Goal: Feedback & Contribution: Submit feedback/report problem

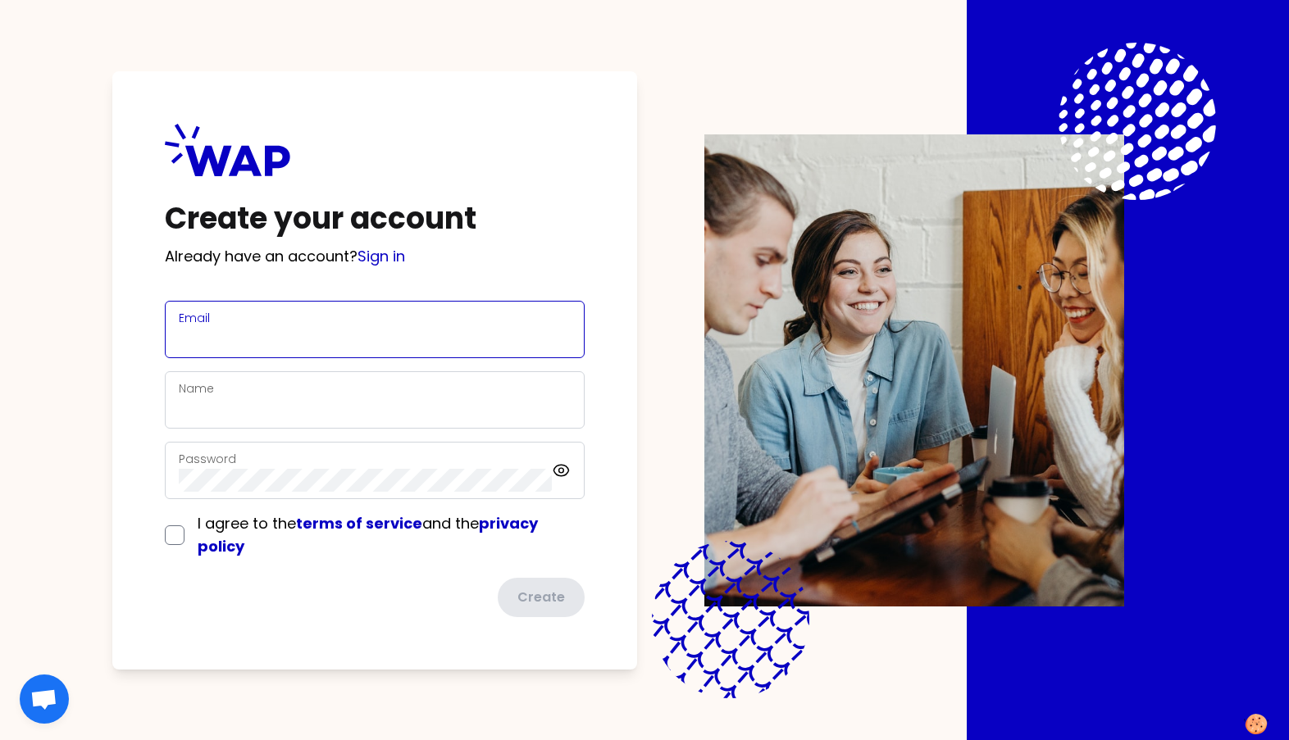
click at [227, 335] on input "Email" at bounding box center [375, 339] width 392 height 23
type input "[PERSON_NAME][EMAIL_ADDRESS][PERSON_NAME][DOMAIN_NAME]"
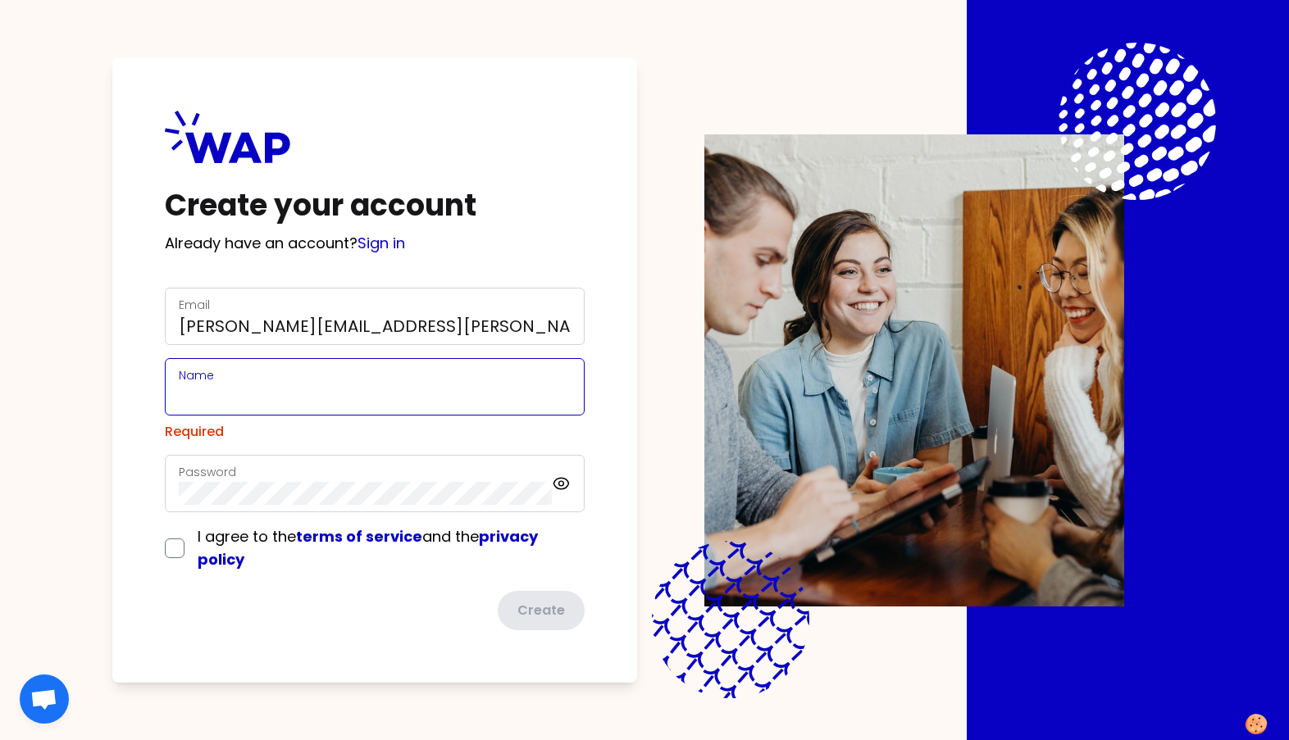
click at [192, 393] on input "Name" at bounding box center [375, 396] width 392 height 23
click at [292, 400] on input "Name" at bounding box center [375, 396] width 392 height 23
click at [238, 396] on input "Name" at bounding box center [375, 396] width 392 height 23
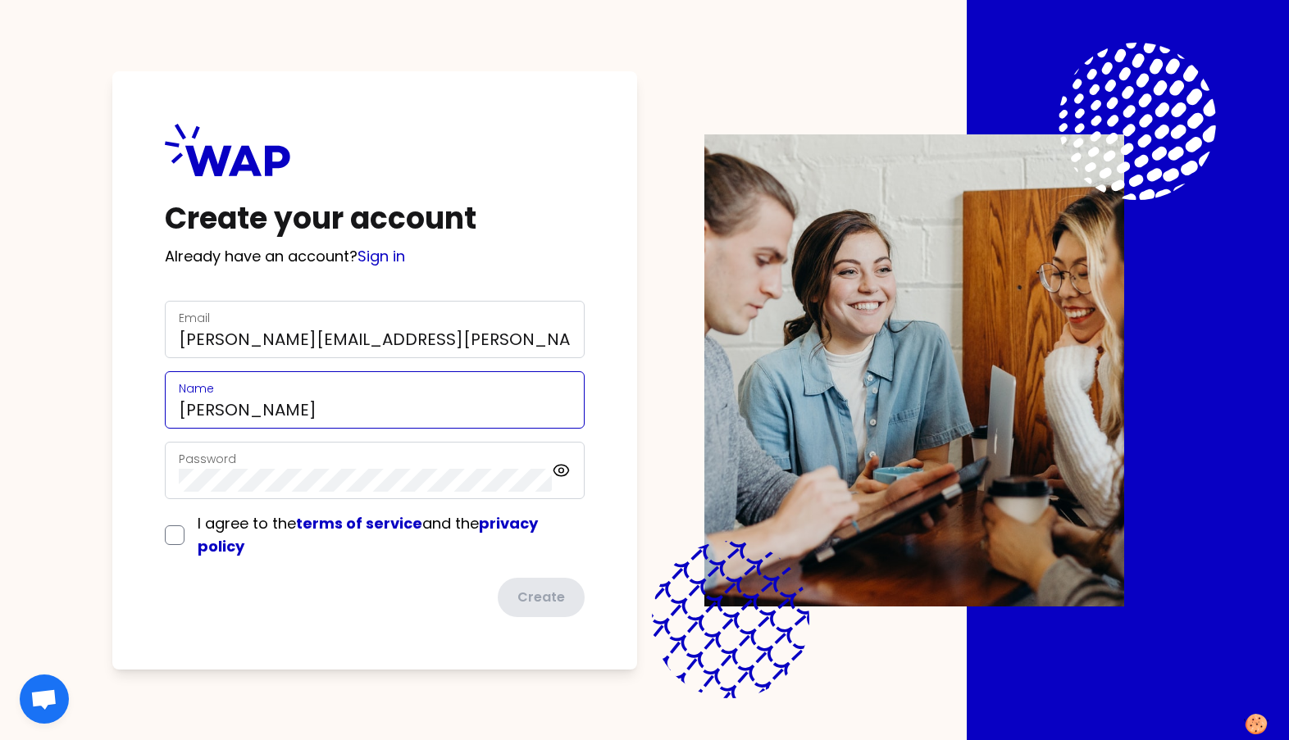
type input "[PERSON_NAME]"
click at [181, 541] on input "checkbox" at bounding box center [175, 535] width 20 height 20
checkbox input "true"
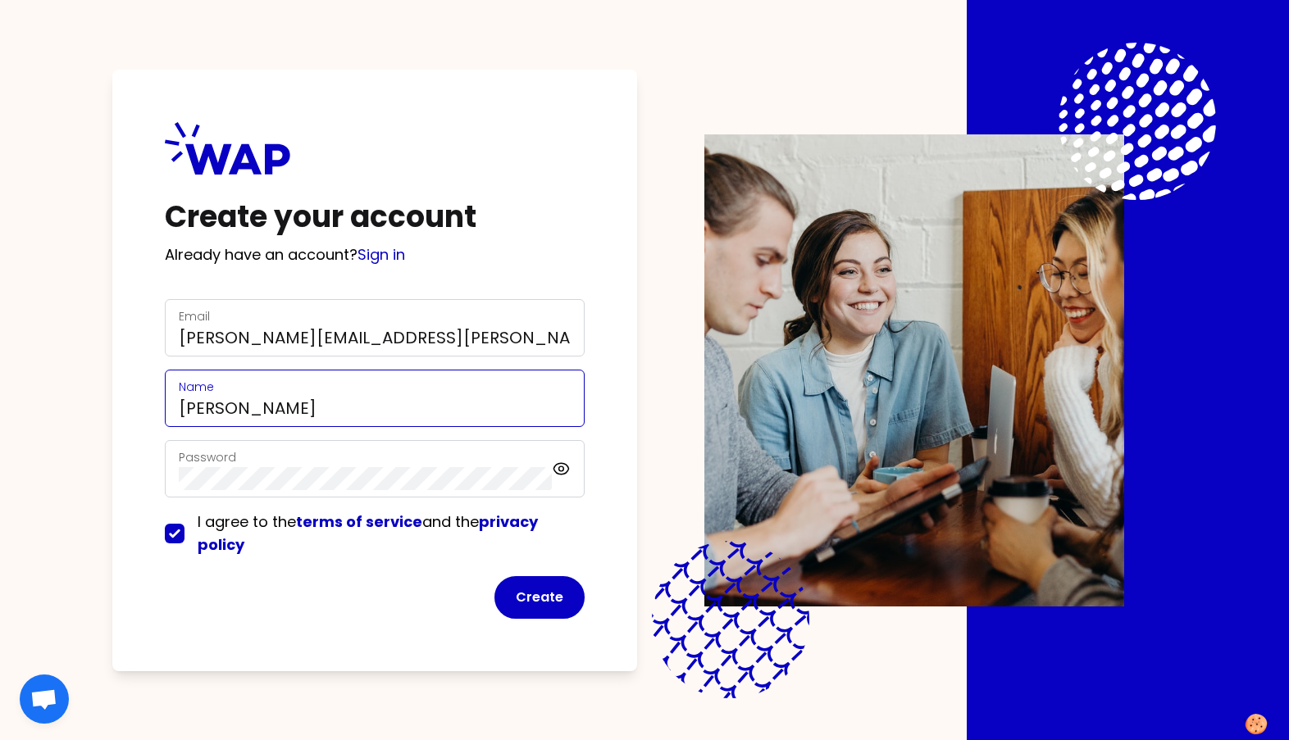
click at [330, 411] on input "[PERSON_NAME]" at bounding box center [375, 408] width 392 height 23
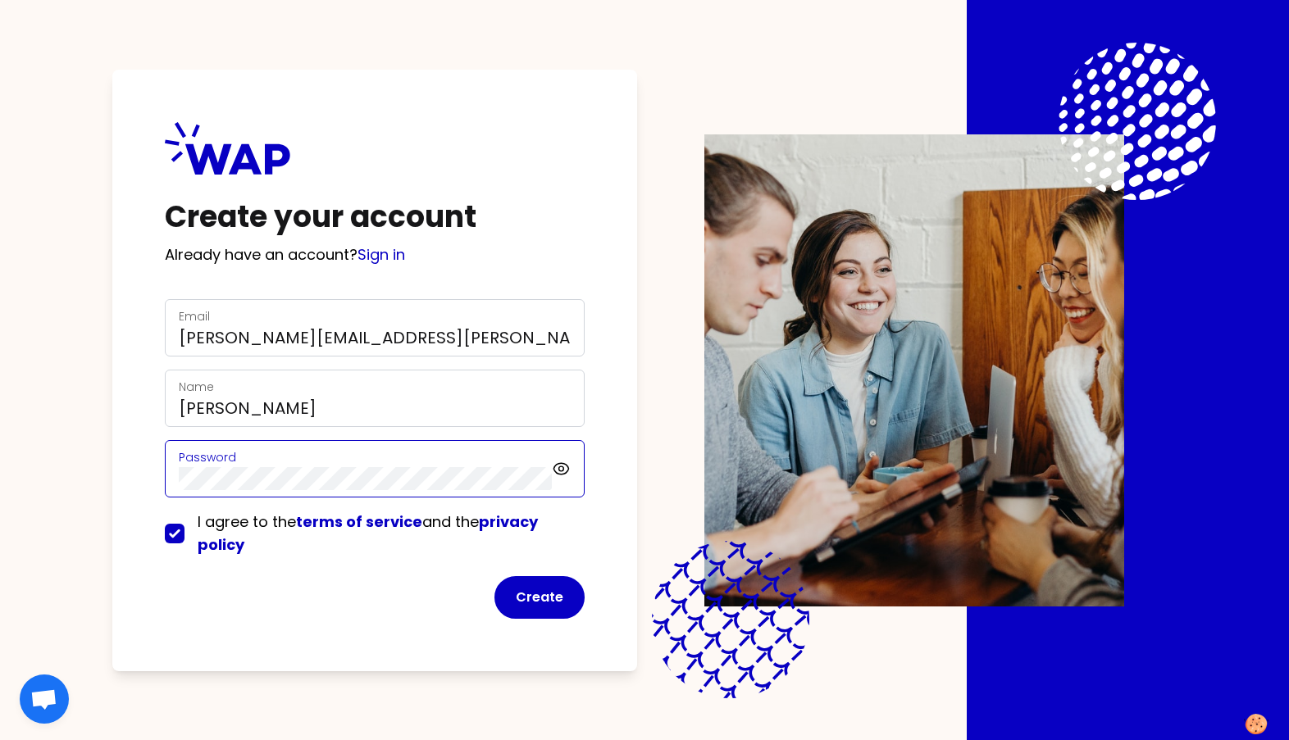
click at [139, 457] on div "Create your account Already have an account? Sign in Email [EMAIL_ADDRESS][PERS…" at bounding box center [374, 371] width 525 height 602
click at [396, 256] on link "Sign in" at bounding box center [381, 254] width 48 height 20
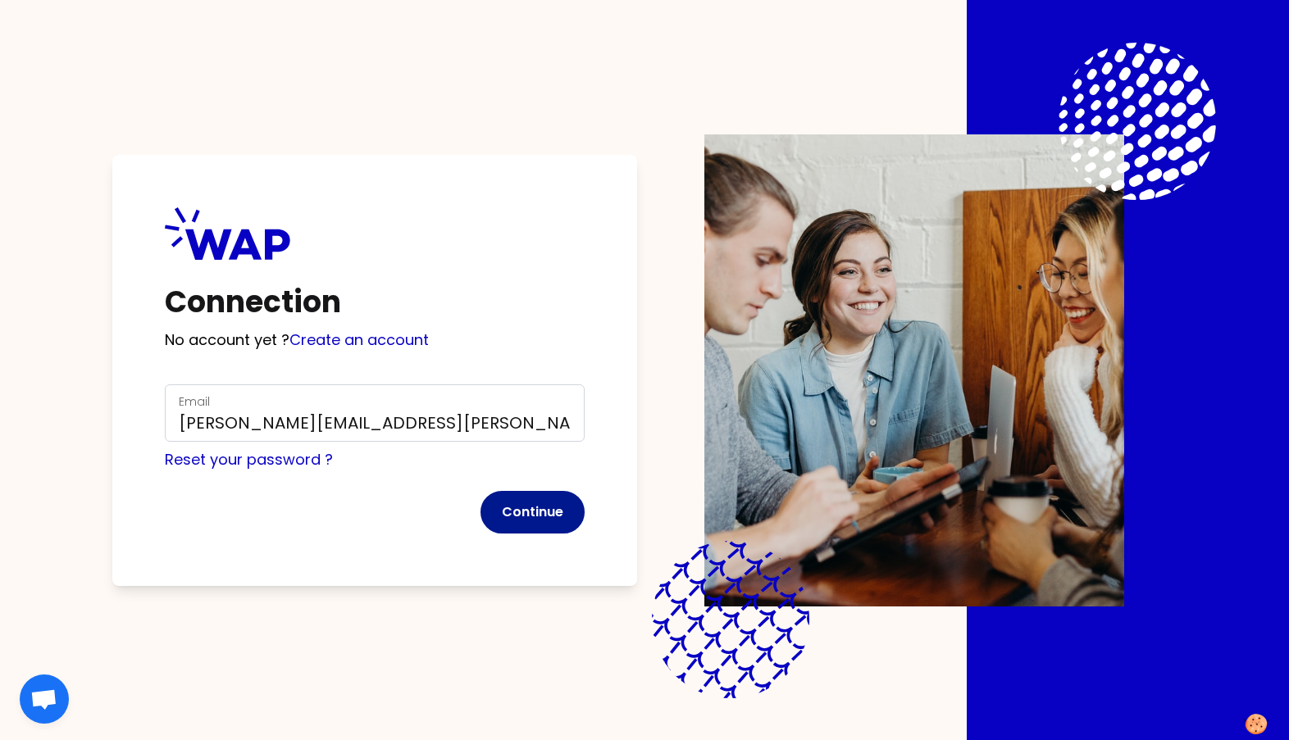
click at [516, 511] on button "Continue" at bounding box center [532, 512] width 104 height 43
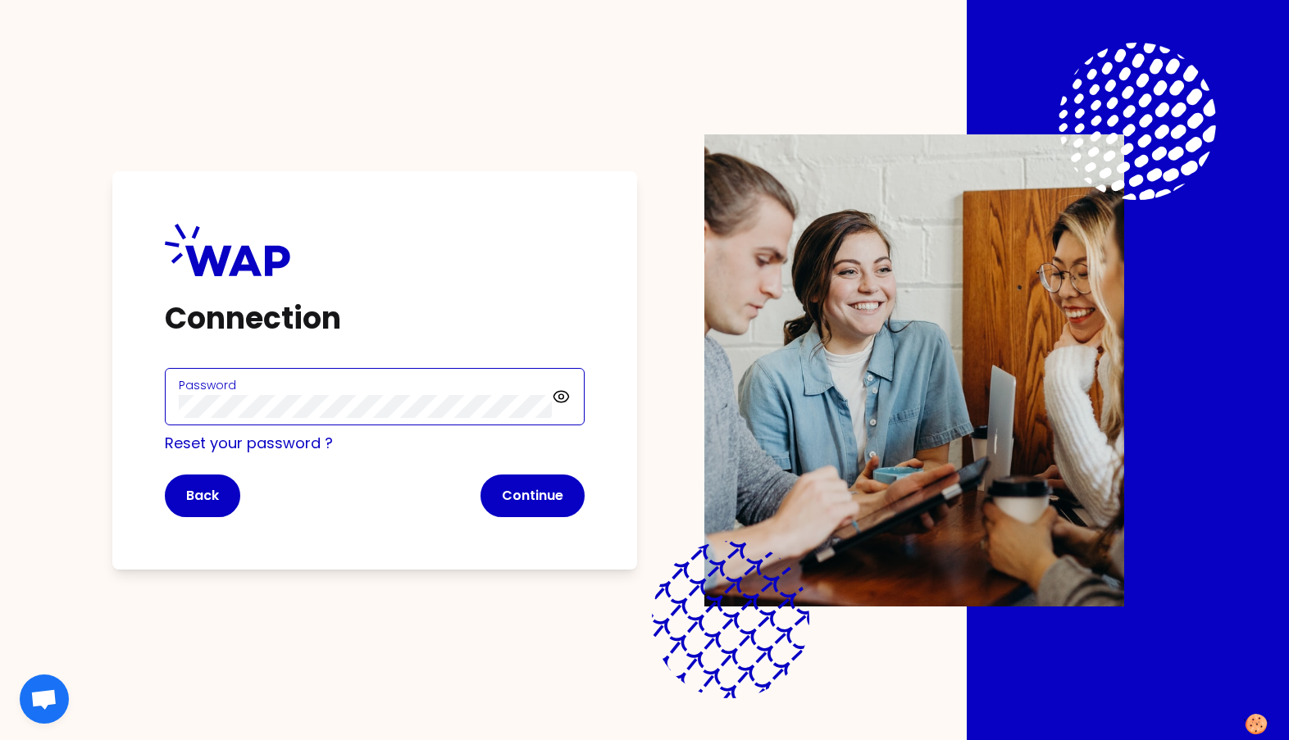
click at [340, 425] on div "Password" at bounding box center [375, 396] width 420 height 57
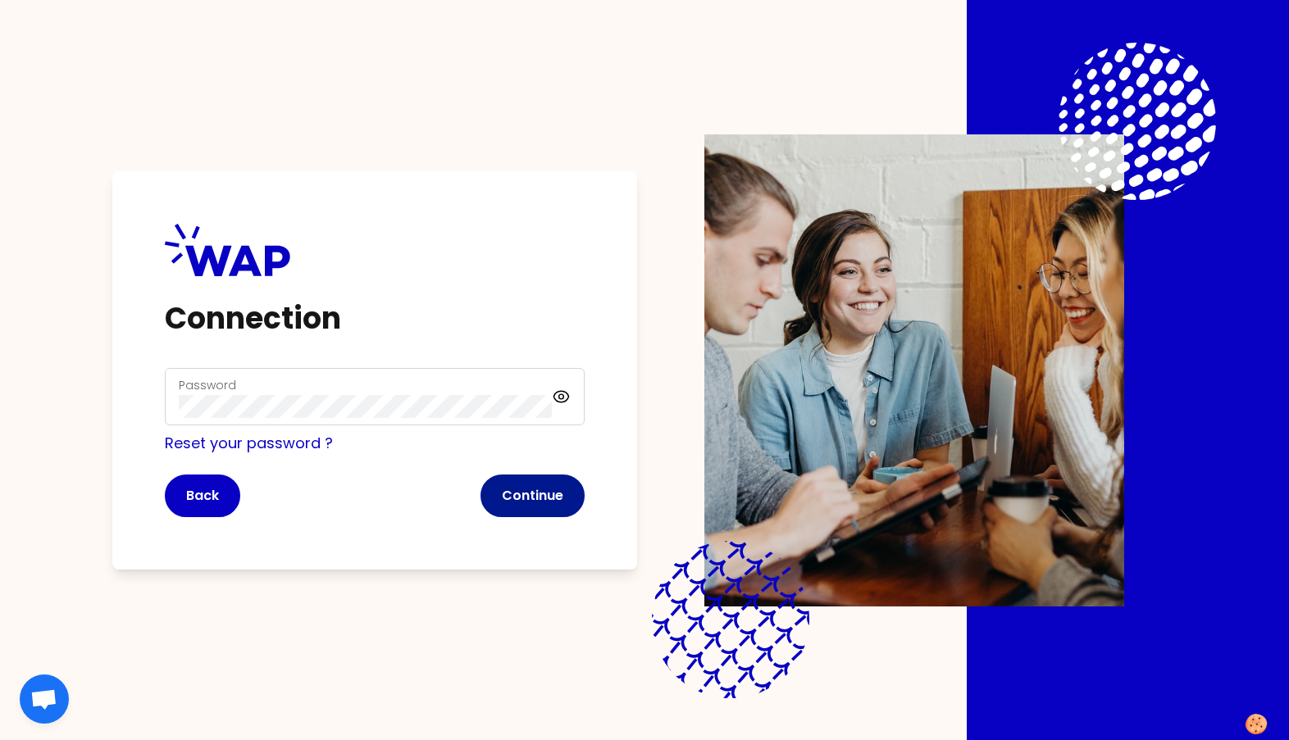
click at [523, 497] on button "Continue" at bounding box center [532, 496] width 104 height 43
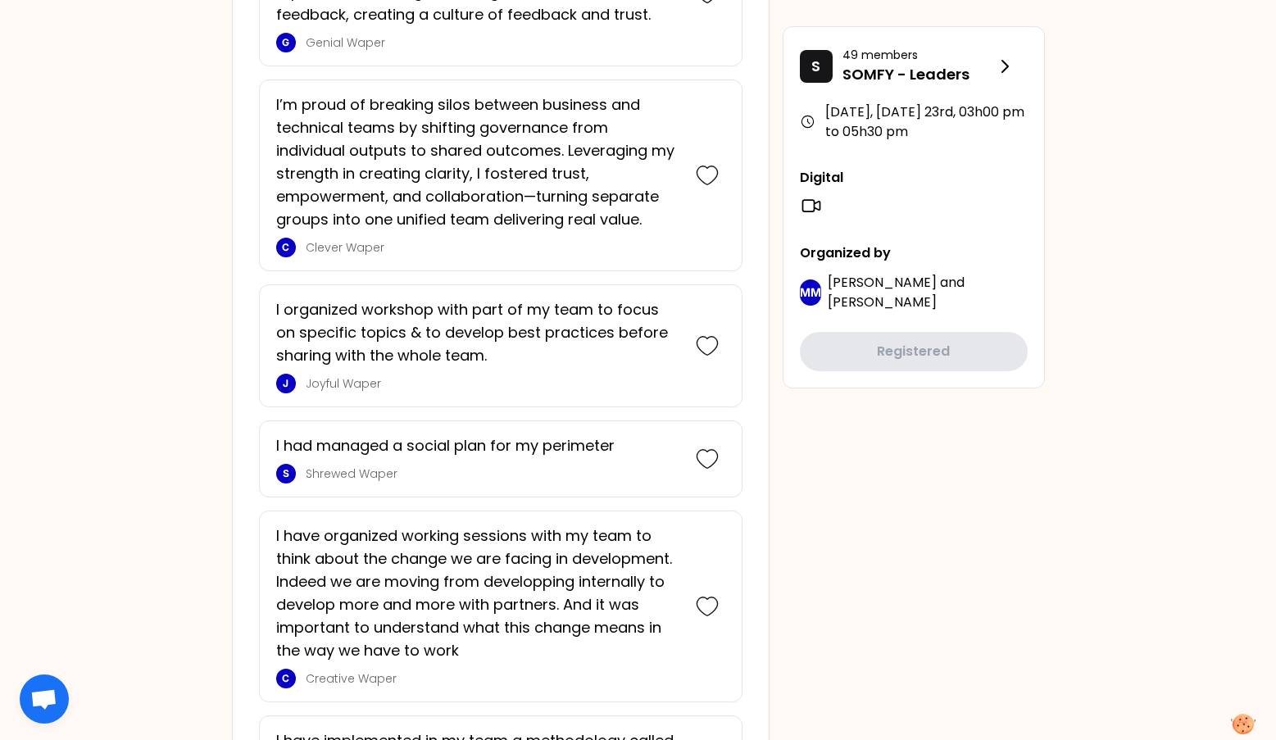
scroll to position [1311, 0]
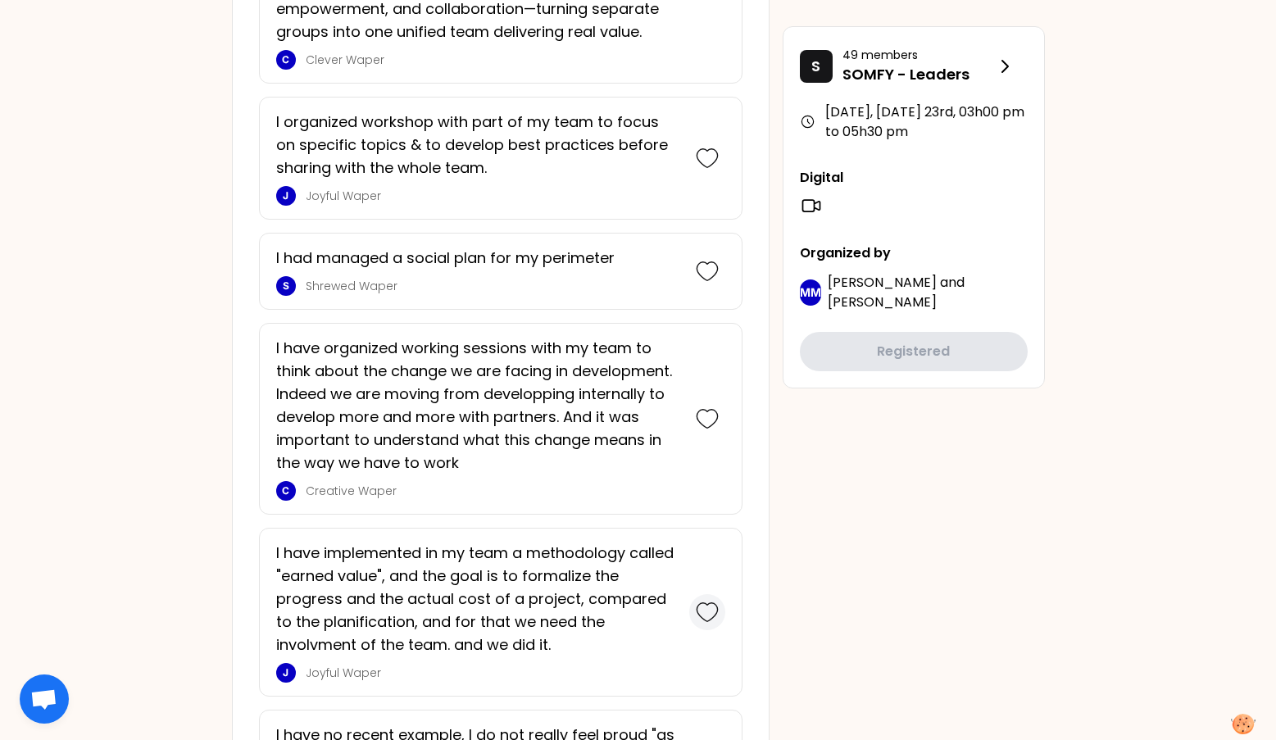
click at [706, 613] on icon at bounding box center [707, 612] width 23 height 23
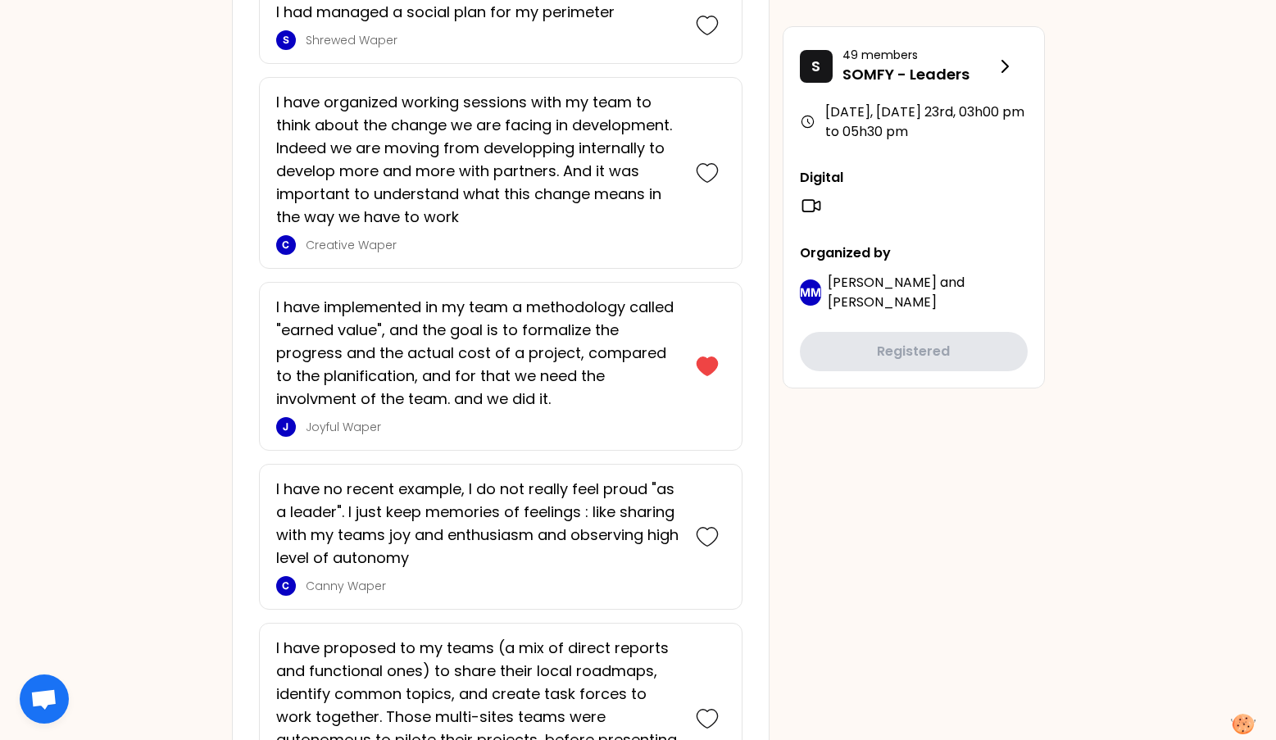
scroll to position [1898, 0]
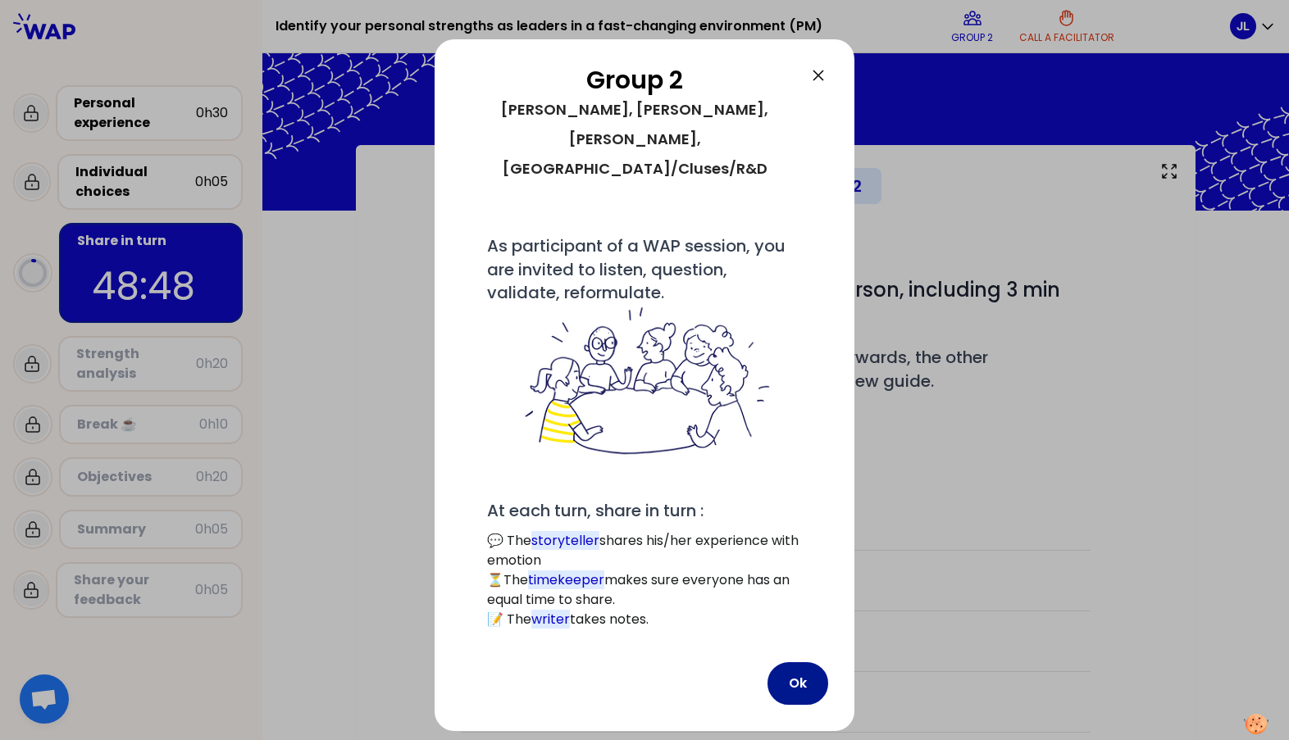
click at [796, 663] on button "Ok" at bounding box center [797, 683] width 61 height 43
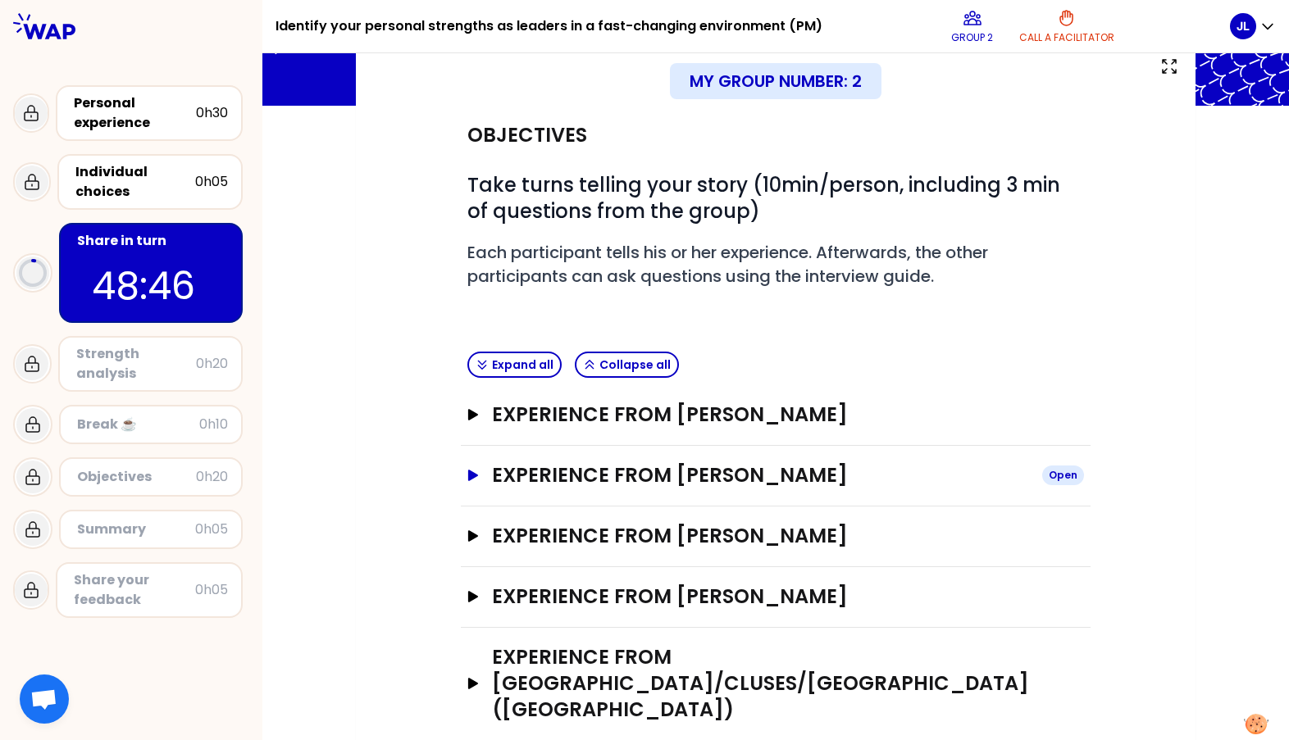
scroll to position [112, 0]
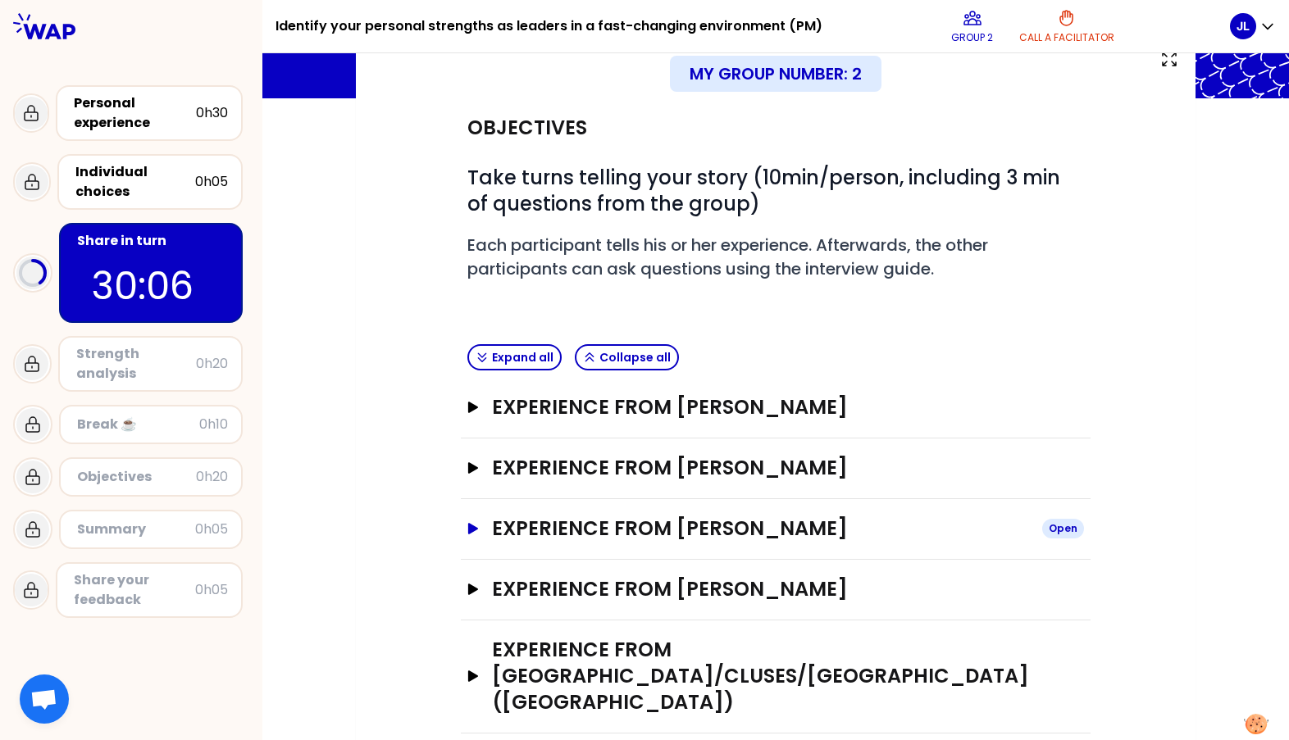
click at [468, 530] on icon "button" at bounding box center [473, 528] width 10 height 11
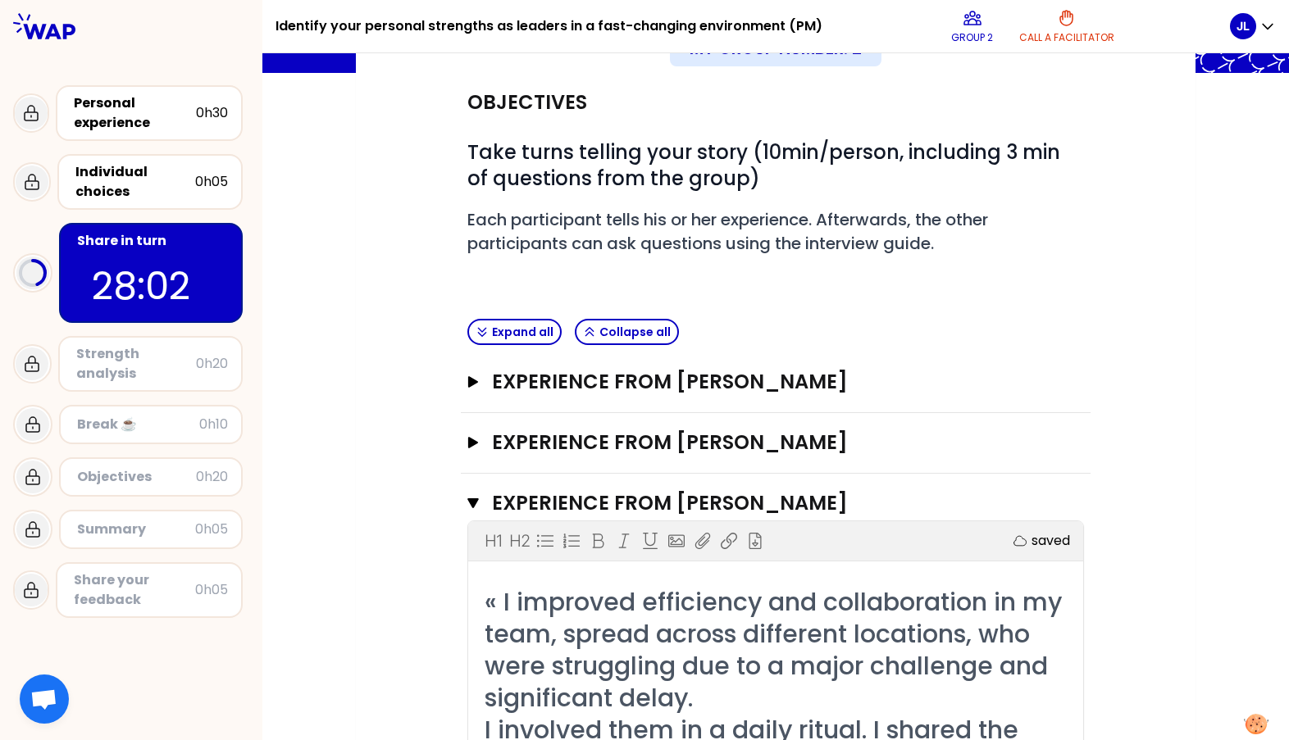
scroll to position [99, 0]
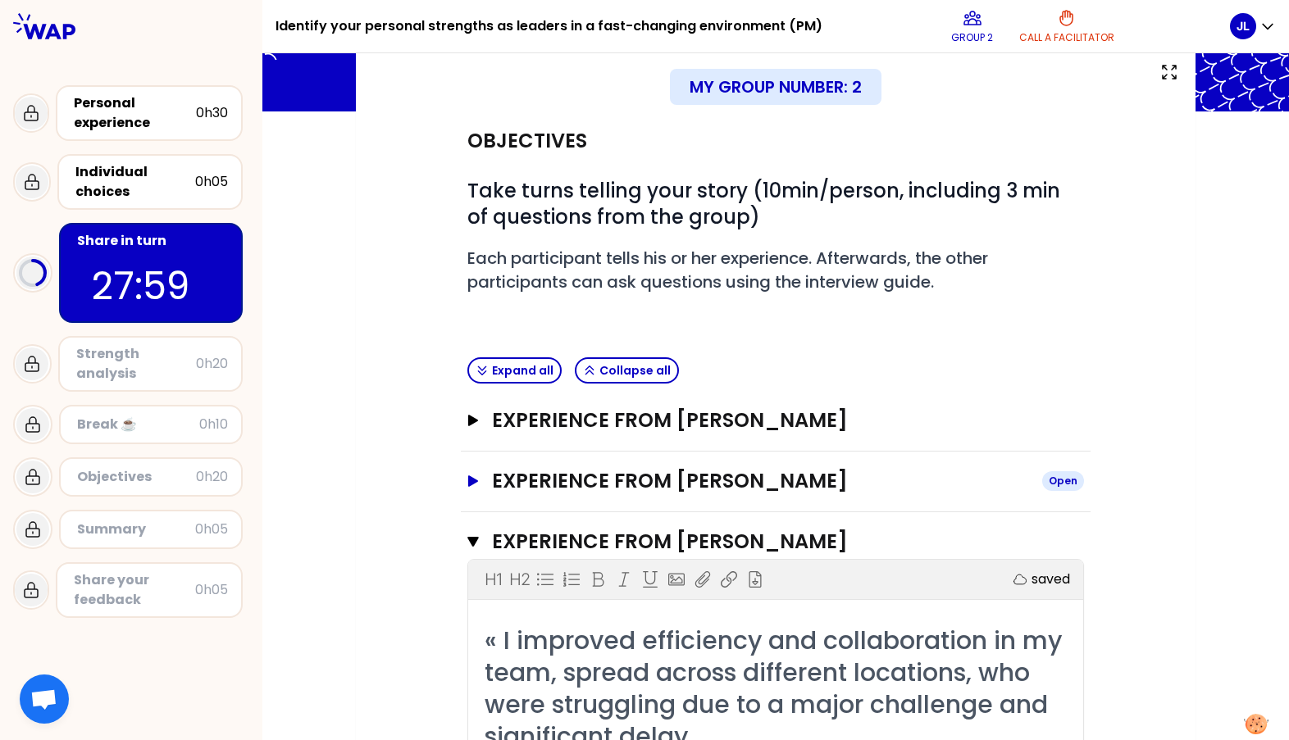
click at [466, 477] on icon "button" at bounding box center [472, 480] width 13 height 11
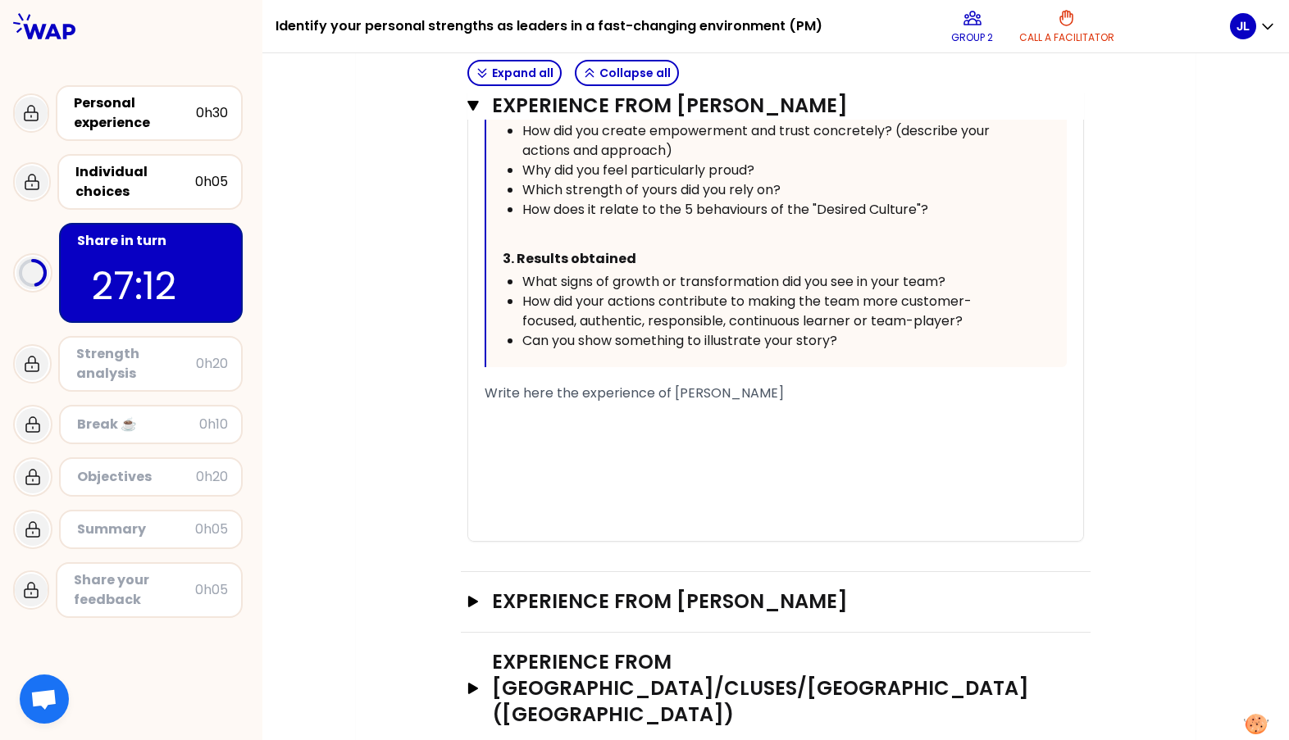
scroll to position [1793, 0]
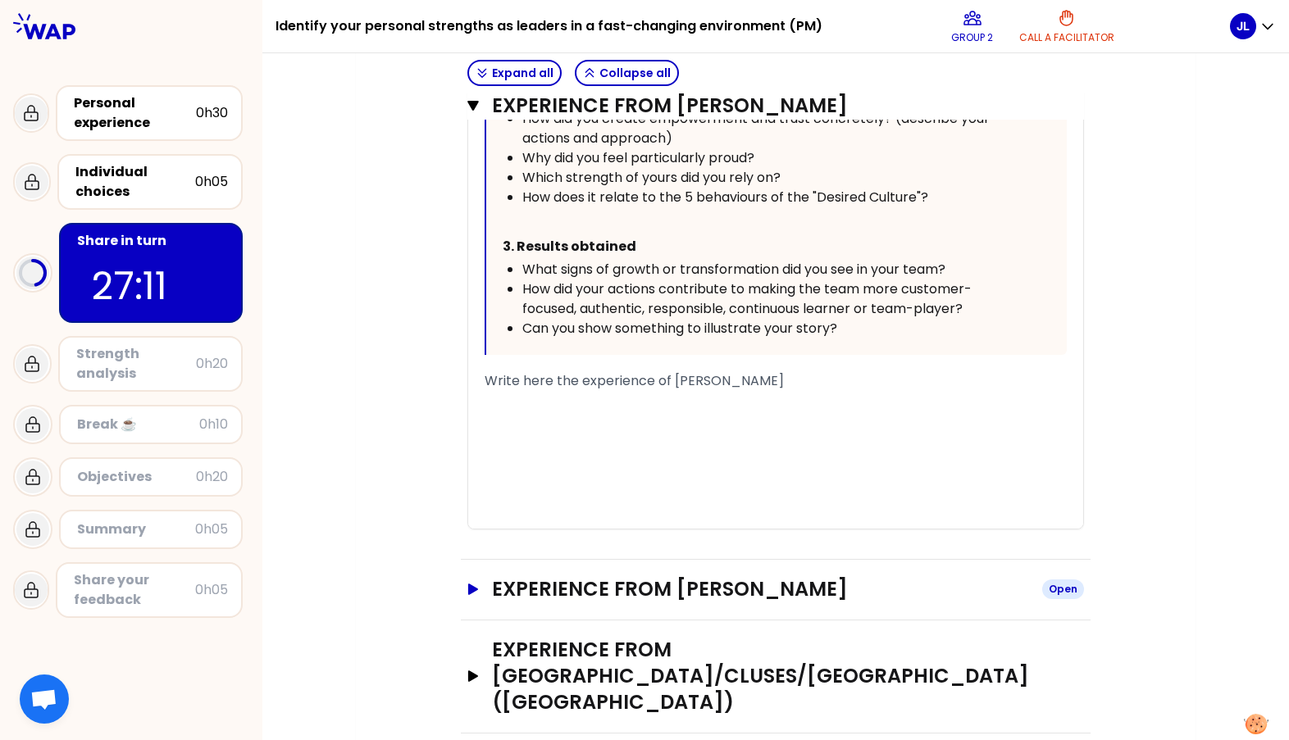
click at [468, 587] on icon "button" at bounding box center [473, 589] width 10 height 11
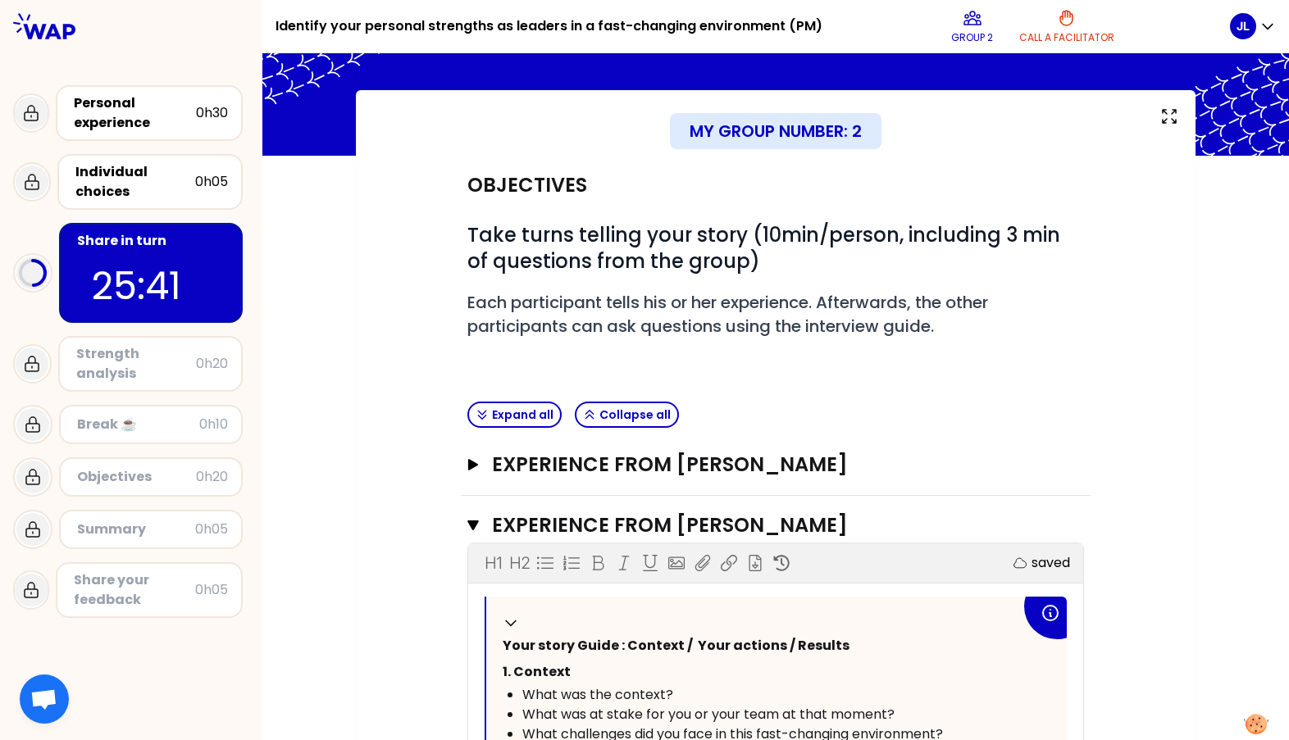
scroll to position [30, 0]
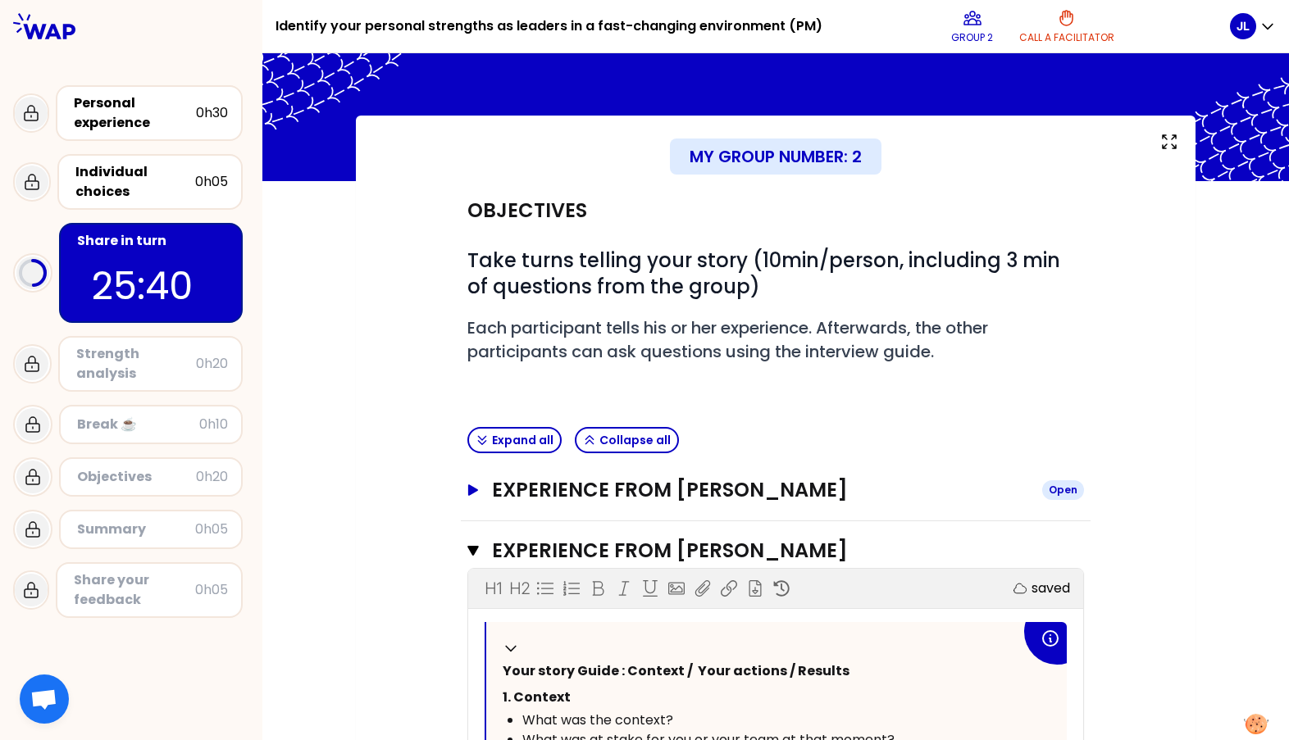
click at [470, 491] on icon "button" at bounding box center [473, 489] width 10 height 11
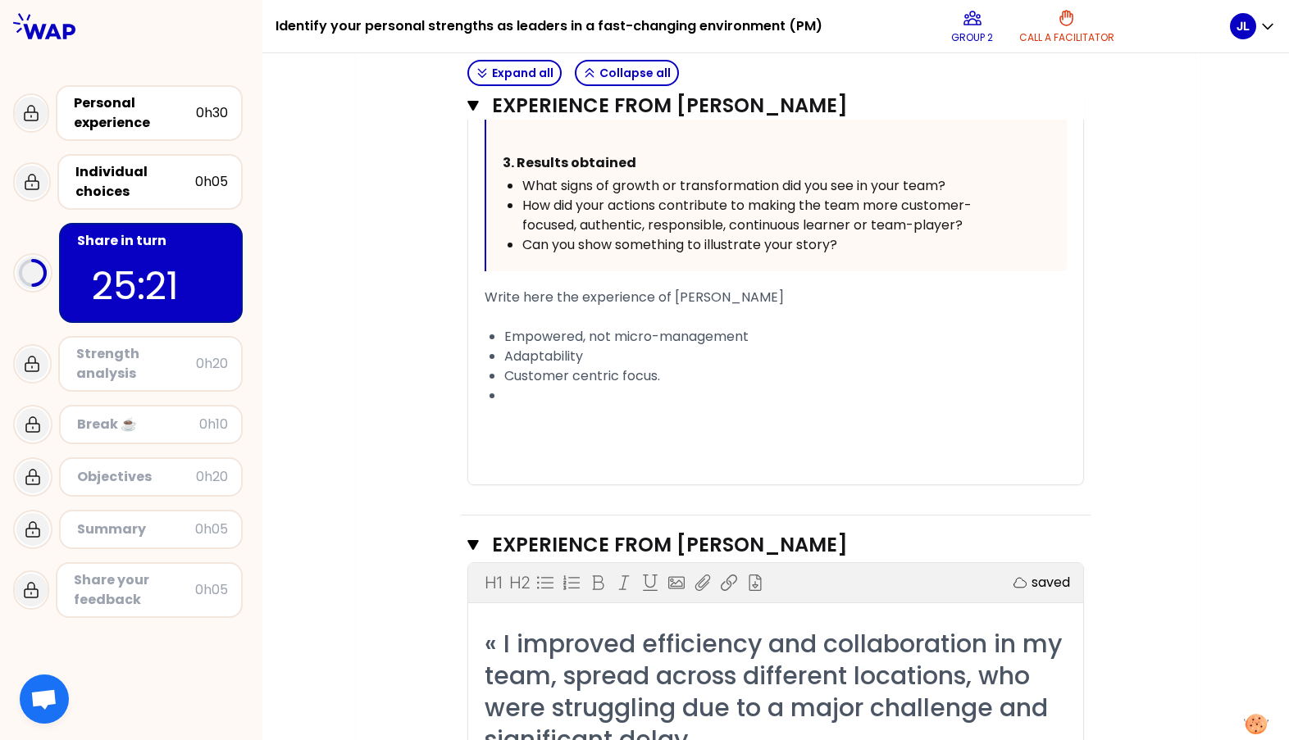
scroll to position [1751, 0]
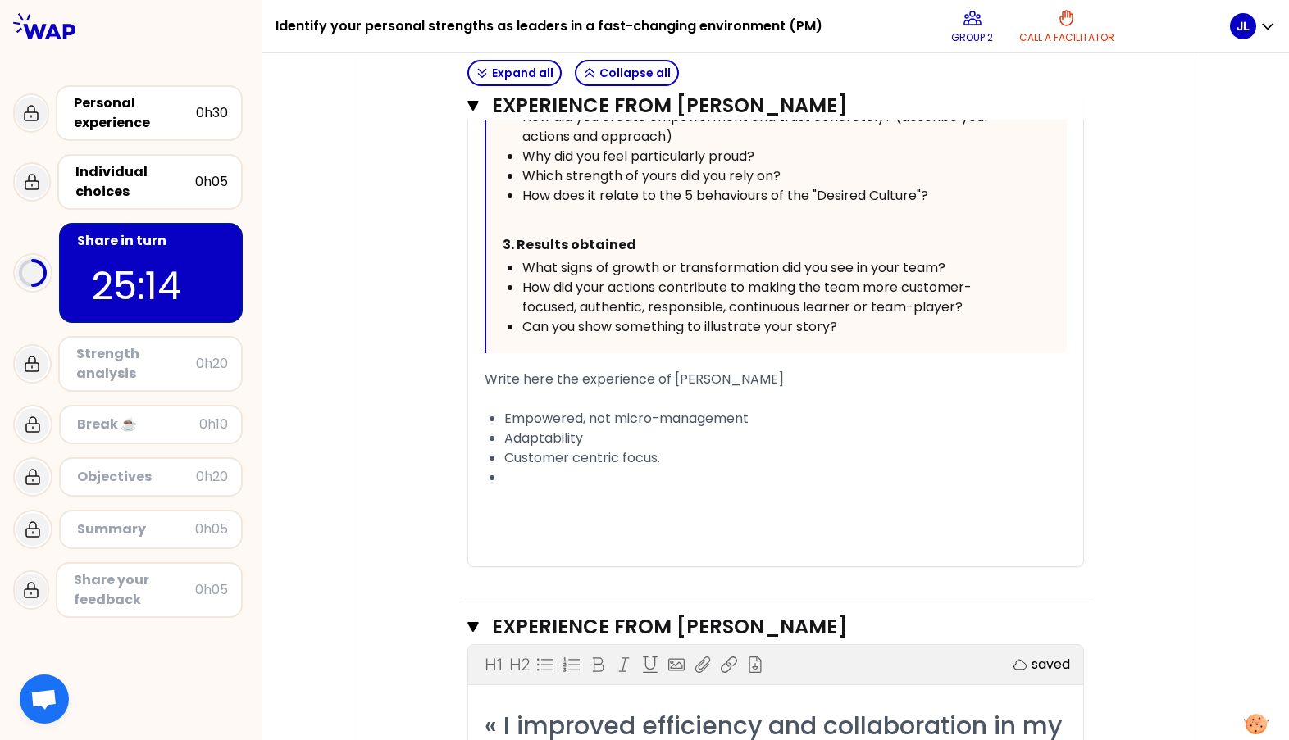
click at [633, 468] on div "﻿" at bounding box center [785, 478] width 562 height 20
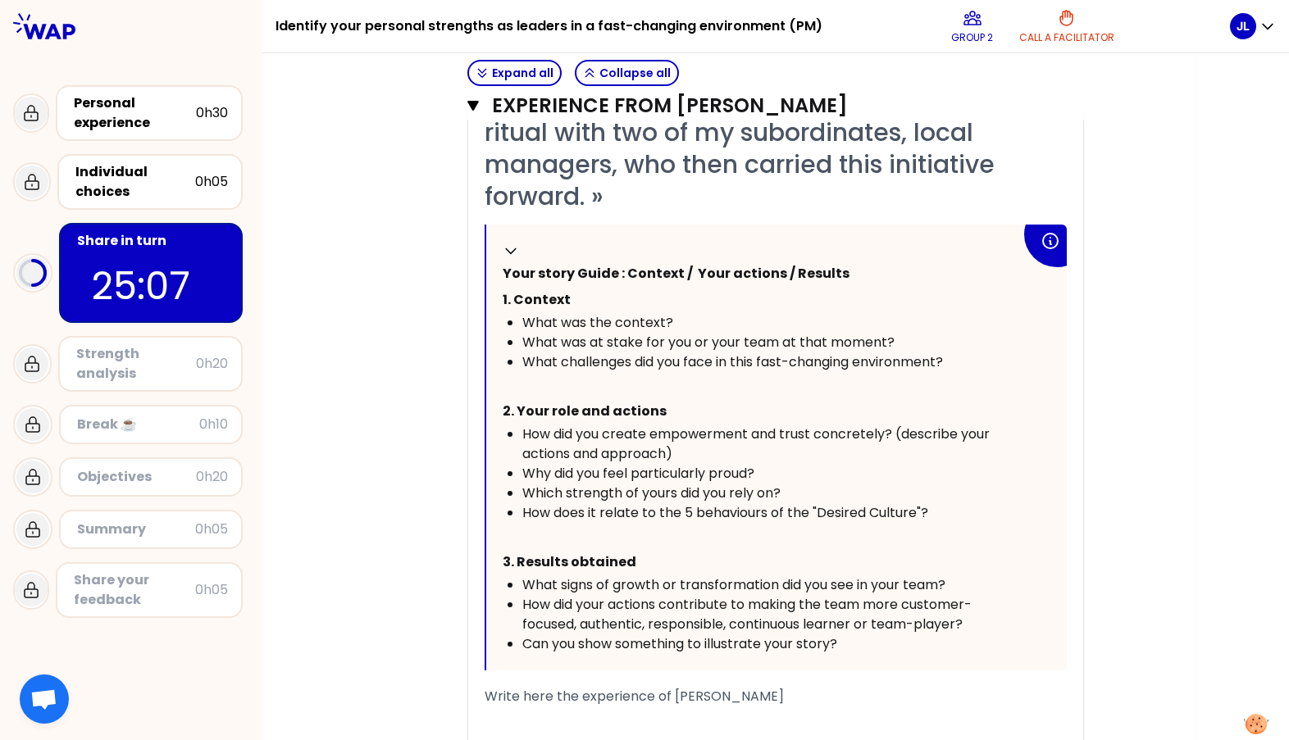
scroll to position [2571, 0]
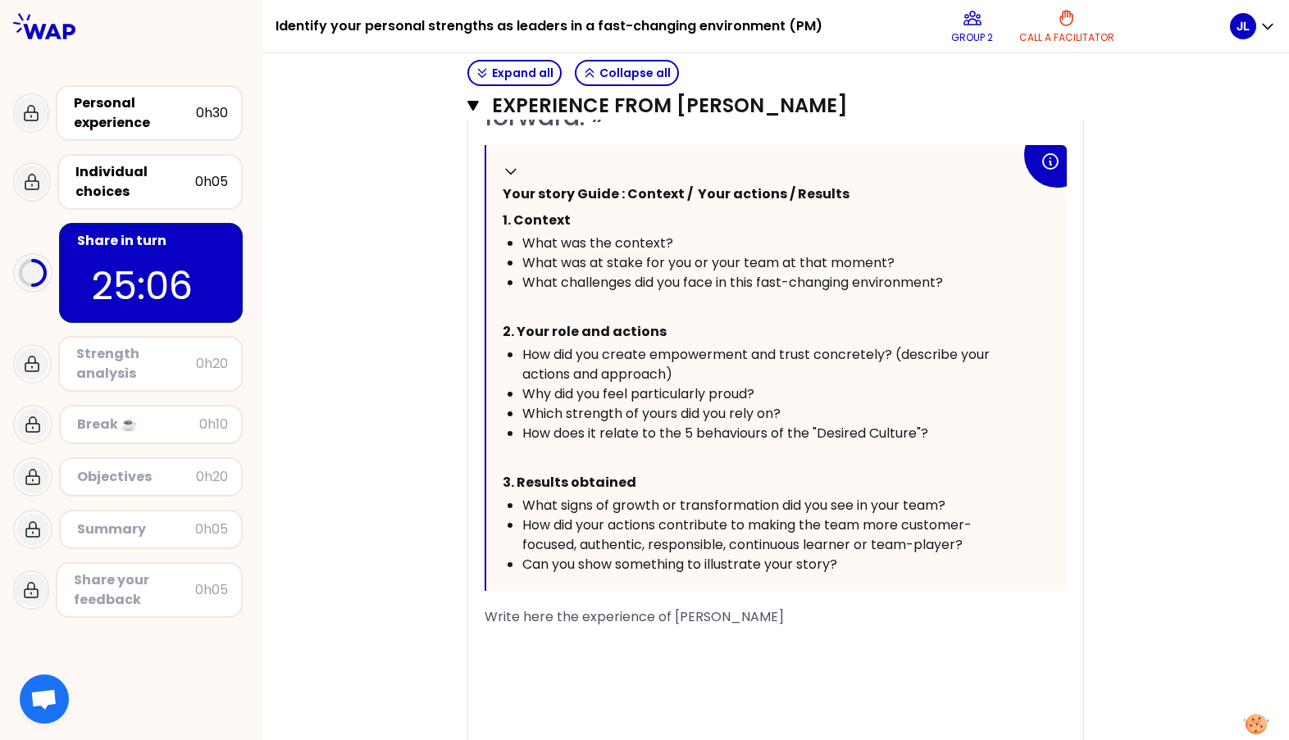
click at [663, 607] on span "Write here the experience of [PERSON_NAME]" at bounding box center [633, 616] width 299 height 19
click at [484, 627] on div "﻿" at bounding box center [775, 637] width 582 height 20
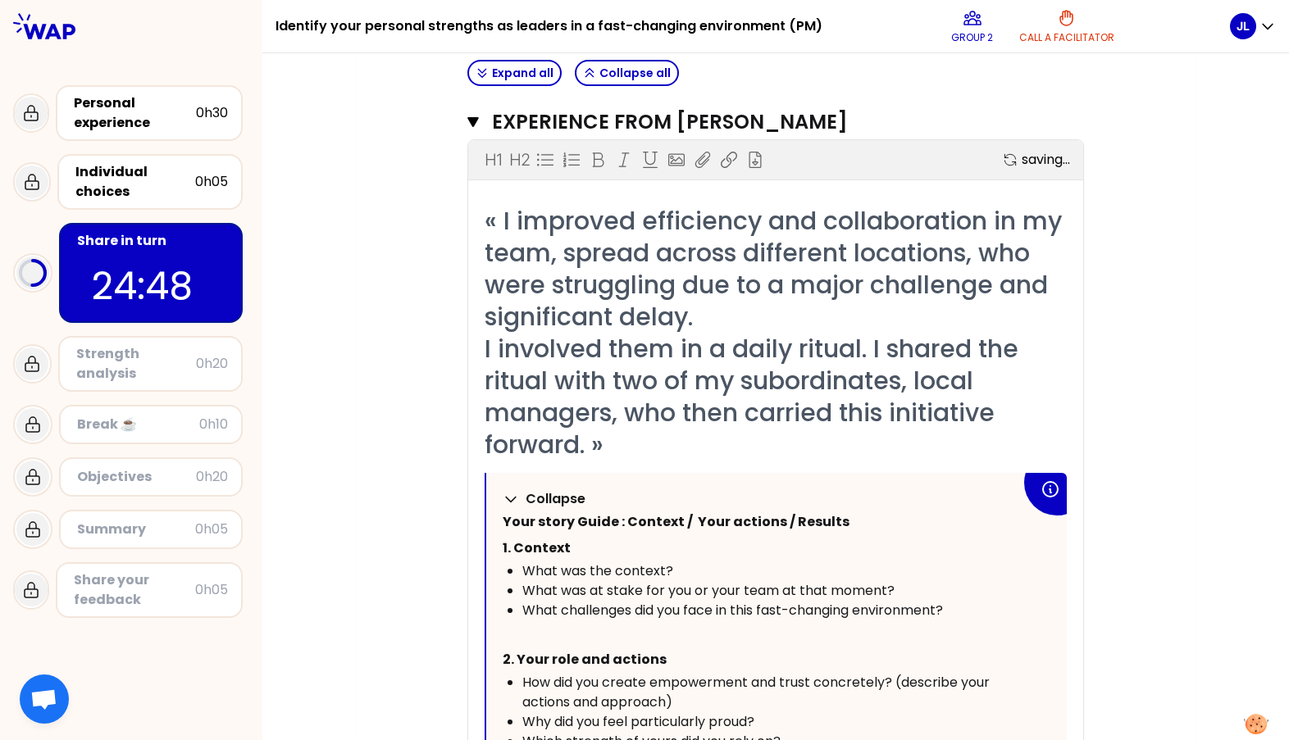
scroll to position [2725, 0]
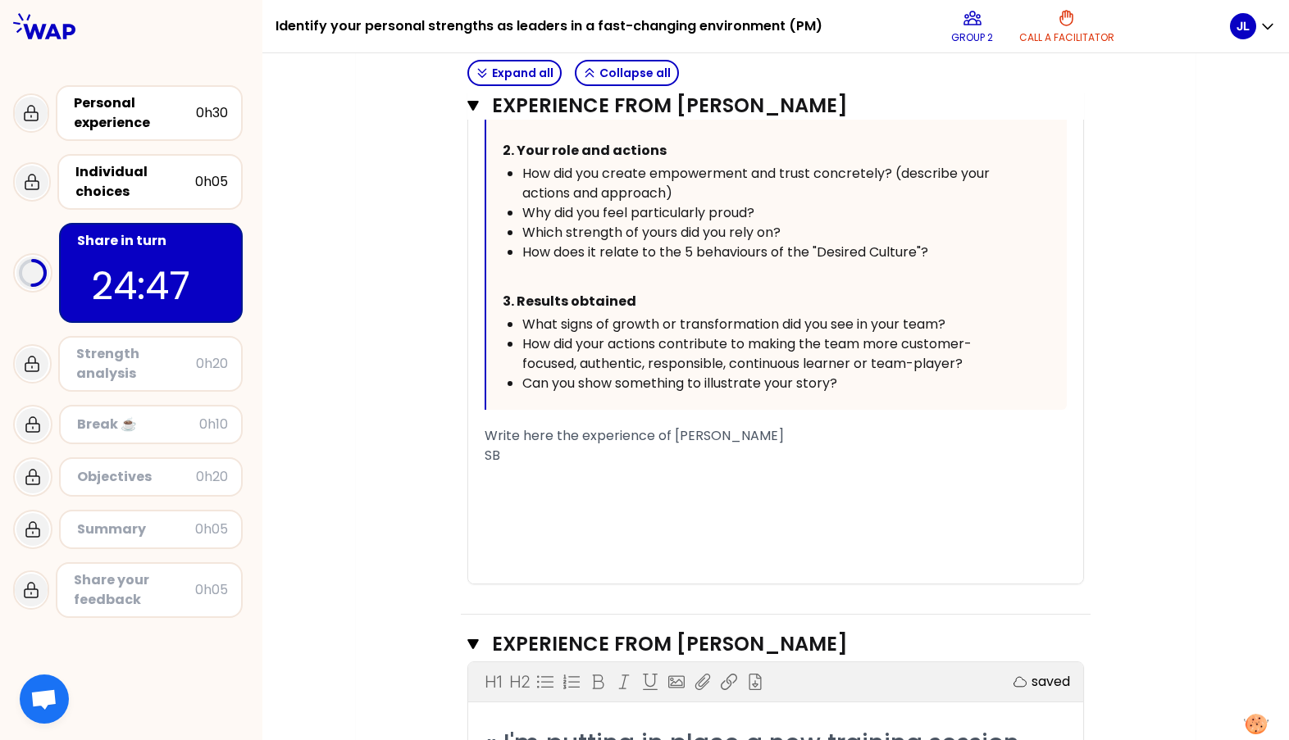
click at [542, 466] on div "﻿" at bounding box center [775, 476] width 582 height 20
click at [570, 426] on span "Write here the experience of [PERSON_NAME]" at bounding box center [633, 435] width 299 height 19
click at [507, 466] on div "﻿" at bounding box center [775, 476] width 582 height 20
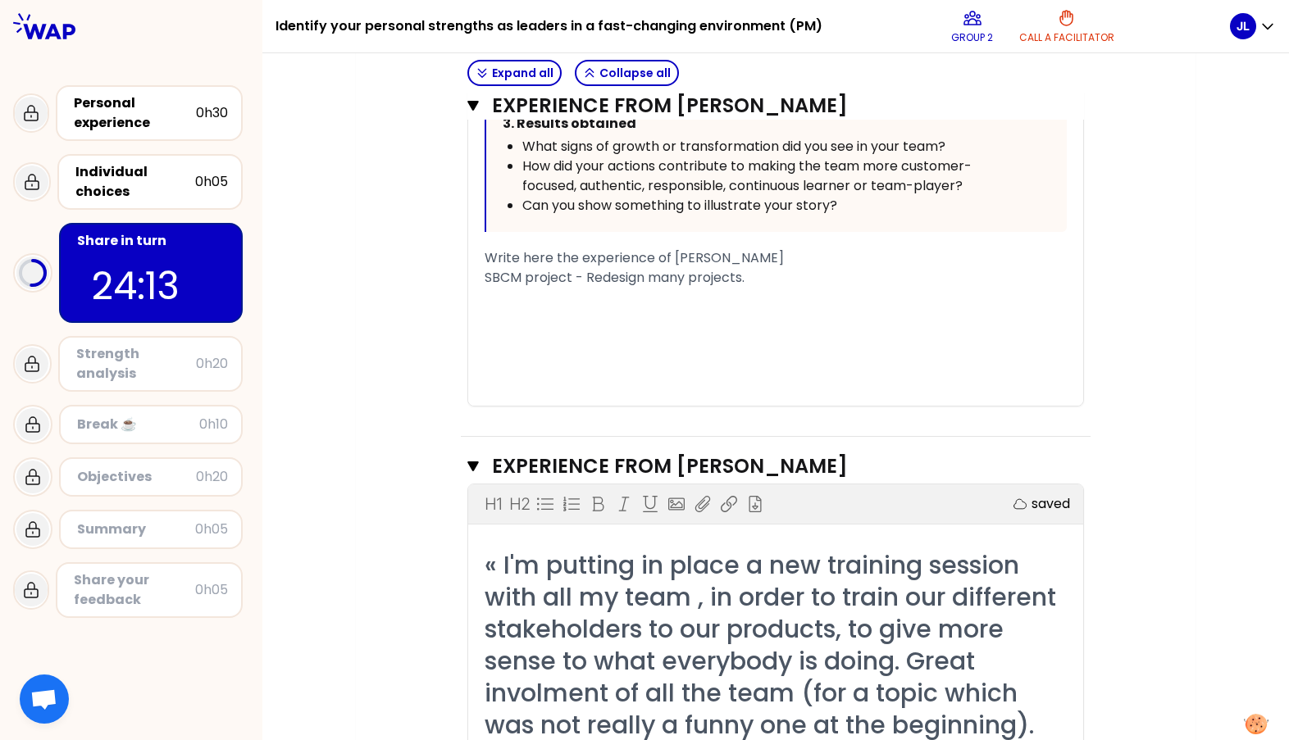
scroll to position [2807, 0]
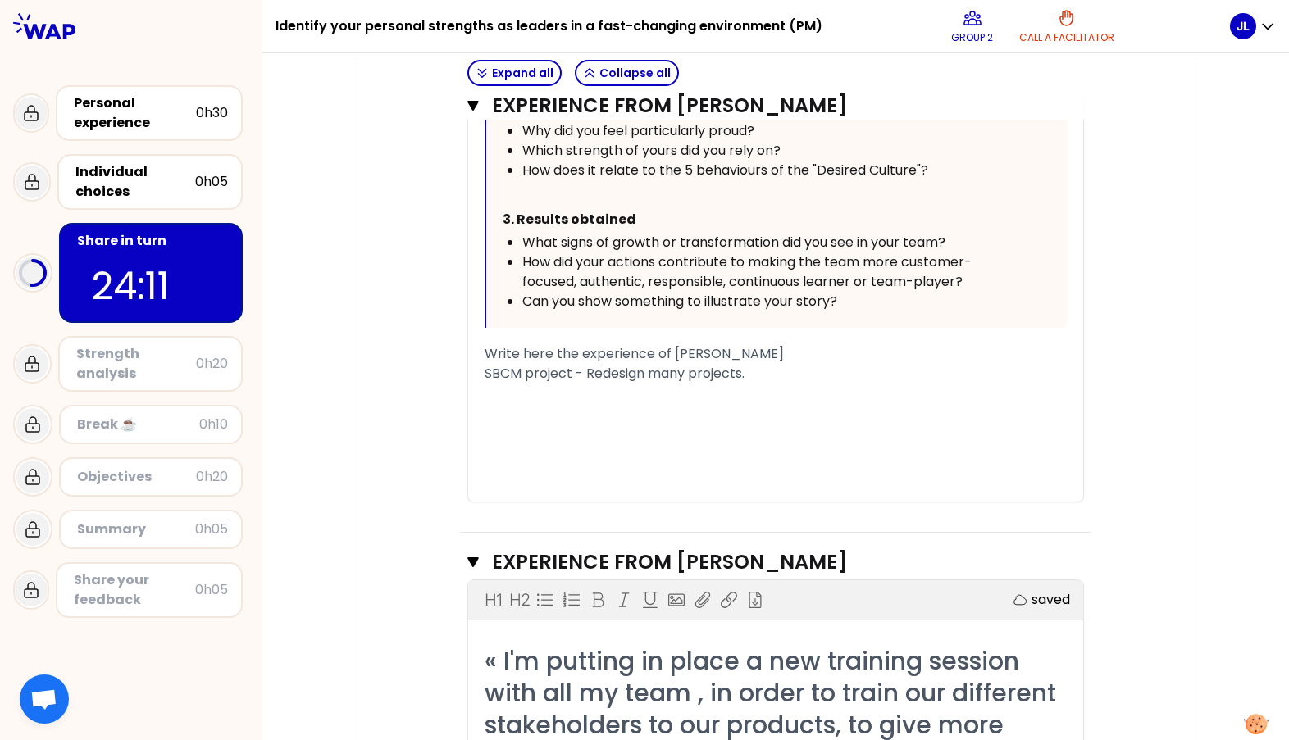
click at [536, 384] on div "﻿" at bounding box center [775, 394] width 582 height 20
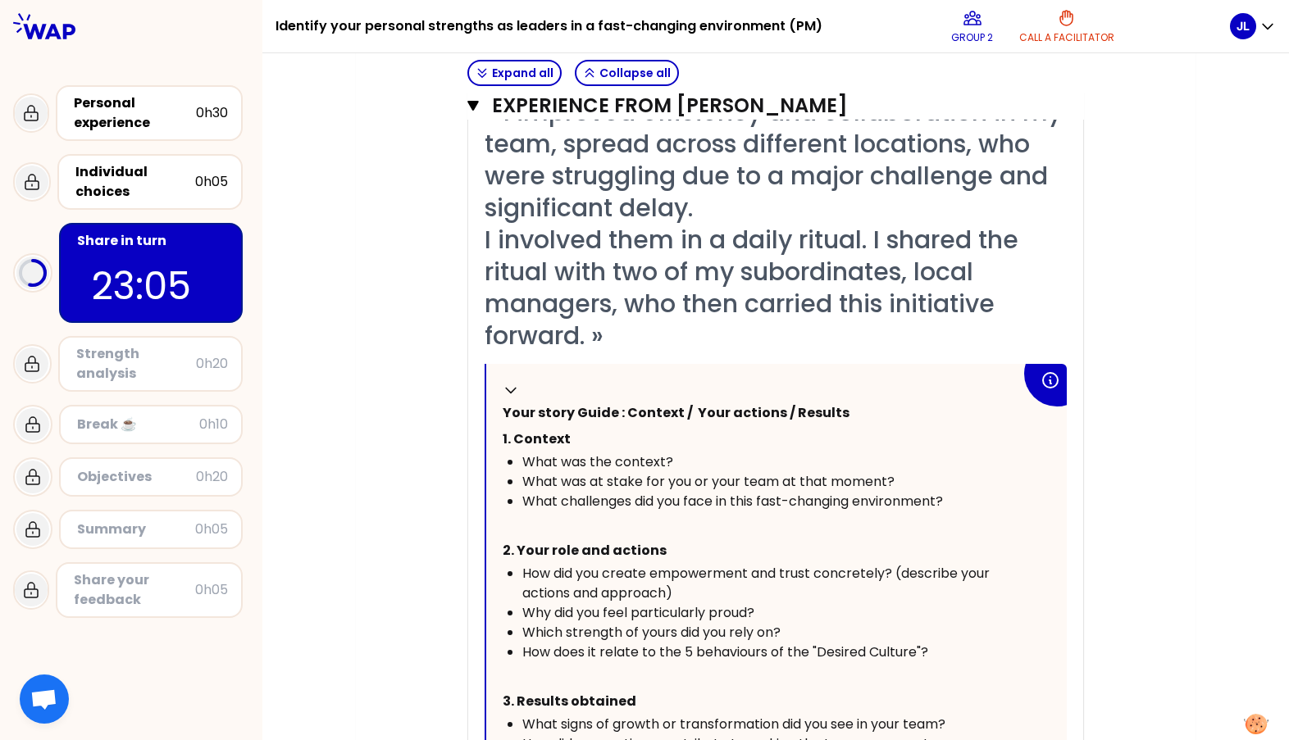
scroll to position [2480, 0]
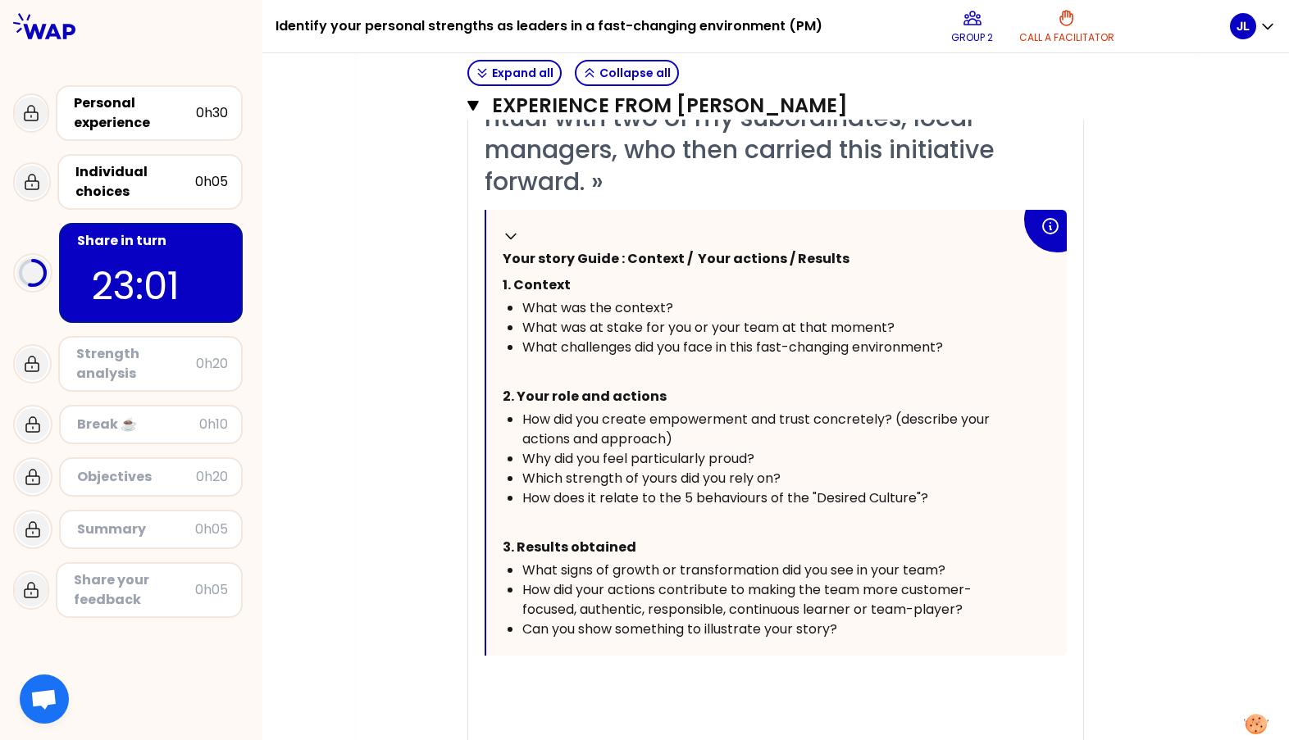
click at [538, 672] on div "﻿" at bounding box center [775, 682] width 582 height 20
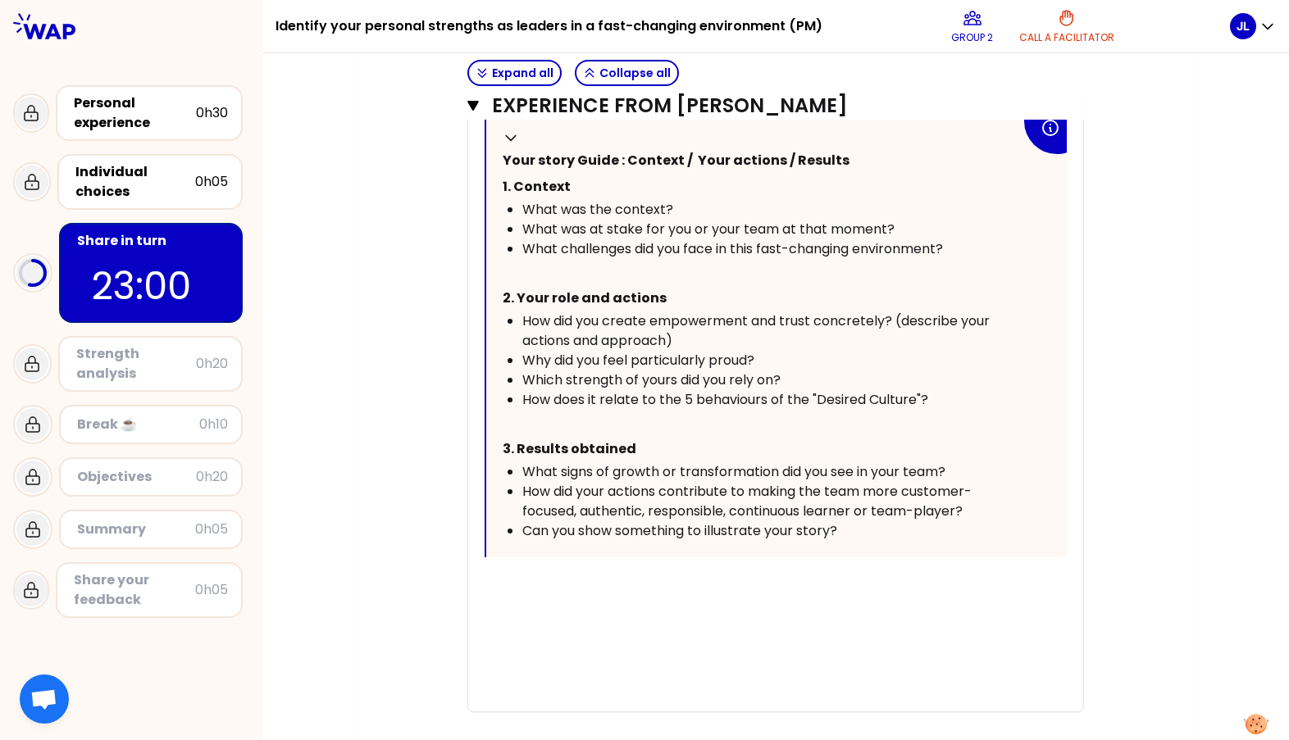
scroll to position [2725, 0]
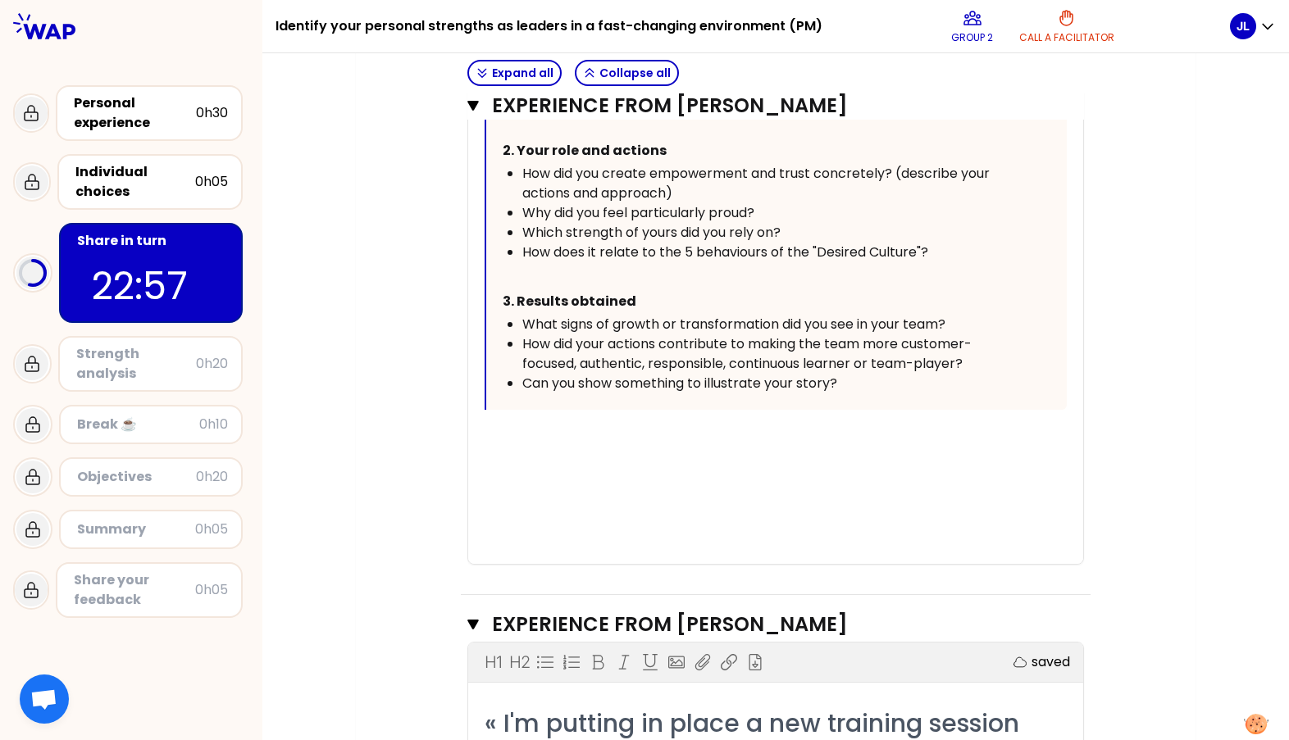
click at [560, 426] on div "﻿" at bounding box center [775, 436] width 582 height 20
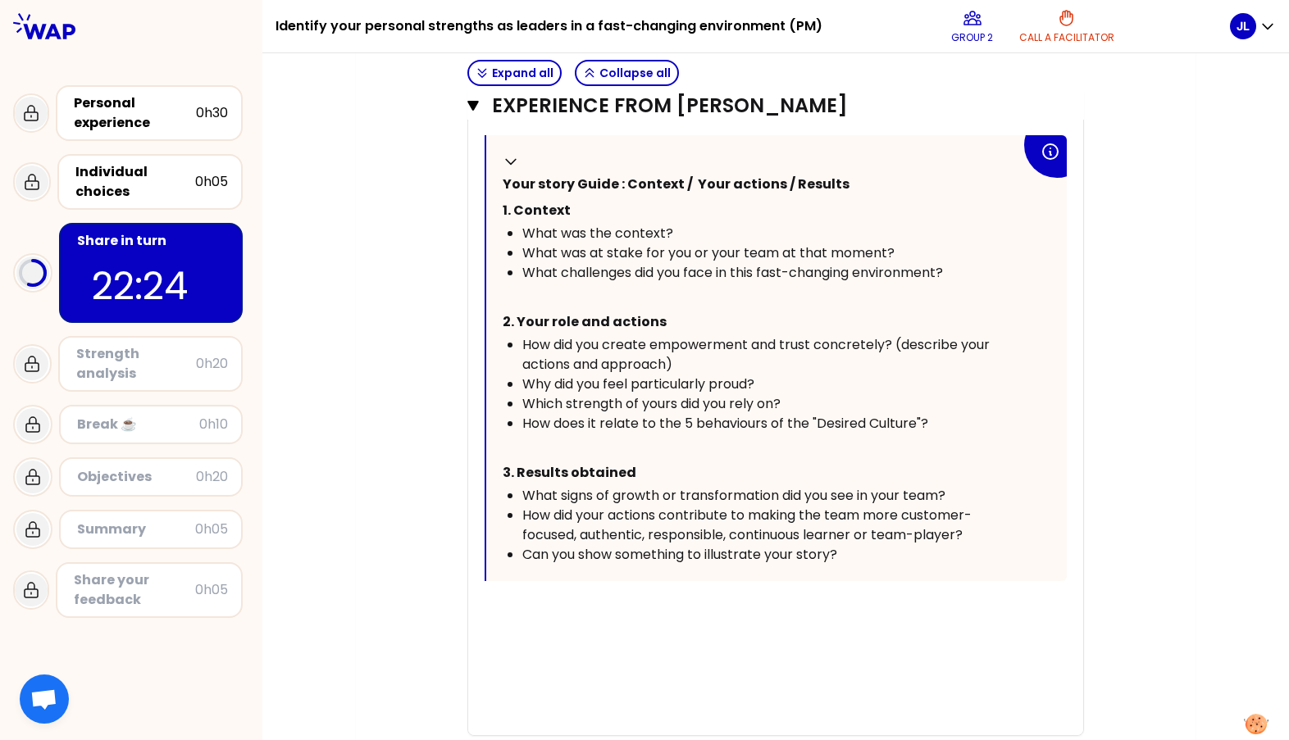
scroll to position [2561, 0]
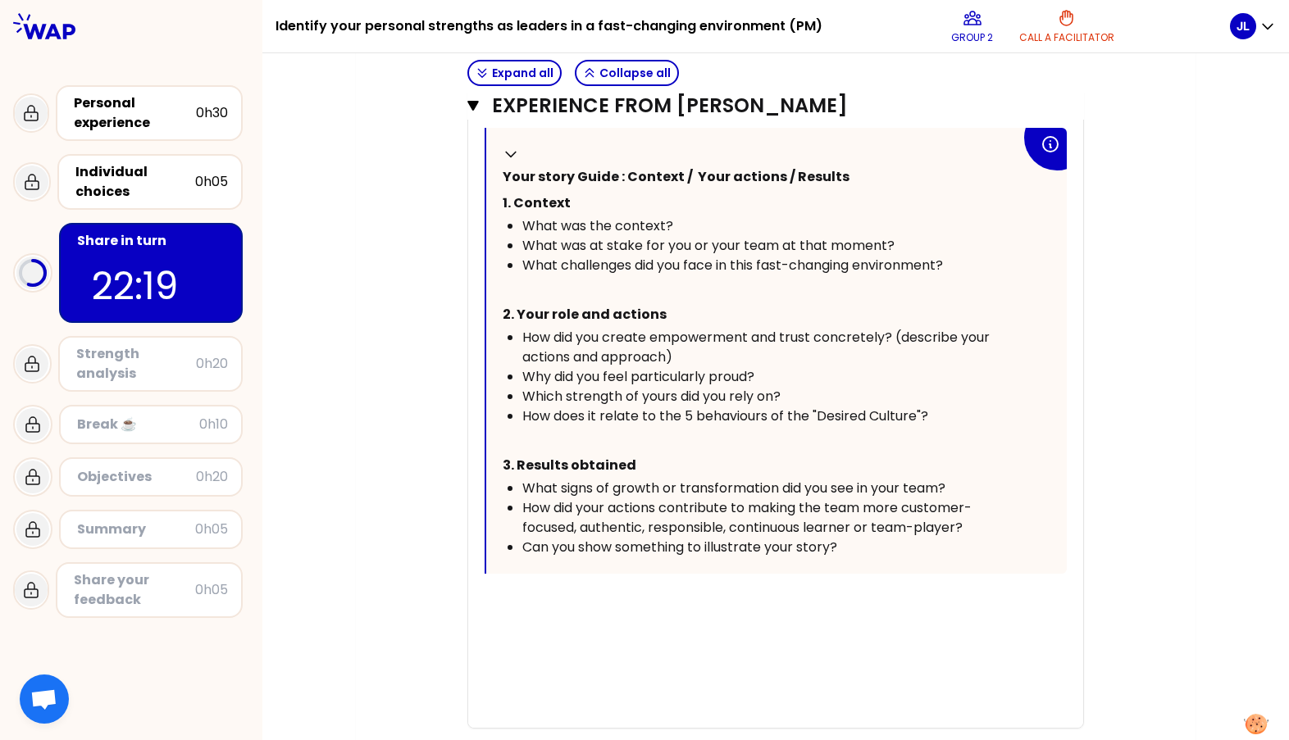
click at [498, 525] on div "« I improved efficiency and collaboration in my team, spread across different l…" at bounding box center [775, 294] width 582 height 868
click at [498, 530] on div "« I improved efficiency and collaboration in my team, spread across different l…" at bounding box center [775, 294] width 582 height 868
click at [504, 527] on div "« I improved efficiency and collaboration in my team, spread across different l…" at bounding box center [775, 294] width 582 height 868
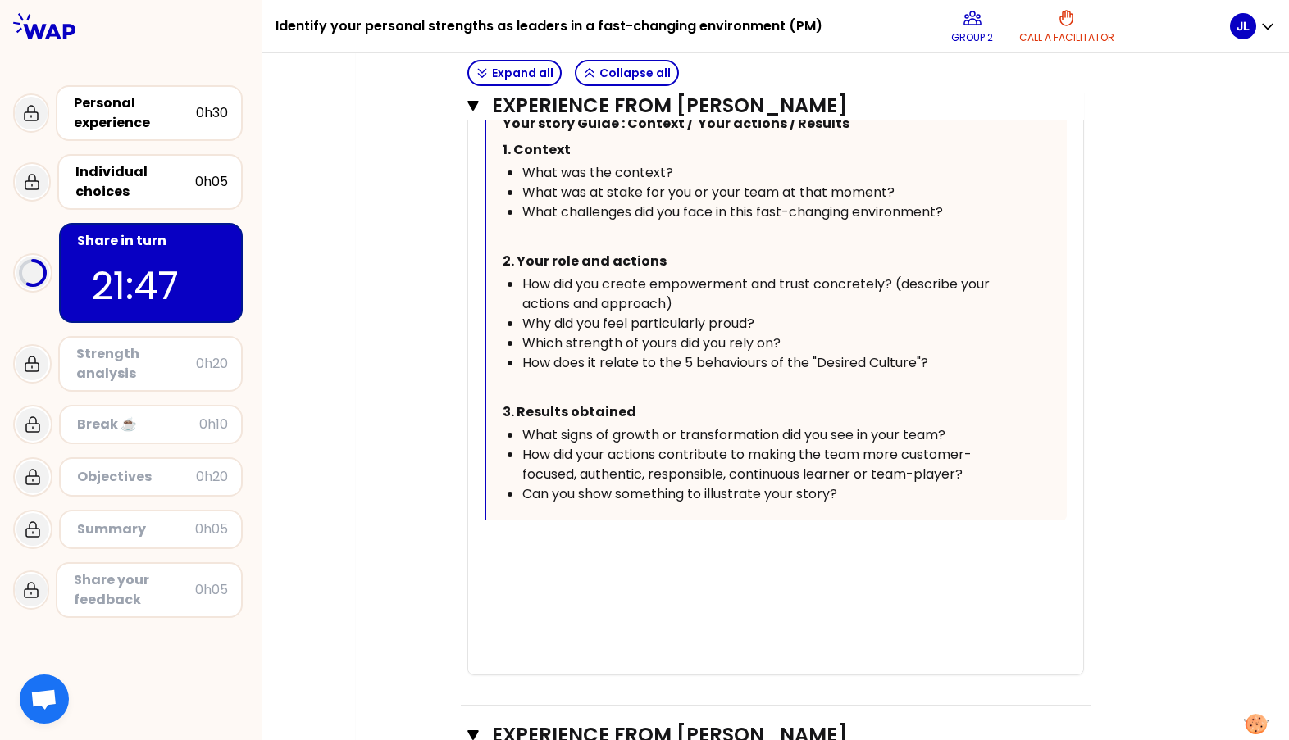
scroll to position [2643, 0]
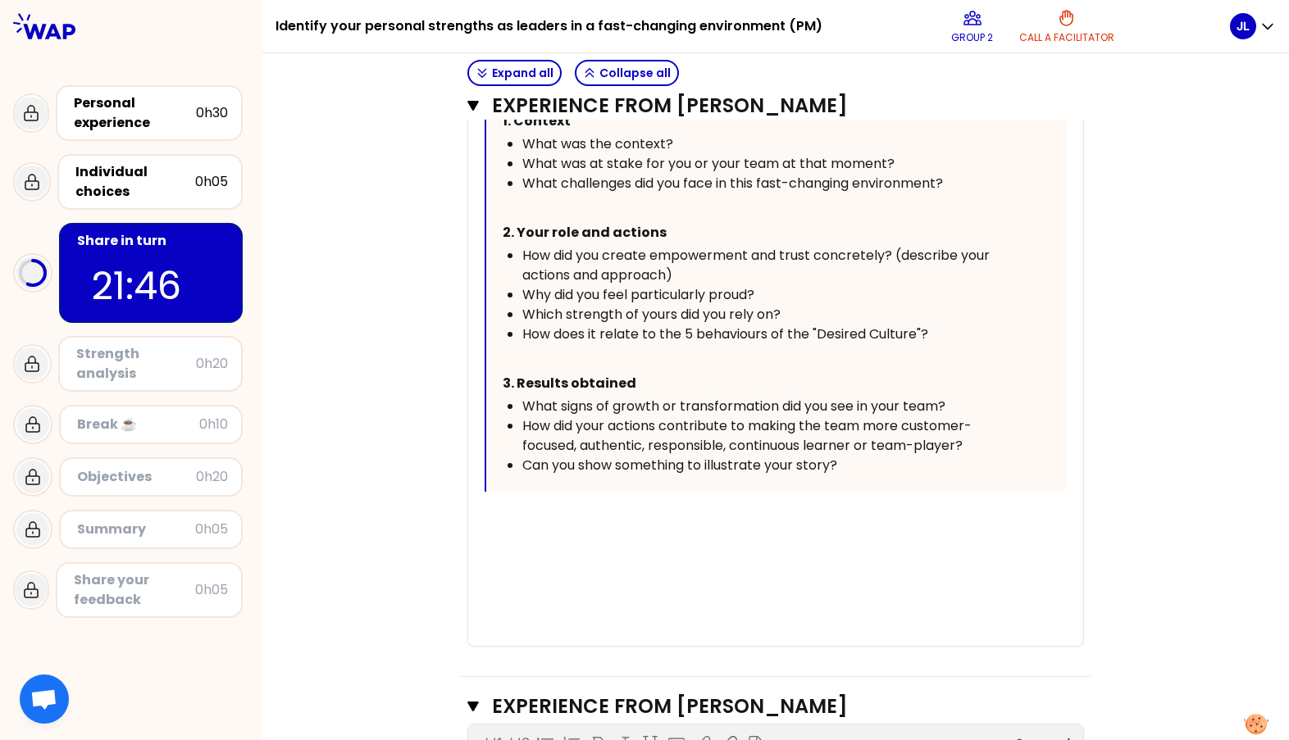
click at [537, 508] on div "﻿" at bounding box center [775, 518] width 582 height 20
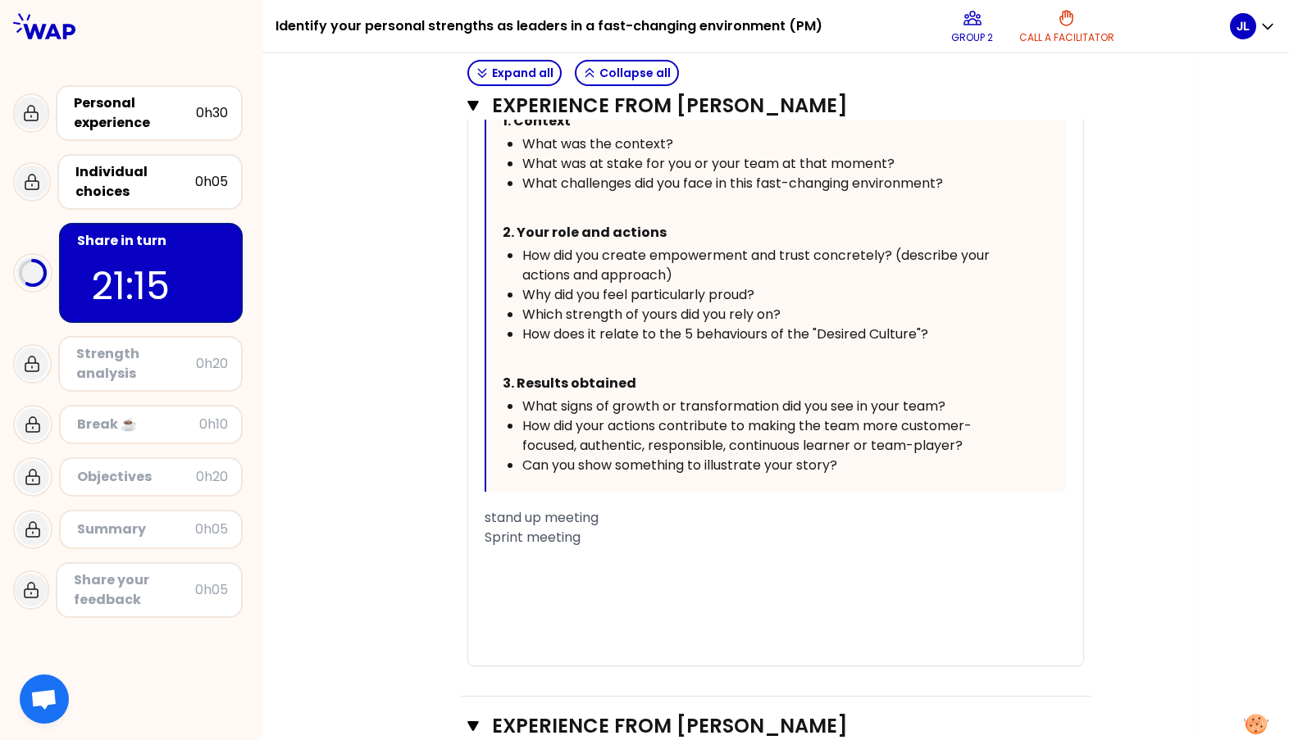
click at [484, 508] on span "stand up meeting" at bounding box center [541, 517] width 114 height 19
click at [513, 508] on span "stand up meeting" at bounding box center [541, 517] width 114 height 19
click at [595, 528] on div "Sprint meeting" at bounding box center [775, 538] width 582 height 20
click at [484, 508] on span "standup meeting" at bounding box center [539, 517] width 111 height 19
click at [484, 508] on span "Standup meeting" at bounding box center [539, 517] width 111 height 19
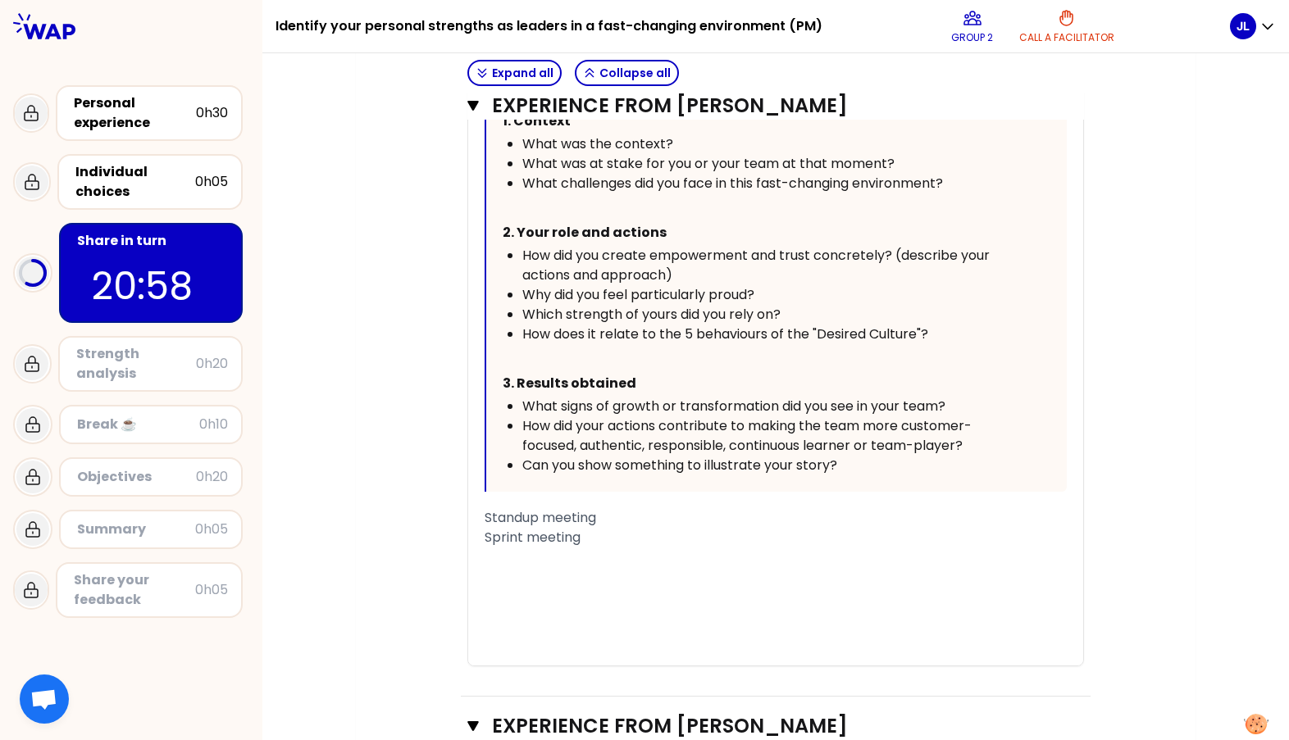
click at [475, 455] on div "« I improved efficiency and collaboration in my team, spread across different l…" at bounding box center [775, 222] width 615 height 888
click at [484, 528] on span "Sprint meeting" at bounding box center [532, 537] width 96 height 19
click at [484, 548] on div "﻿" at bounding box center [775, 558] width 582 height 20
click at [484, 508] on span "Standup meeting" at bounding box center [539, 517] width 111 height 19
click at [476, 457] on div "« I improved efficiency and collaboration in my team, spread across different l…" at bounding box center [775, 222] width 615 height 888
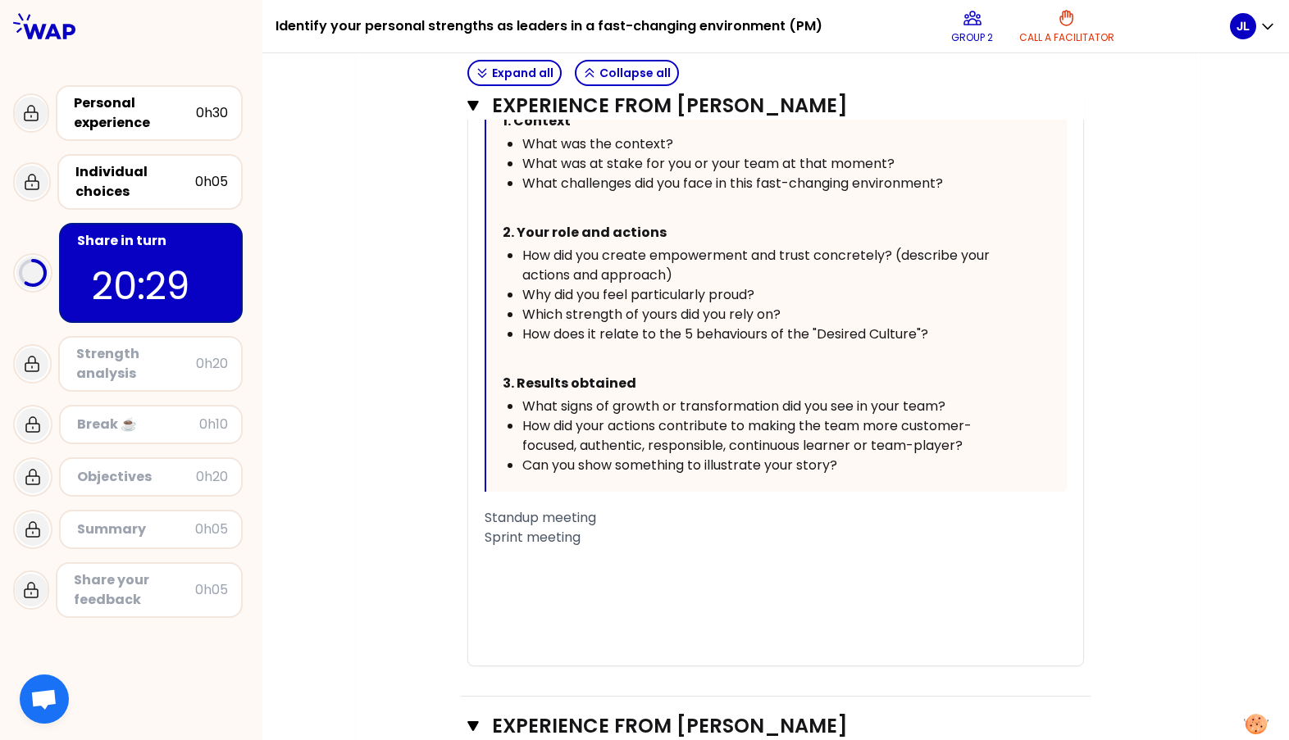
click at [484, 508] on span "Standup meeting" at bounding box center [539, 517] width 111 height 19
click at [594, 528] on div "Sprint meeting" at bounding box center [775, 538] width 582 height 20
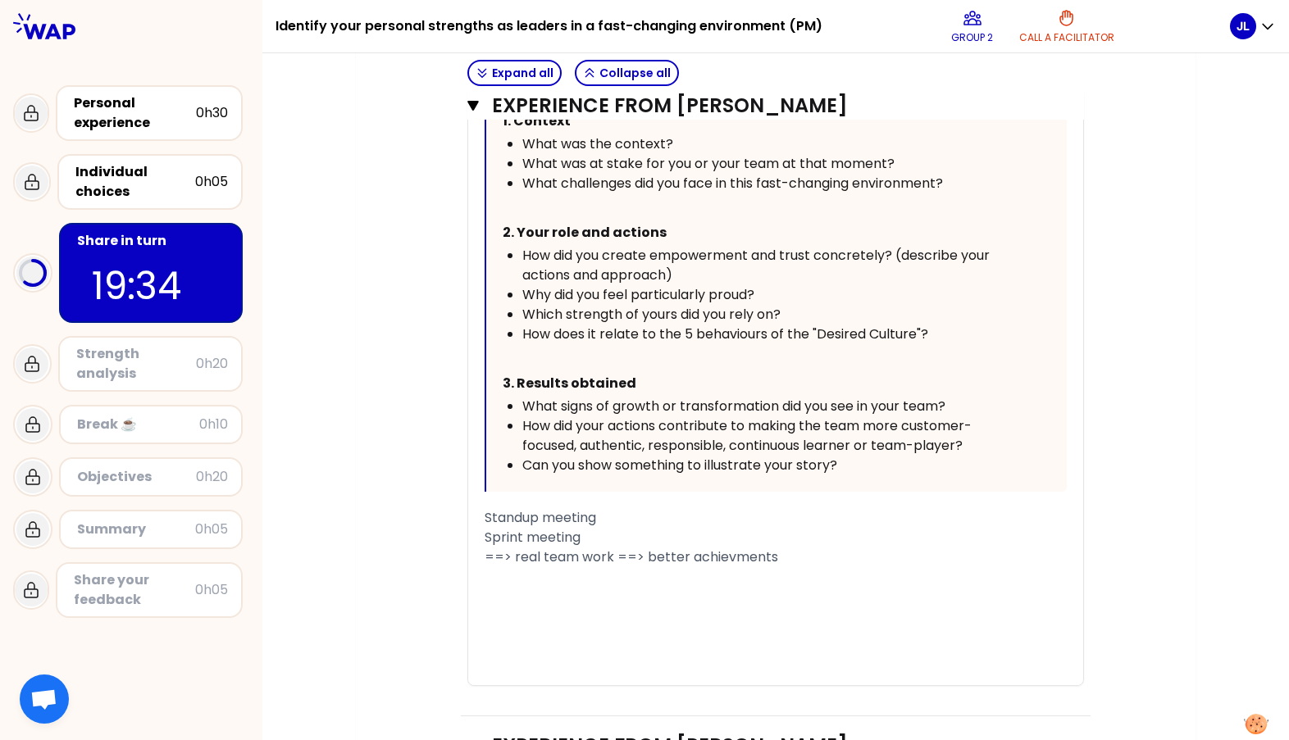
click at [676, 548] on span "==> real team work ==> better achievments" at bounding box center [630, 557] width 293 height 19
click at [863, 548] on div "==> real team work ==> better & faster achievments" at bounding box center [775, 558] width 582 height 20
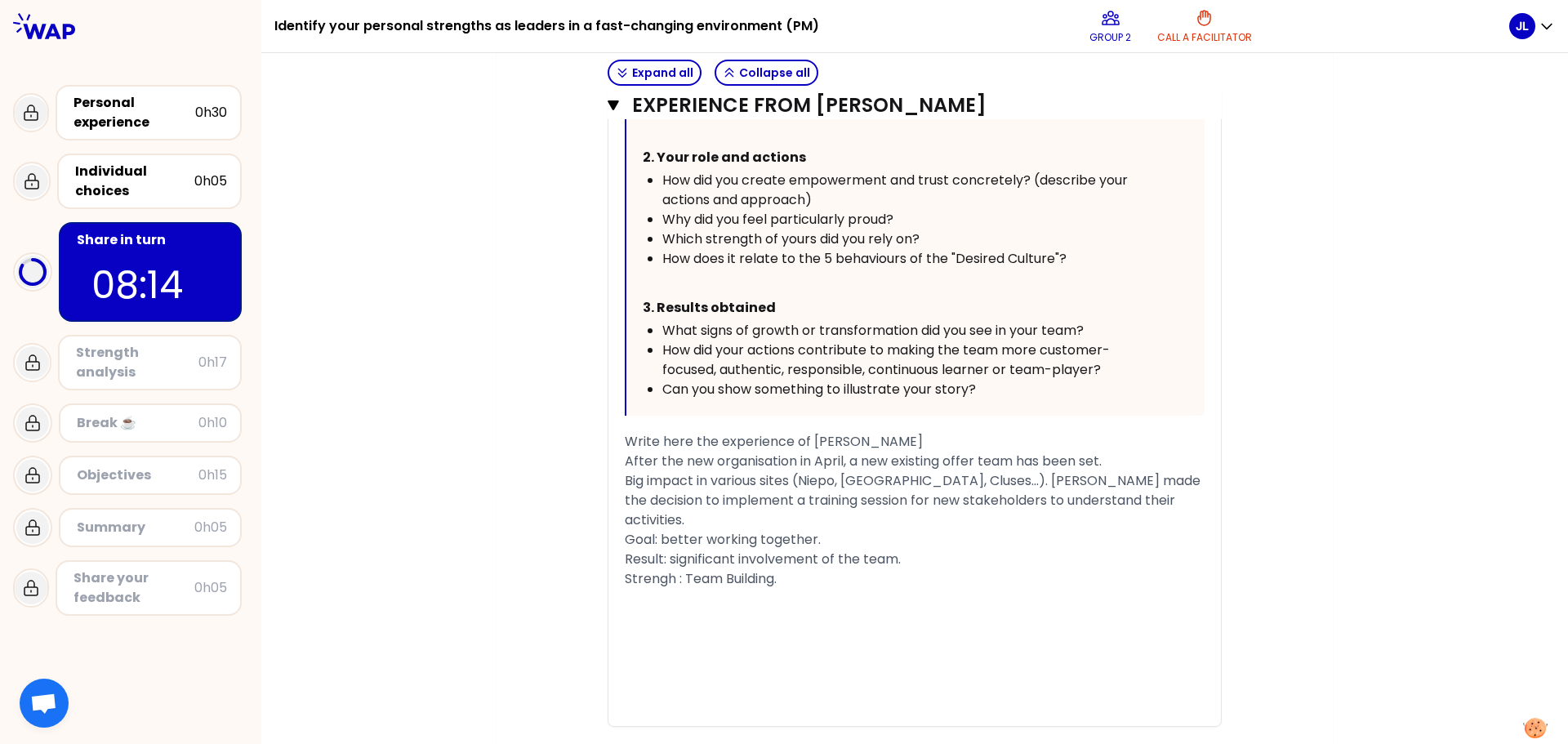
scroll to position [3796, 0]
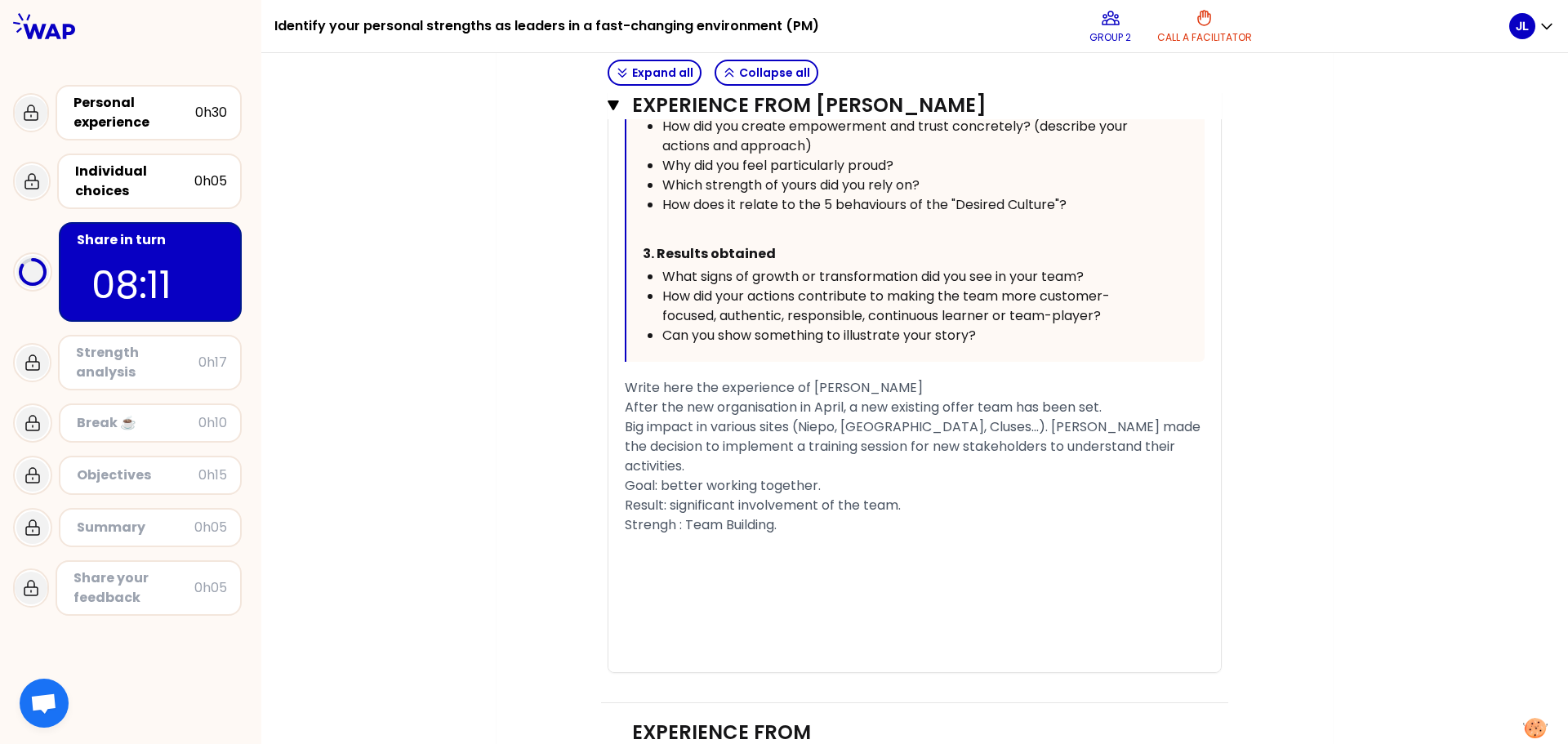
click at [609, 743] on icon "button" at bounding box center [614, 758] width 10 height 11
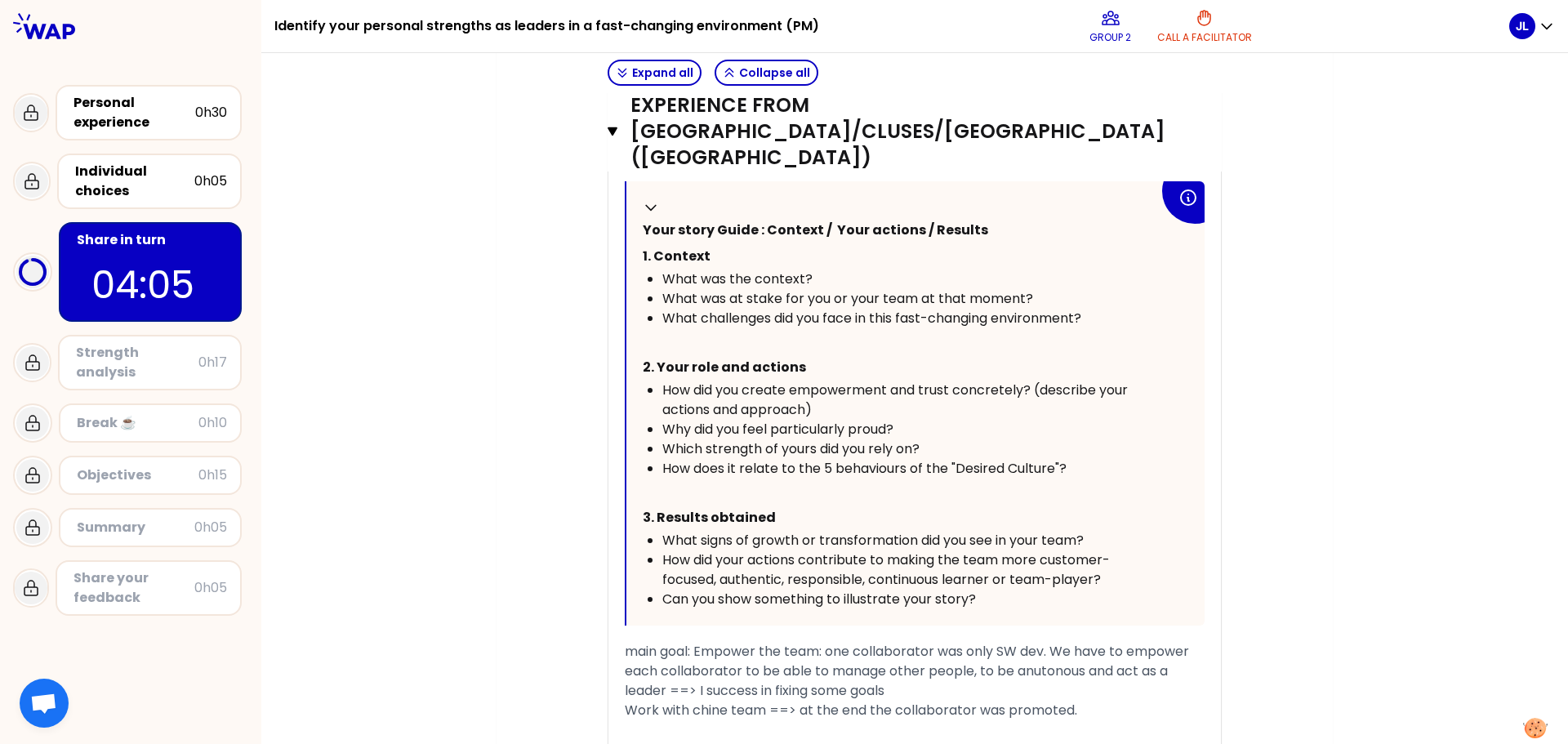
scroll to position [4571, 0]
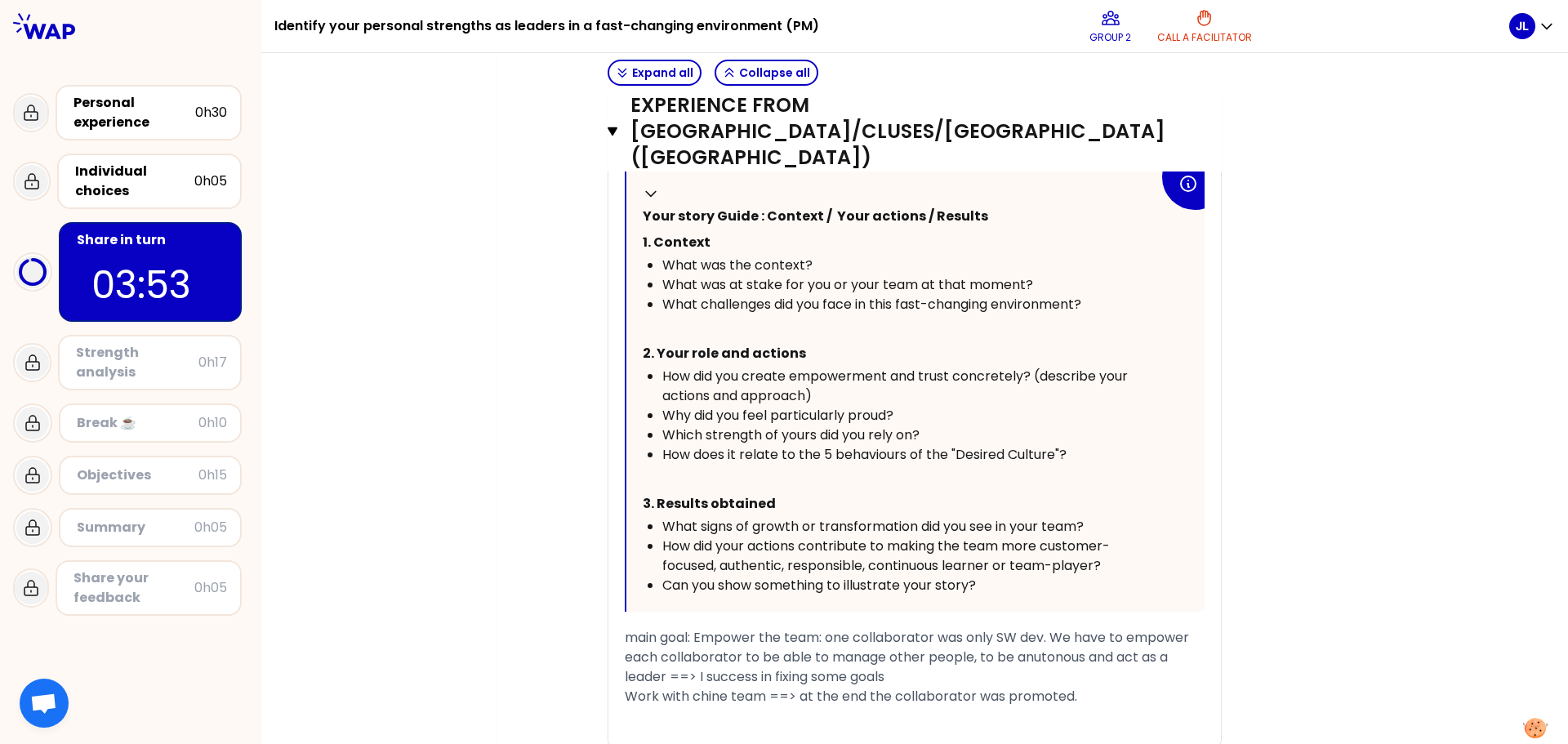
click at [908, 627] on div "main goal: Empower the team: one collaborator was only SW dev. We have to empow…" at bounding box center [915, 656] width 580 height 59
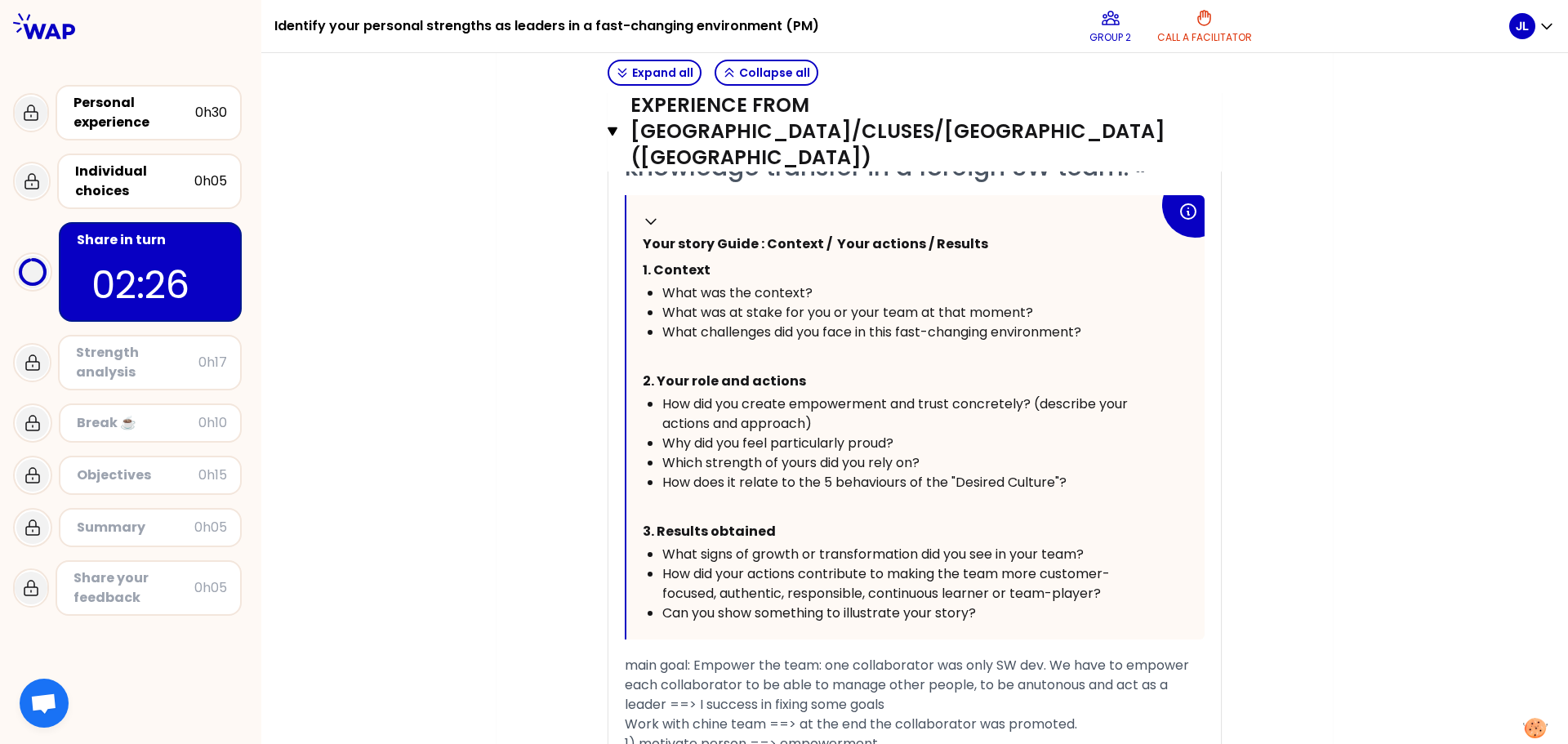
scroll to position [4629, 0]
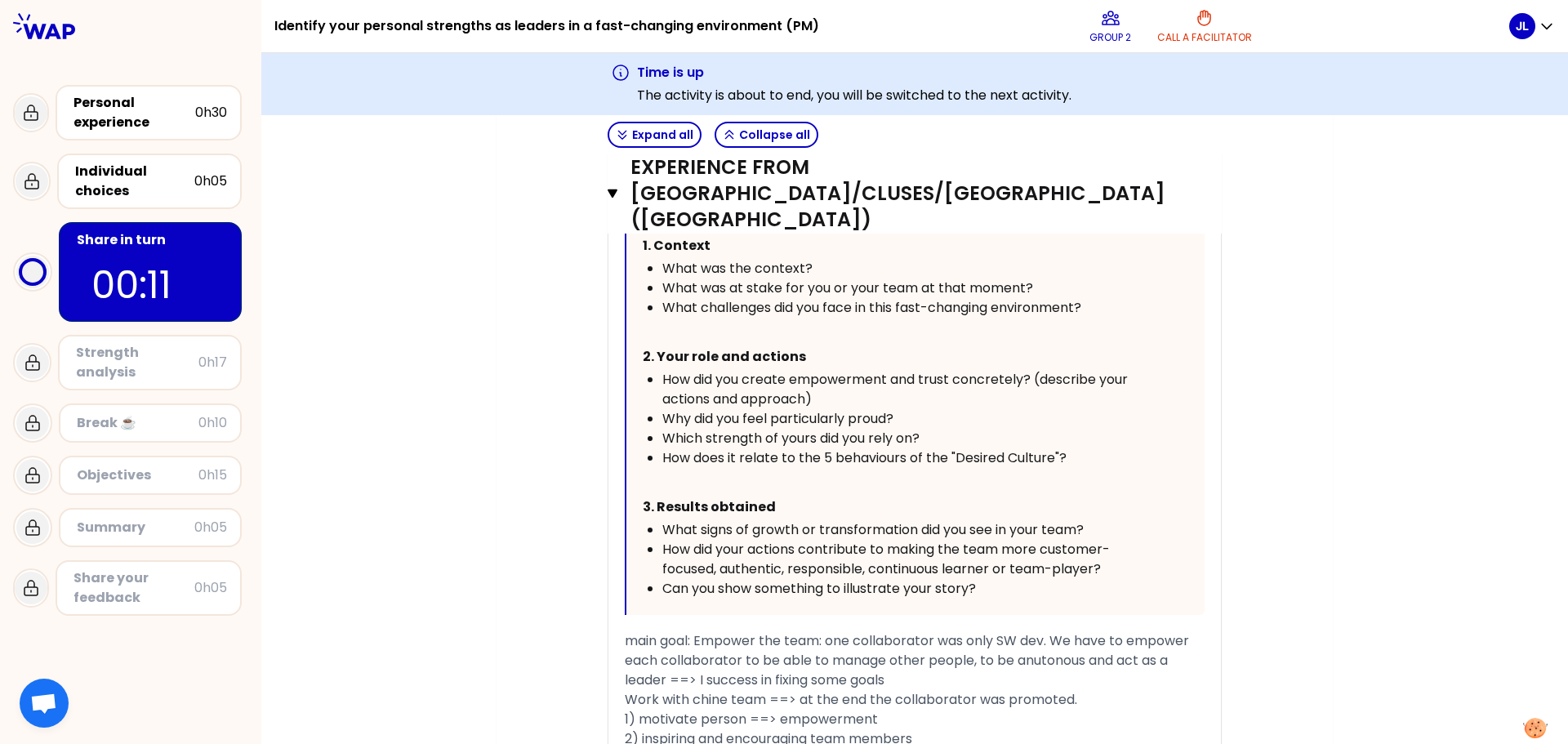
click at [608, 189] on icon "button" at bounding box center [613, 193] width 10 height 8
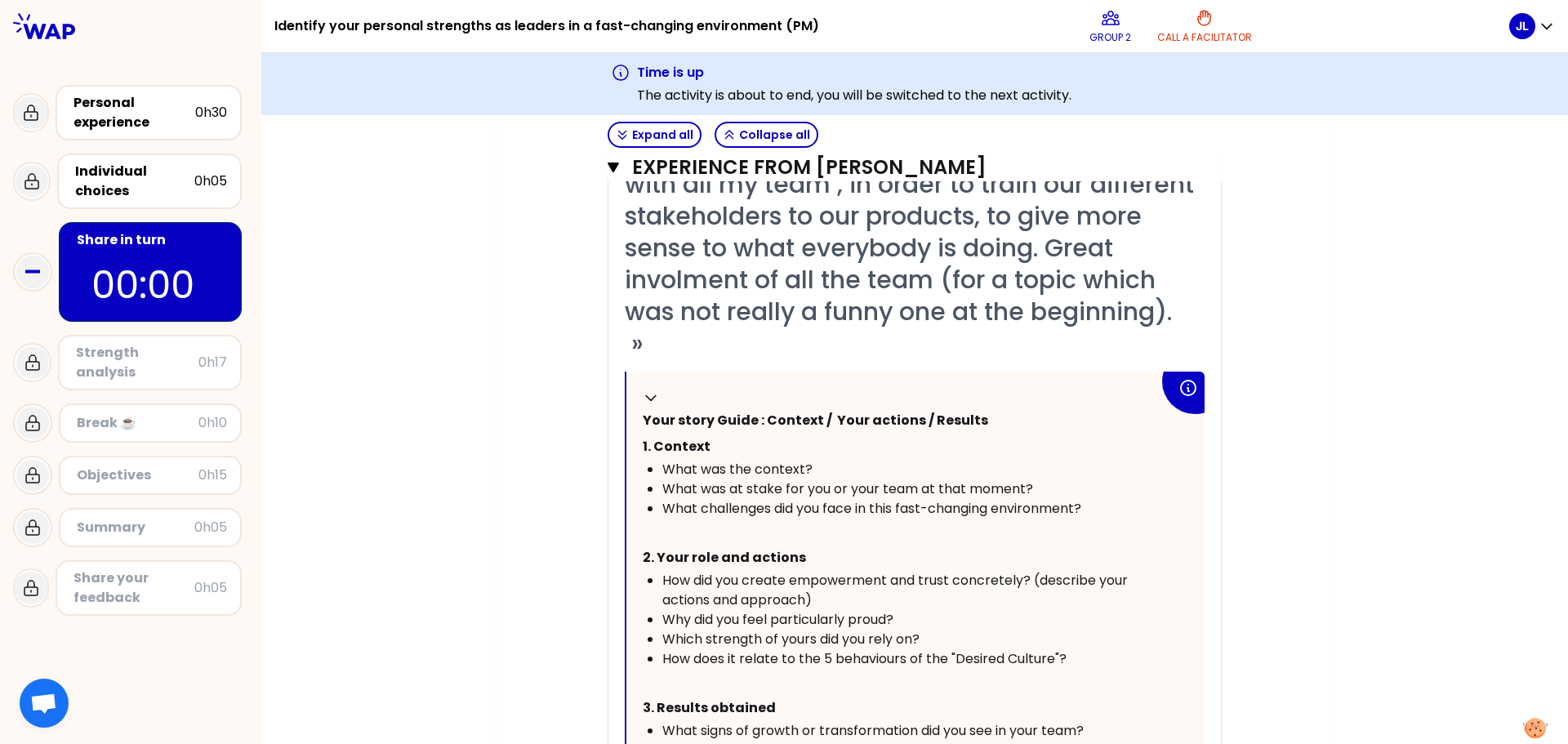
scroll to position [3367, 0]
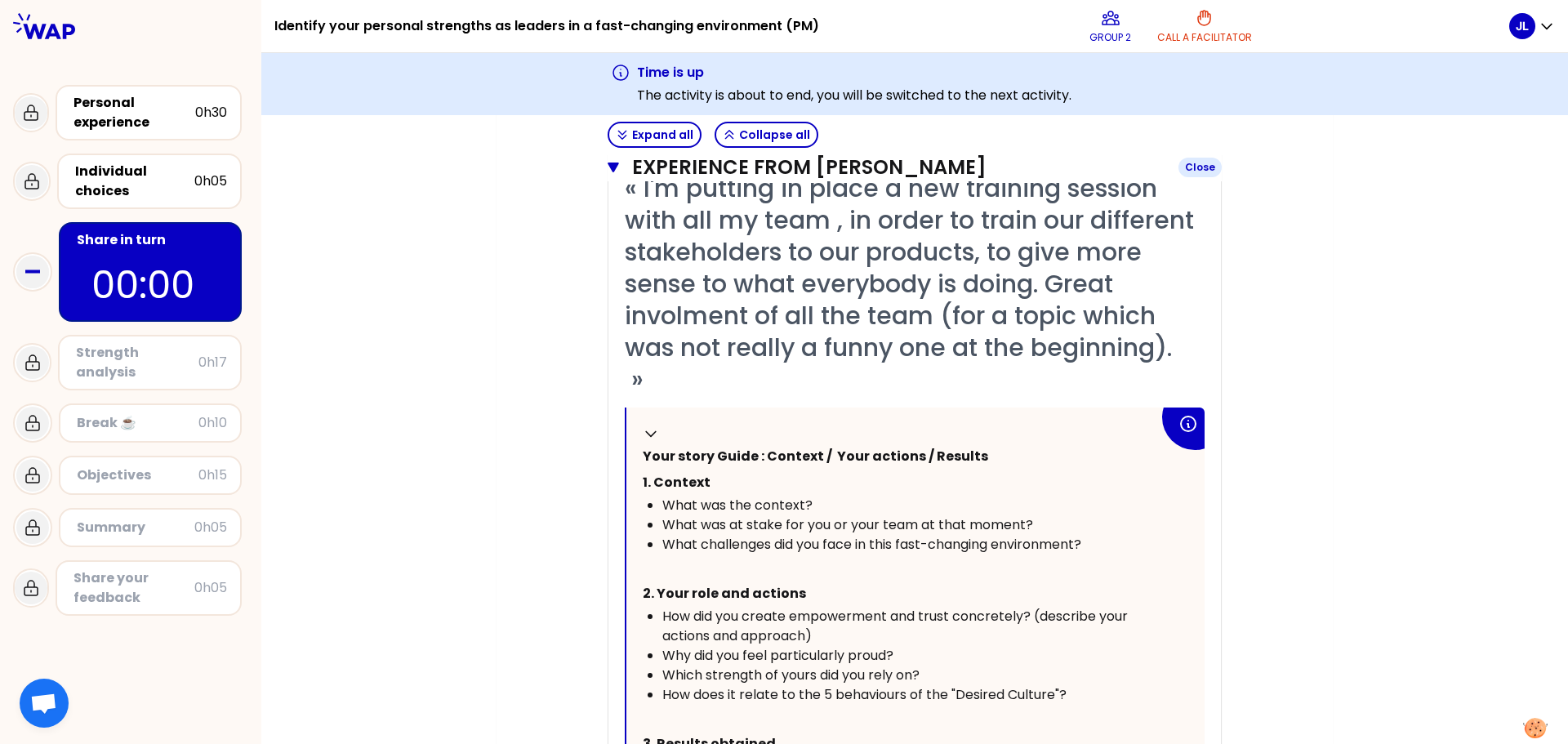
click at [608, 167] on icon "button" at bounding box center [613, 167] width 11 height 10
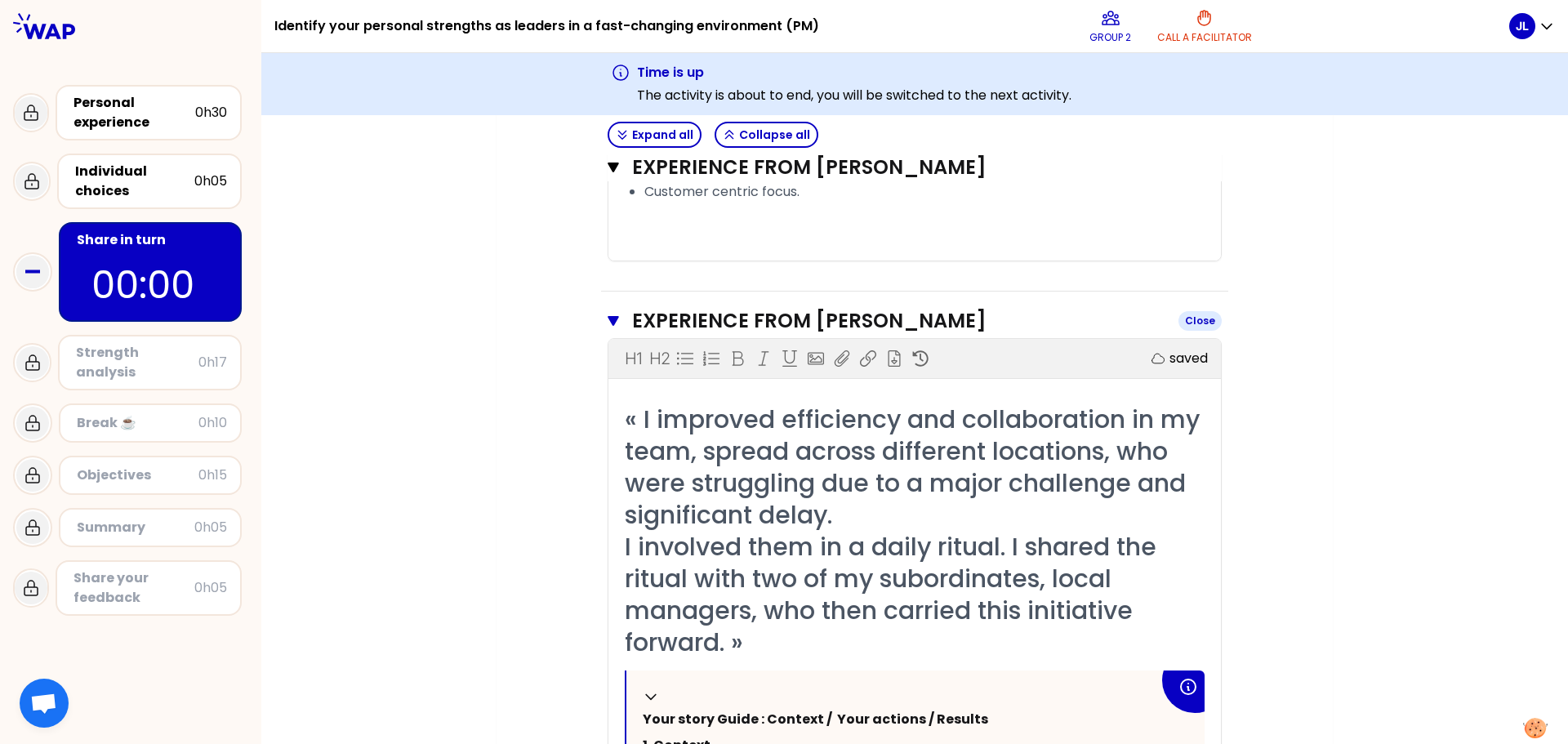
scroll to position [1989, 0]
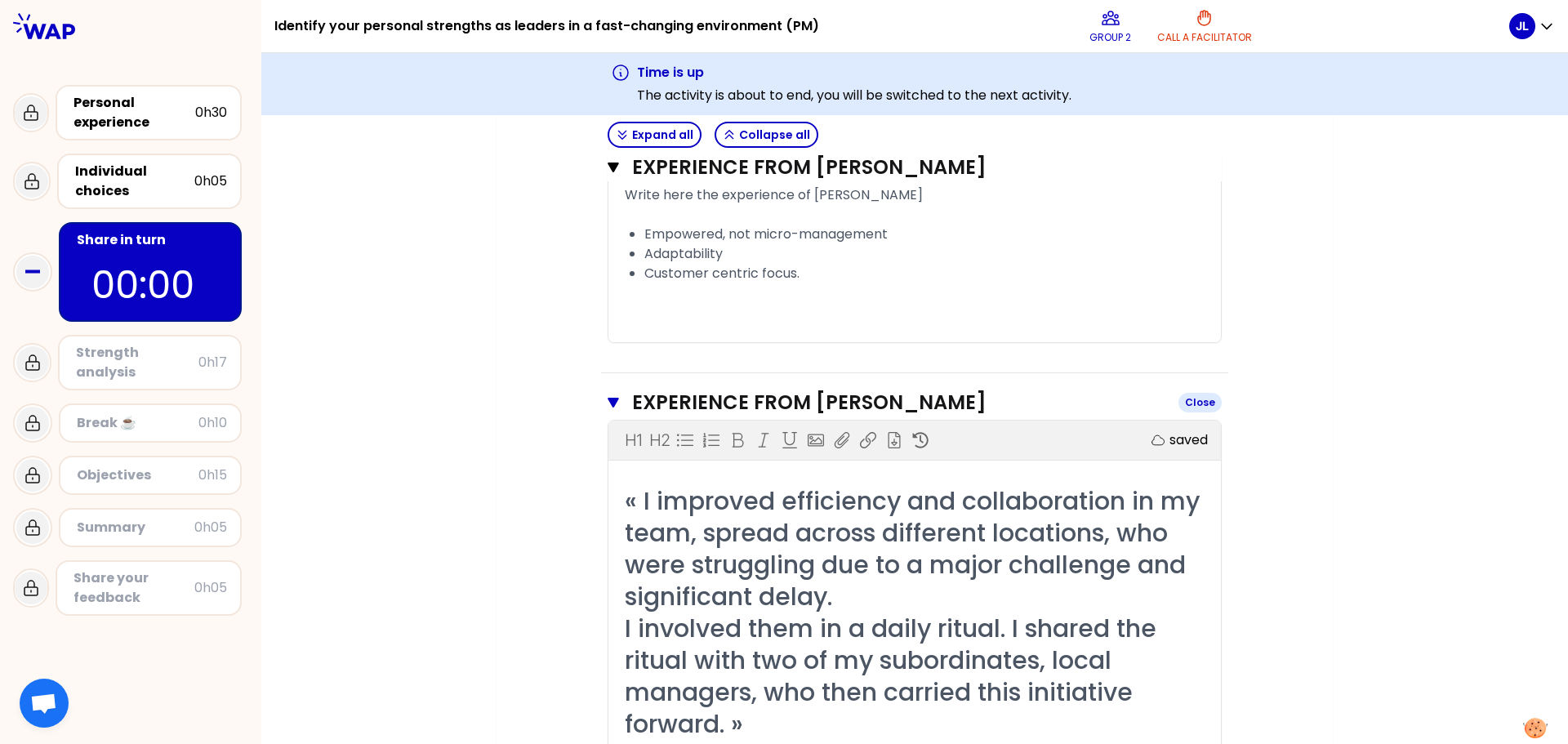
click at [609, 397] on icon "button" at bounding box center [613, 402] width 11 height 10
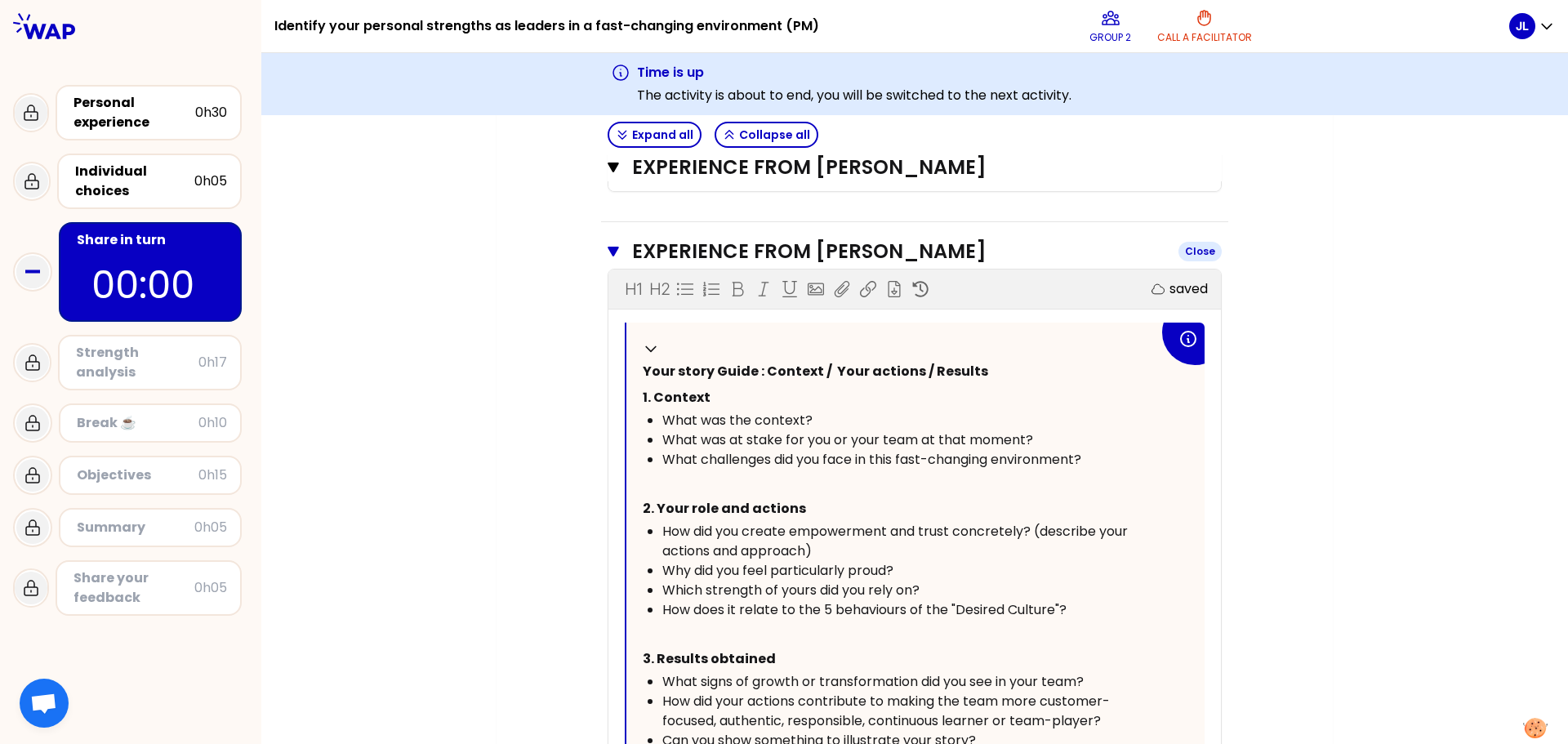
click at [609, 247] on icon "button" at bounding box center [613, 252] width 11 height 10
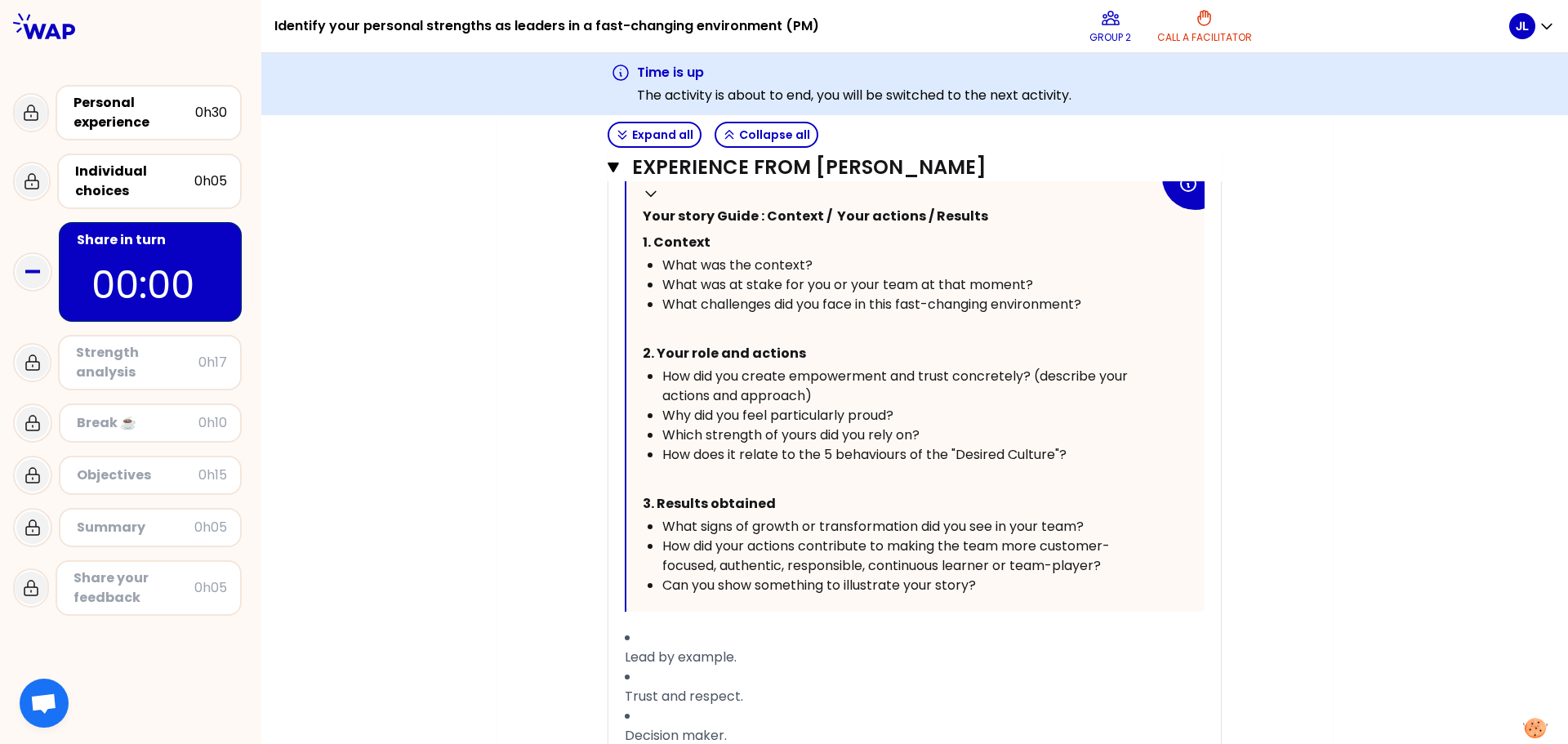
scroll to position [621, 0]
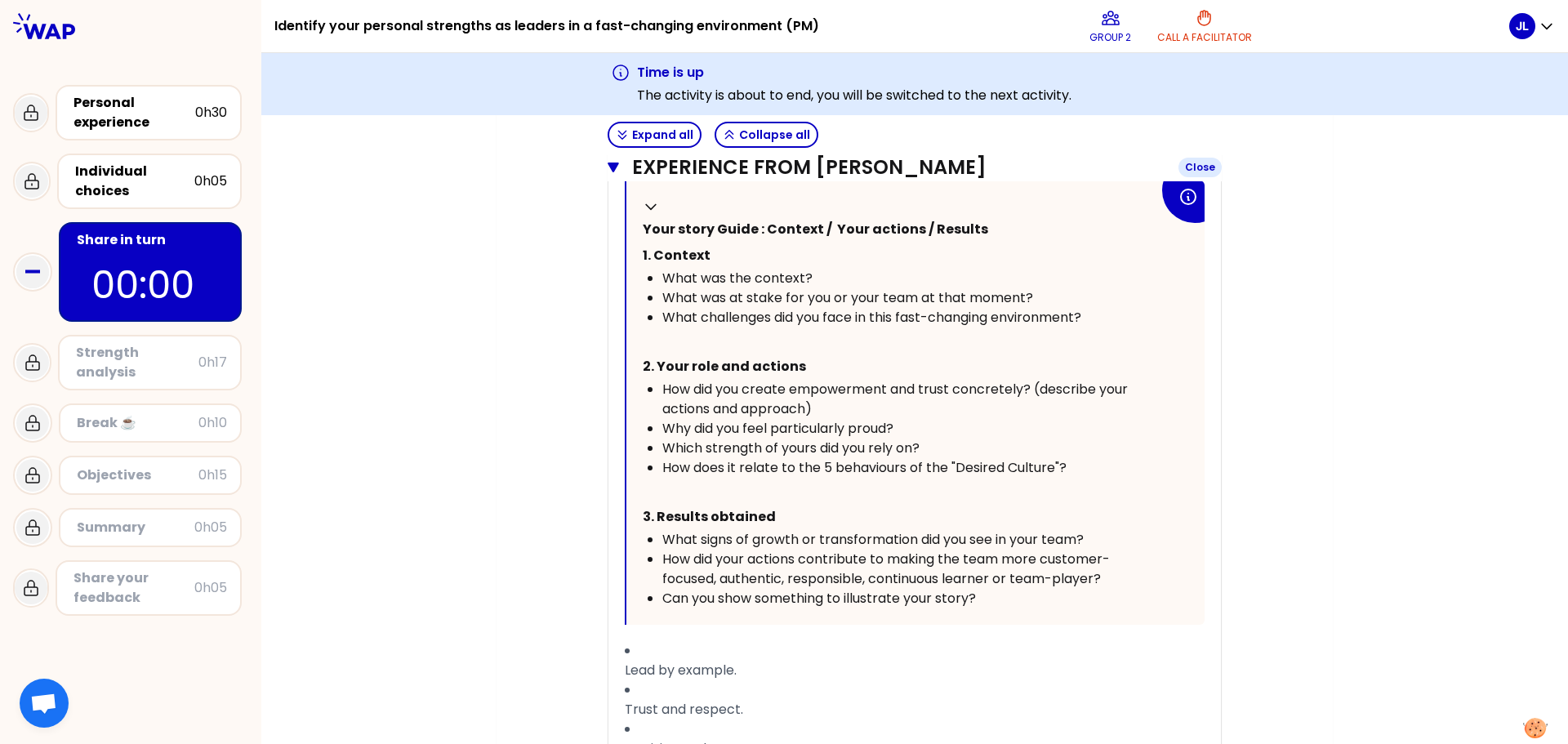
click at [608, 165] on icon "button" at bounding box center [613, 167] width 11 height 10
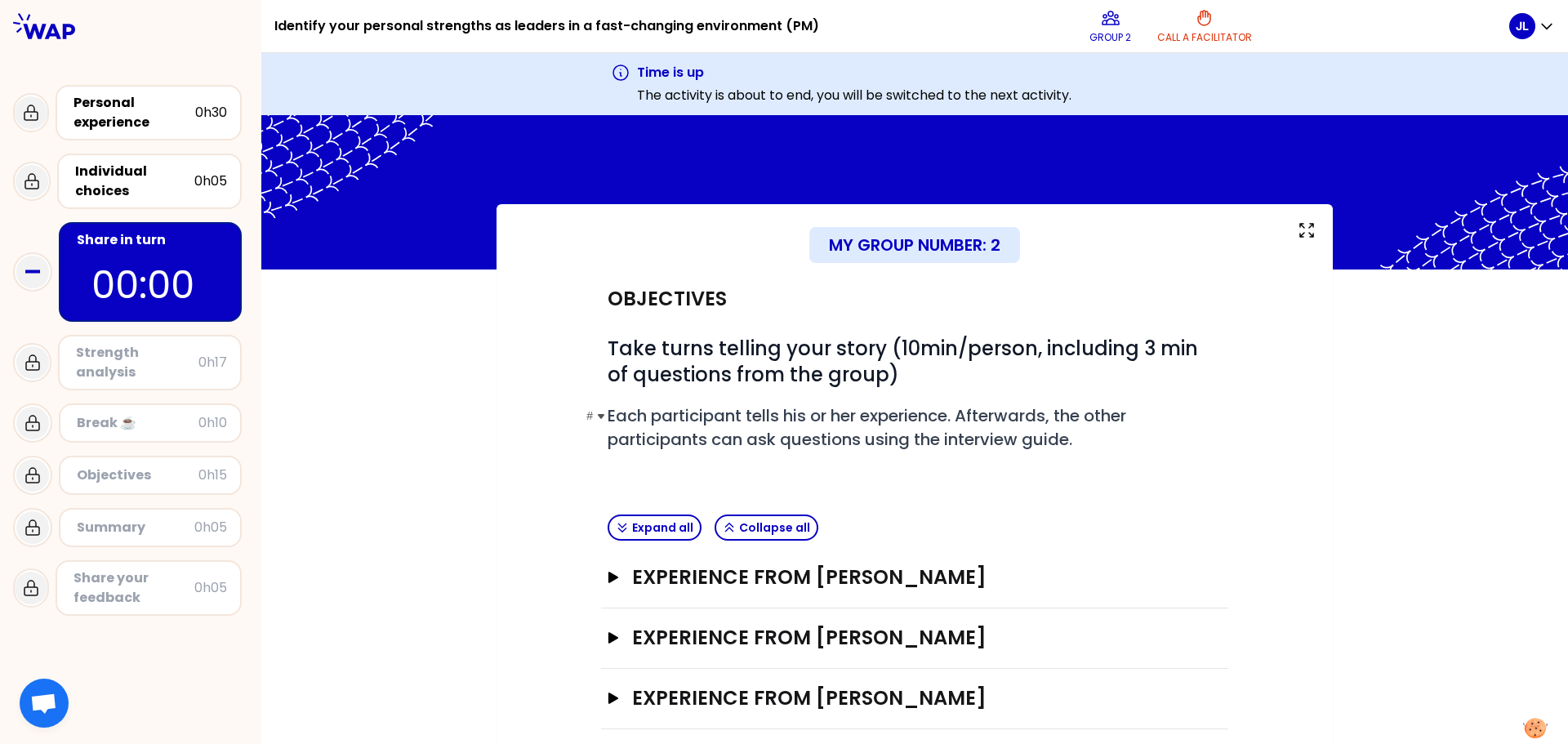
scroll to position [0, 0]
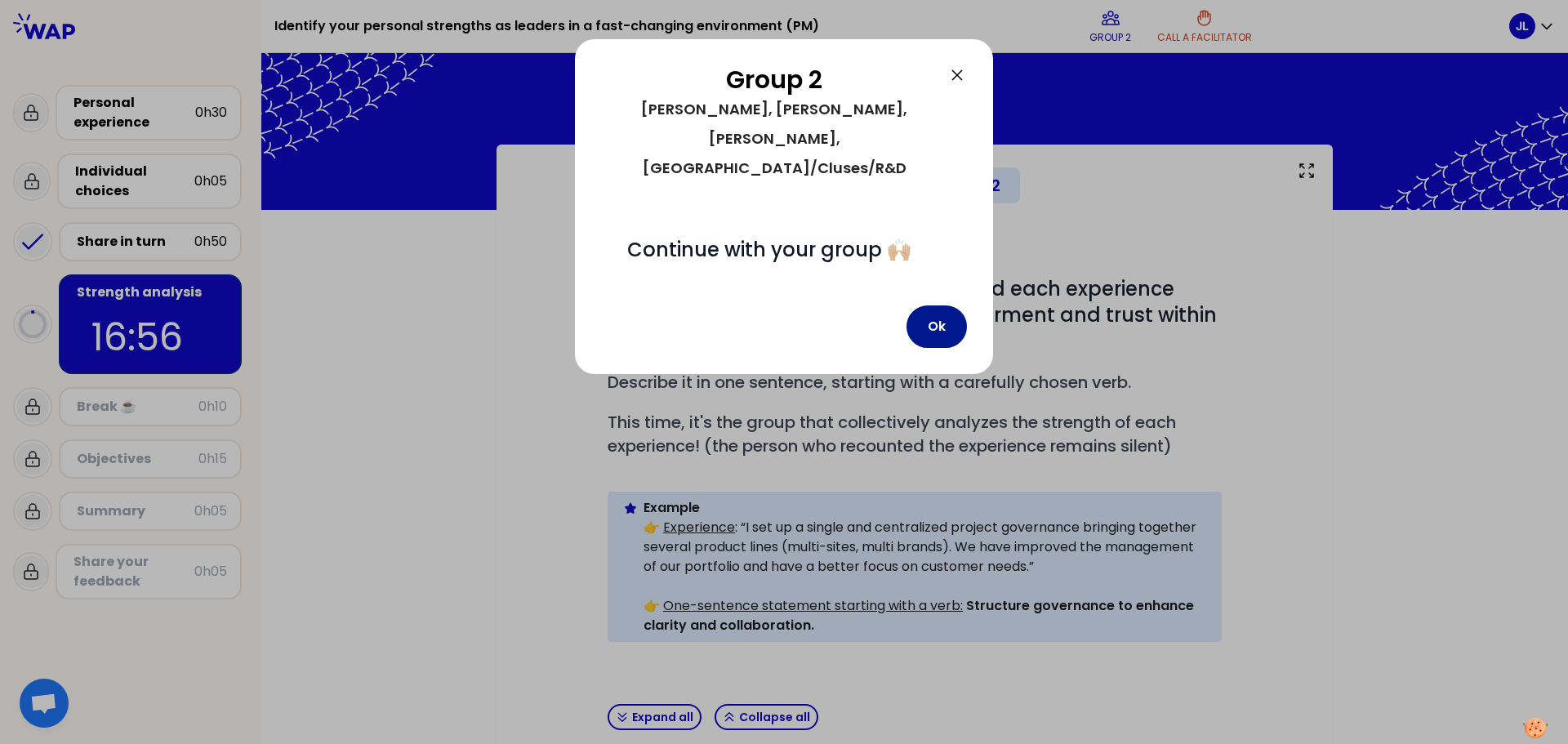
click at [943, 306] on button "Ok" at bounding box center [936, 327] width 61 height 43
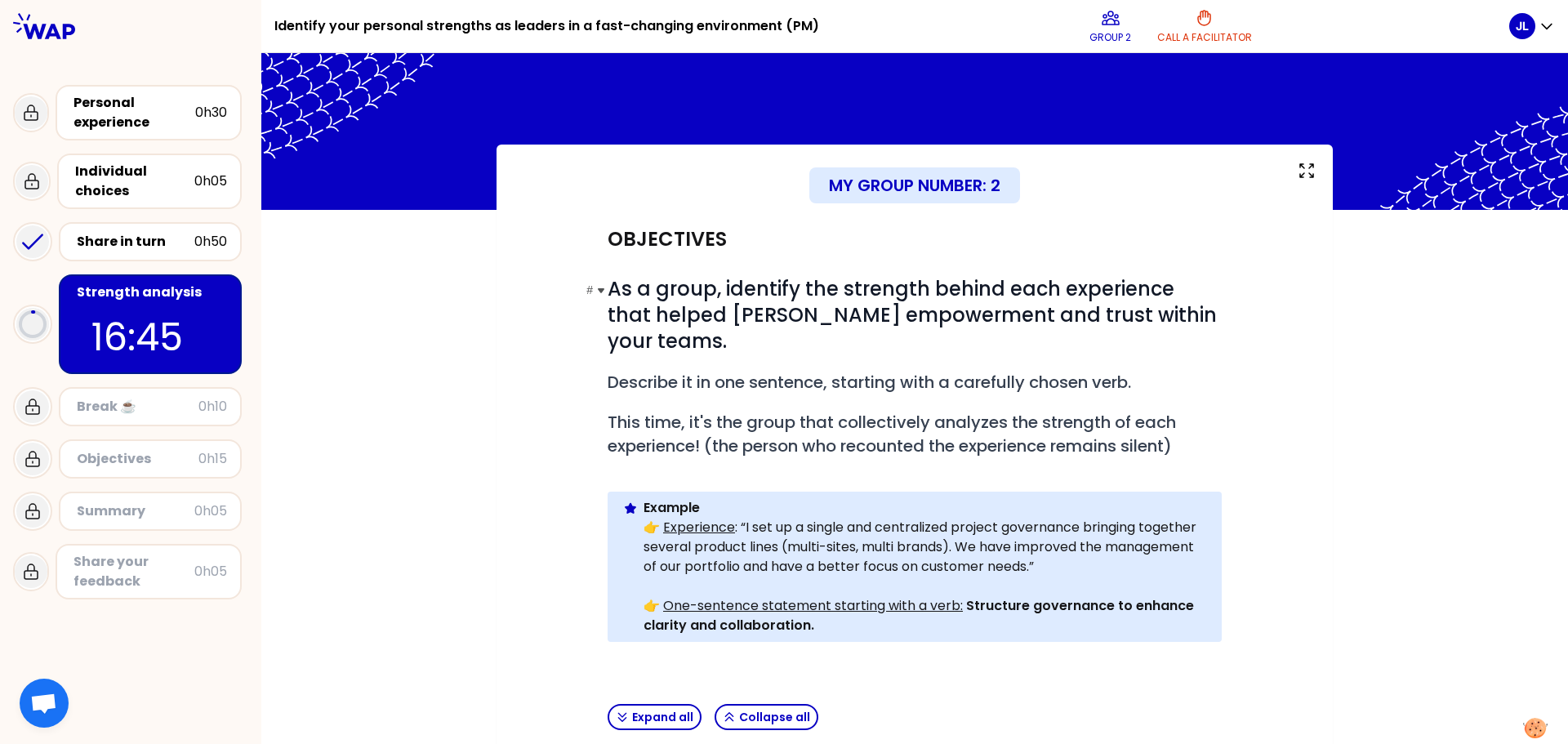
scroll to position [329, 0]
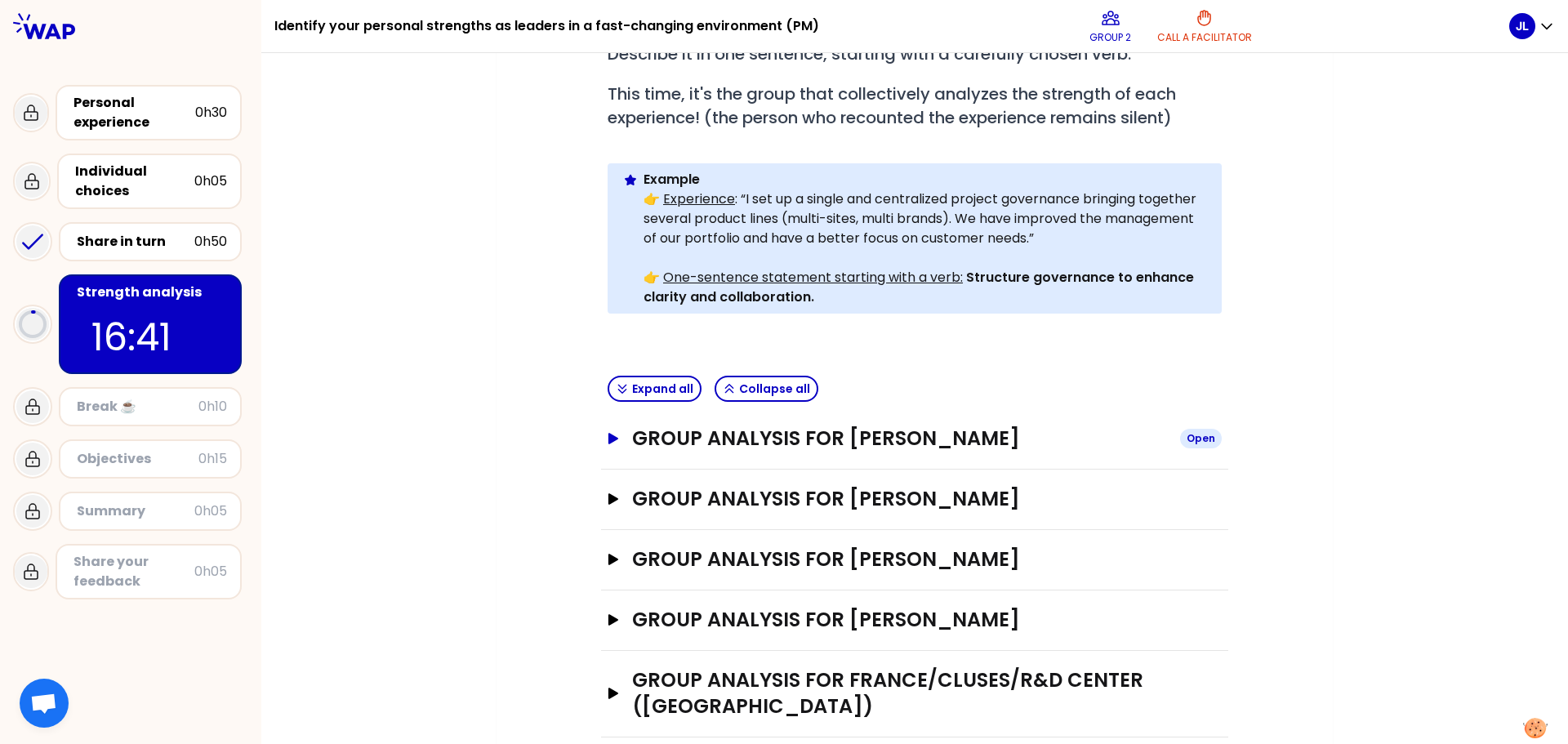
click at [609, 432] on icon "button" at bounding box center [614, 437] width 10 height 11
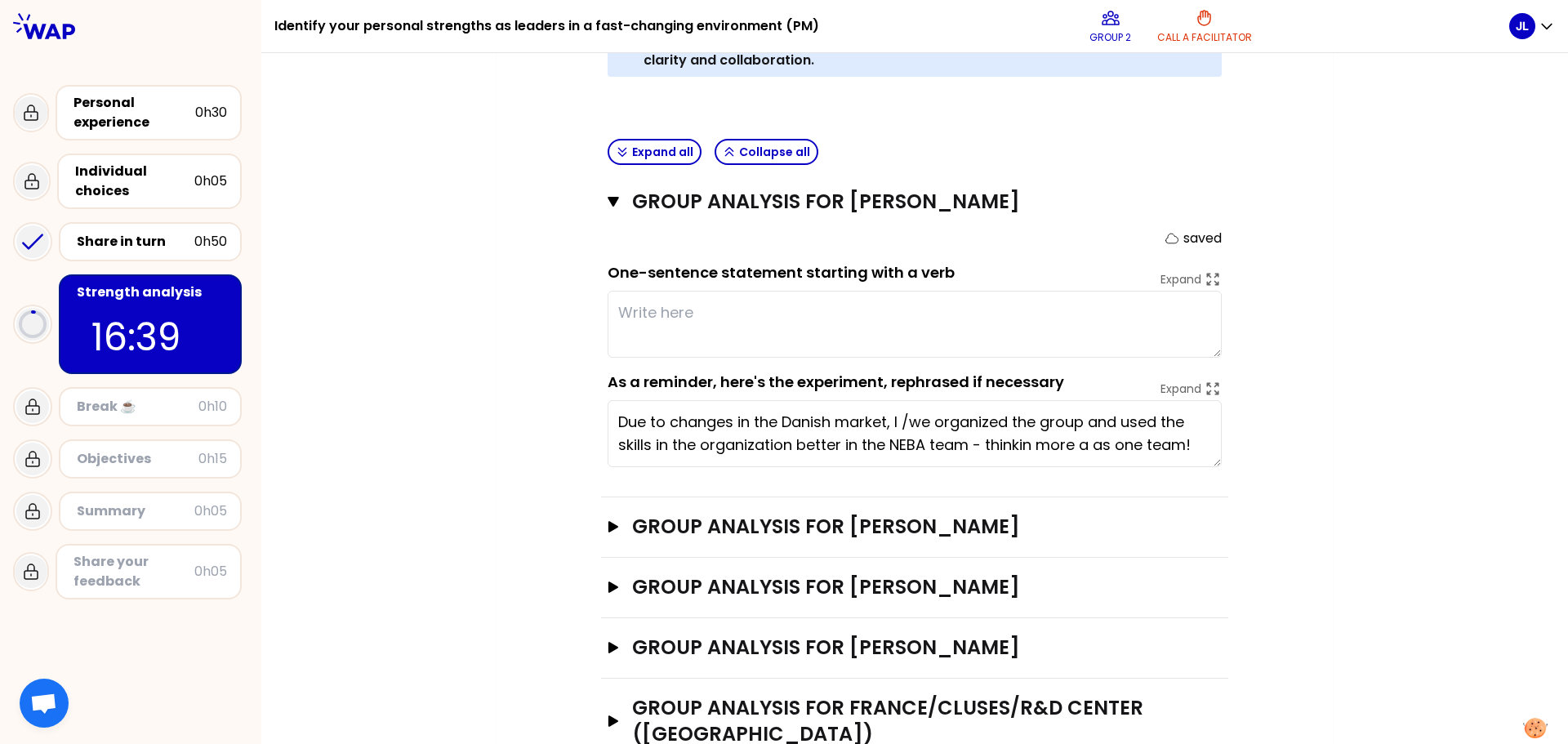
scroll to position [573, 0]
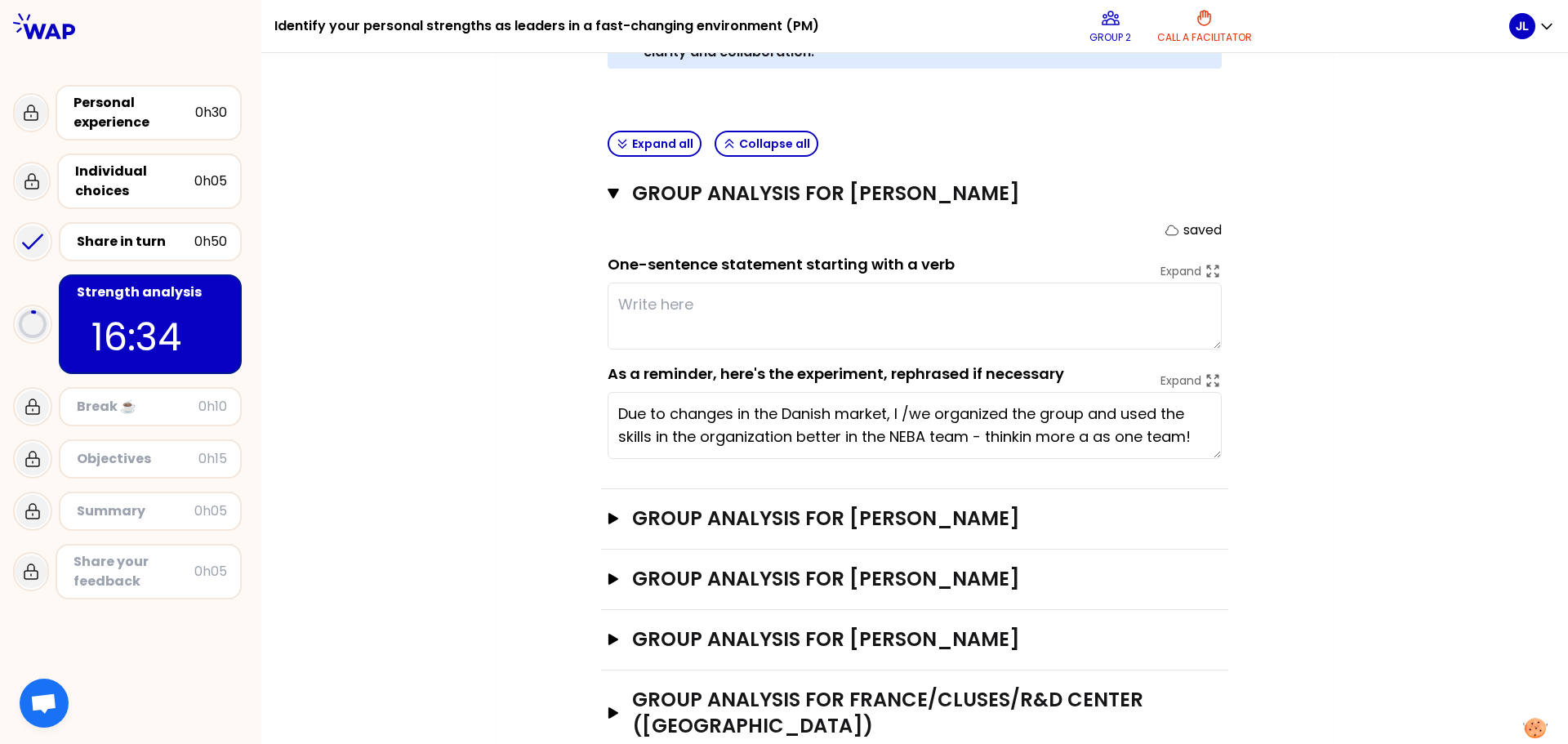
click at [980, 297] on textarea at bounding box center [915, 316] width 614 height 67
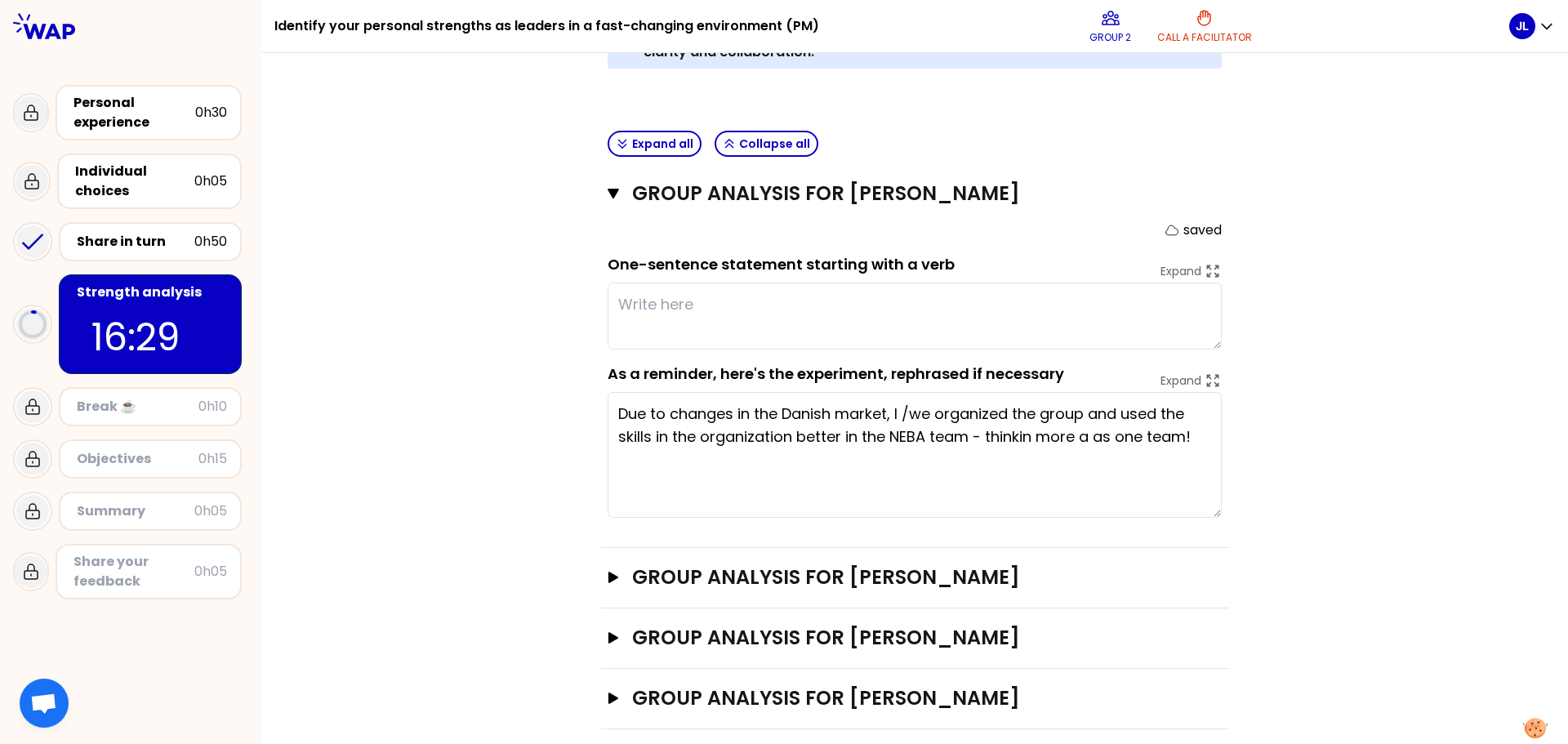
drag, startPoint x: 1212, startPoint y: 429, endPoint x: 1221, endPoint y: 488, distance: 59.7
click at [1221, 488] on div "Group analysis for [PERSON_NAME] Close saved One-sentence statement starting wi…" at bounding box center [915, 356] width 628 height 383
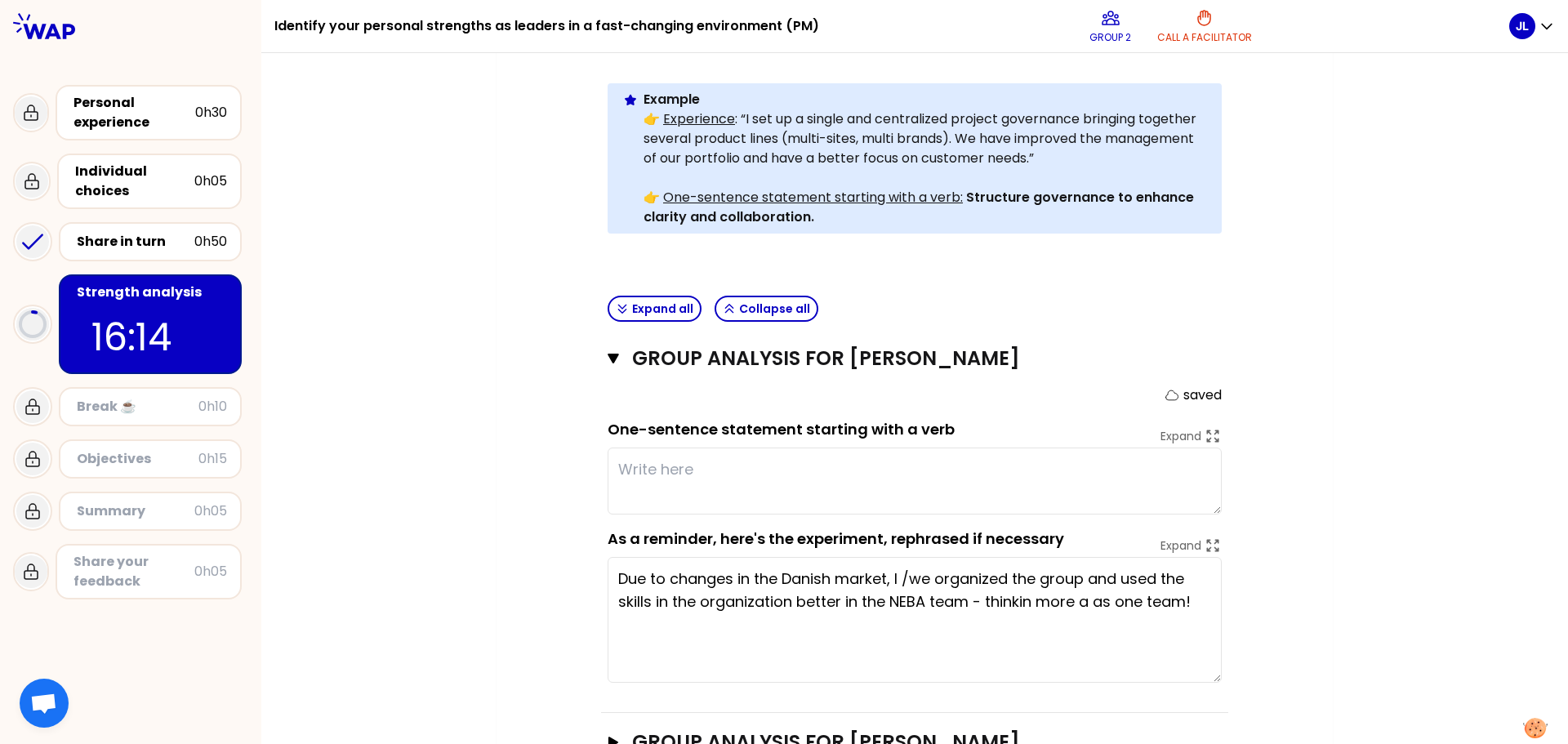
scroll to position [490, 0]
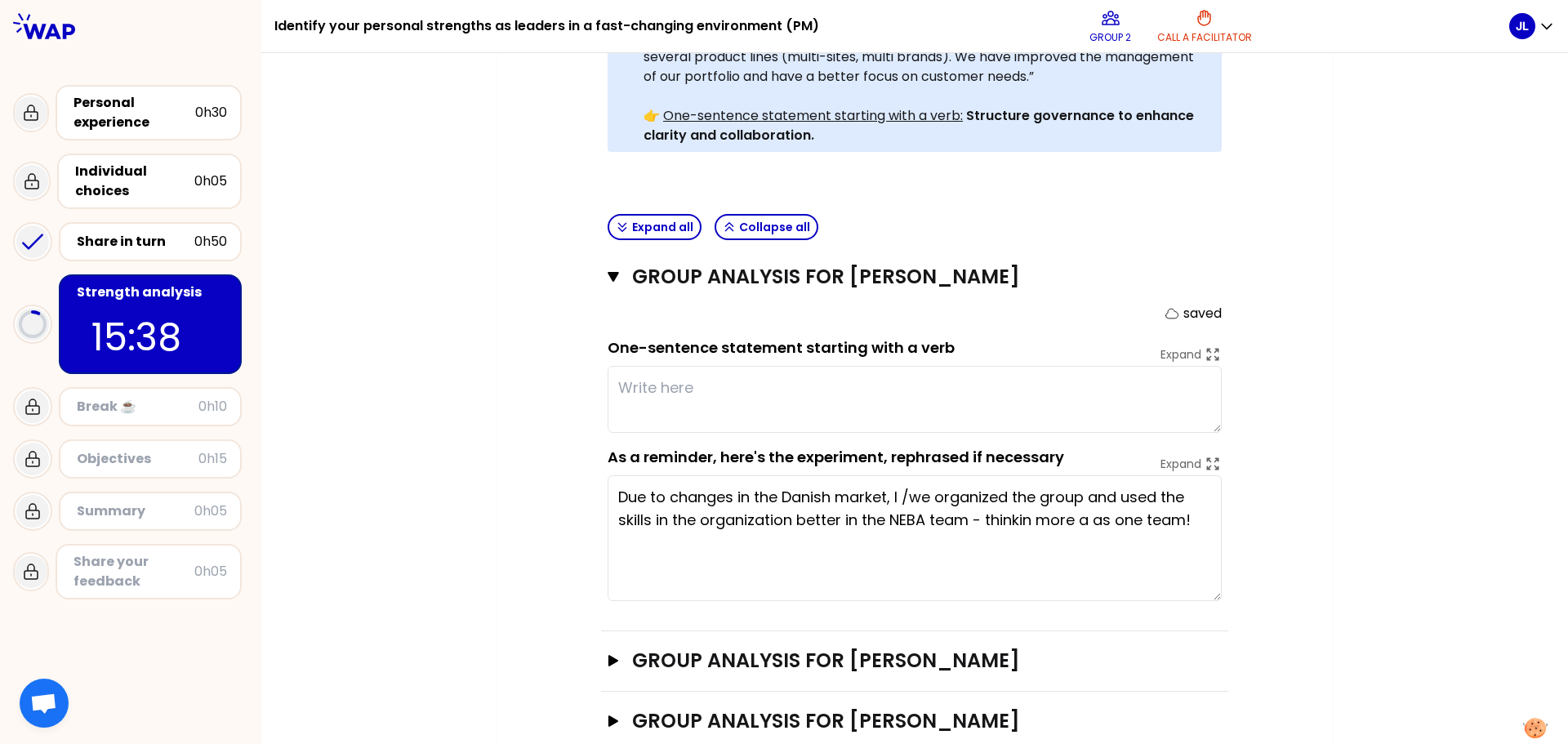
click at [677, 367] on textarea at bounding box center [915, 398] width 614 height 67
click at [140, 241] on div "Share in turn" at bounding box center [135, 242] width 118 height 20
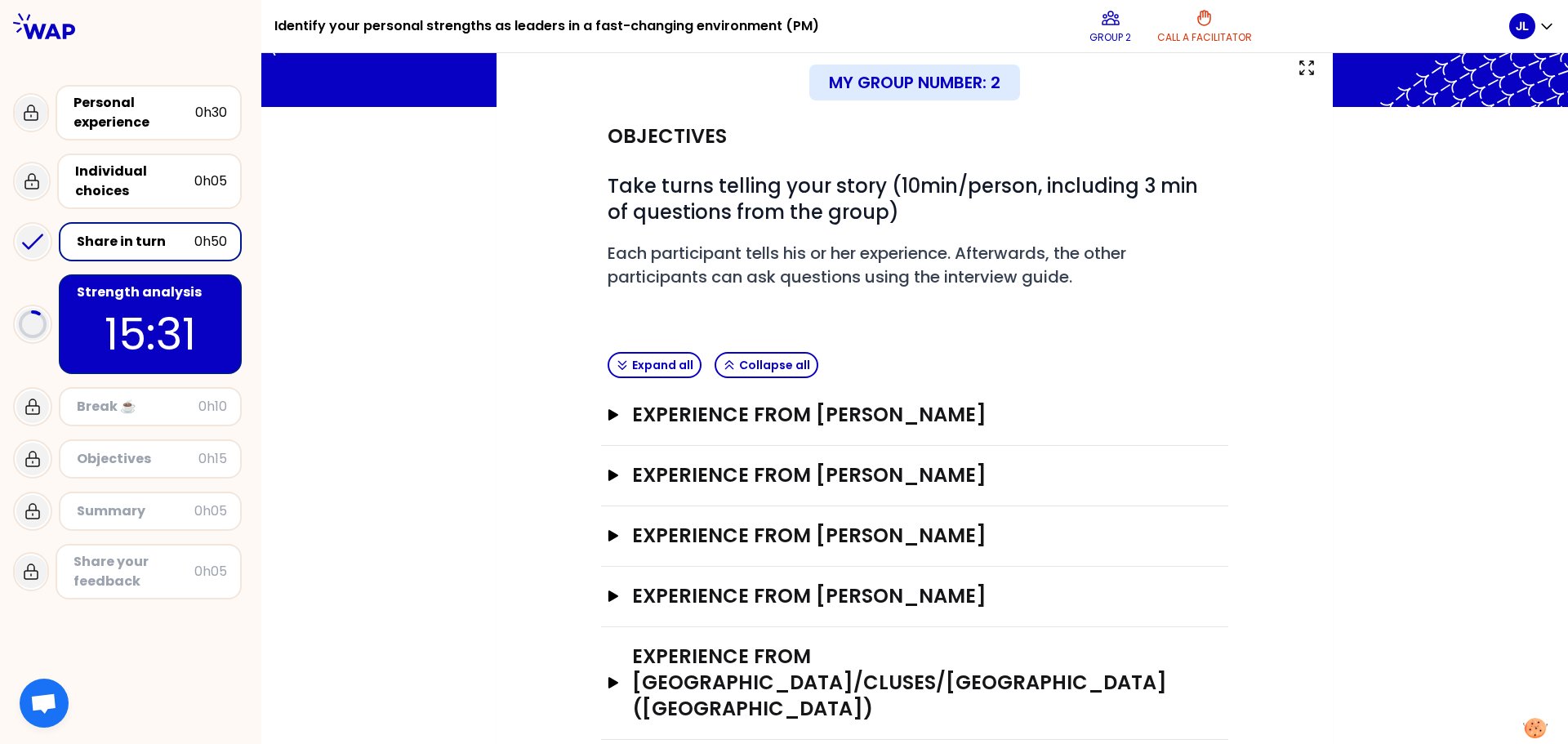
scroll to position [106, 0]
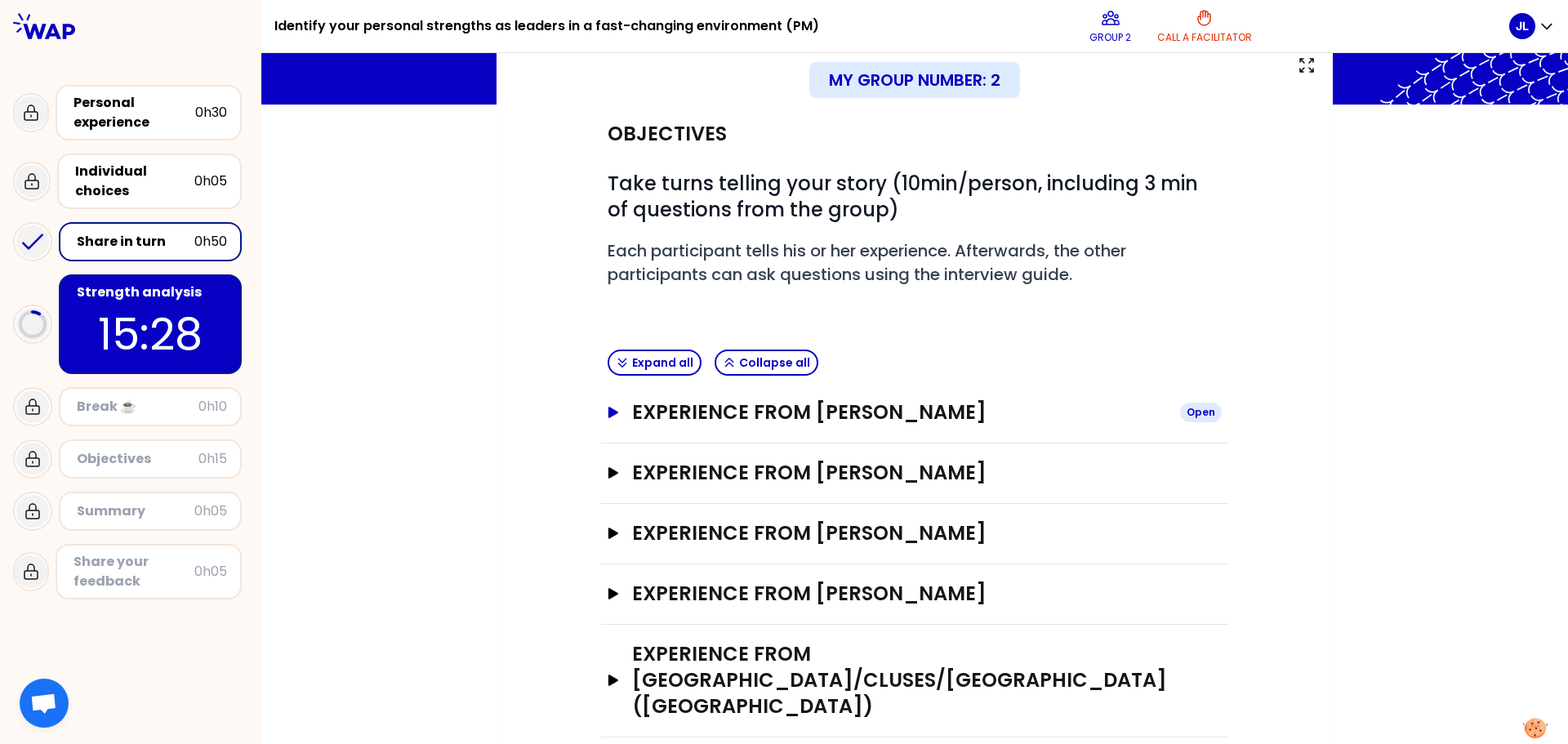
click at [609, 413] on icon "button" at bounding box center [614, 411] width 10 height 11
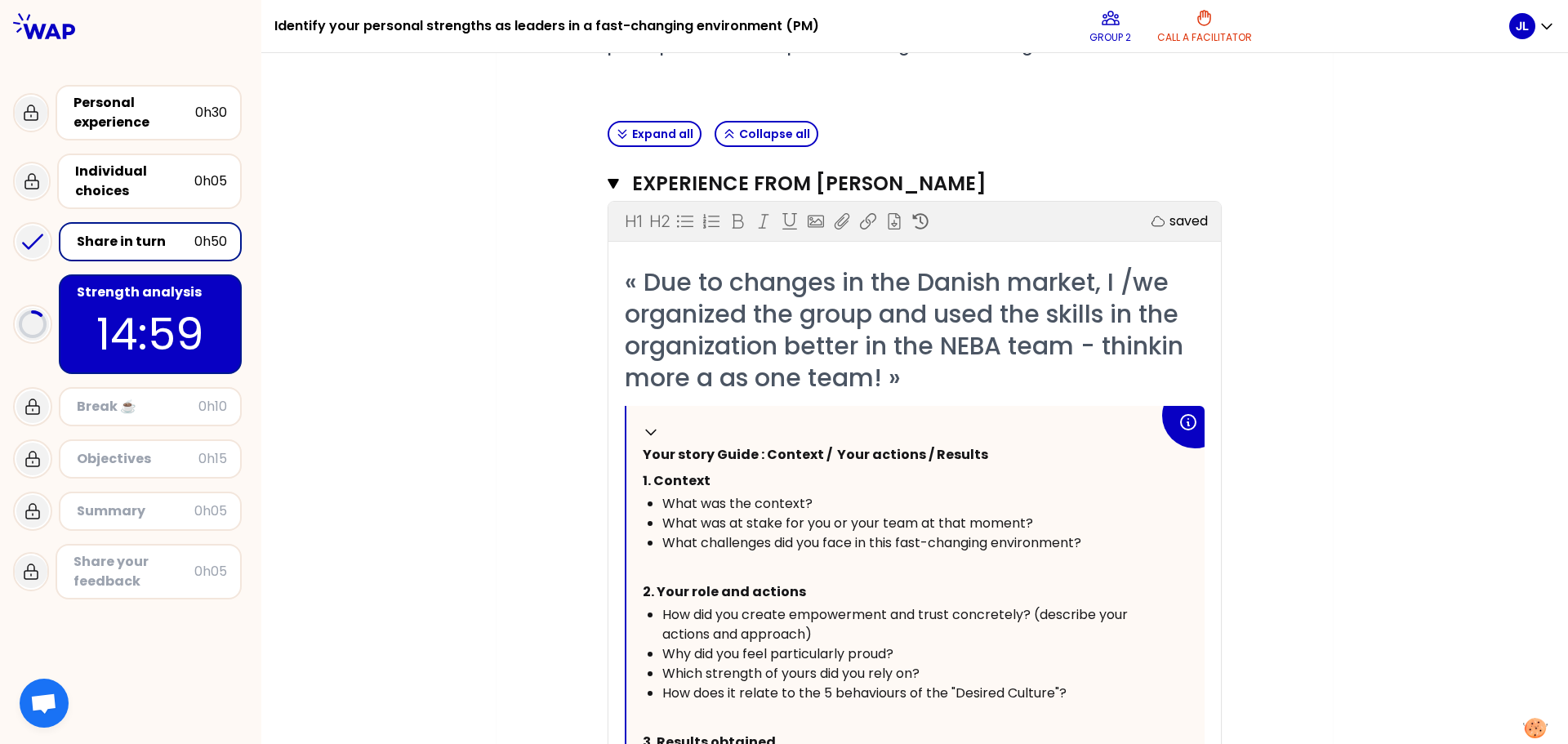
scroll to position [315, 0]
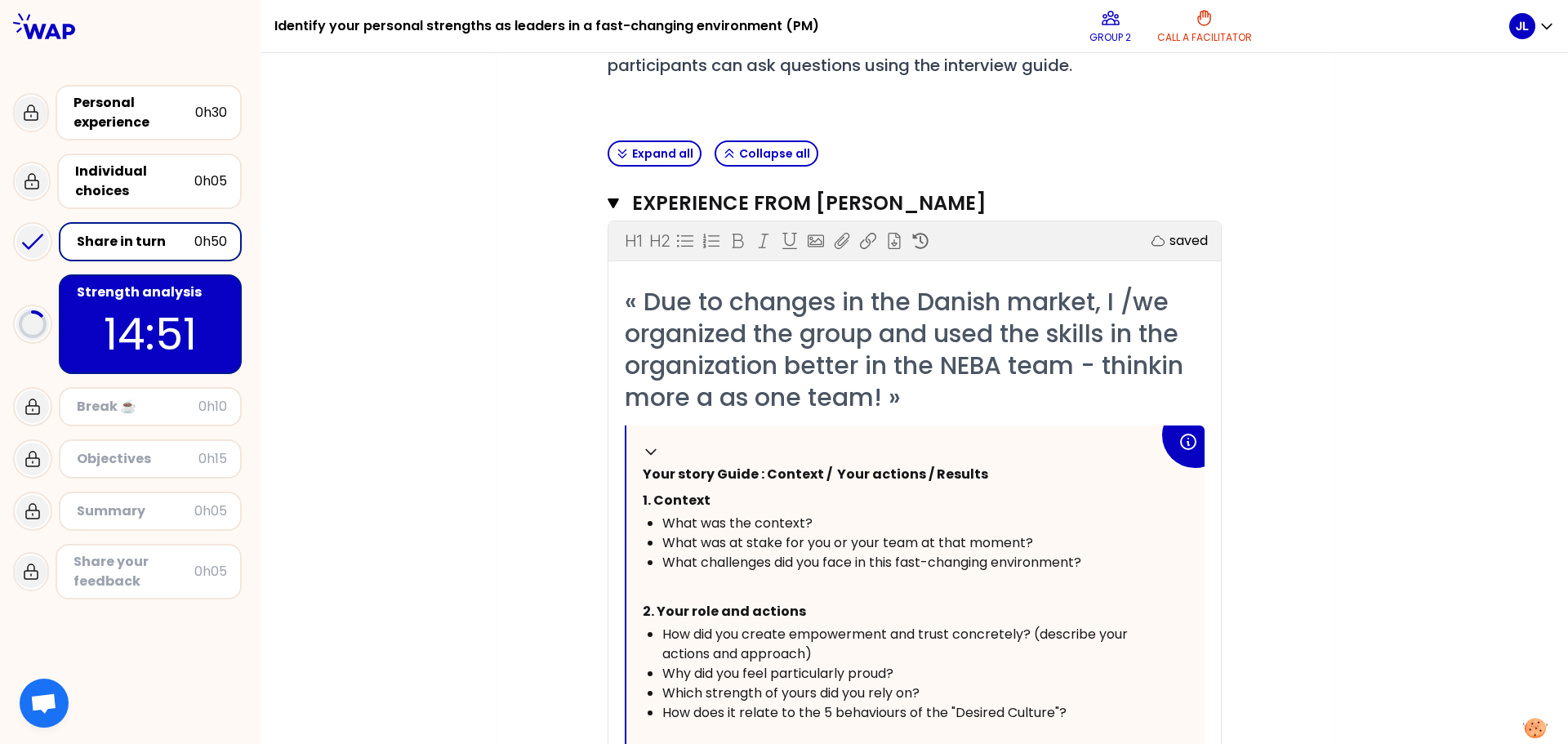
click at [161, 407] on div "Break ☕️" at bounding box center [137, 406] width 122 height 20
click at [95, 405] on div "Break ☕️" at bounding box center [137, 406] width 122 height 20
click at [37, 327] on circle at bounding box center [32, 324] width 25 height 25
click at [146, 322] on p "14:48" at bounding box center [150, 334] width 153 height 64
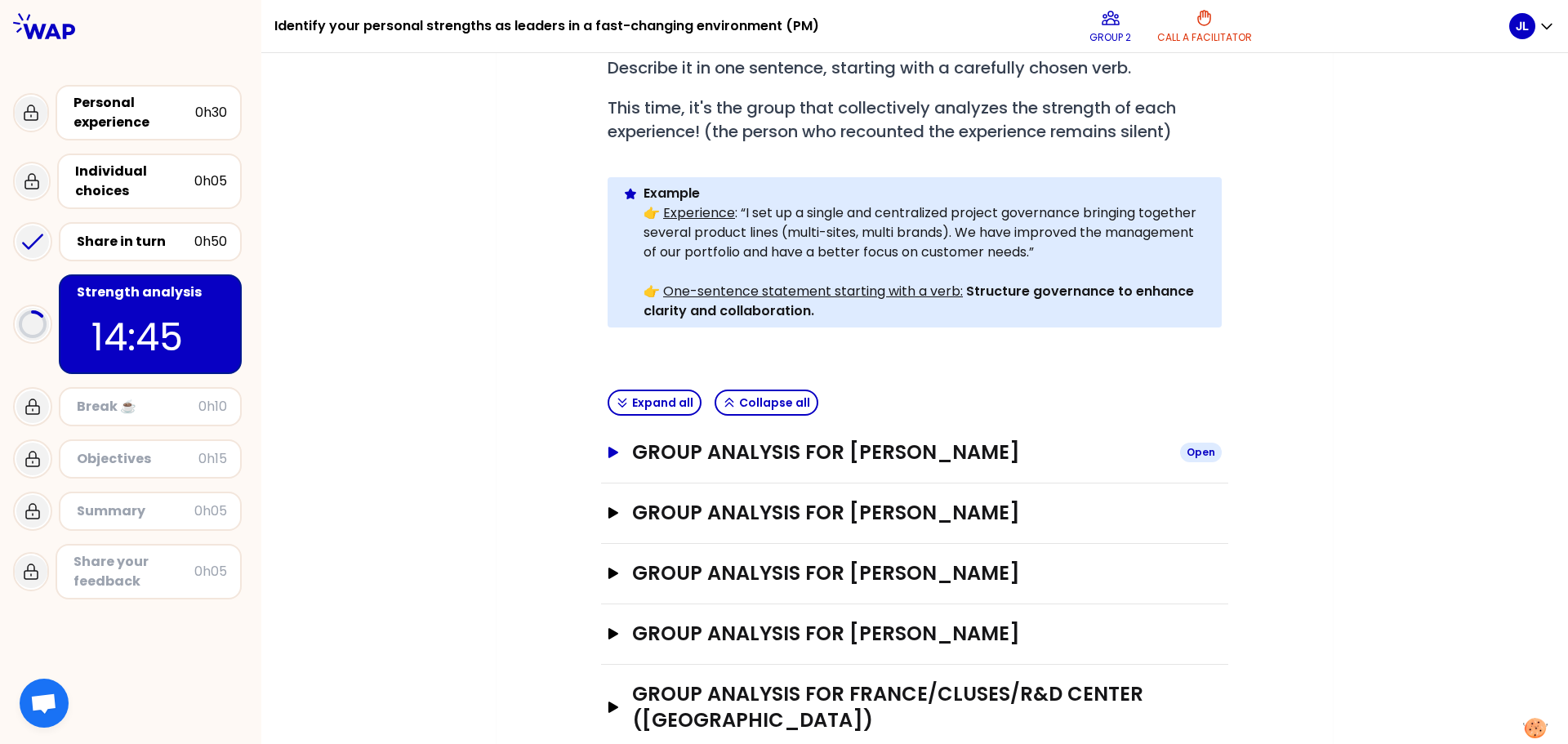
click at [609, 446] on icon "button" at bounding box center [614, 451] width 10 height 11
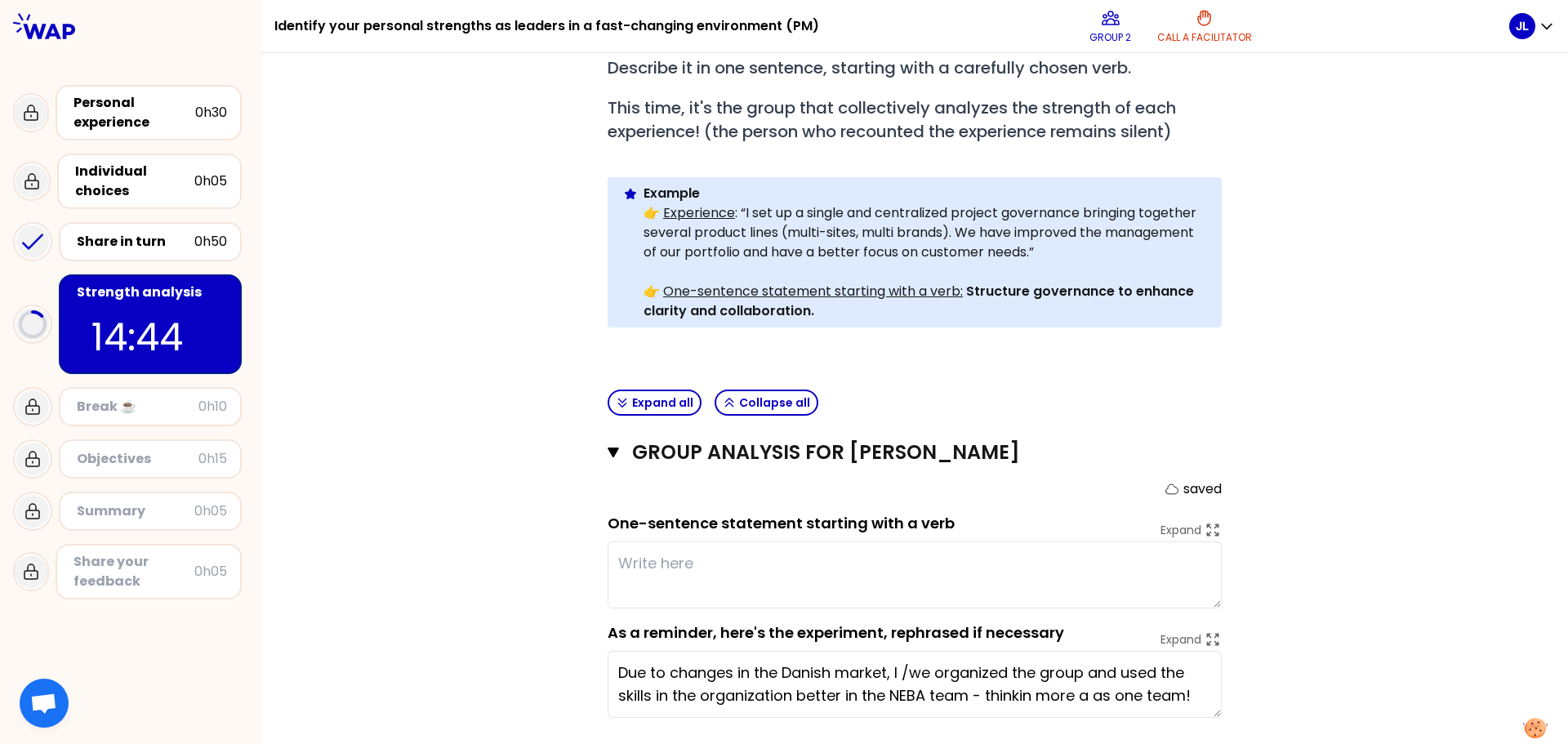
click at [797, 541] on textarea at bounding box center [915, 574] width 614 height 67
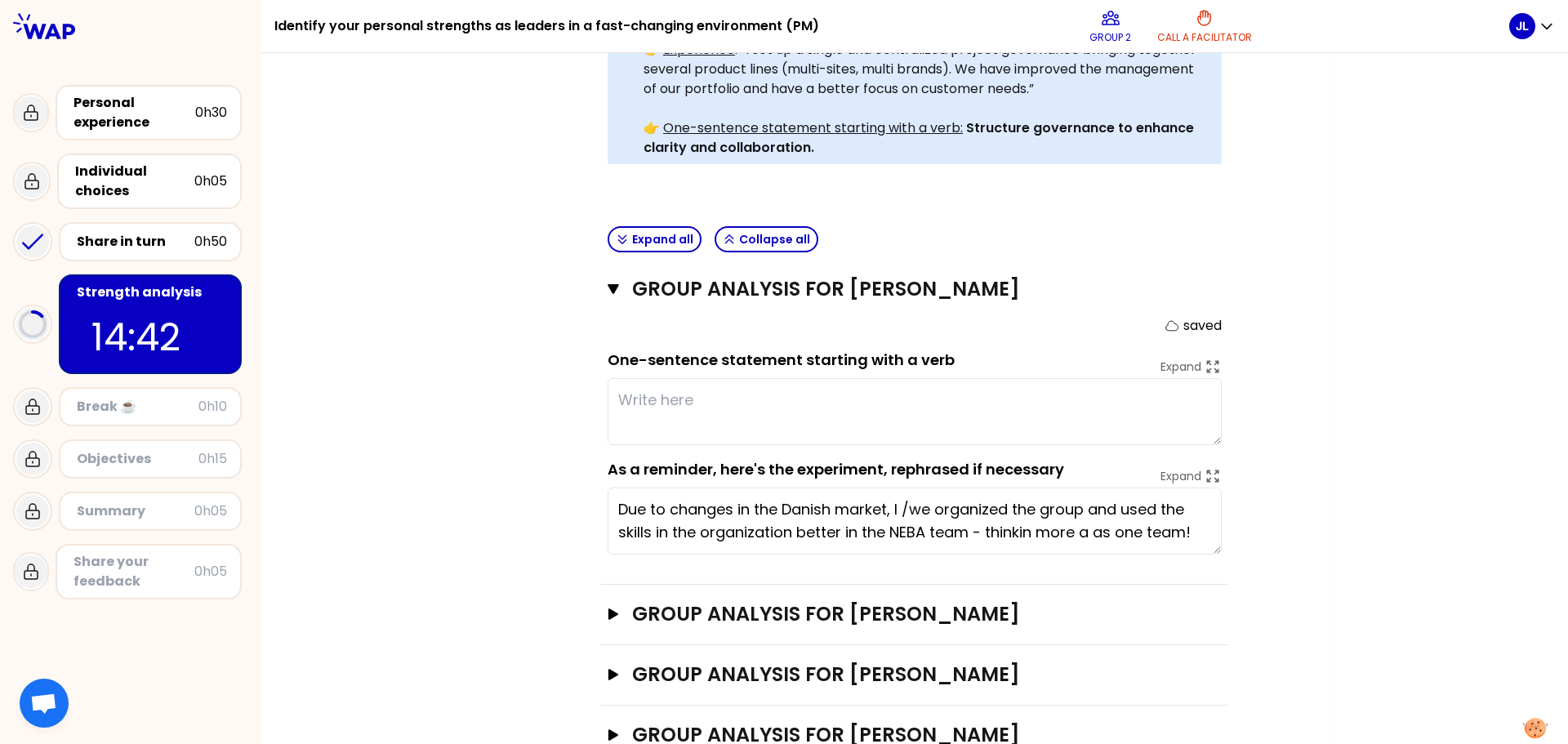
click at [798, 378] on textarea at bounding box center [915, 411] width 614 height 67
click at [837, 389] on textarea at bounding box center [915, 411] width 614 height 67
click at [827, 383] on textarea at bounding box center [915, 411] width 614 height 67
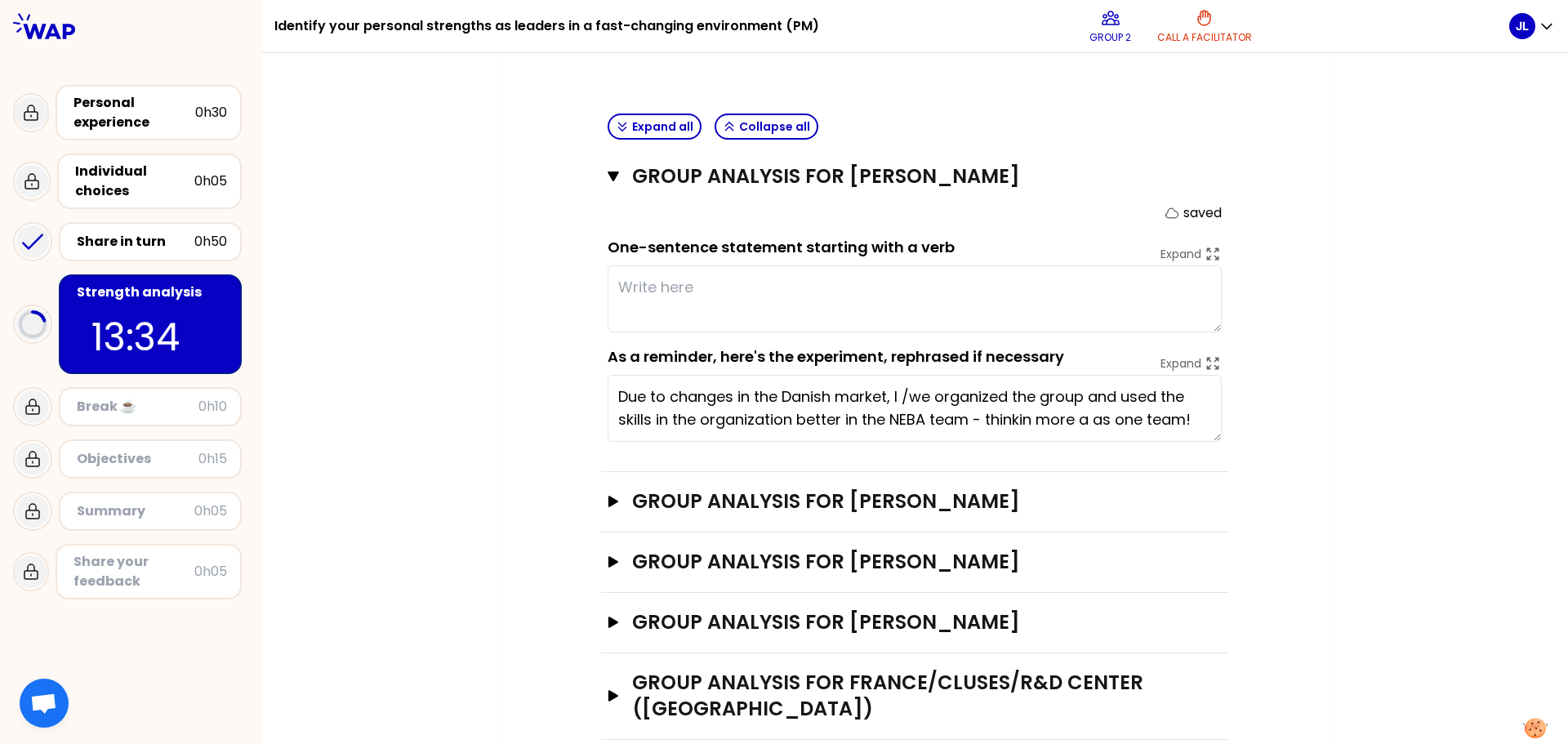
scroll to position [593, 0]
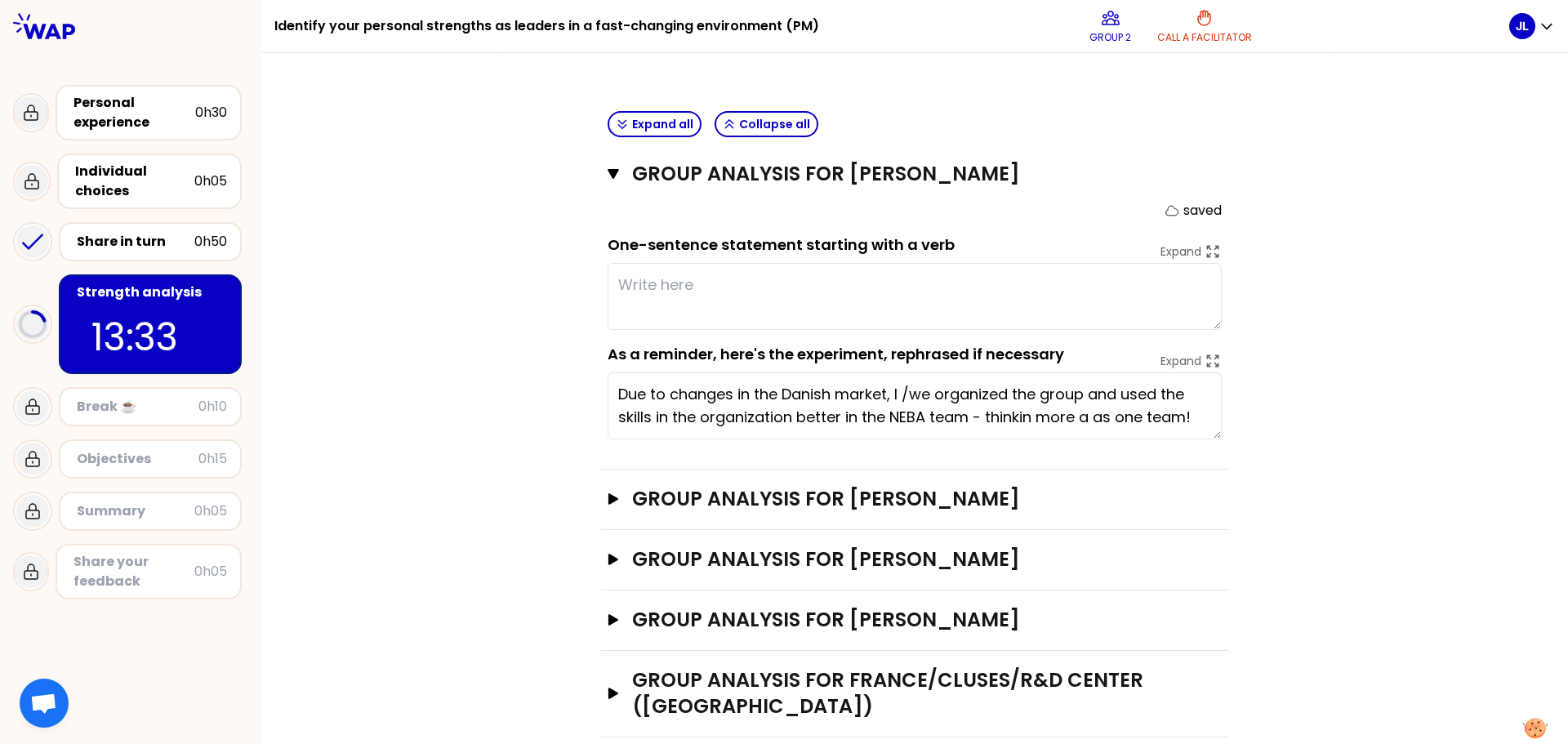
click at [767, 263] on textarea at bounding box center [915, 296] width 614 height 67
click at [730, 263] on textarea at bounding box center [915, 296] width 614 height 67
type textarea "B"
click at [977, 263] on textarea "behave as a team, not as a sum of individualities" at bounding box center [915, 296] width 614 height 67
click at [981, 265] on textarea "behave as a team, not as a sum of individualities" at bounding box center [915, 296] width 614 height 67
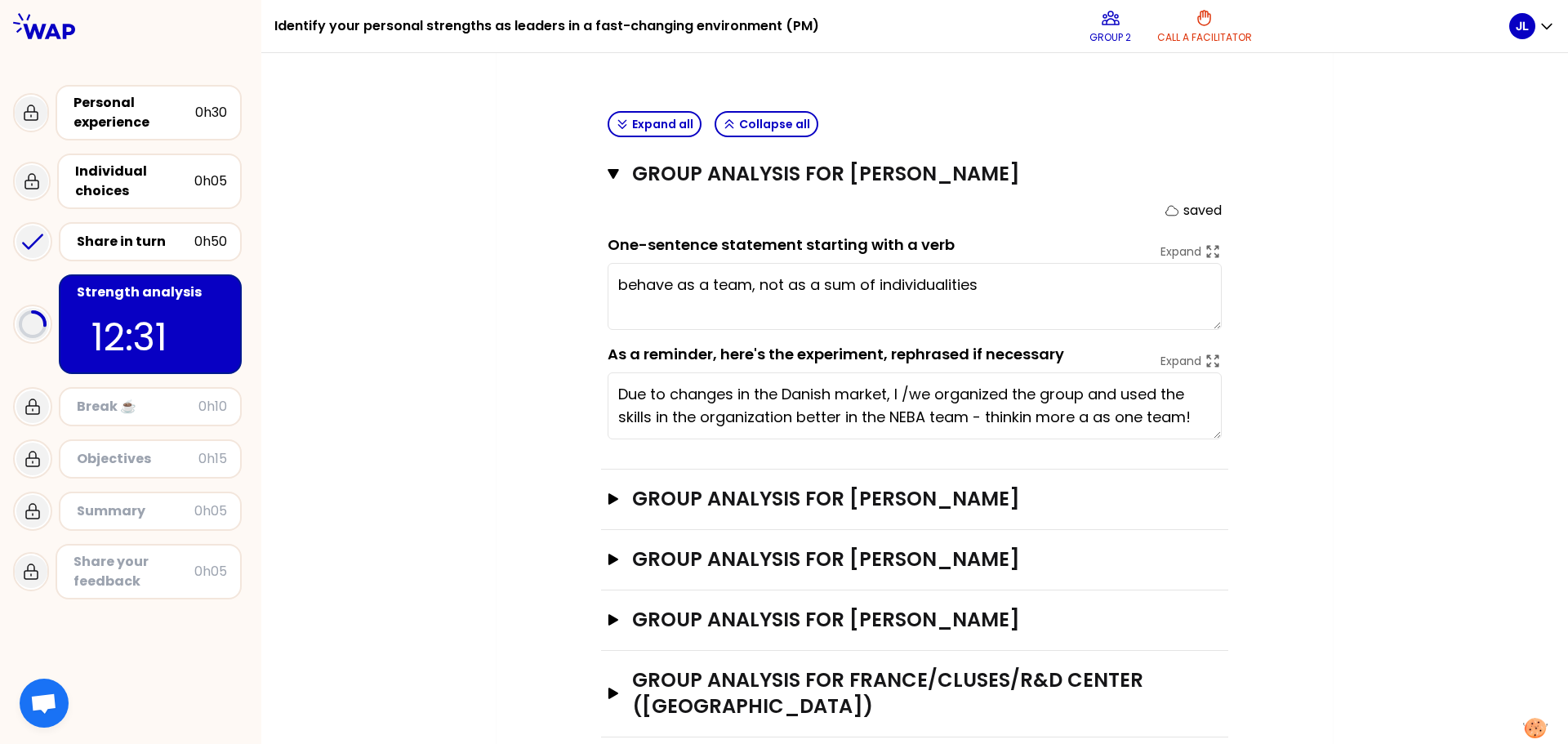
click at [623, 263] on textarea "behave as a team, not as a sum of individualities" at bounding box center [915, 296] width 614 height 67
click at [1006, 265] on textarea "Behave as a team, not as a sum of individualities" at bounding box center [915, 296] width 614 height 67
click at [971, 263] on textarea "Behave as a team, not as a sum of individualities makes you going further!" at bounding box center [915, 296] width 614 height 67
click at [1153, 263] on textarea "Behave as a team, not as a sum of individualities makes you going further!" at bounding box center [915, 296] width 614 height 67
click at [618, 283] on textarea "Behave as a team, not as a sum of individualities makes you going further, bett…" at bounding box center [915, 296] width 614 height 67
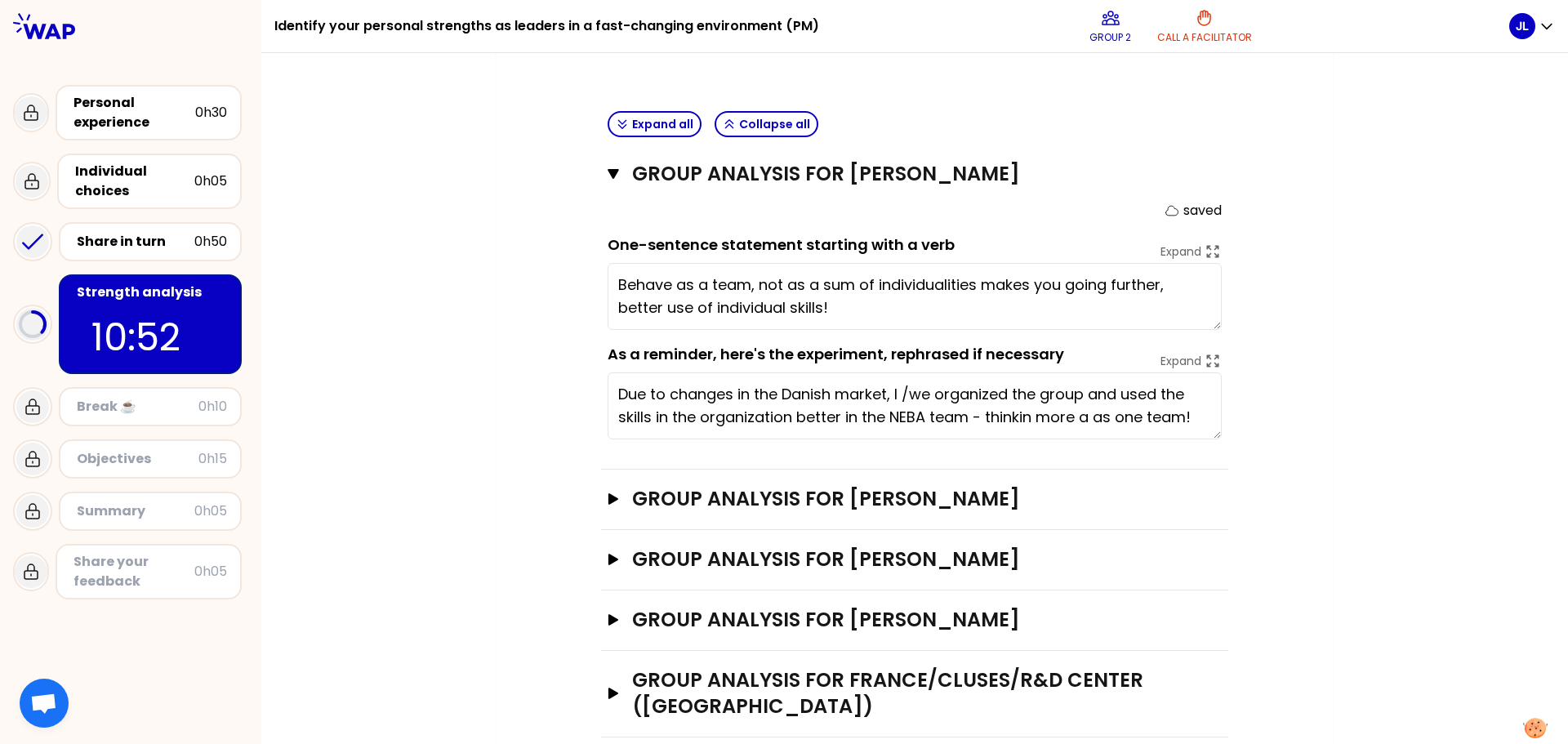
click at [614, 283] on textarea "Behave as a team, not as a sum of individualities makes you going further, bett…" at bounding box center [915, 296] width 614 height 67
click at [860, 283] on textarea "Behave as a team, not as a sum of individualities makes you going further, with…" at bounding box center [915, 296] width 614 height 67
click at [910, 281] on textarea "Behave as a team, not as a sum of individualities makes you going further, with…" at bounding box center [915, 296] width 614 height 67
type textarea "Behave as a team, not as a sum of individualities makes you going further, with…"
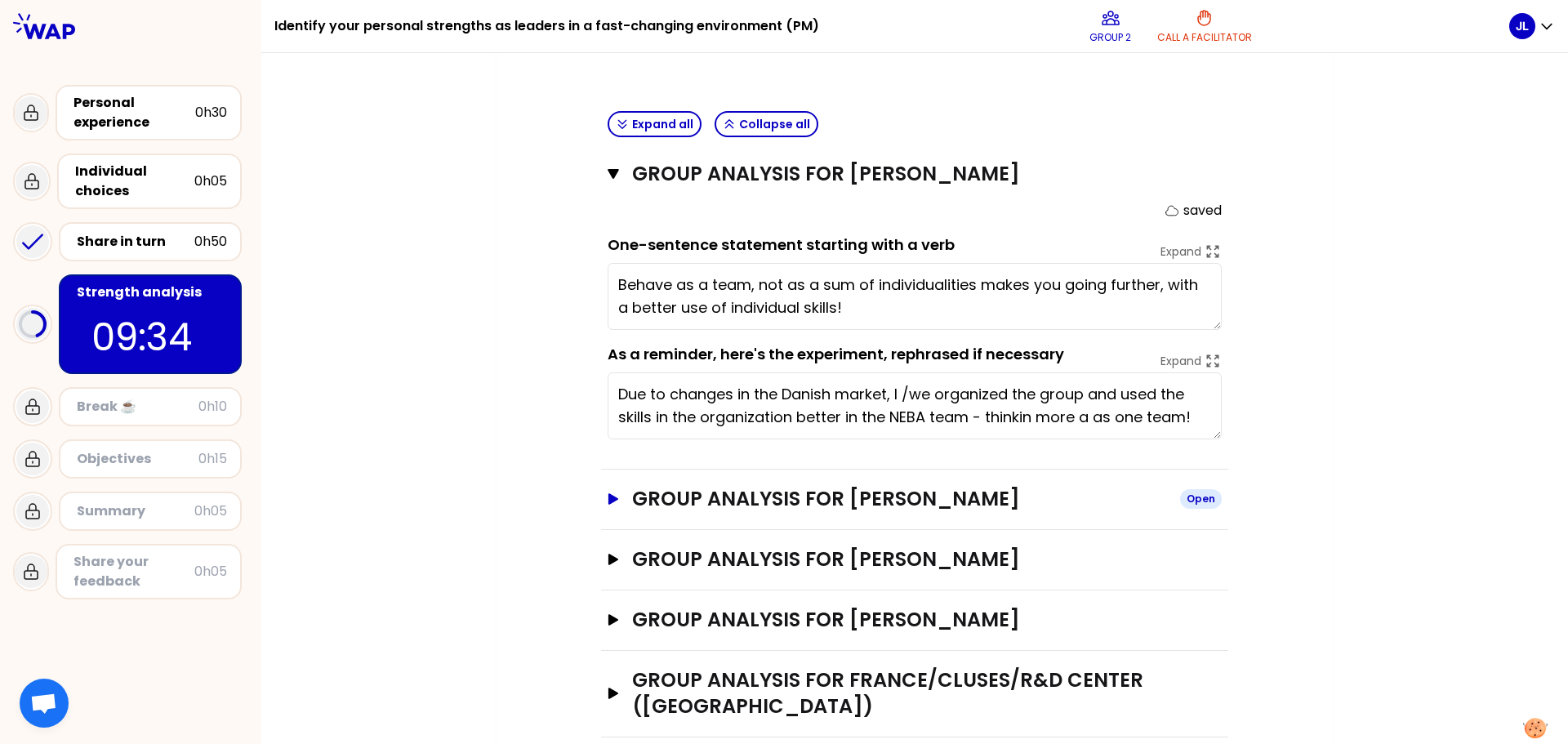
click at [609, 493] on icon "button" at bounding box center [614, 498] width 10 height 11
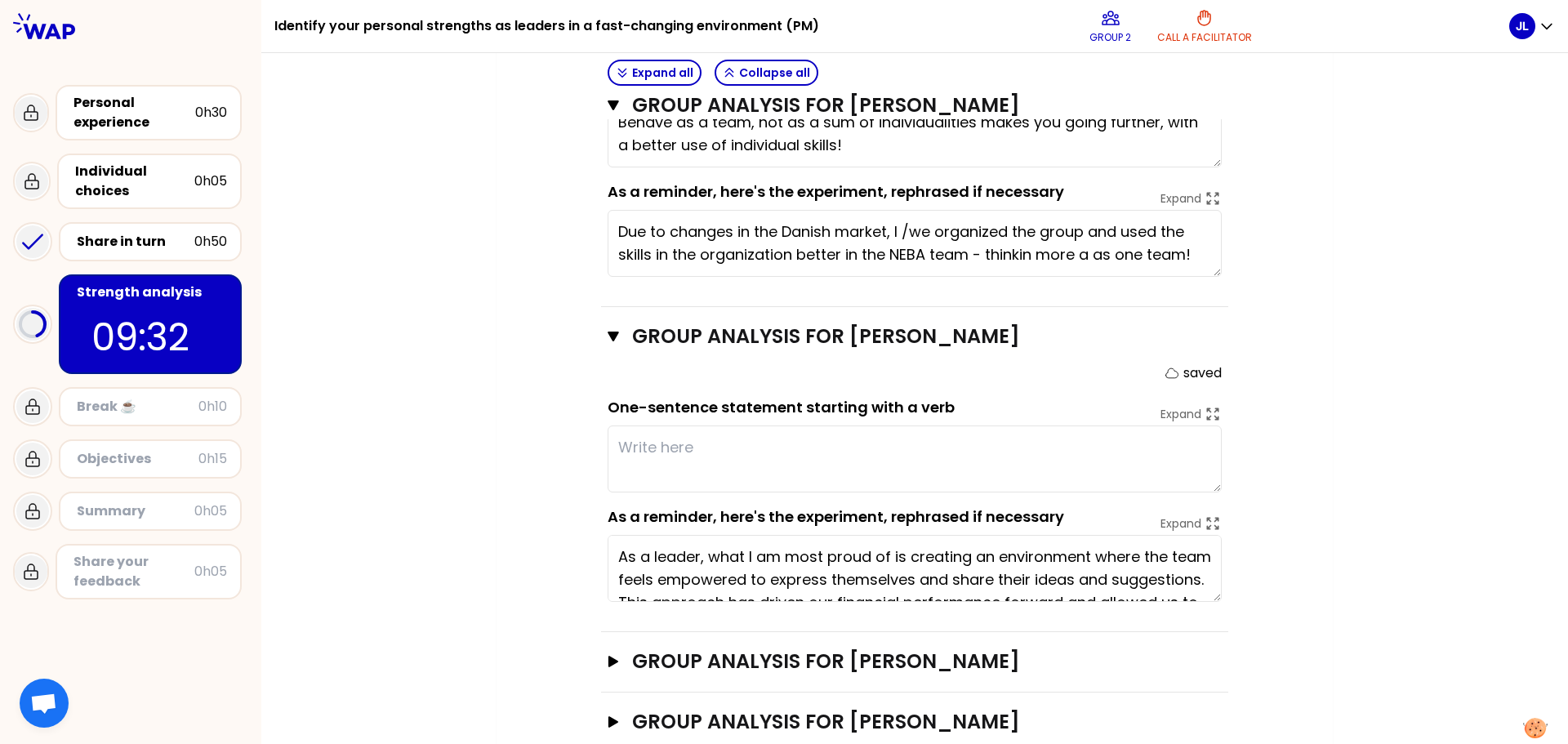
scroll to position [756, 0]
click at [125, 235] on div "Share in turn" at bounding box center [135, 242] width 118 height 20
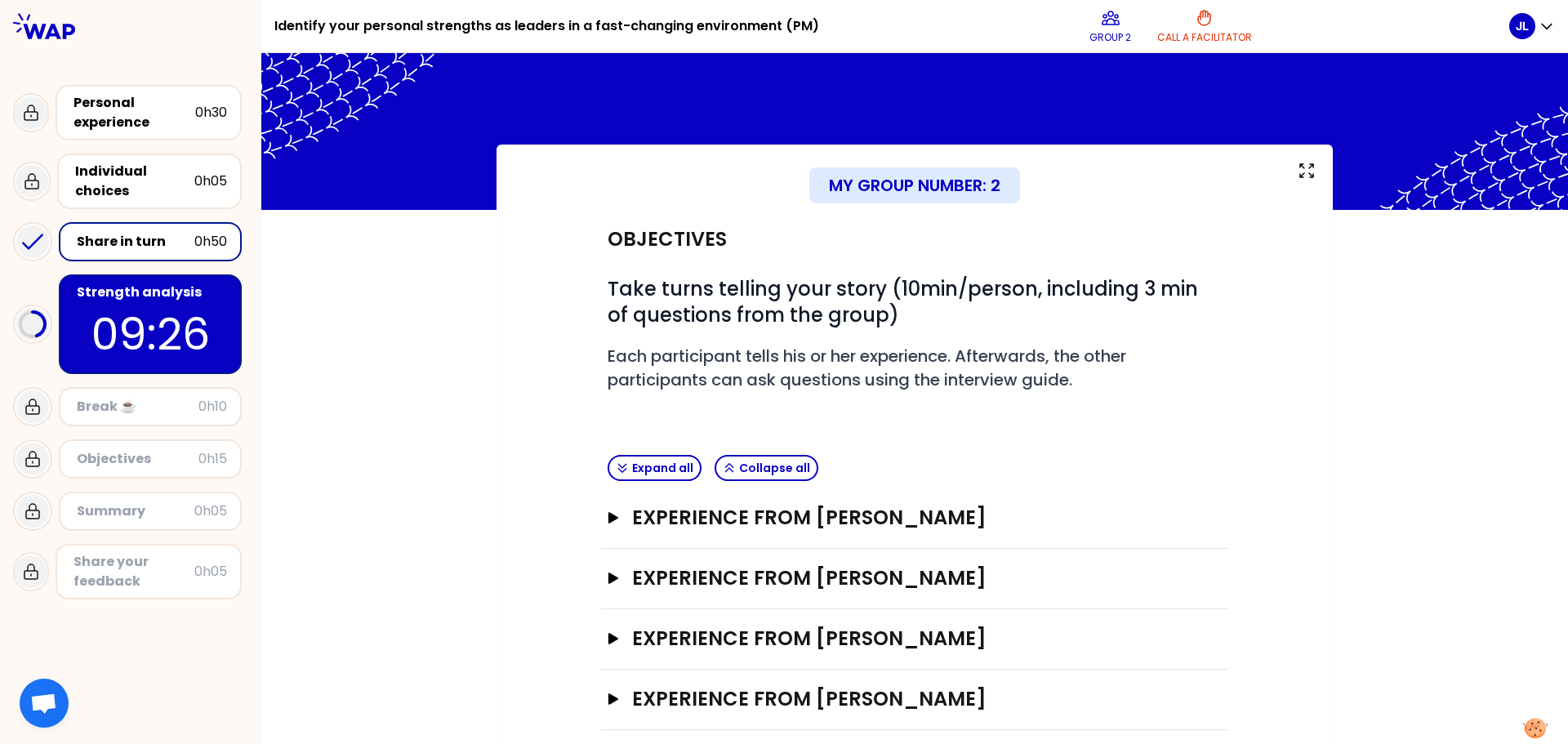
scroll to position [106, 0]
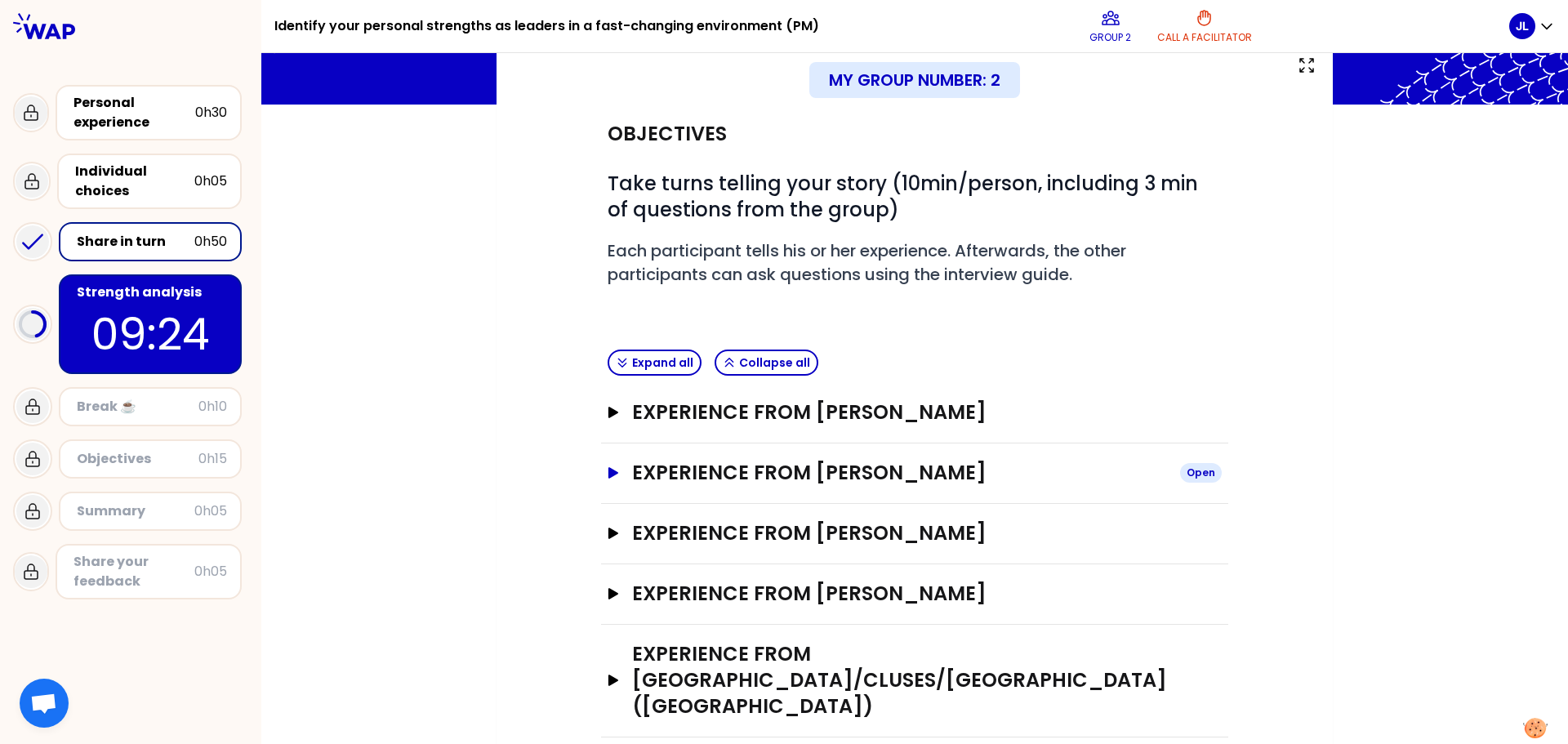
click at [609, 471] on icon "button" at bounding box center [614, 472] width 10 height 11
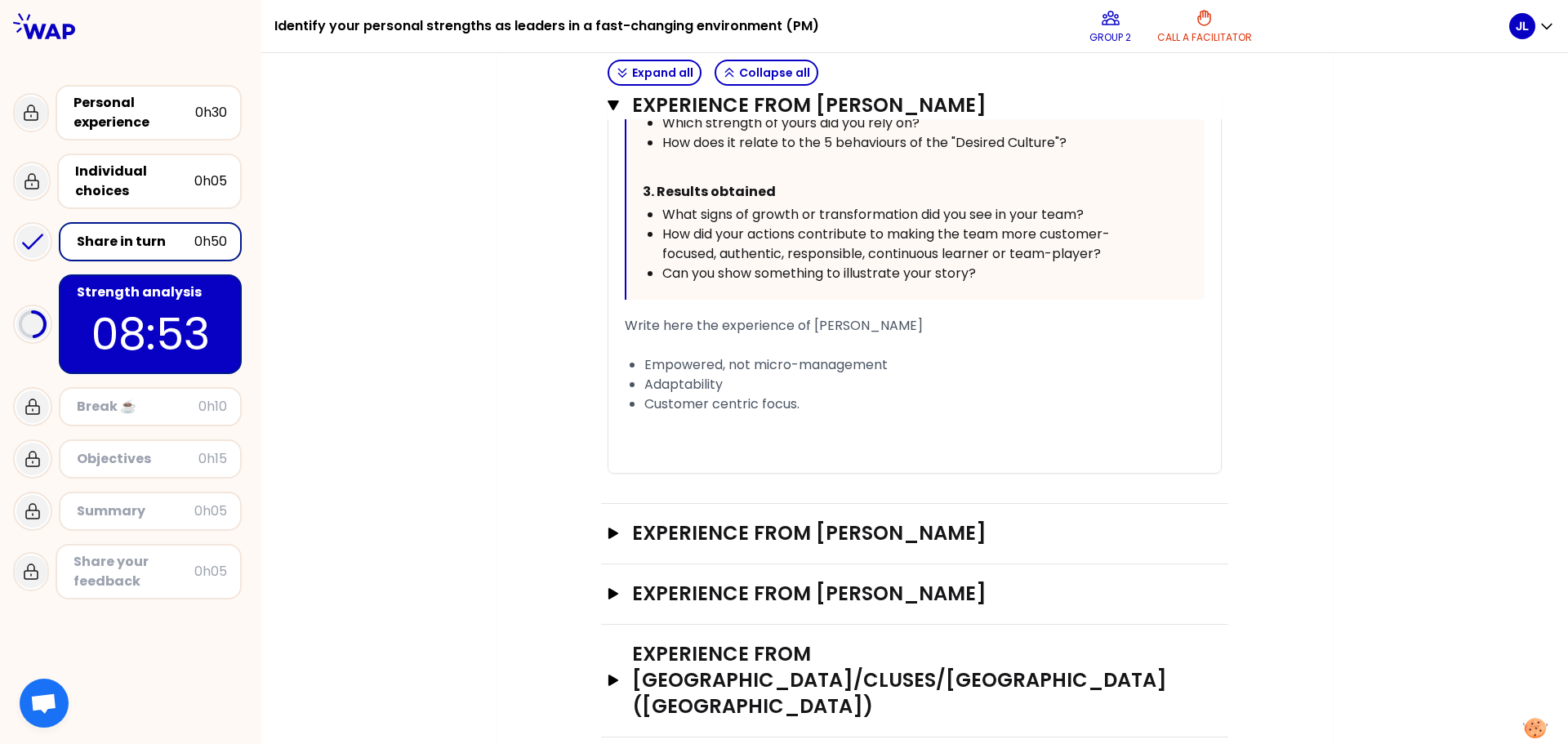
scroll to position [712, 0]
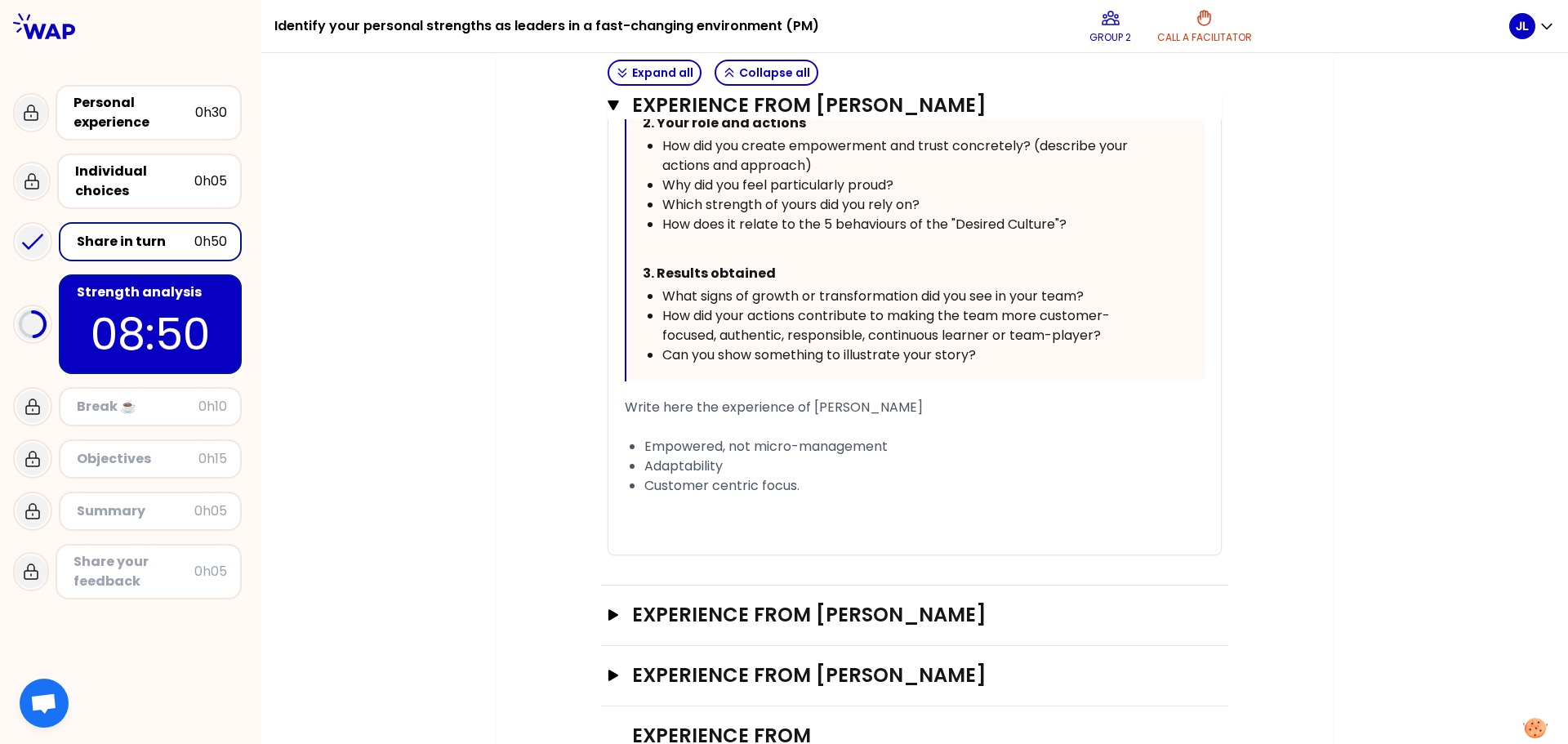
click at [147, 317] on p "08:50" at bounding box center [150, 334] width 153 height 64
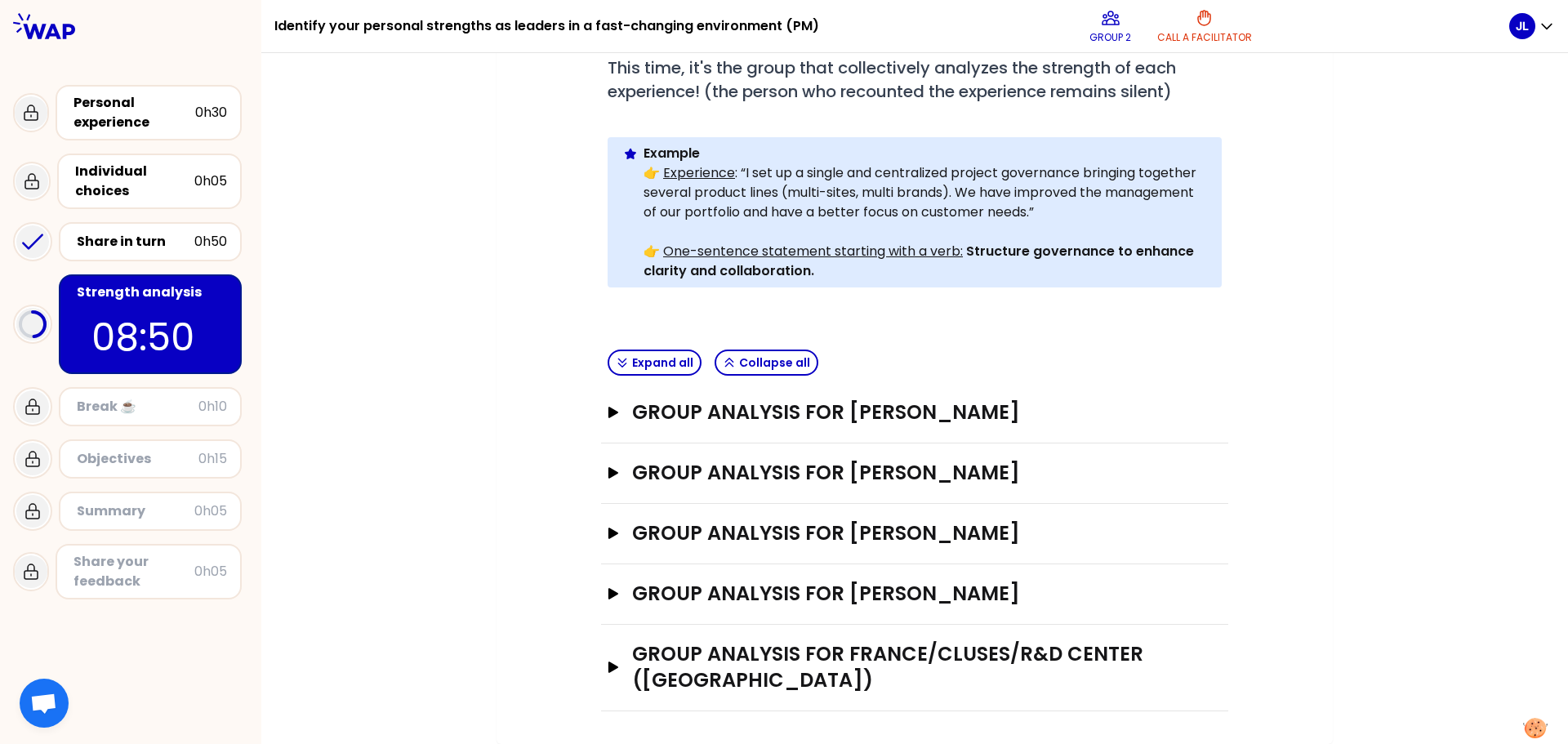
scroll to position [329, 0]
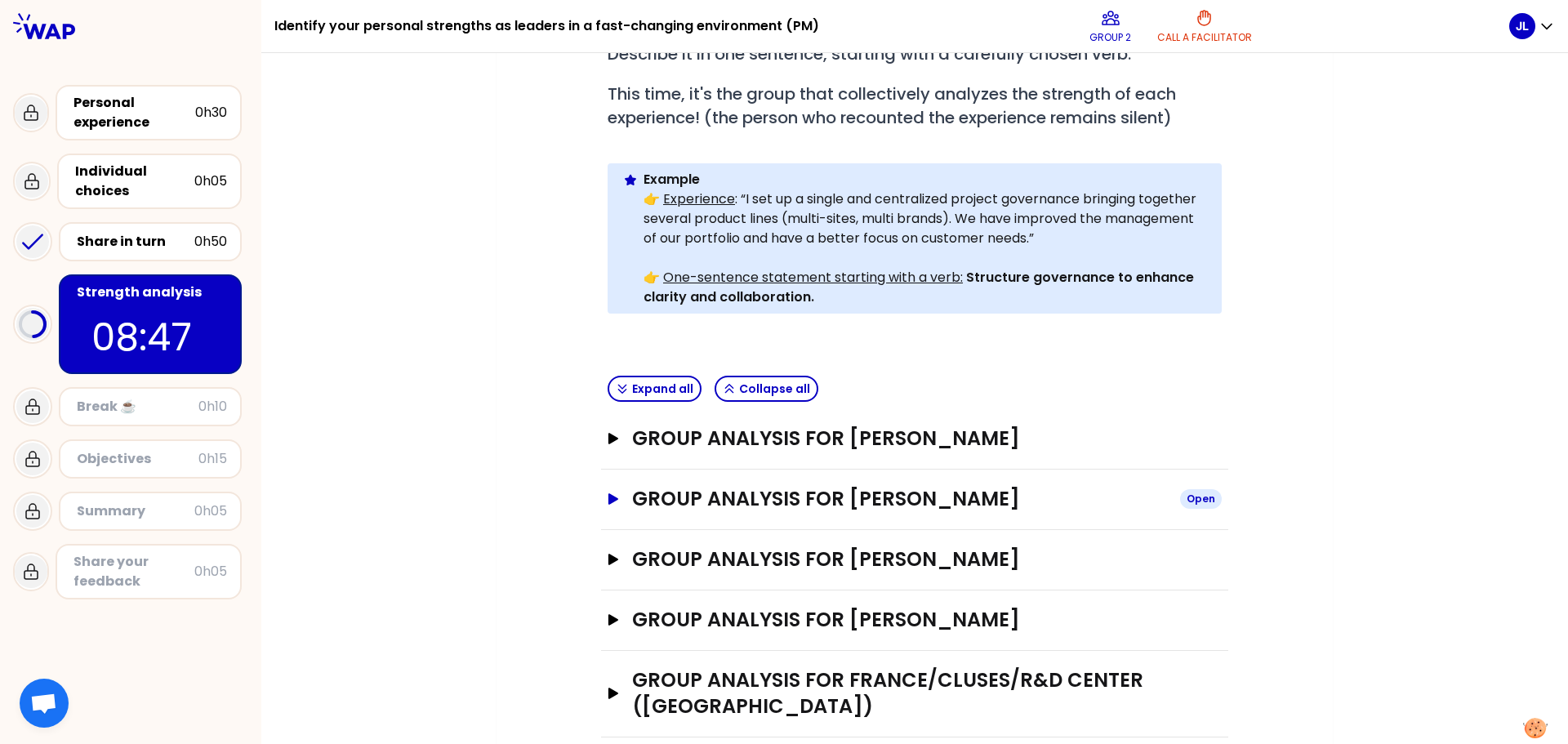
click at [609, 493] on icon "button" at bounding box center [614, 498] width 10 height 11
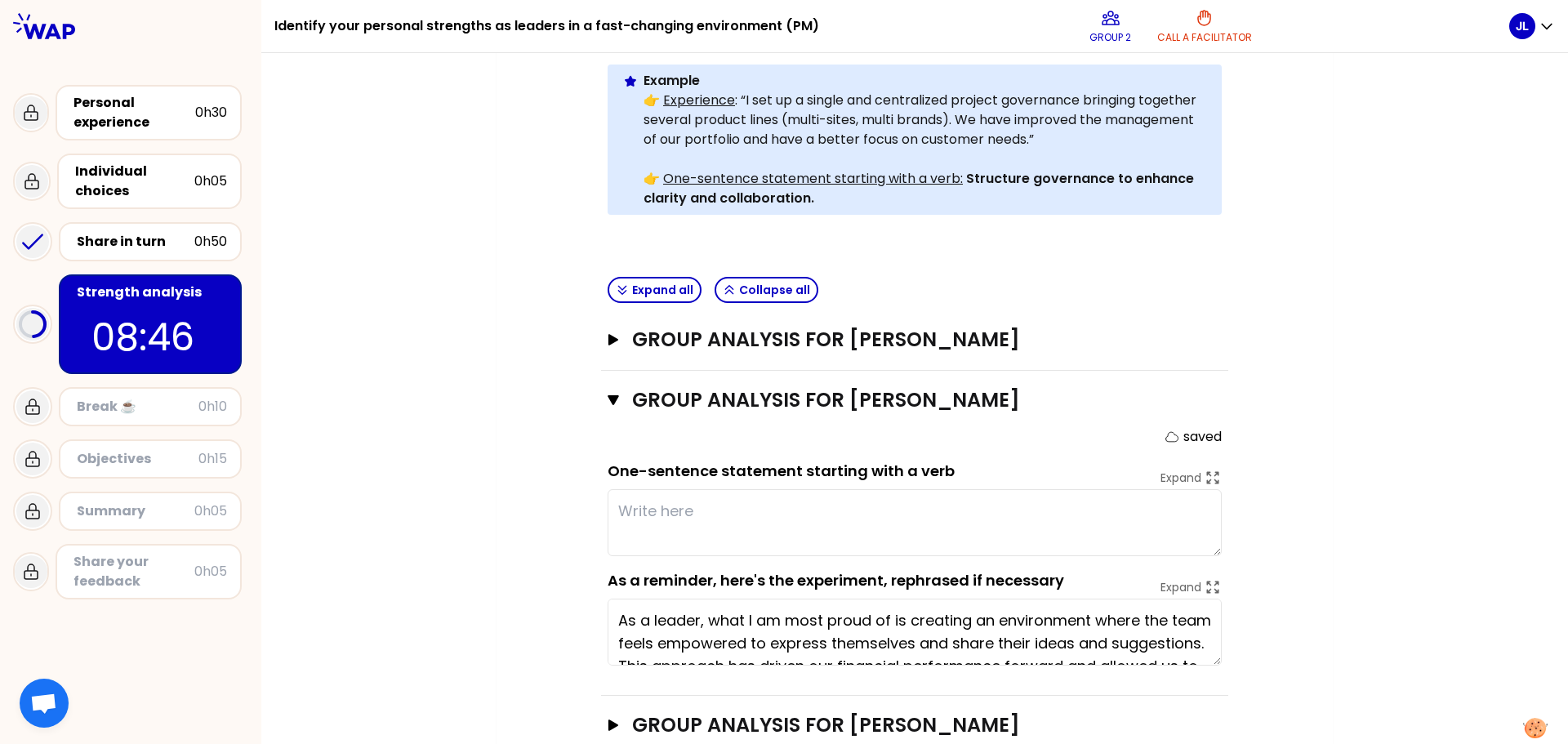
scroll to position [573, 0]
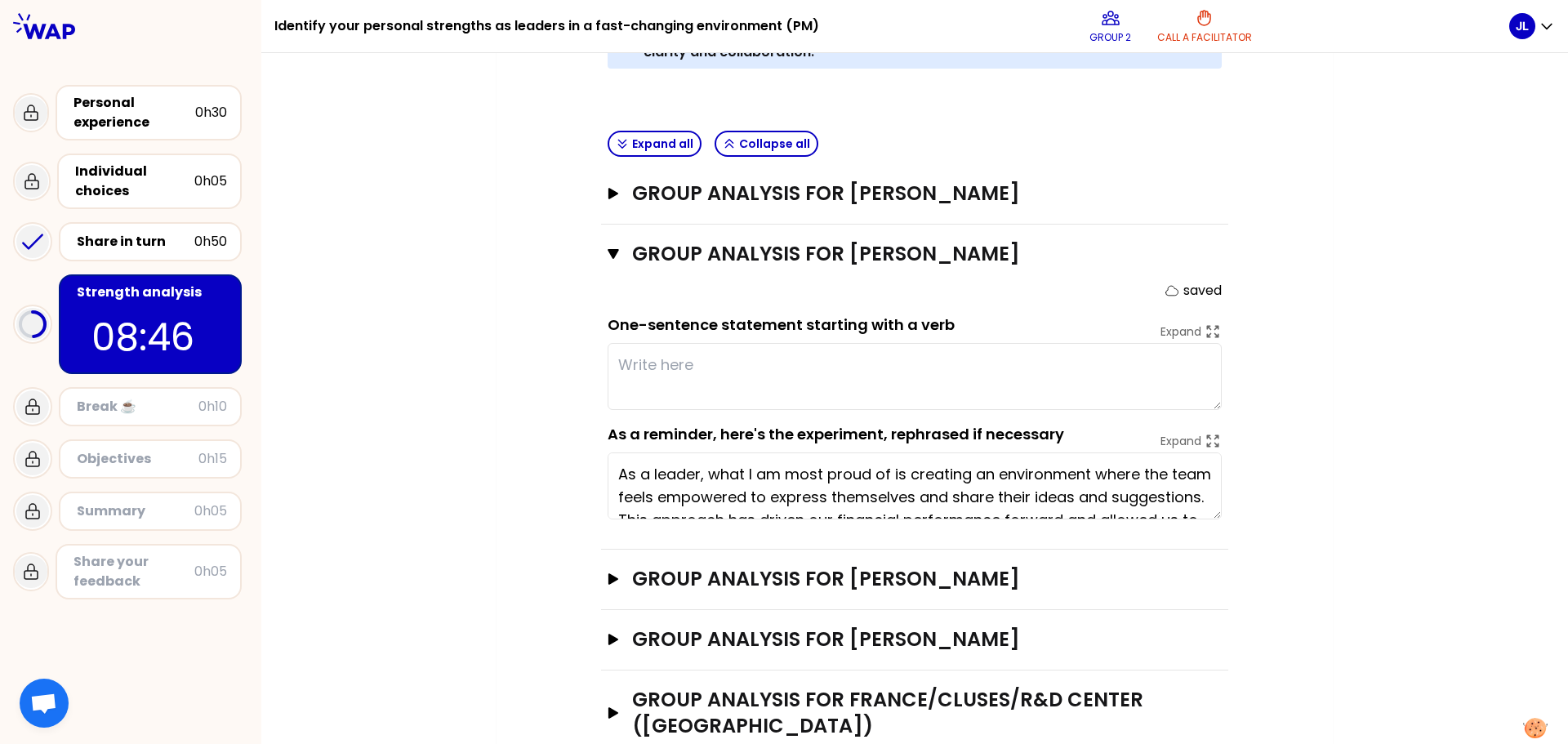
click at [758, 372] on textarea at bounding box center [915, 375] width 614 height 67
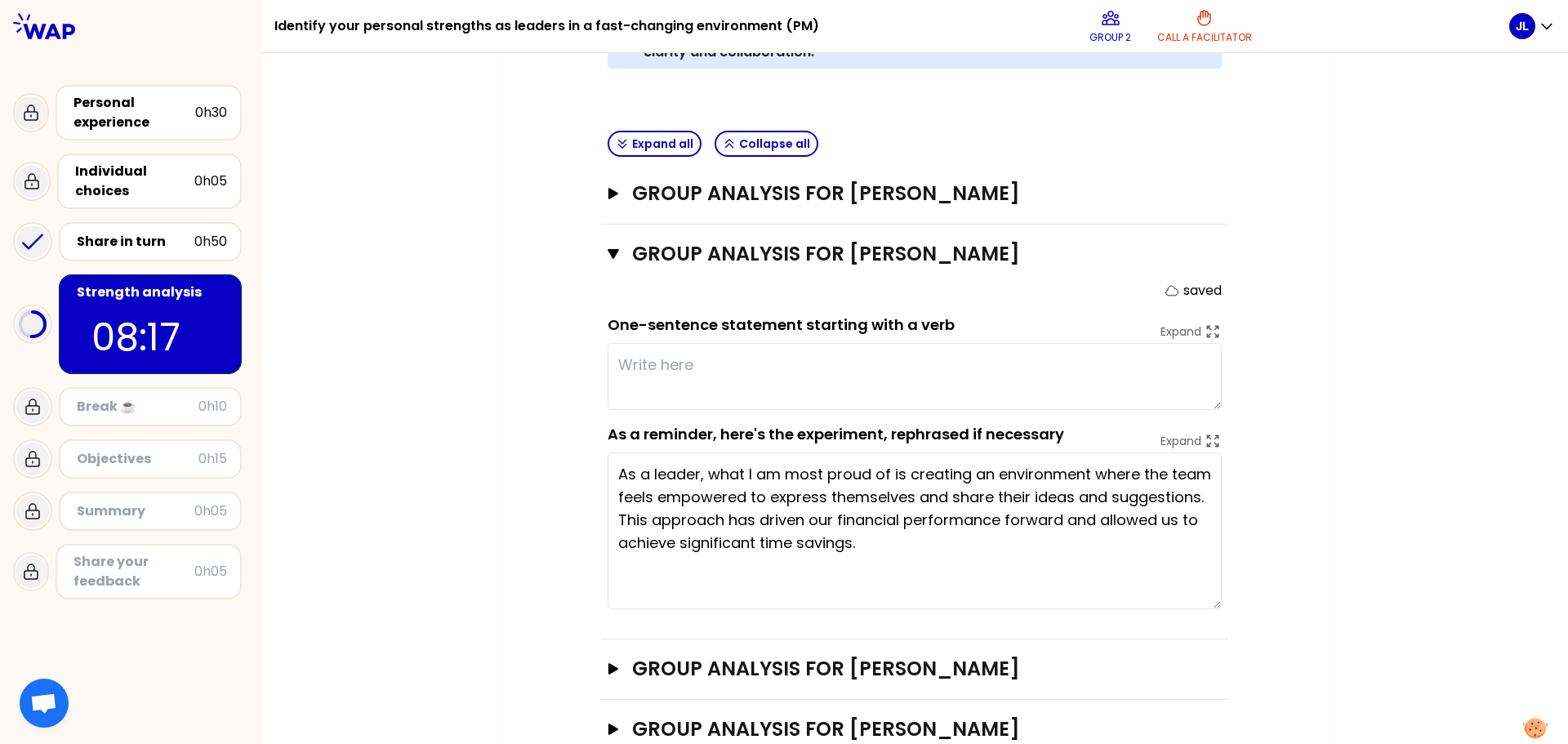
drag, startPoint x: 1208, startPoint y: 490, endPoint x: 1210, endPoint y: 580, distance: 90.0
click at [1210, 580] on textarea "As a leader, what I am most proud of is creating an environment where the team …" at bounding box center [915, 530] width 614 height 156
click at [702, 343] on textarea at bounding box center [915, 375] width 614 height 67
click at [677, 343] on textarea "A" at bounding box center [915, 375] width 614 height 67
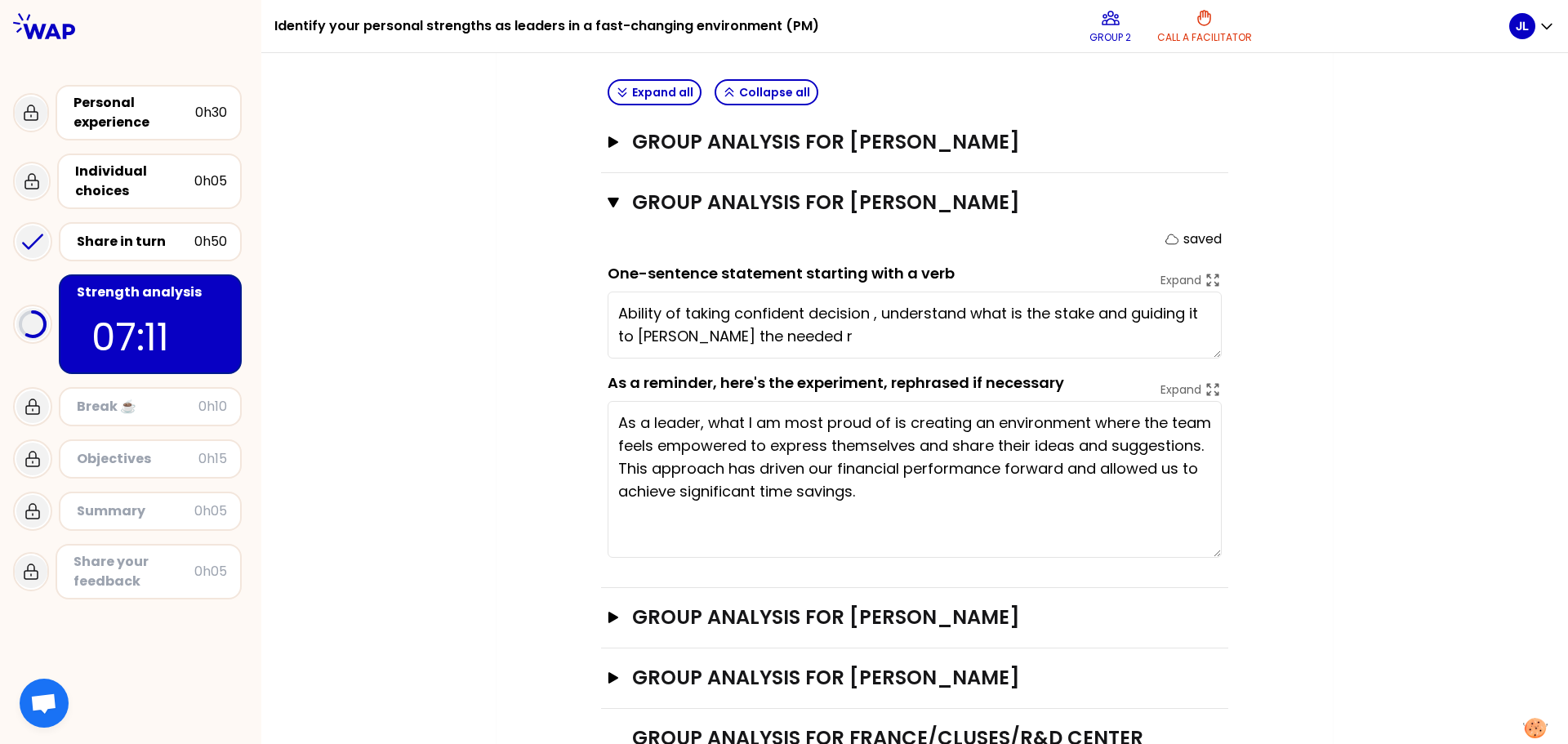
scroll to position [682, 0]
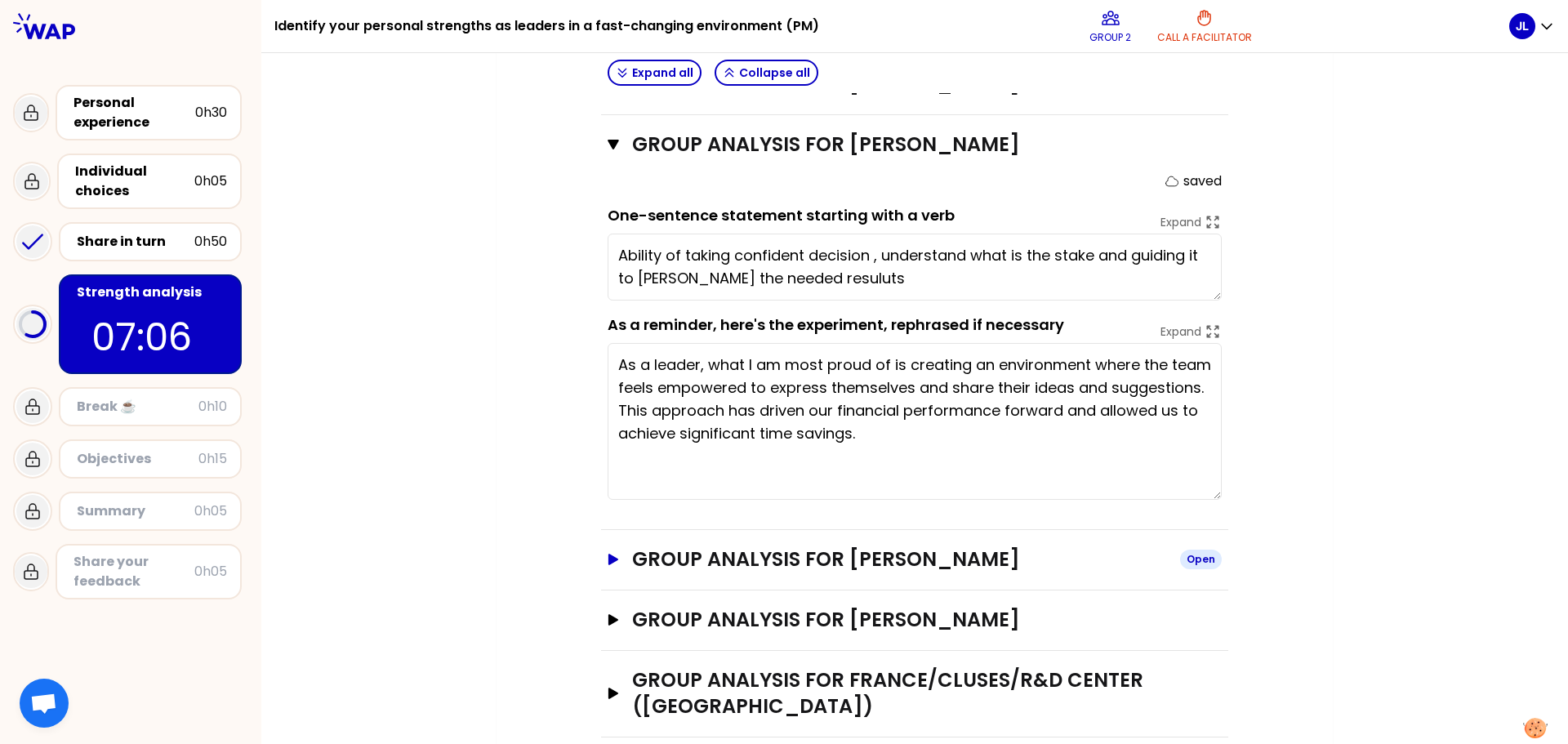
click at [609, 554] on icon "button" at bounding box center [614, 559] width 10 height 11
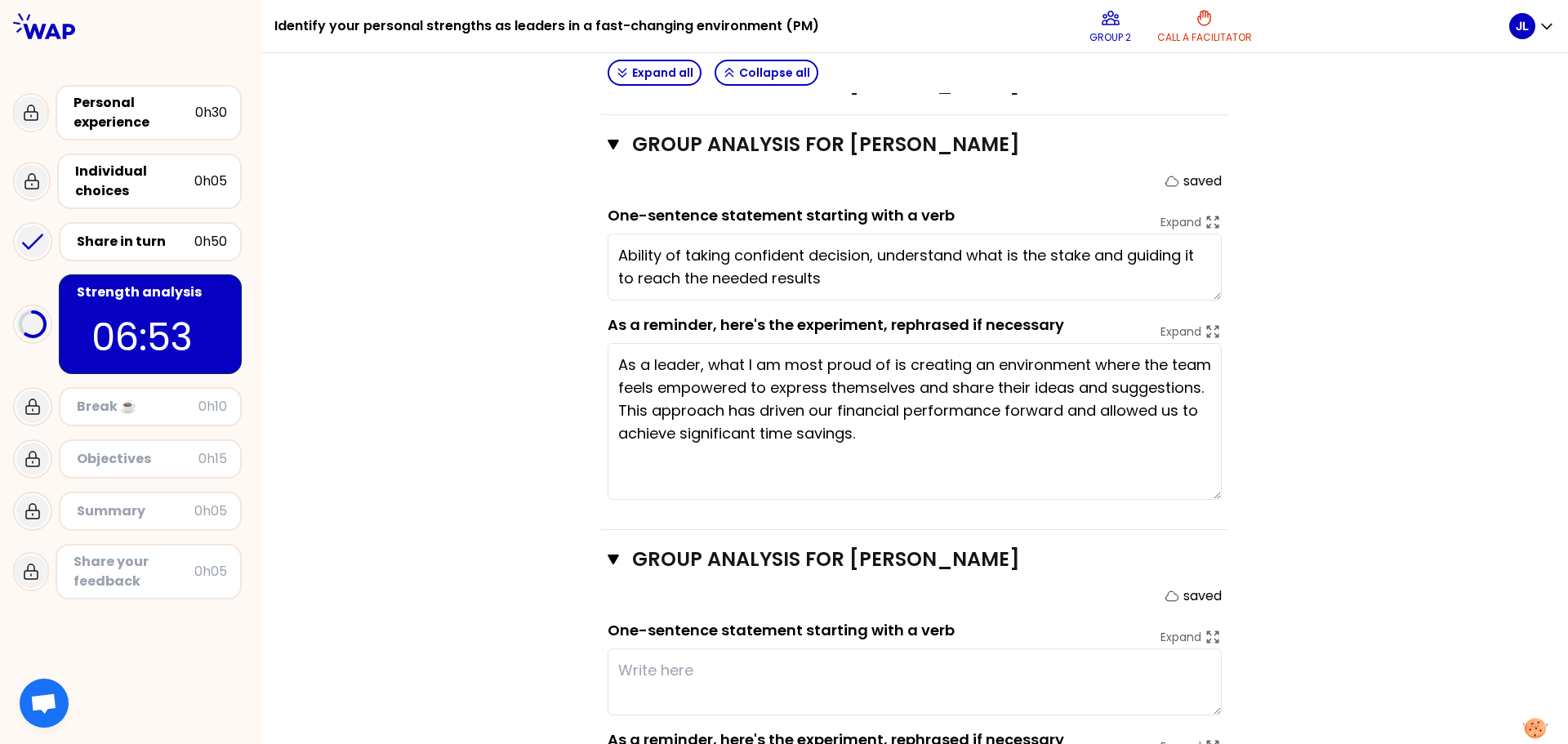
type textarea "Ability of taking confident decision, understand what the stake is and guiding …"
click at [872, 251] on textarea "Ability of taking confident decision, understand what the stake is and guiding …" at bounding box center [915, 266] width 614 height 67
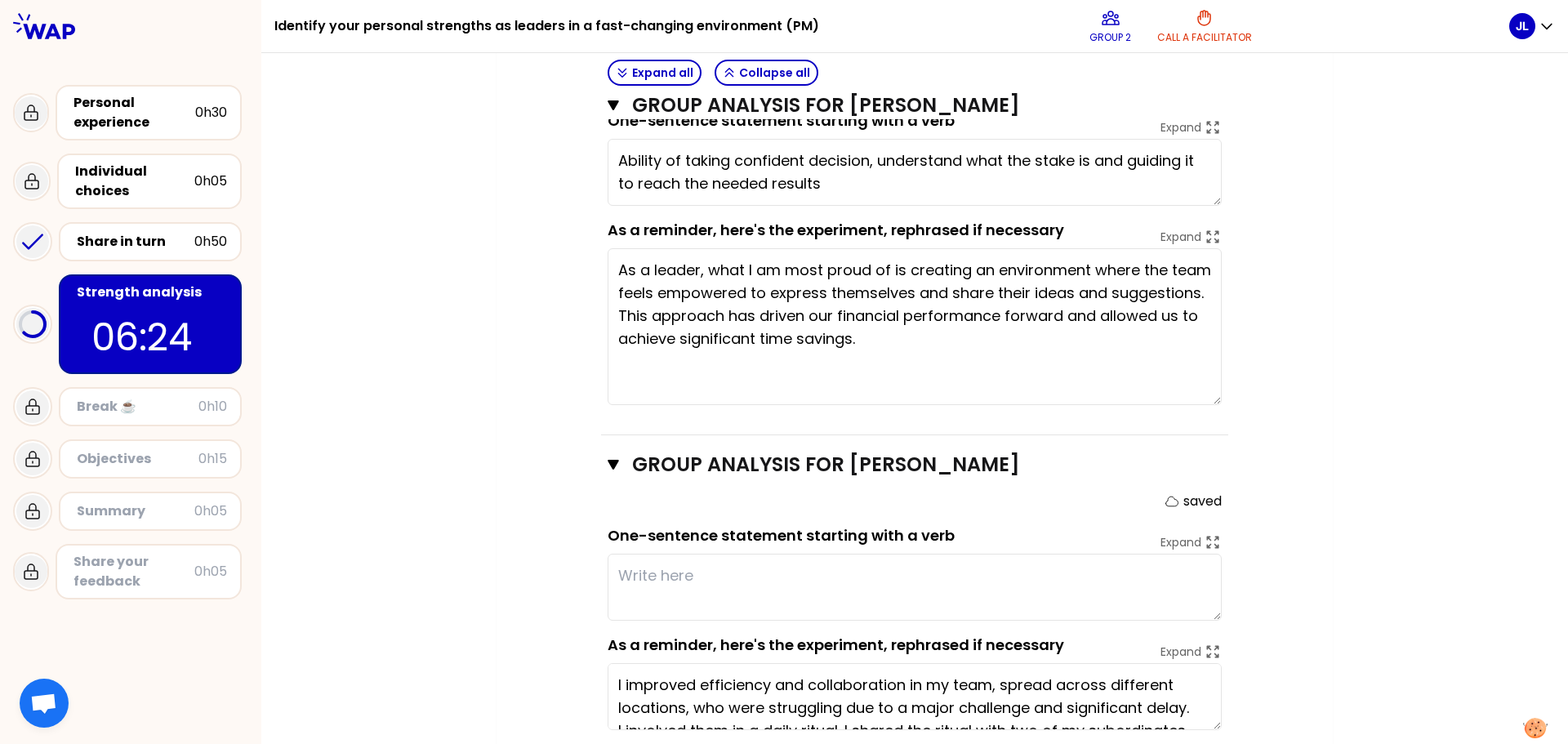
scroll to position [947, 0]
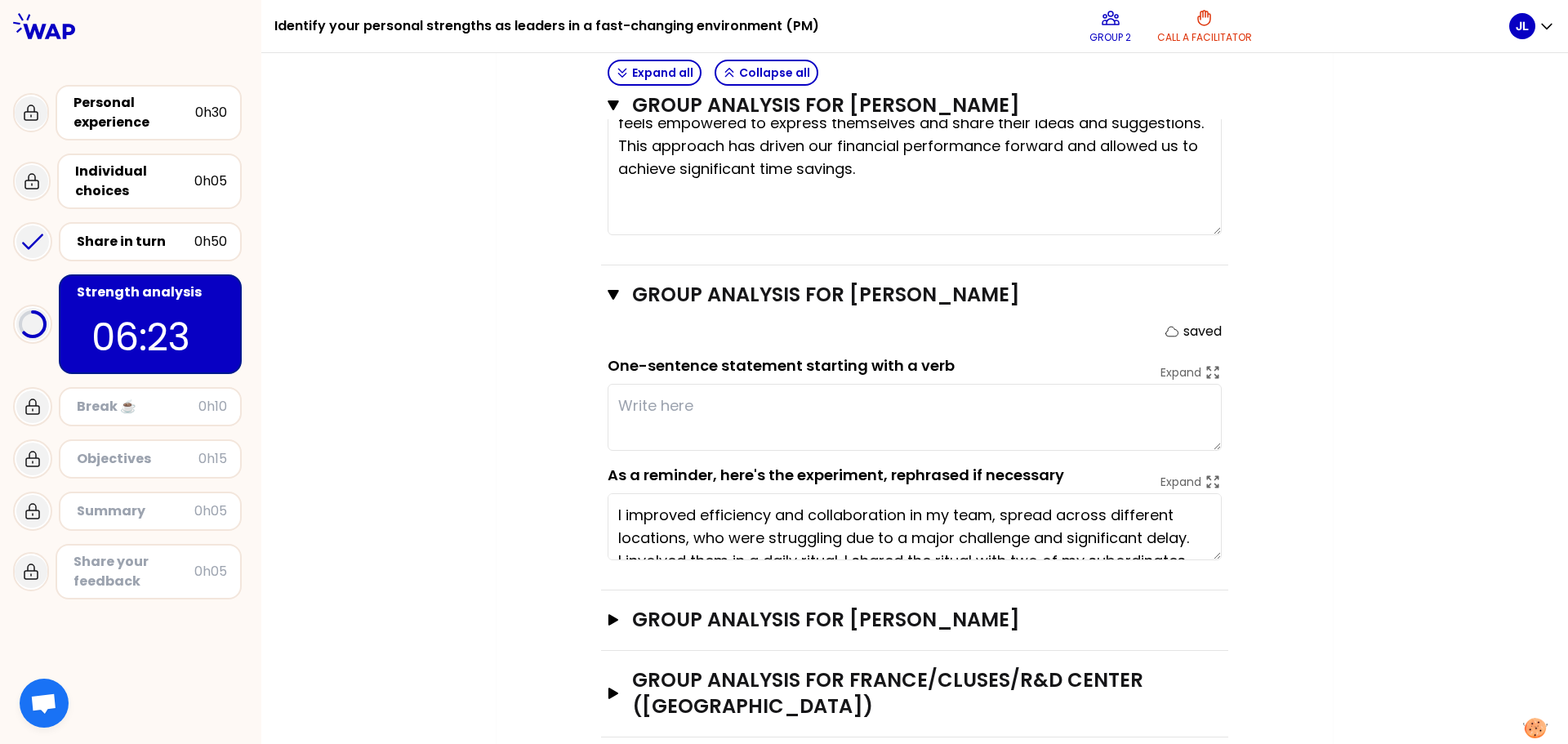
click at [894, 385] on textarea at bounding box center [915, 416] width 614 height 67
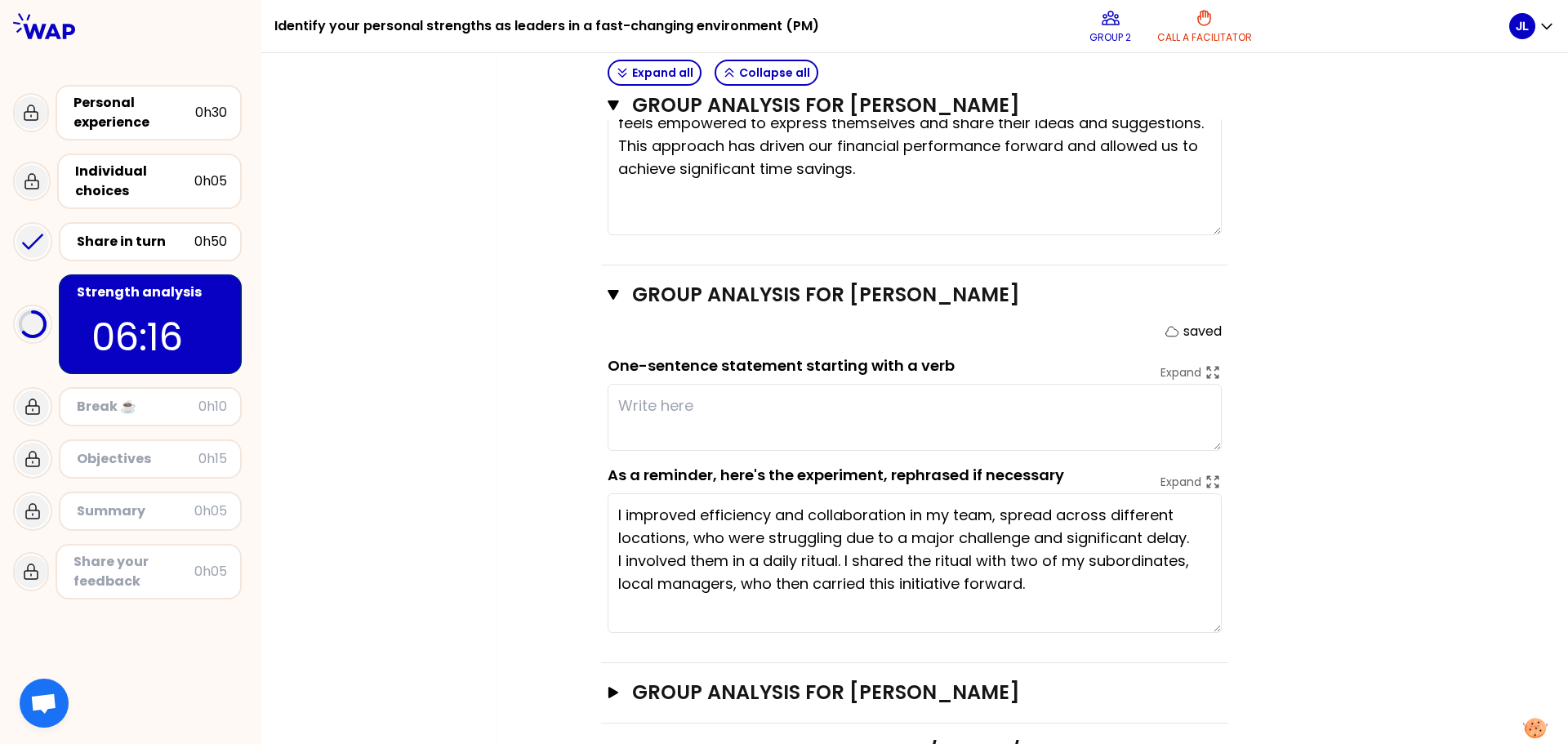
drag, startPoint x: 1208, startPoint y: 528, endPoint x: 1218, endPoint y: 601, distance: 73.7
click at [1218, 601] on div "Group analysis for [PERSON_NAME] saved One-sentence statement starting with a v…" at bounding box center [915, 463] width 628 height 397
click at [663, 383] on textarea at bounding box center [915, 416] width 614 height 67
click at [669, 383] on textarea at bounding box center [915, 416] width 614 height 67
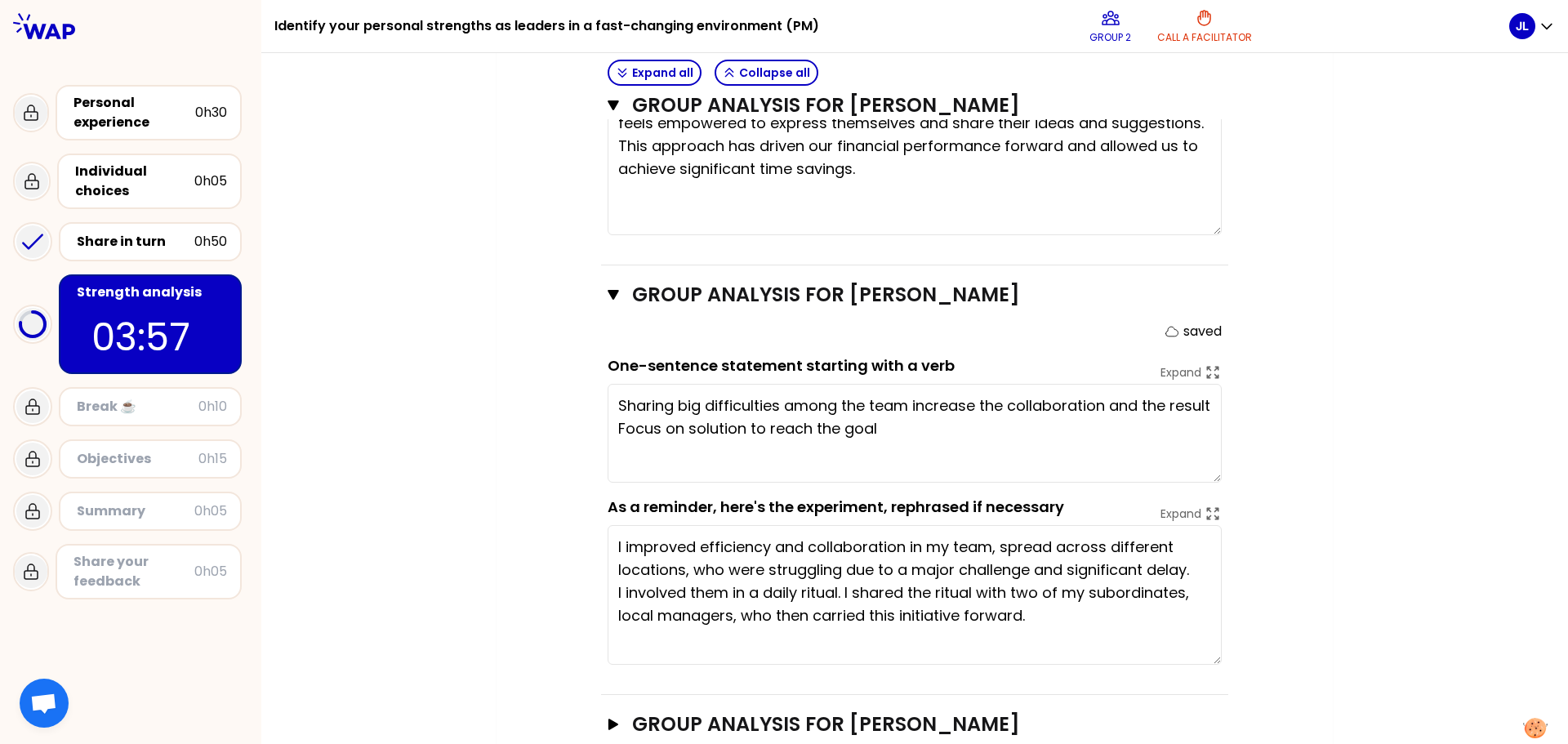
drag, startPoint x: 1211, startPoint y: 420, endPoint x: 1209, endPoint y: 452, distance: 32.1
click at [1209, 452] on textarea "Sharing big difficulties among the team increase the collaboration and the resu…" at bounding box center [915, 432] width 614 height 99
click at [1031, 405] on textarea "Sharing big difficulties among the team increase the collaboration and the resu…" at bounding box center [915, 432] width 614 height 99
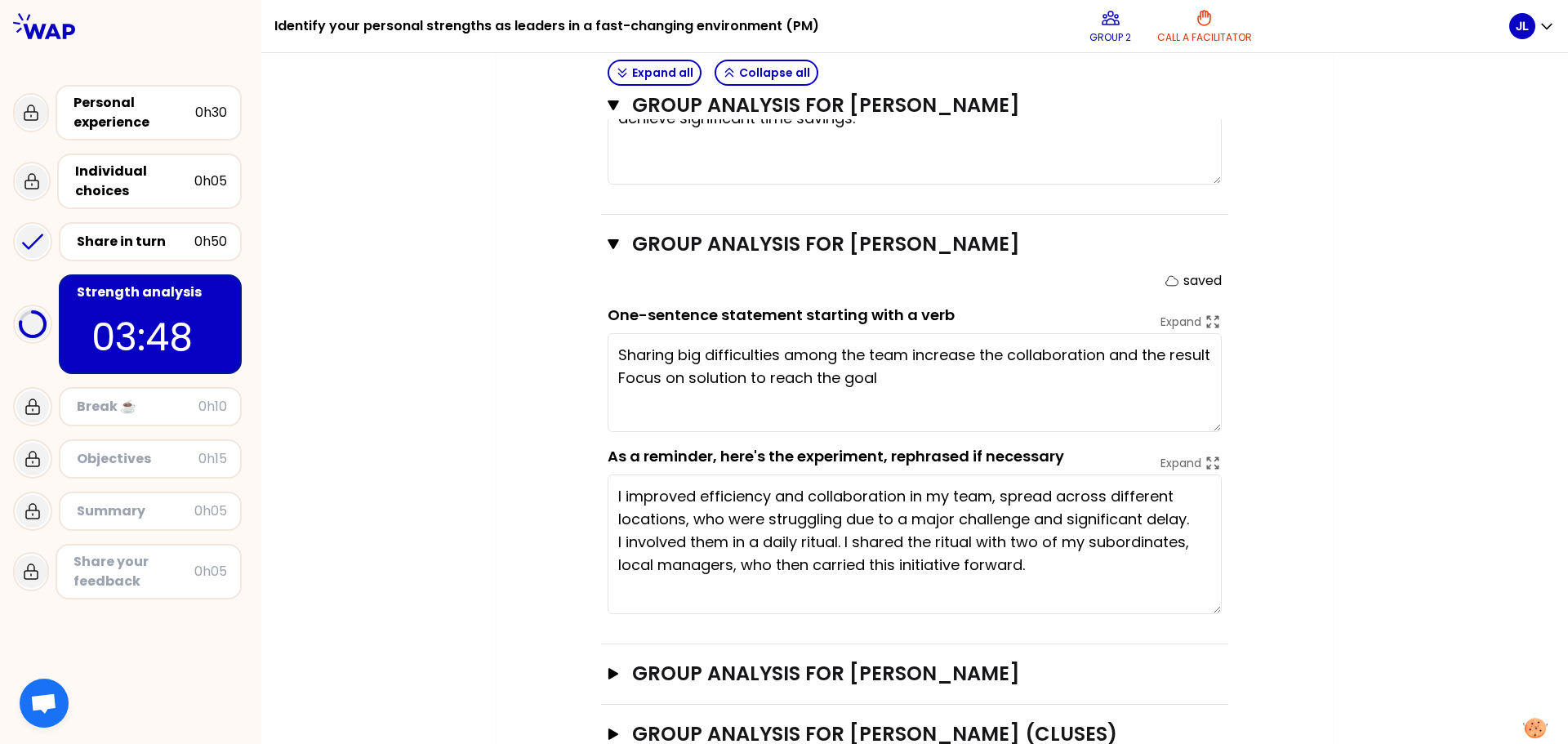
scroll to position [1026, 0]
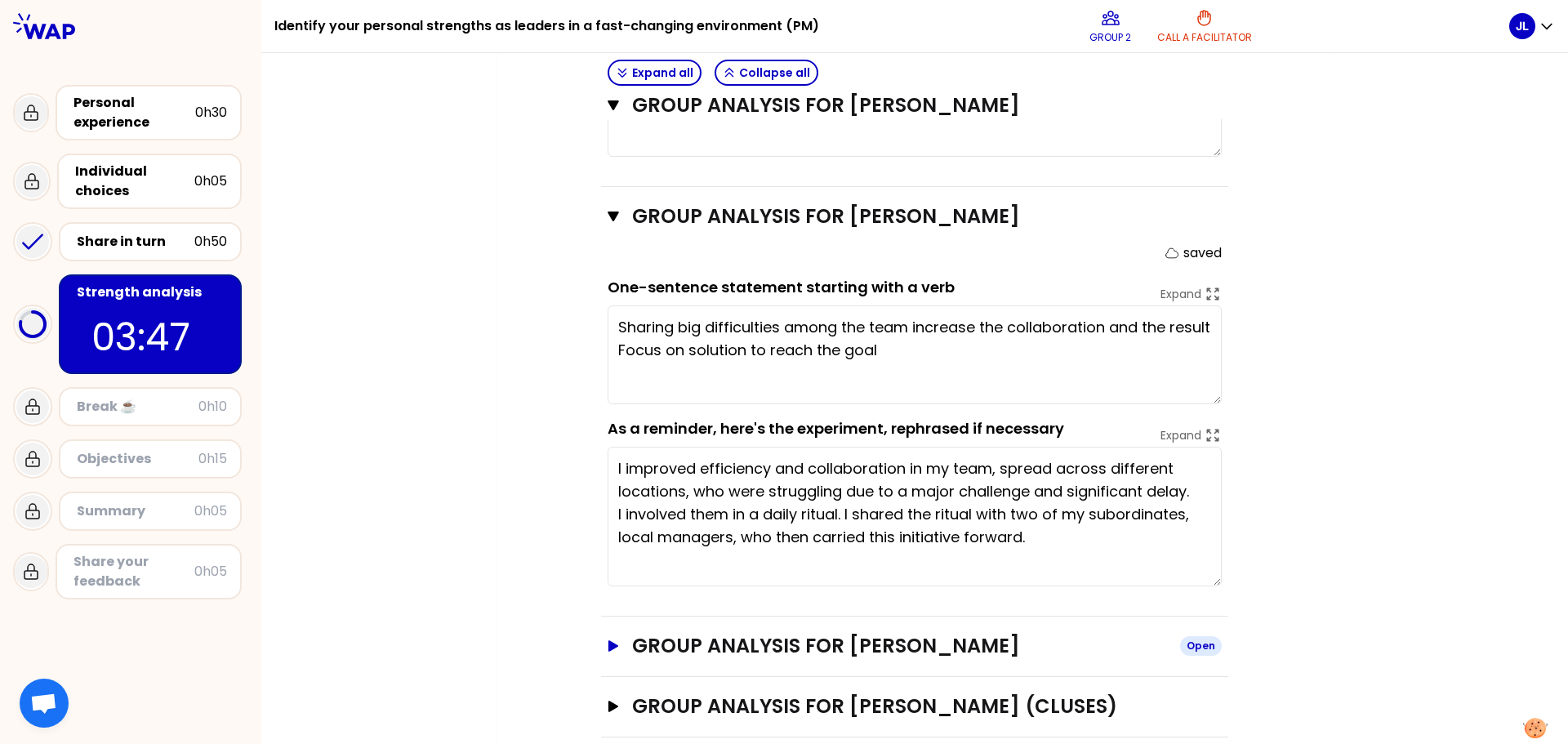
click at [609, 640] on icon "button" at bounding box center [614, 645] width 10 height 11
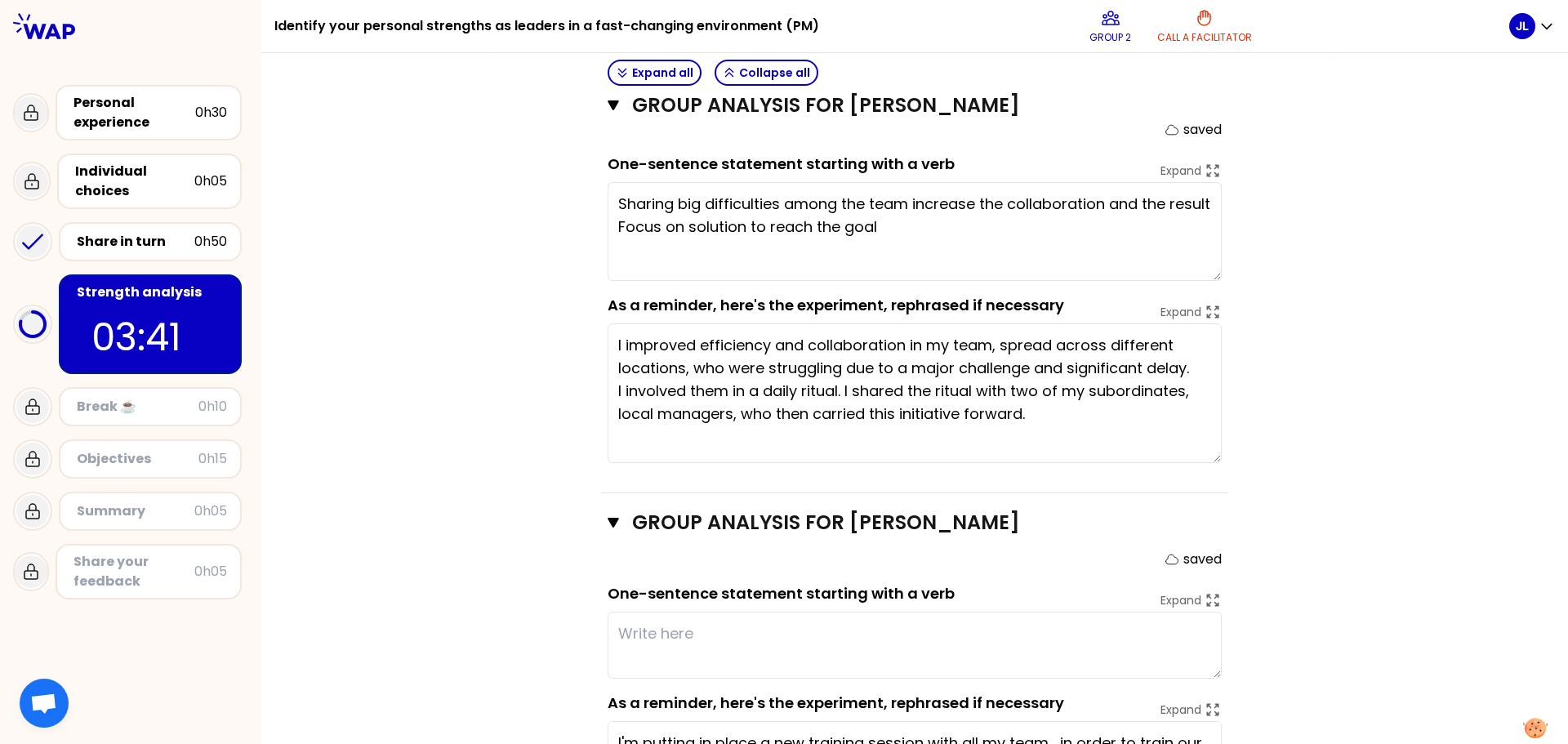
scroll to position [1290, 0]
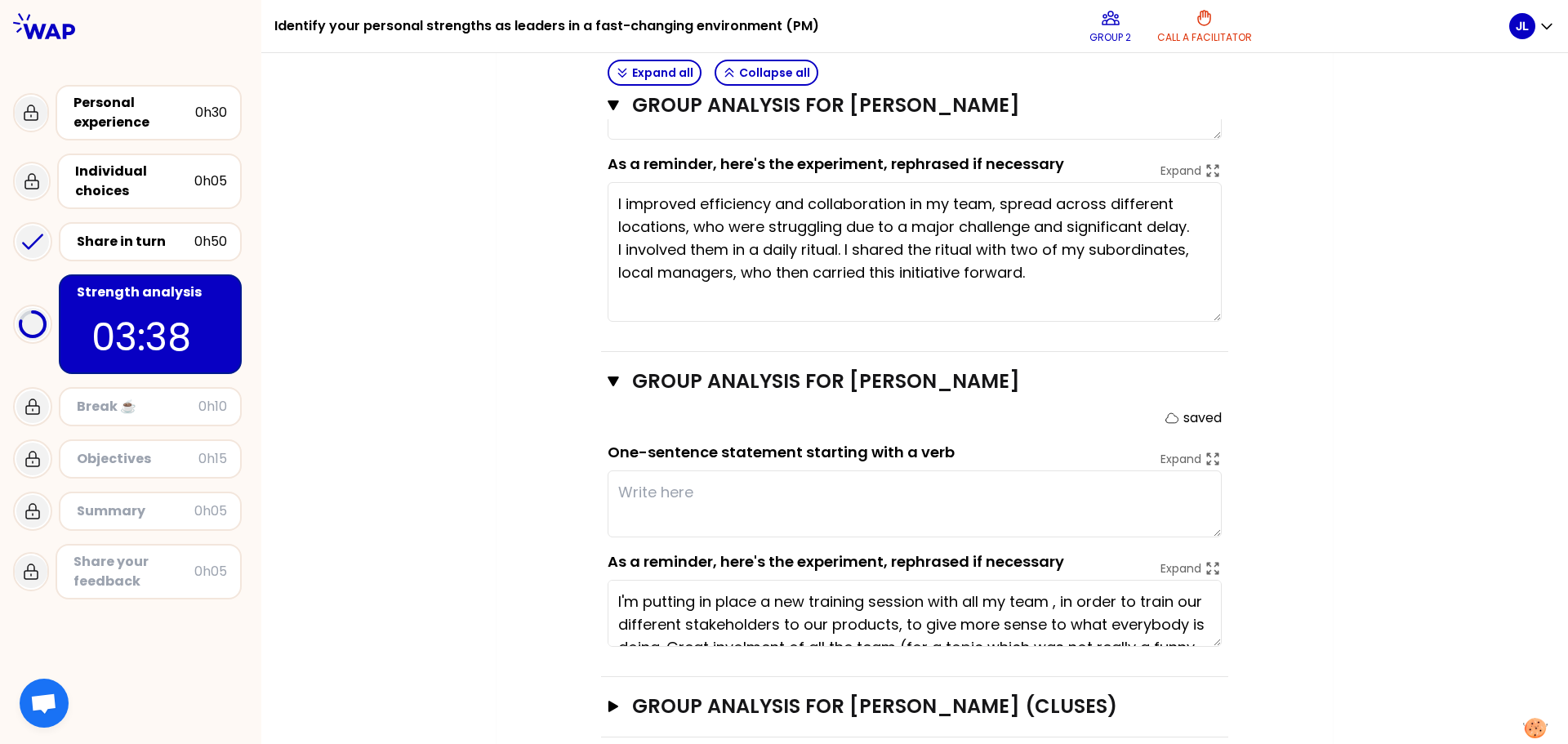
click at [1053, 470] on textarea at bounding box center [915, 503] width 614 height 67
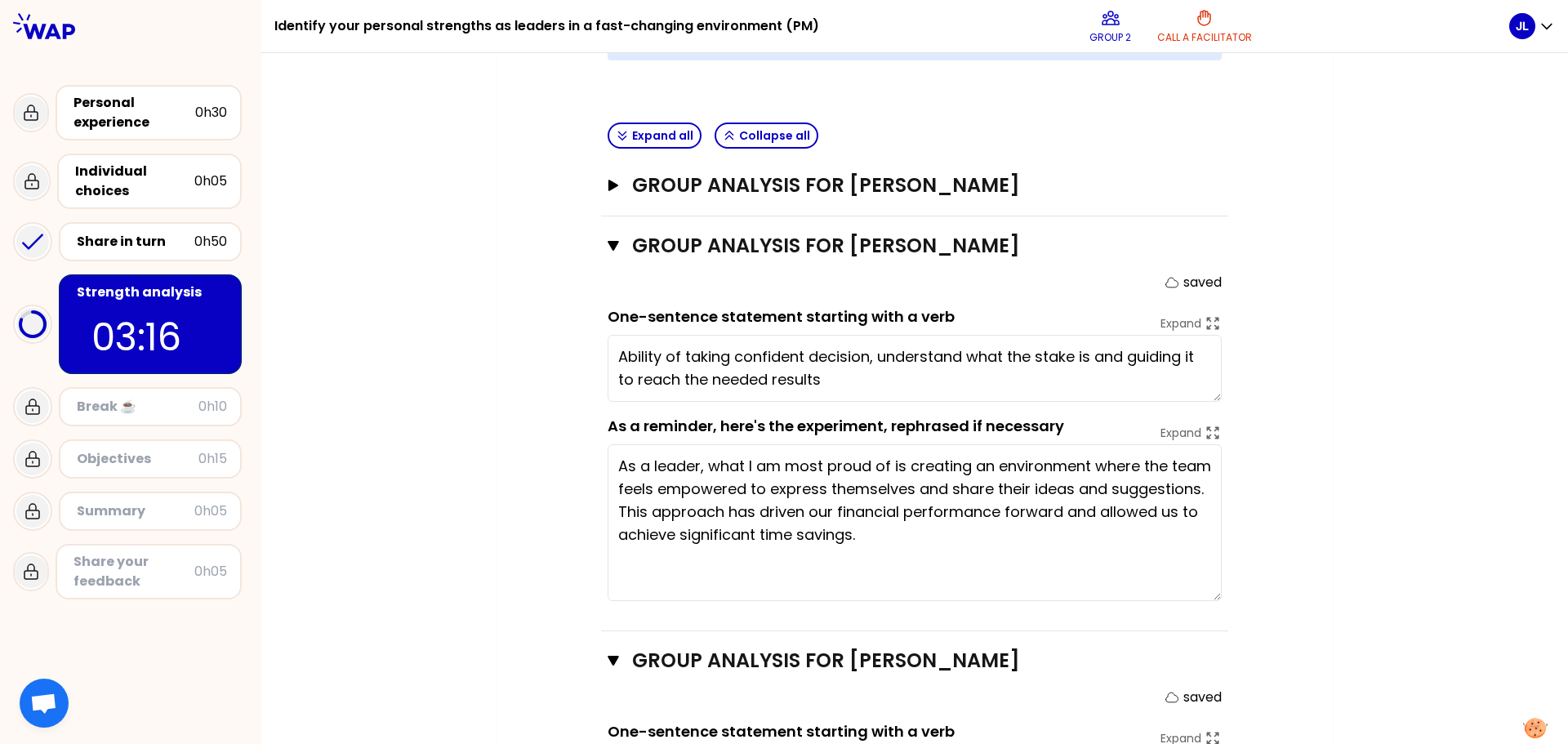
scroll to position [555, 0]
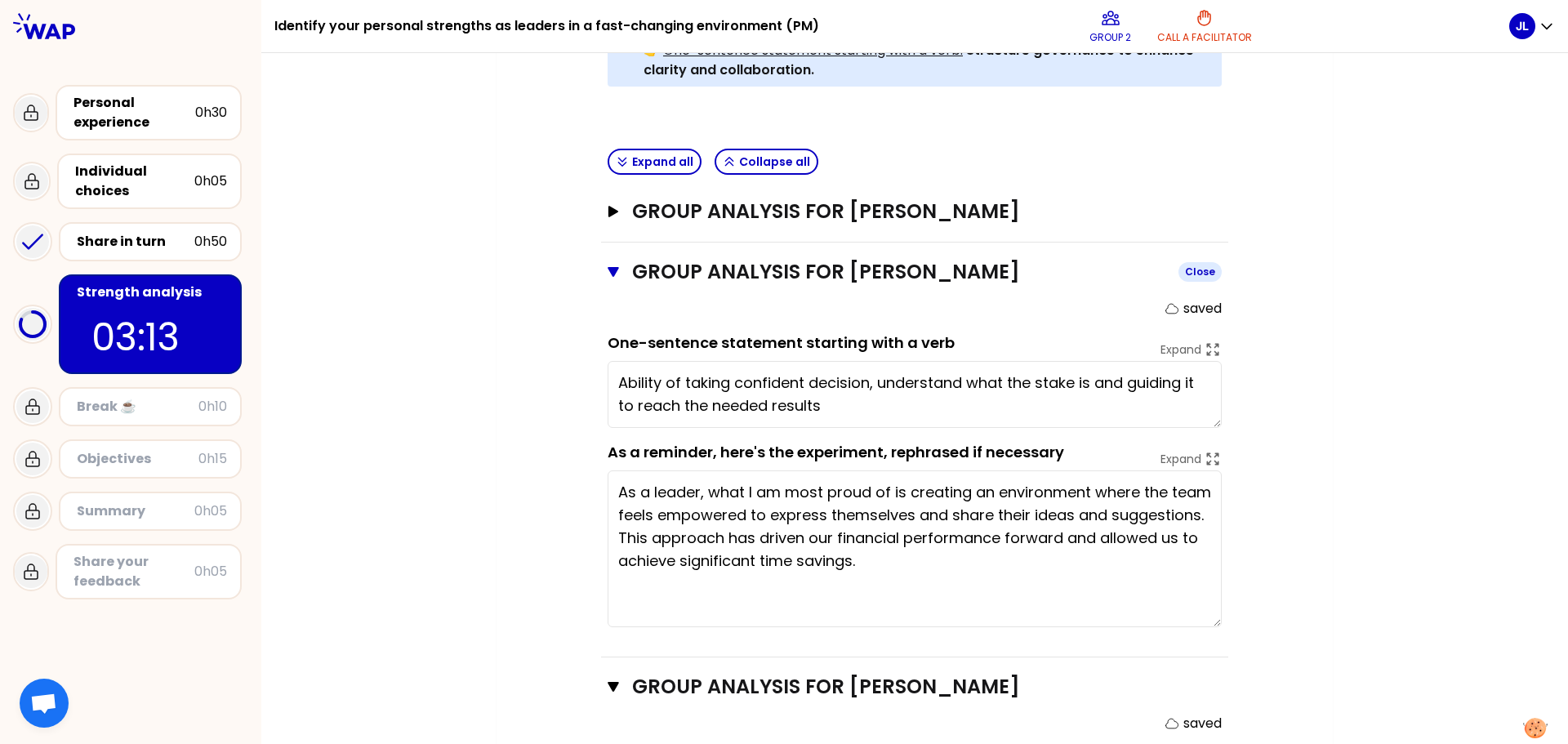
click at [608, 267] on icon "button" at bounding box center [613, 272] width 11 height 10
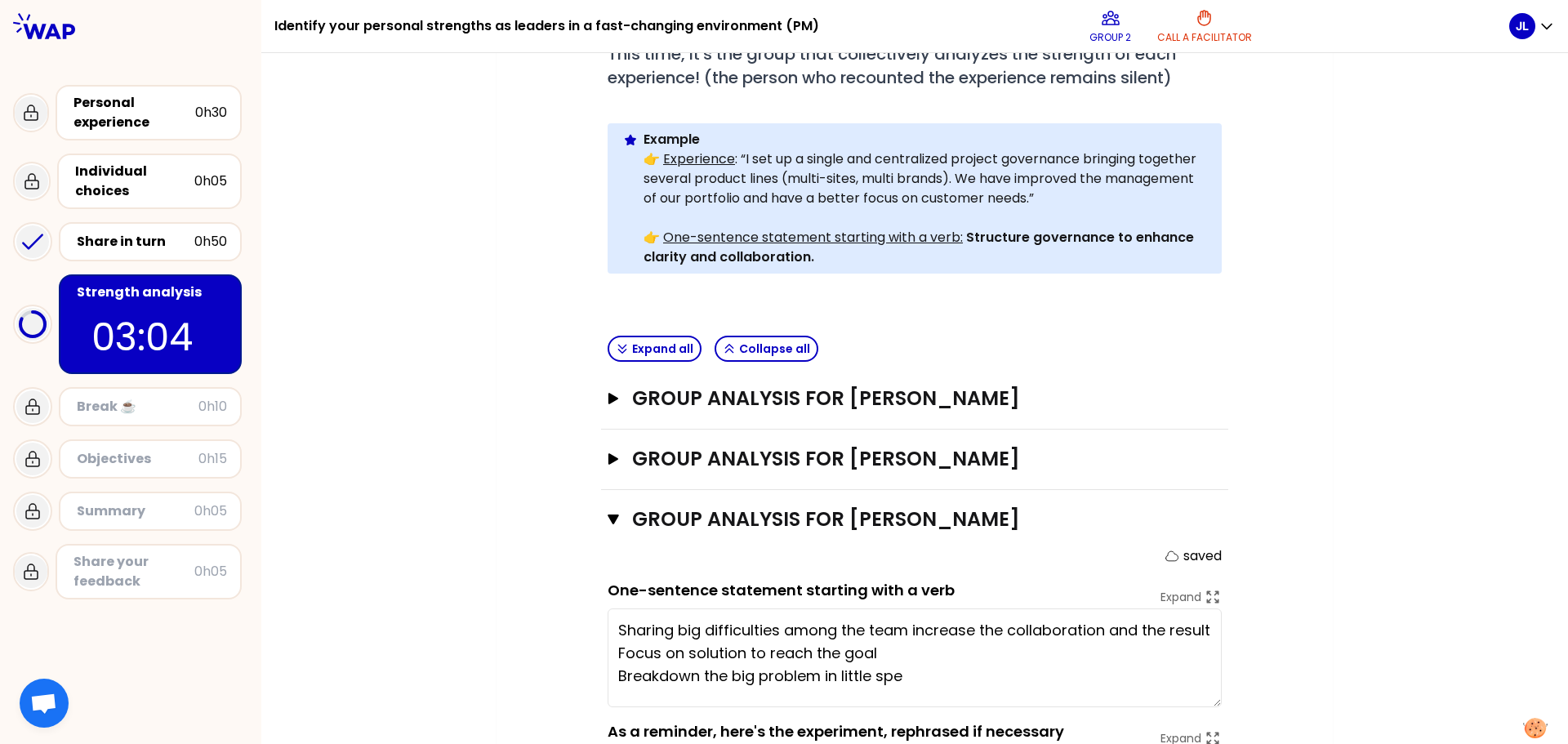
scroll to position [365, 0]
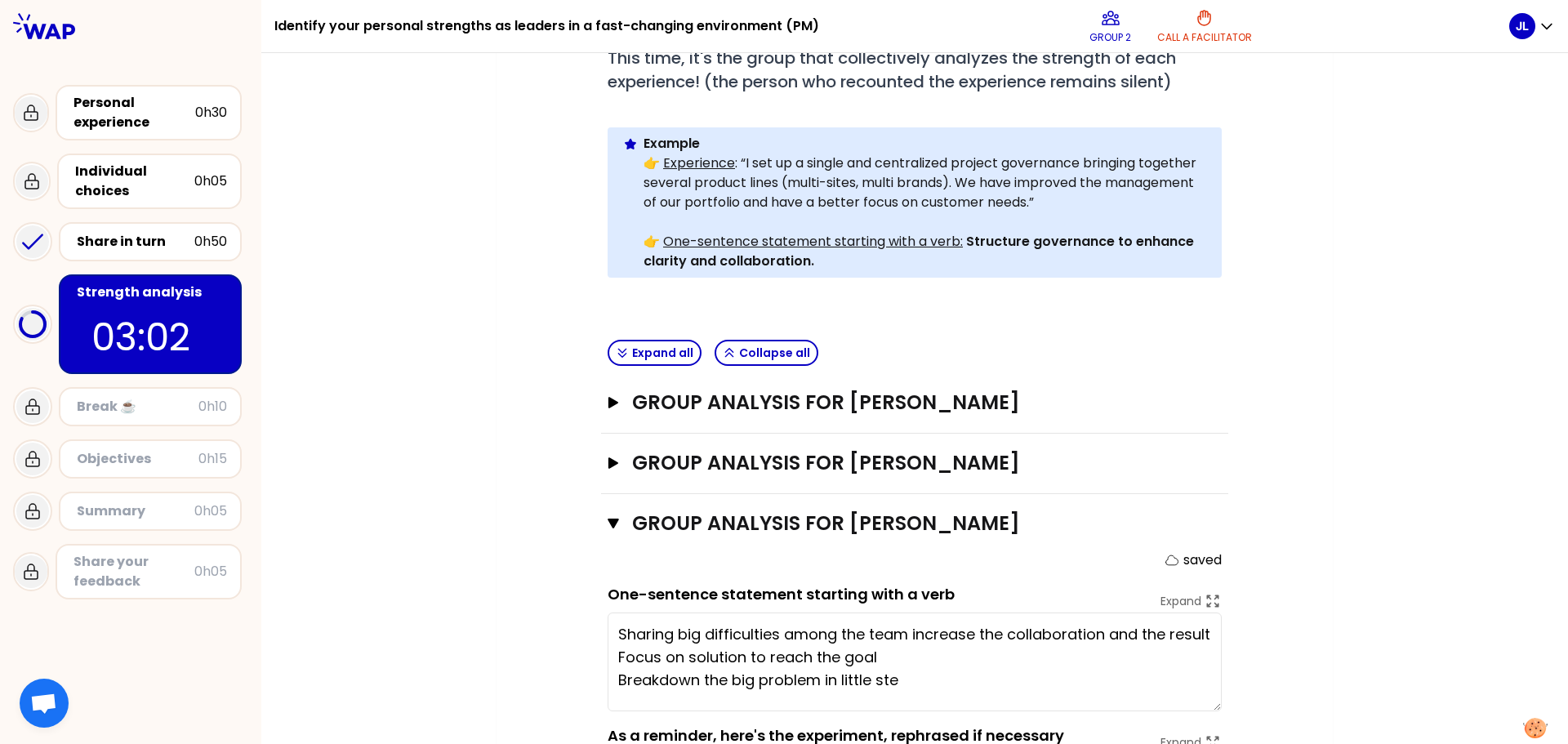
type textarea "Sharing big difficulties among the team increase the collaboration and the resu…"
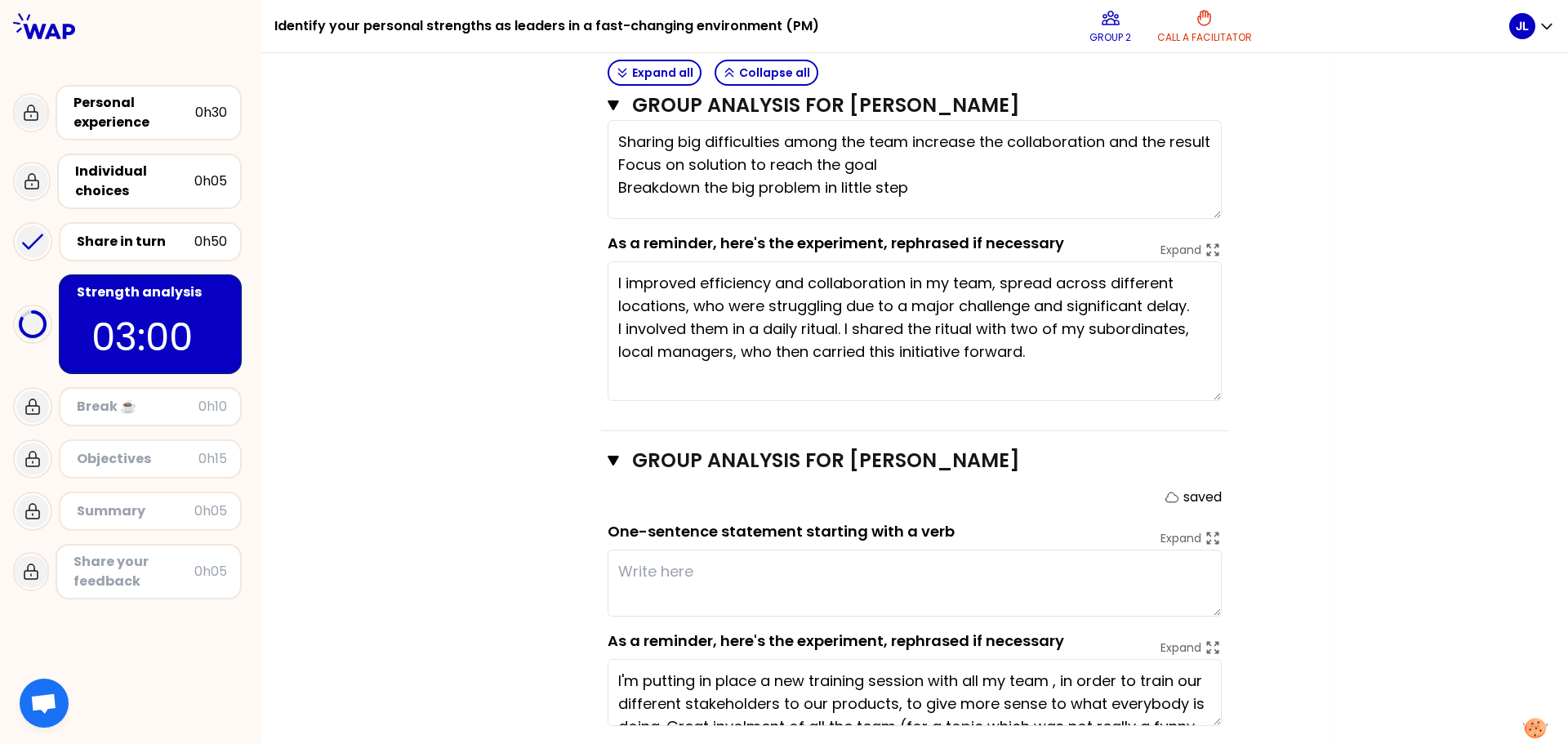
scroll to position [935, 0]
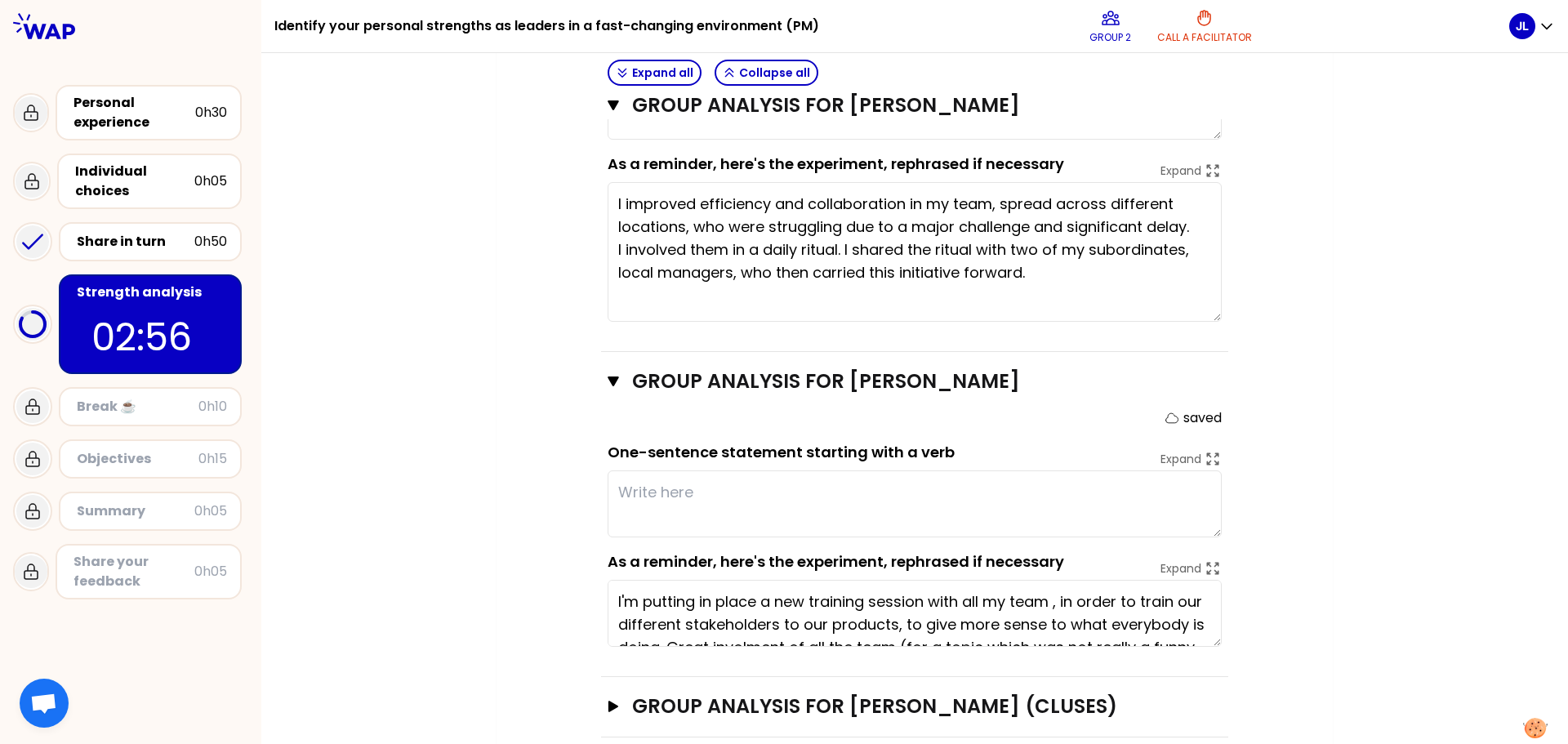
click at [1033, 478] on textarea at bounding box center [915, 503] width 614 height 67
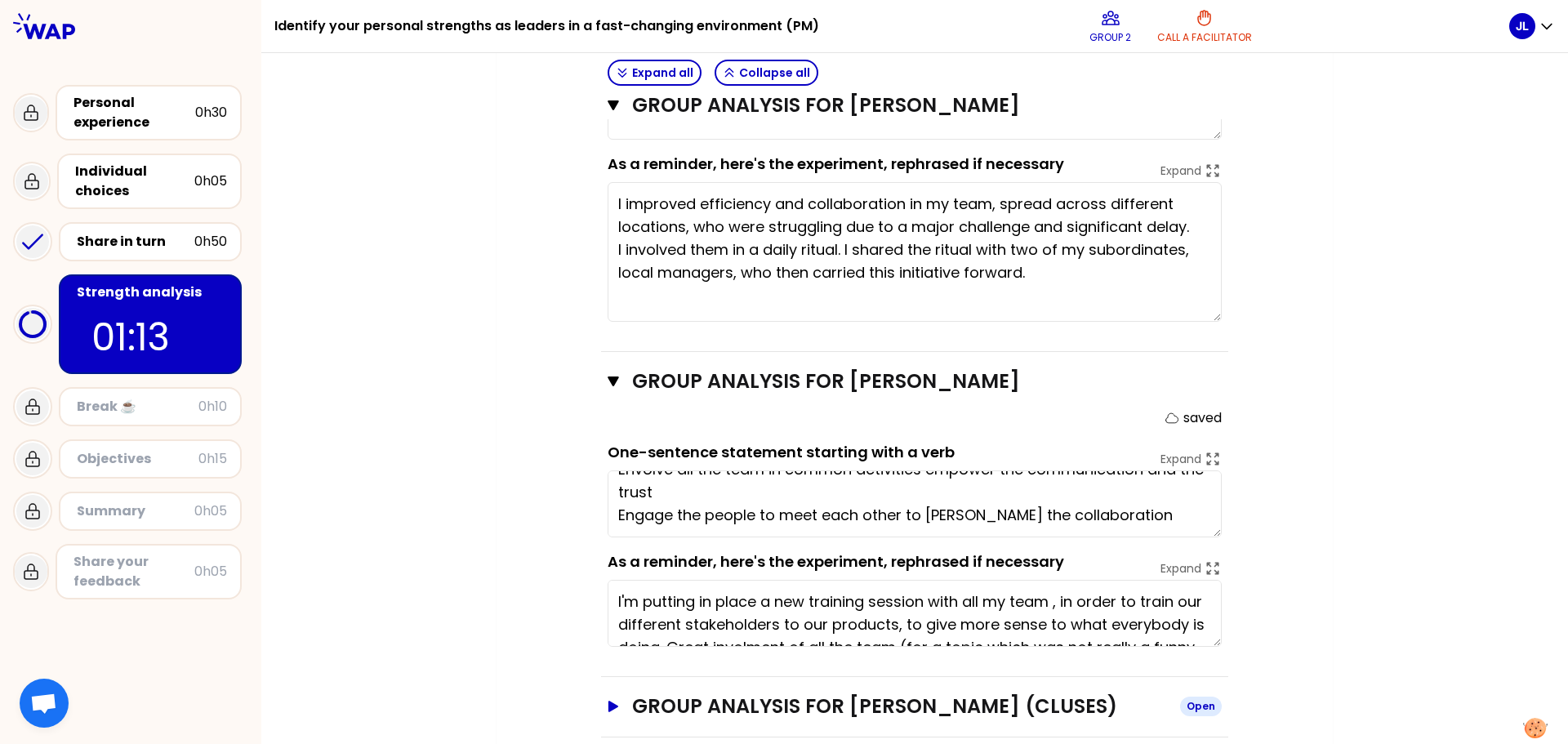
type textarea "Envolve all the team in common activities empower the communication and the tru…"
click at [609, 700] on icon "button" at bounding box center [614, 705] width 10 height 11
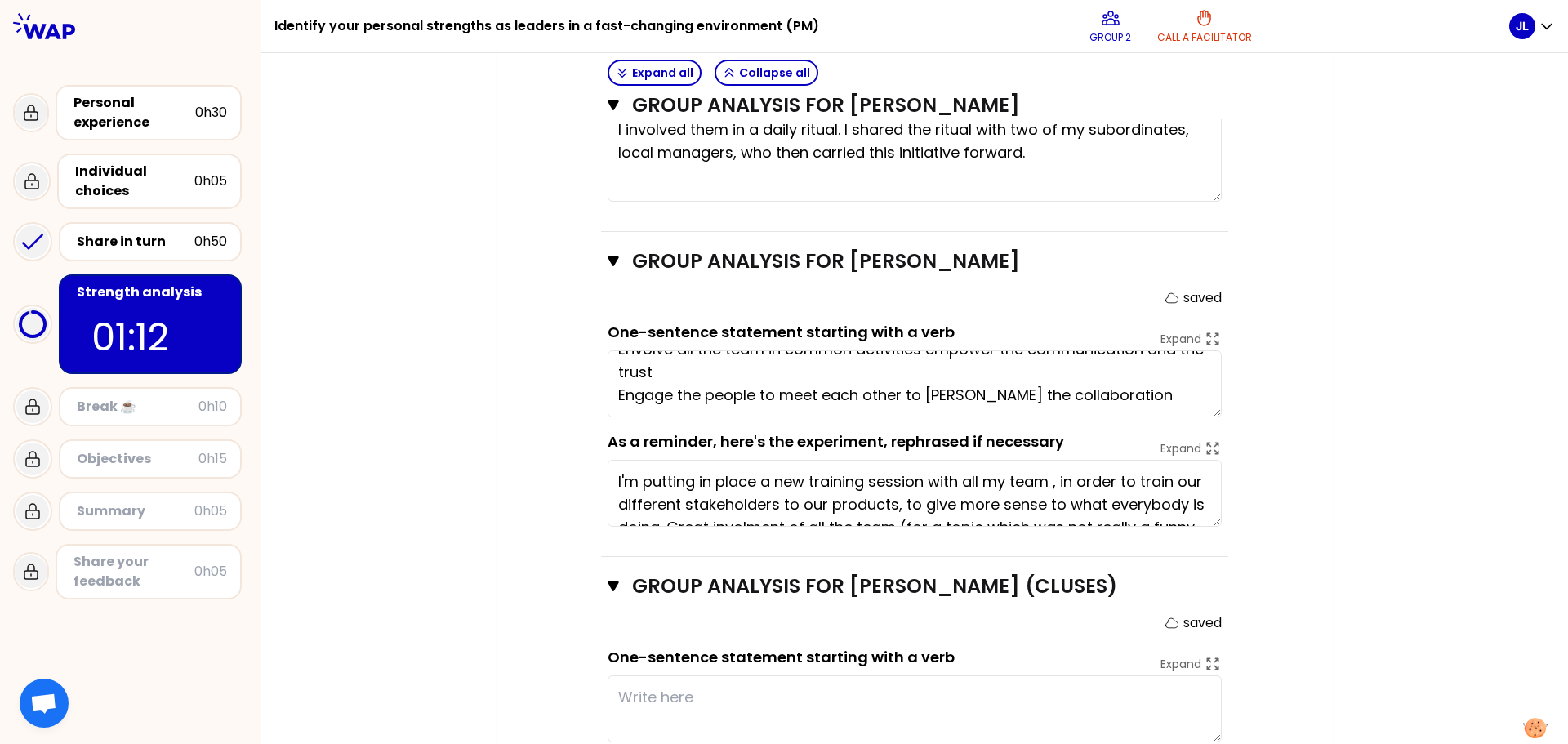
scroll to position [1200, 0]
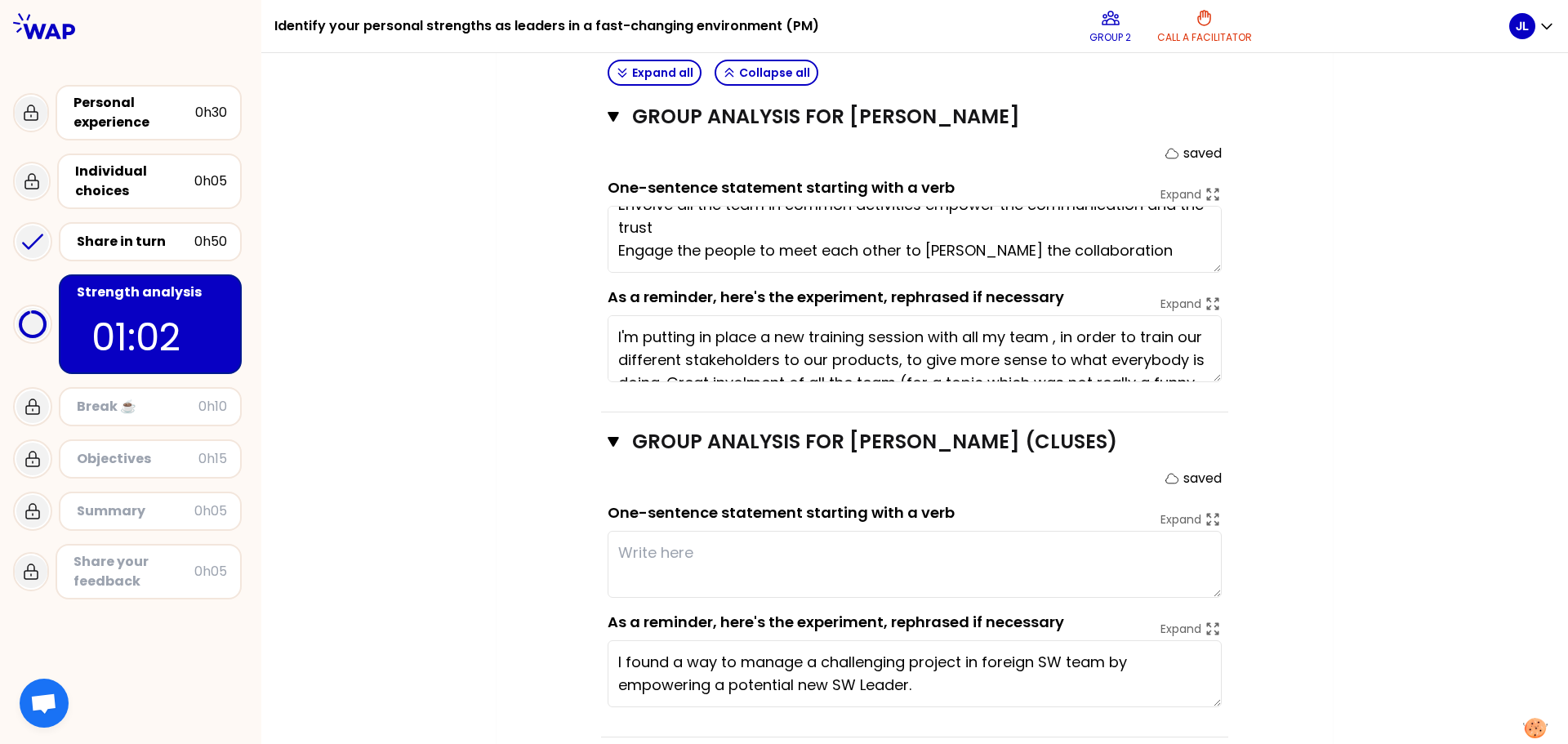
click at [945, 539] on textarea at bounding box center [915, 564] width 614 height 67
click at [841, 537] on textarea at bounding box center [915, 564] width 614 height 67
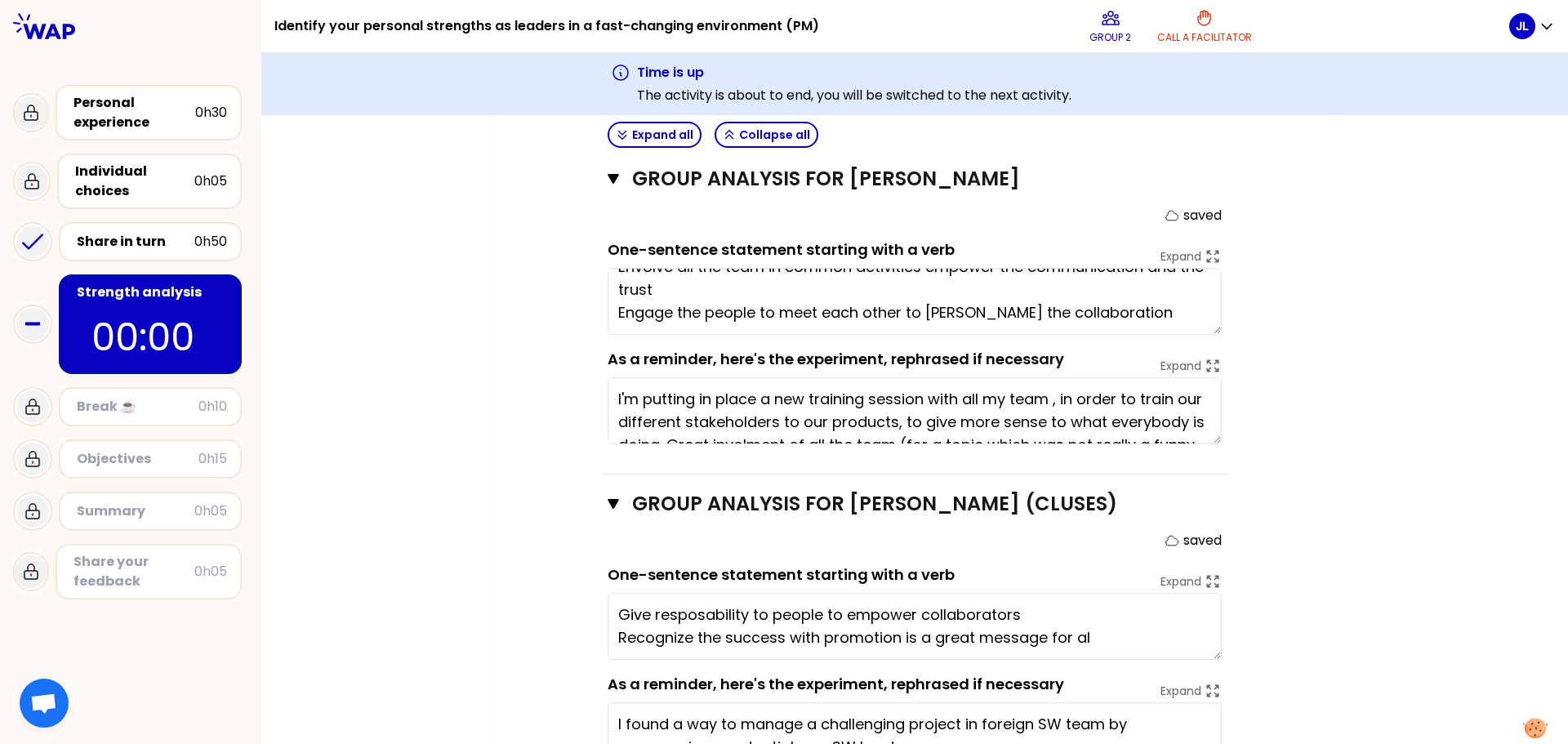
type textarea "Give resposability to people to empower collaborators Recognize the success wit…"
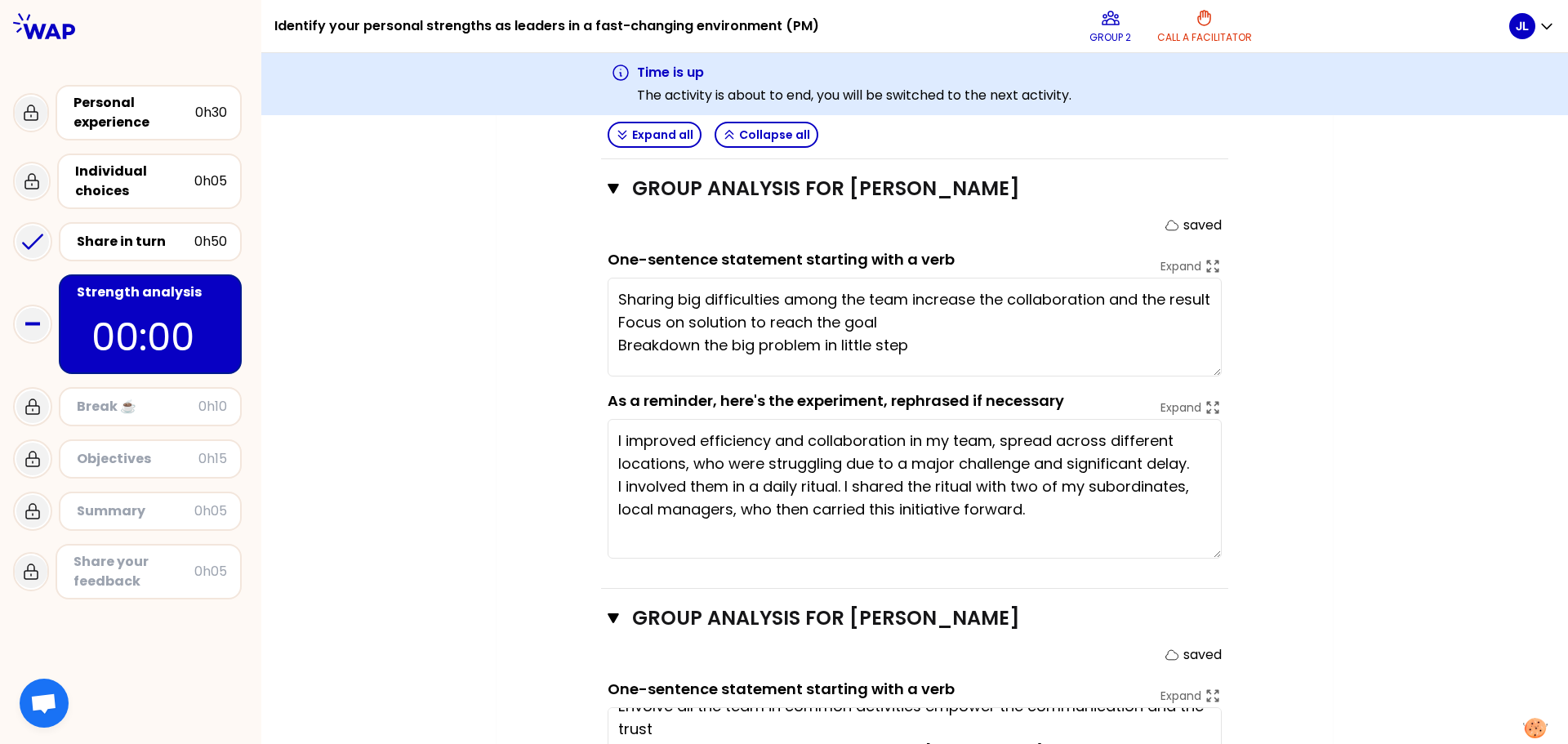
scroll to position [446, 0]
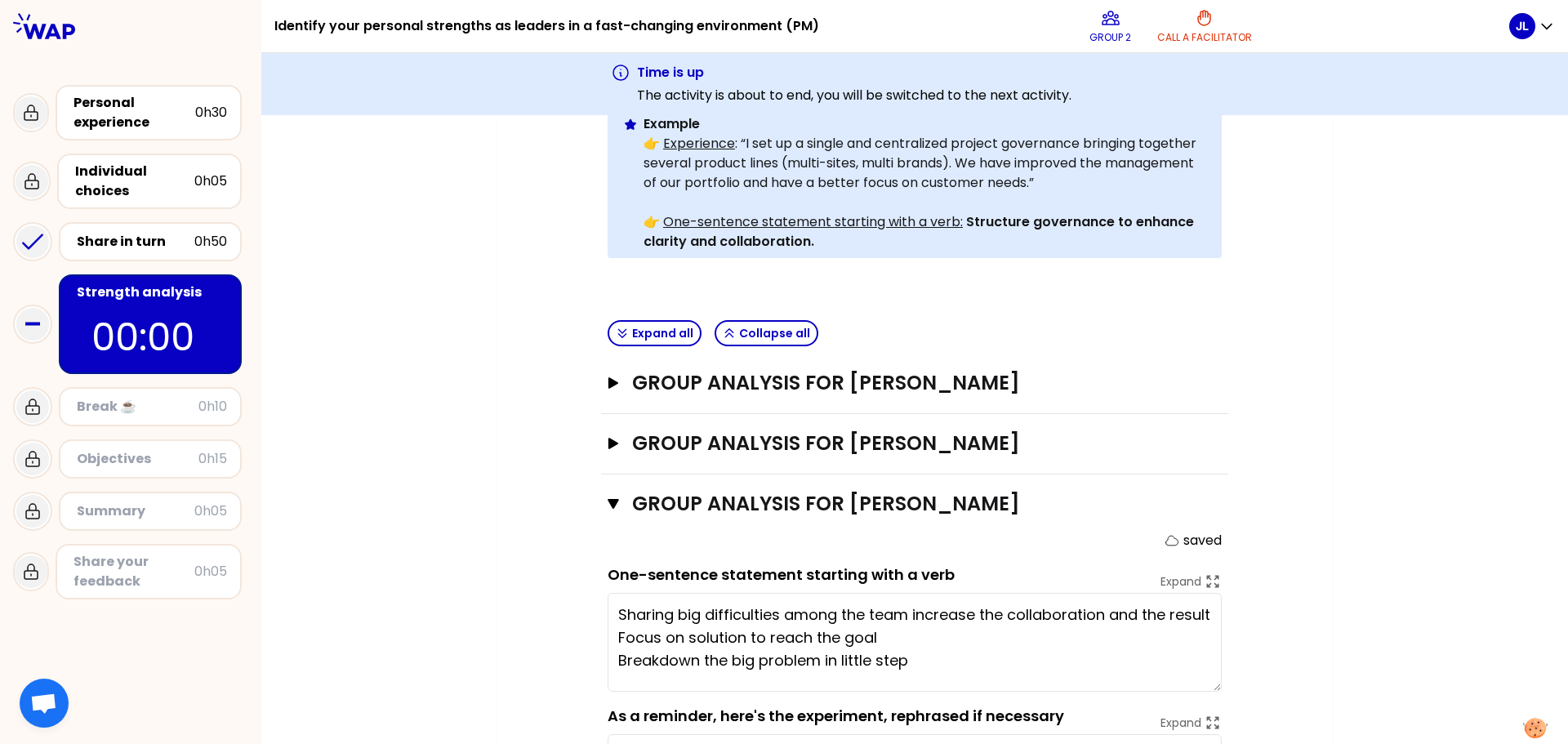
type textarea "I found a way to manage a challenging project in a foreign SW team by empowerin…"
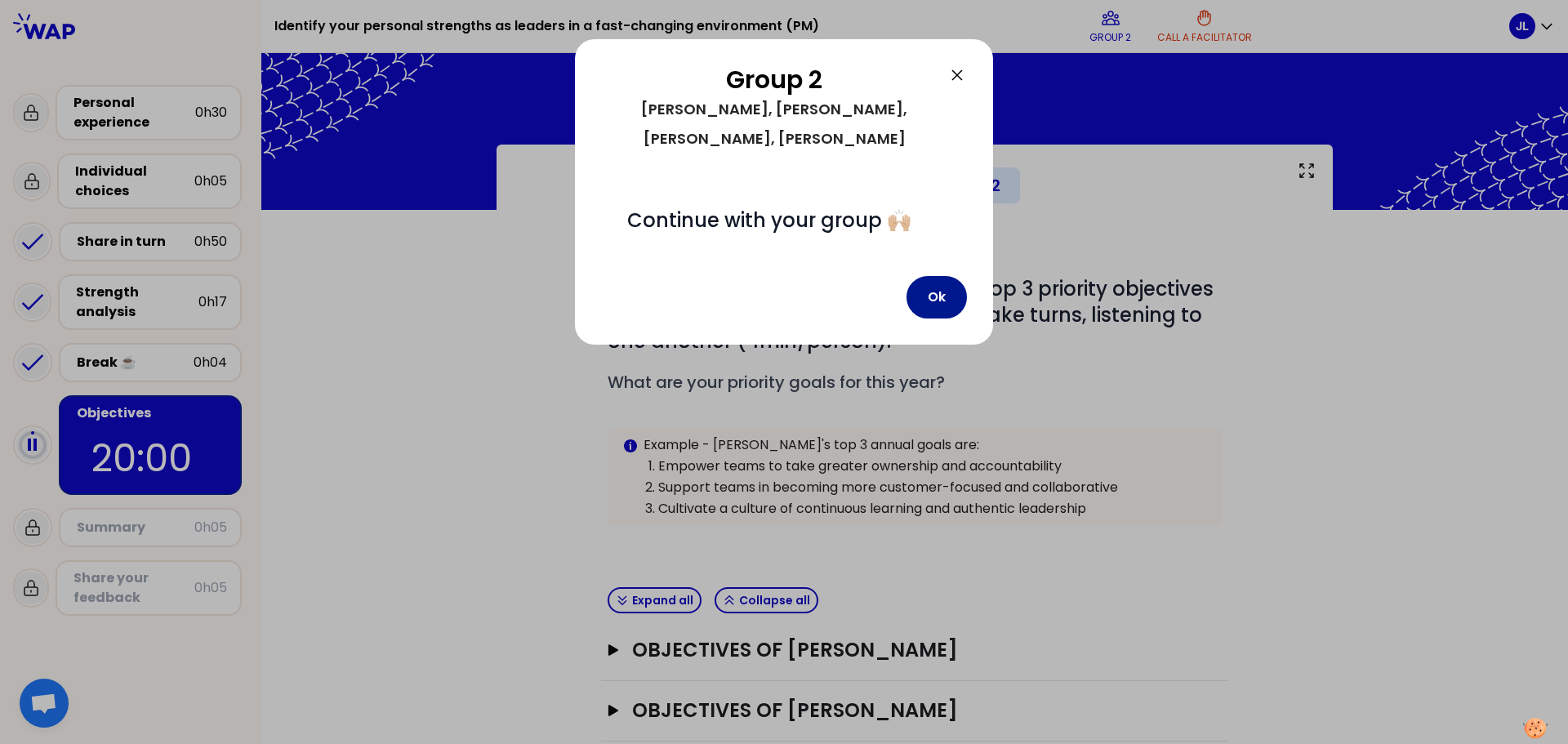
click at [942, 276] on button "Ok" at bounding box center [936, 297] width 61 height 43
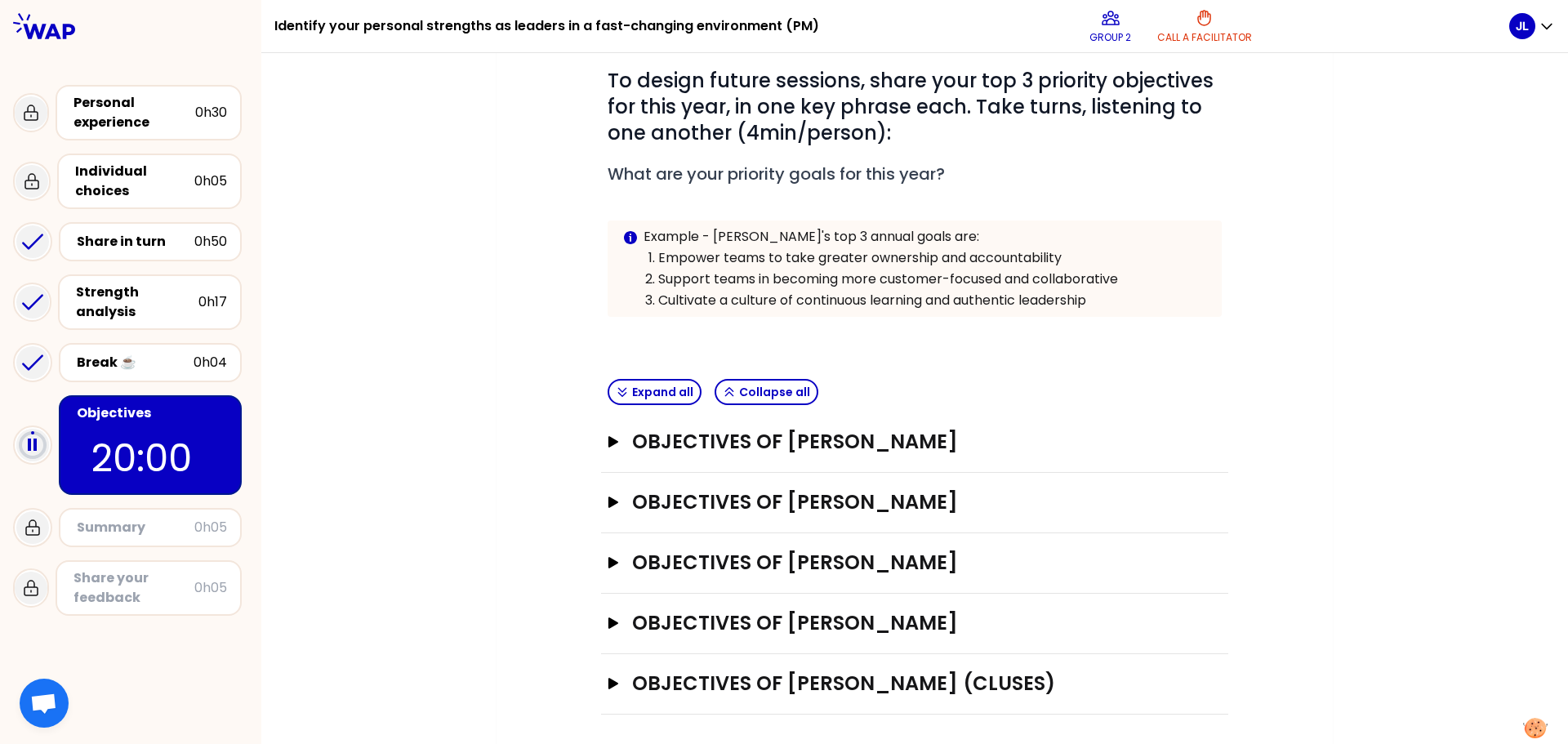
scroll to position [211, 0]
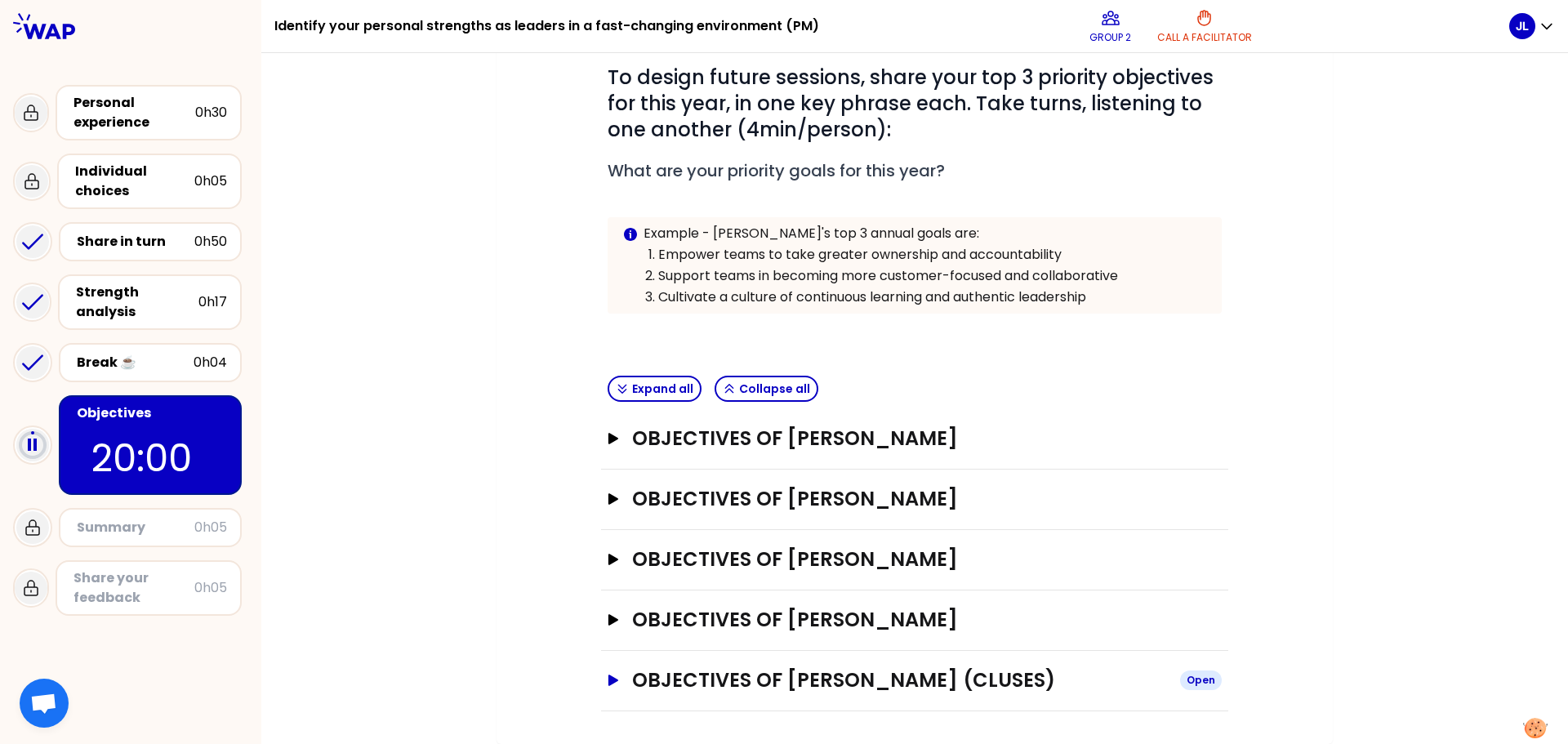
click at [609, 677] on icon "button" at bounding box center [614, 679] width 10 height 11
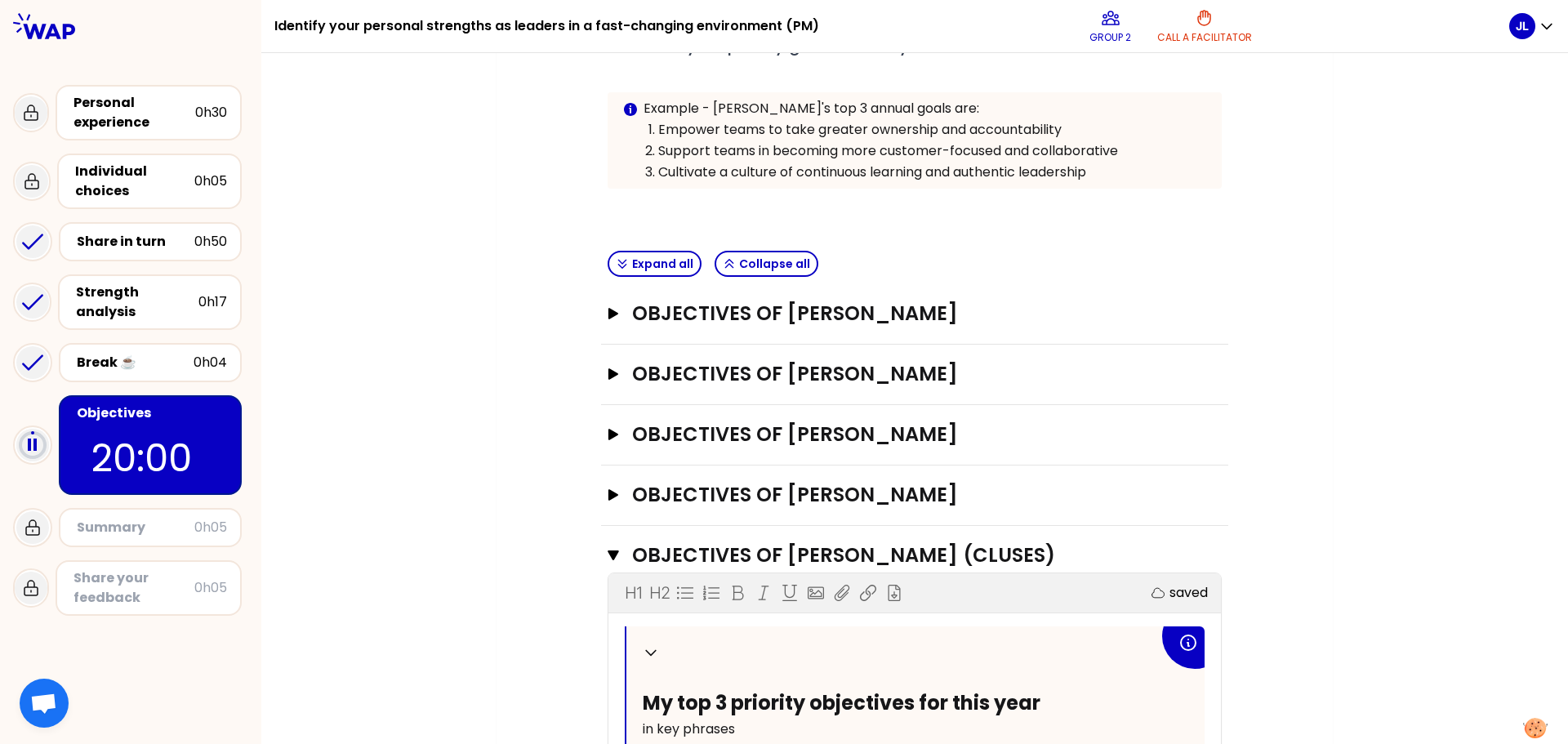
scroll to position [500, 0]
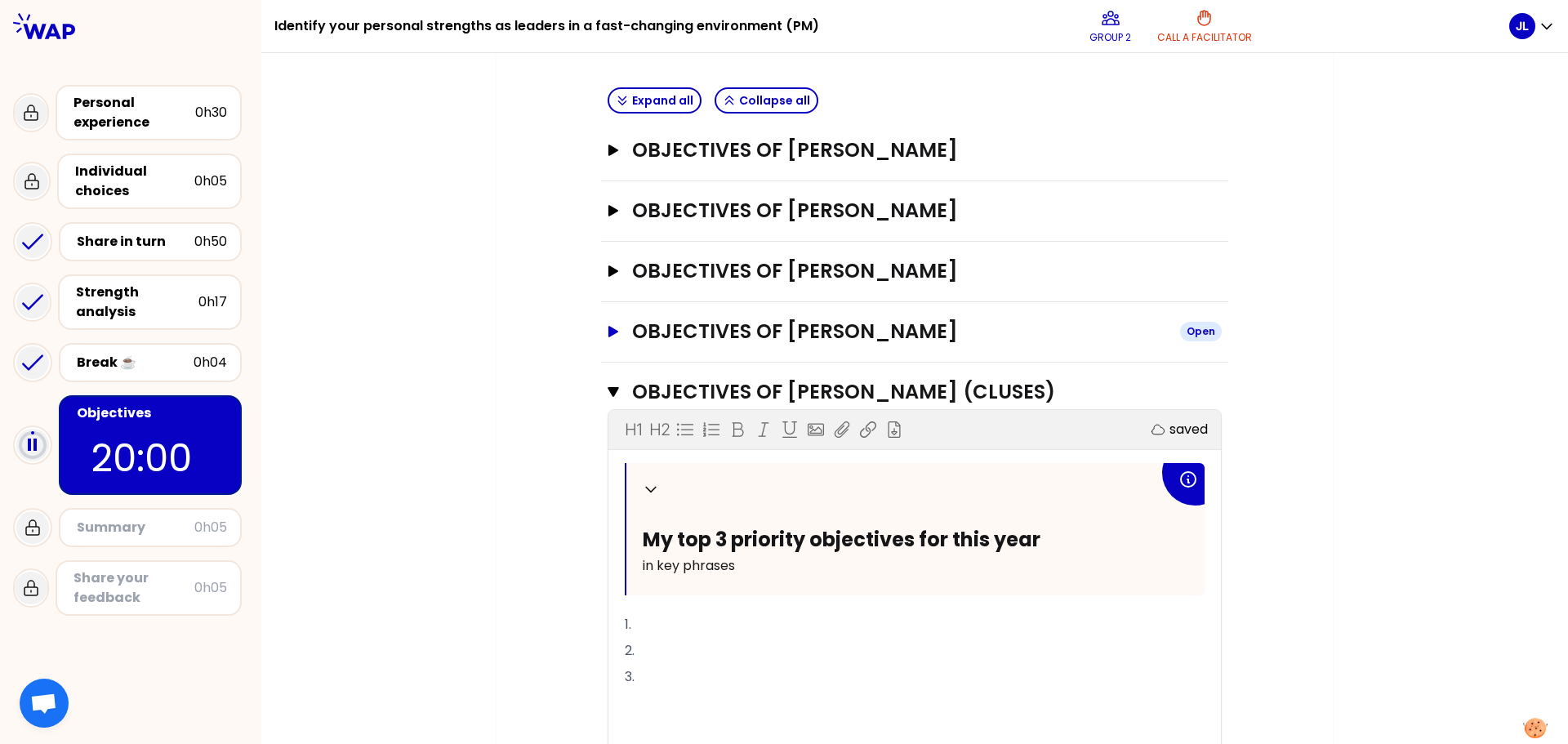
click at [609, 333] on icon "button" at bounding box center [614, 331] width 10 height 11
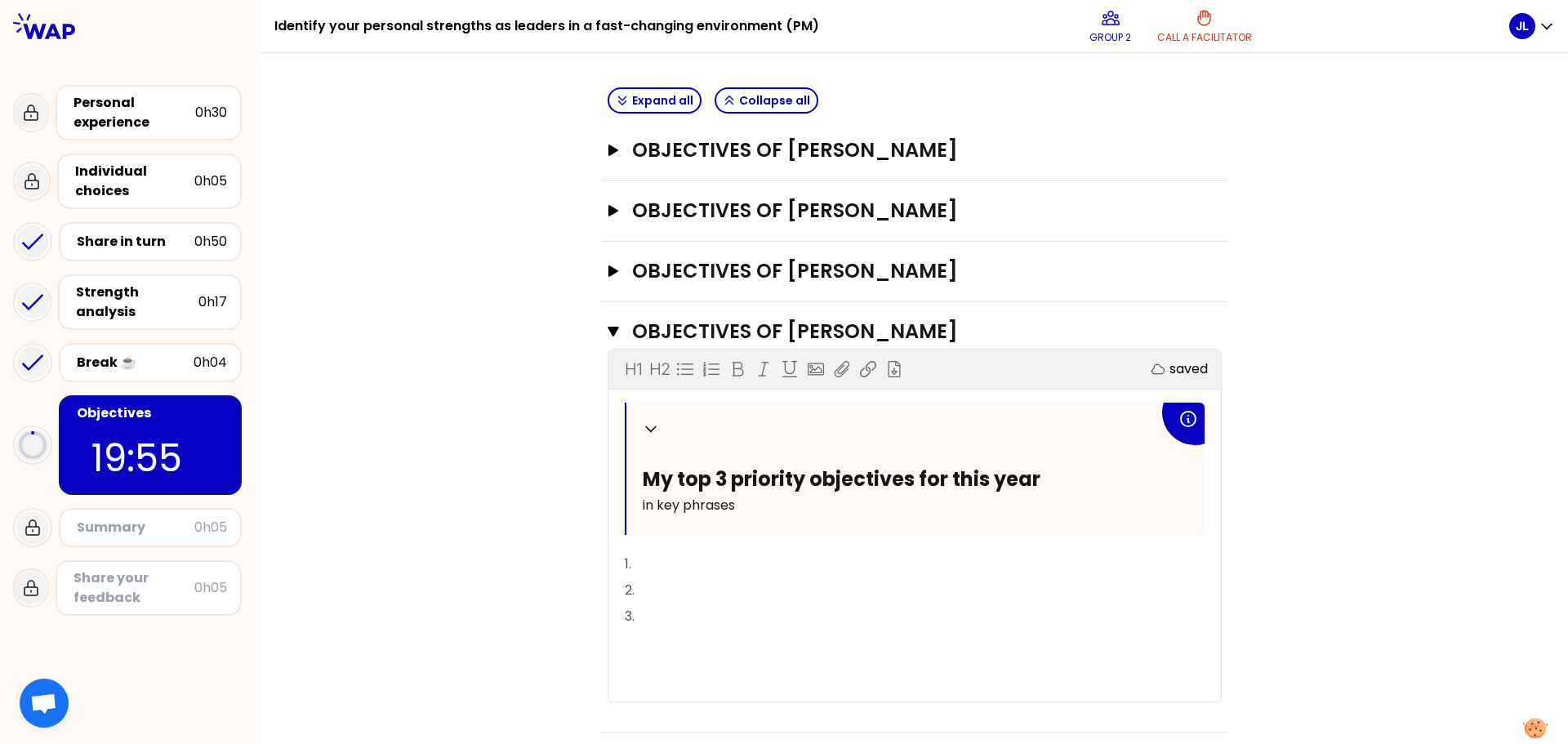
click at [625, 564] on span "1." at bounding box center [628, 564] width 7 height 19
click at [637, 564] on p "1." at bounding box center [915, 564] width 580 height 26
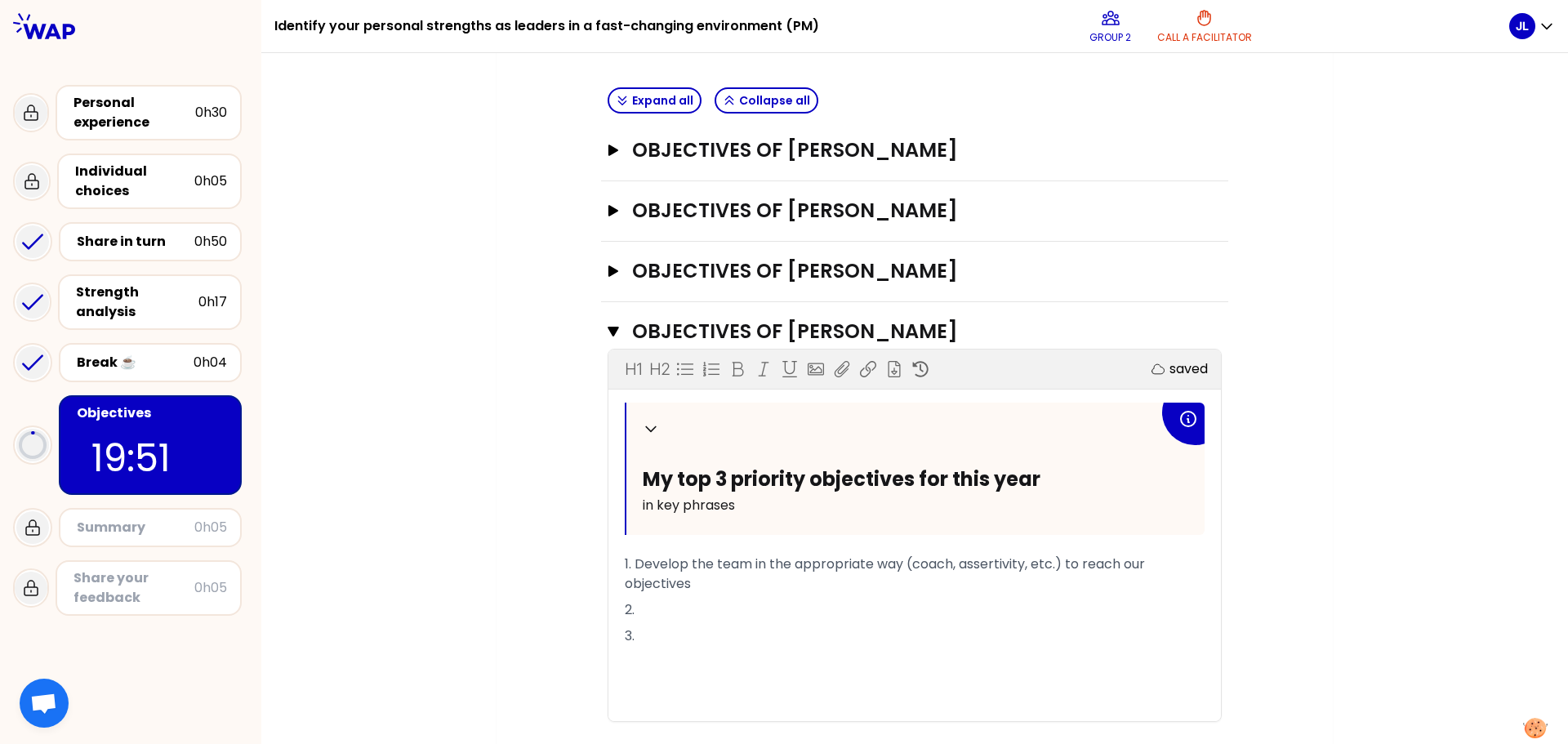
click at [695, 564] on span "1. Develop the team in the appropriate way (coach, assertivity, etc.) to reach …" at bounding box center [886, 574] width 523 height 39
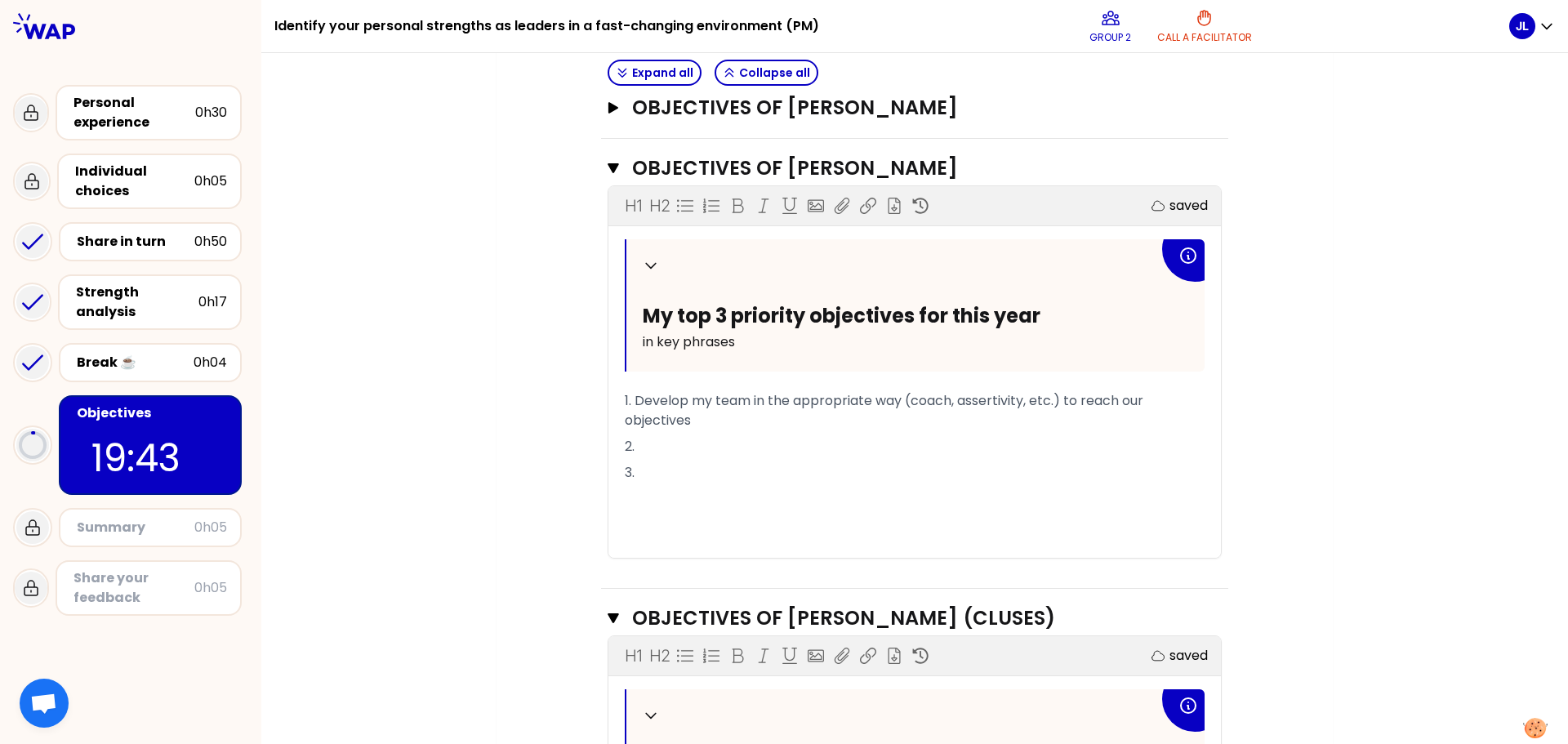
scroll to position [745, 0]
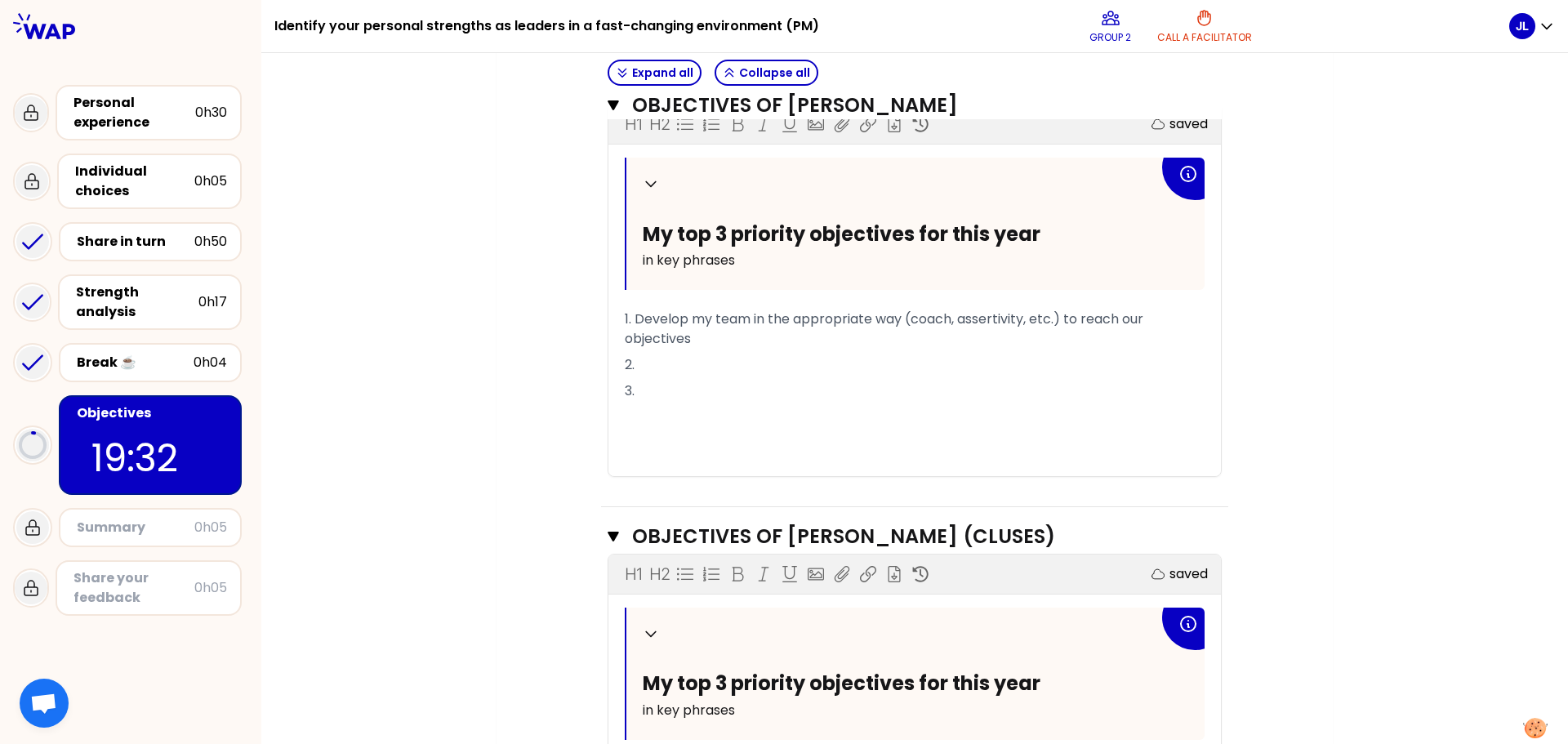
click at [663, 365] on p "2." at bounding box center [915, 365] width 580 height 26
click at [786, 330] on p "1. Develop my team in the appropriate way (coach, assertivity, etc.) to reach o…" at bounding box center [915, 329] width 580 height 46
click at [695, 338] on span "1. Develop my team in the appropriate way (coach, assertivity, etc.) to reach o…" at bounding box center [886, 329] width 522 height 39
click at [763, 342] on p "1. Develop my team in the appropriate way (coach, assertivity, etc.) to reach o…" at bounding box center [915, 329] width 580 height 46
click at [881, 383] on p "3." at bounding box center [915, 391] width 580 height 26
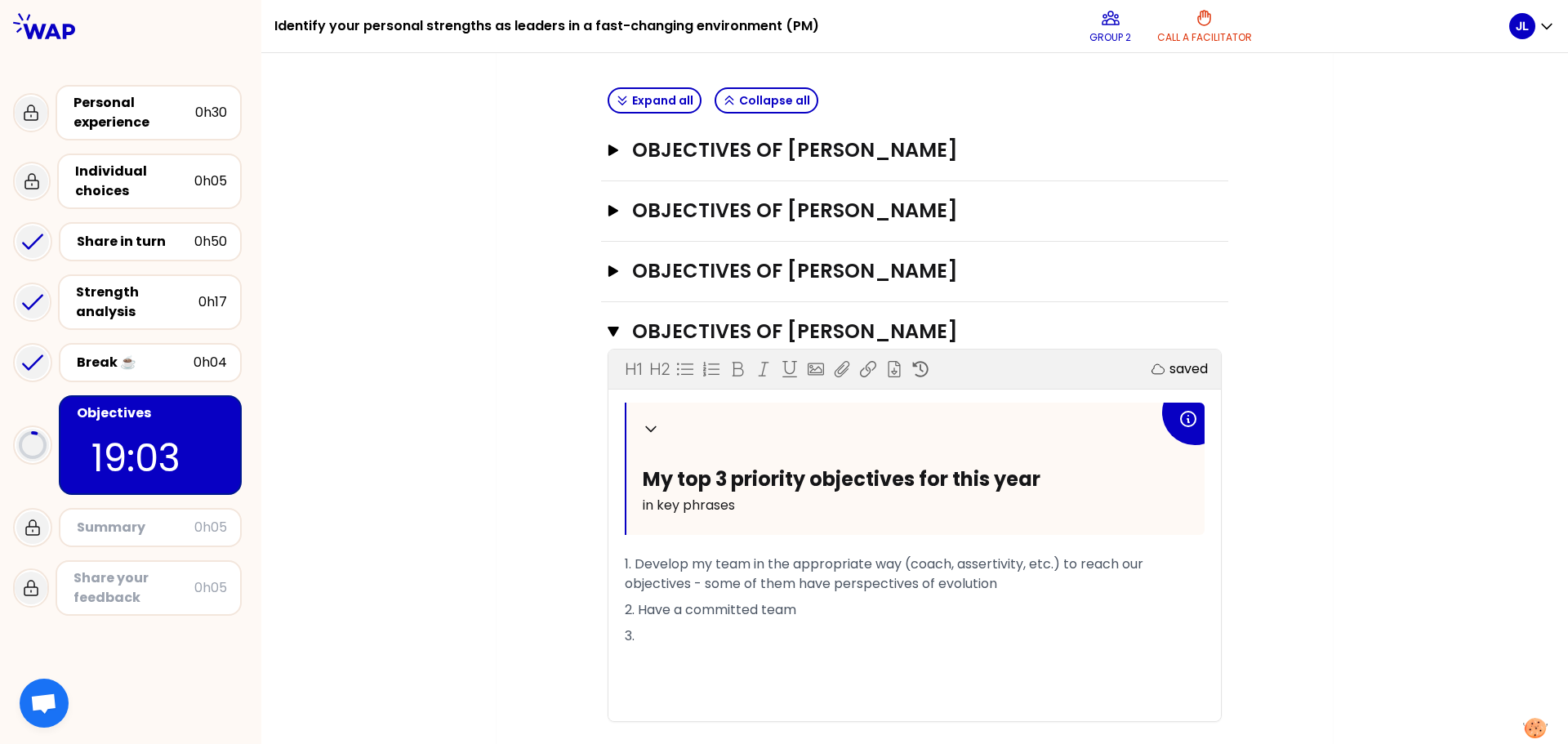
scroll to position [418, 0]
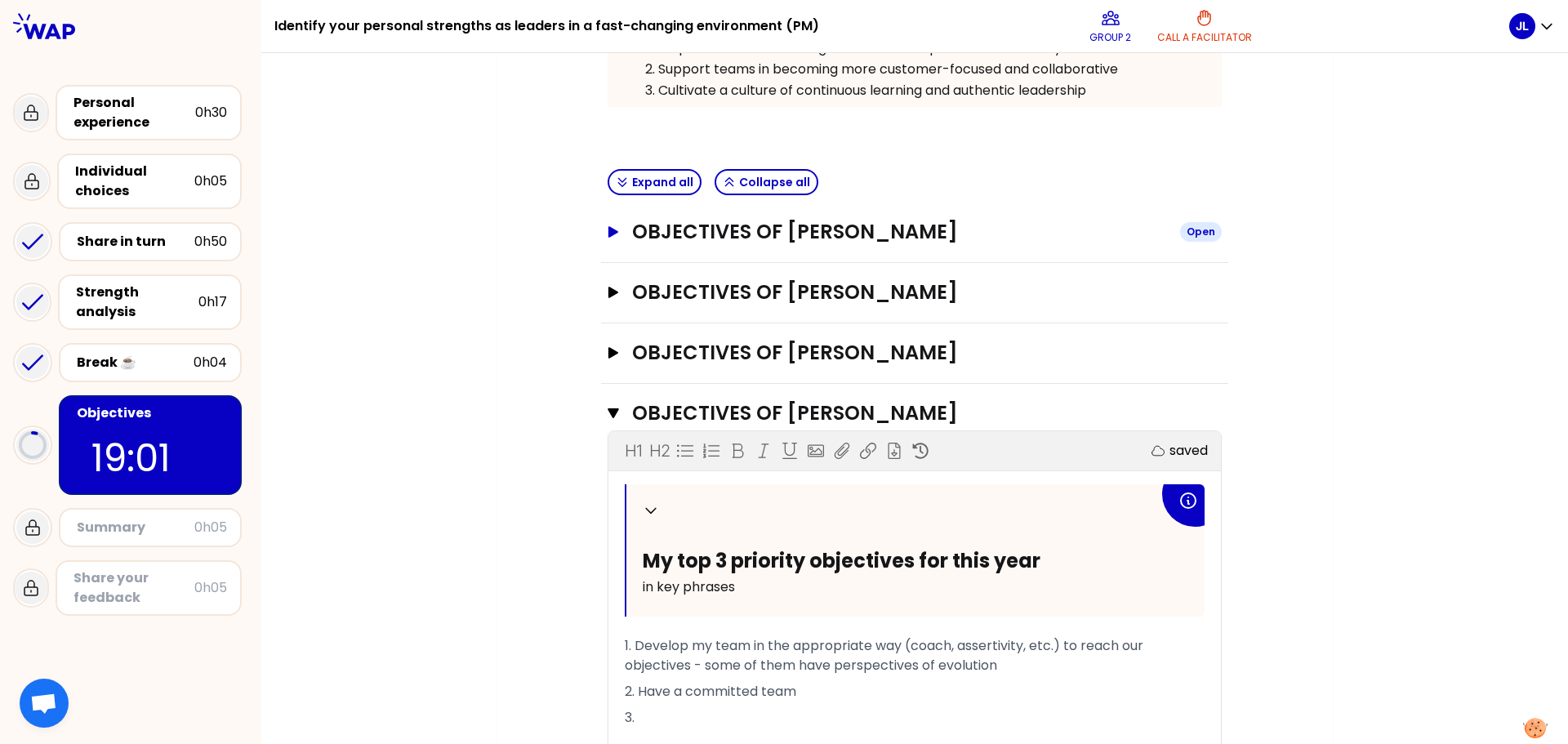
click at [607, 226] on icon "button" at bounding box center [613, 231] width 13 height 11
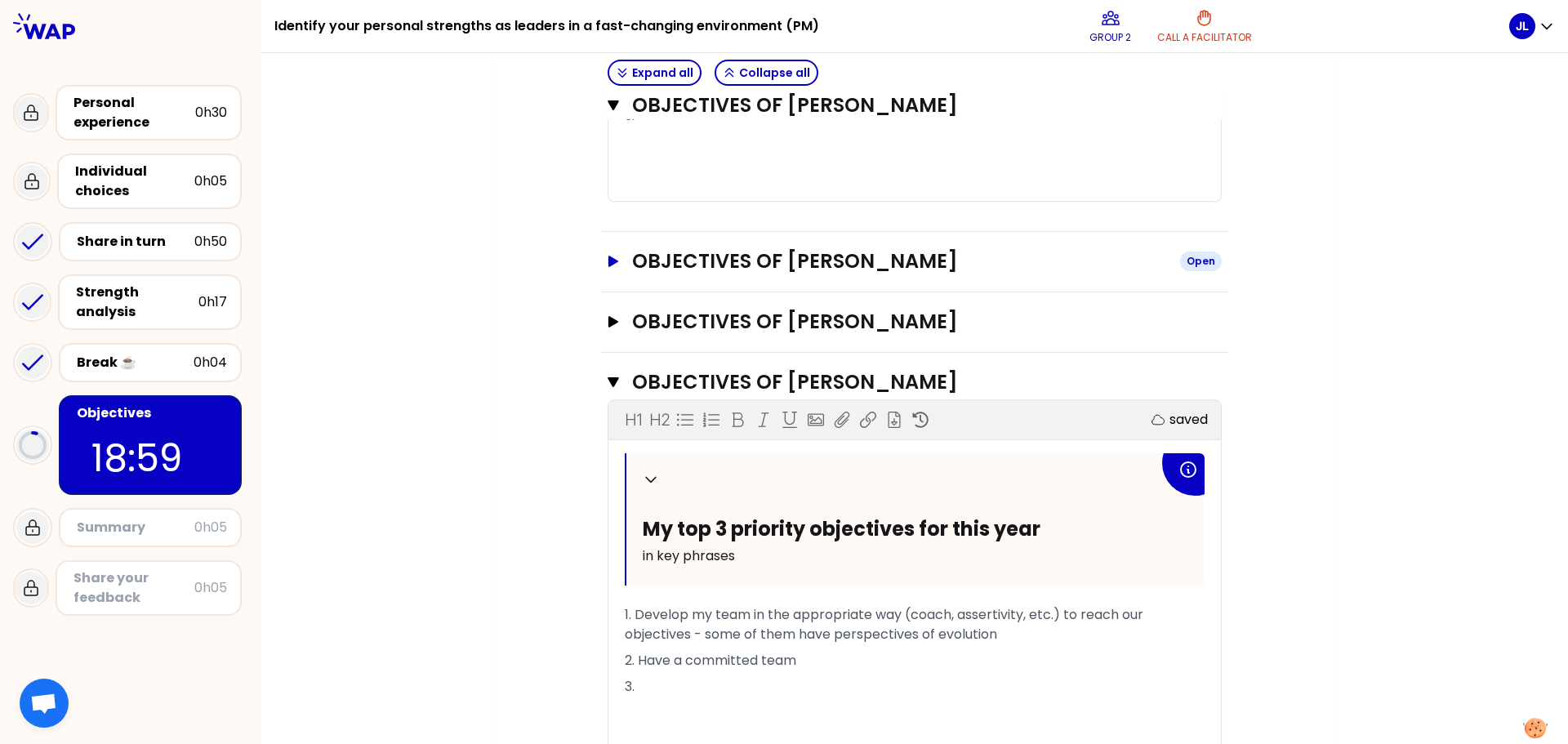
scroll to position [827, 0]
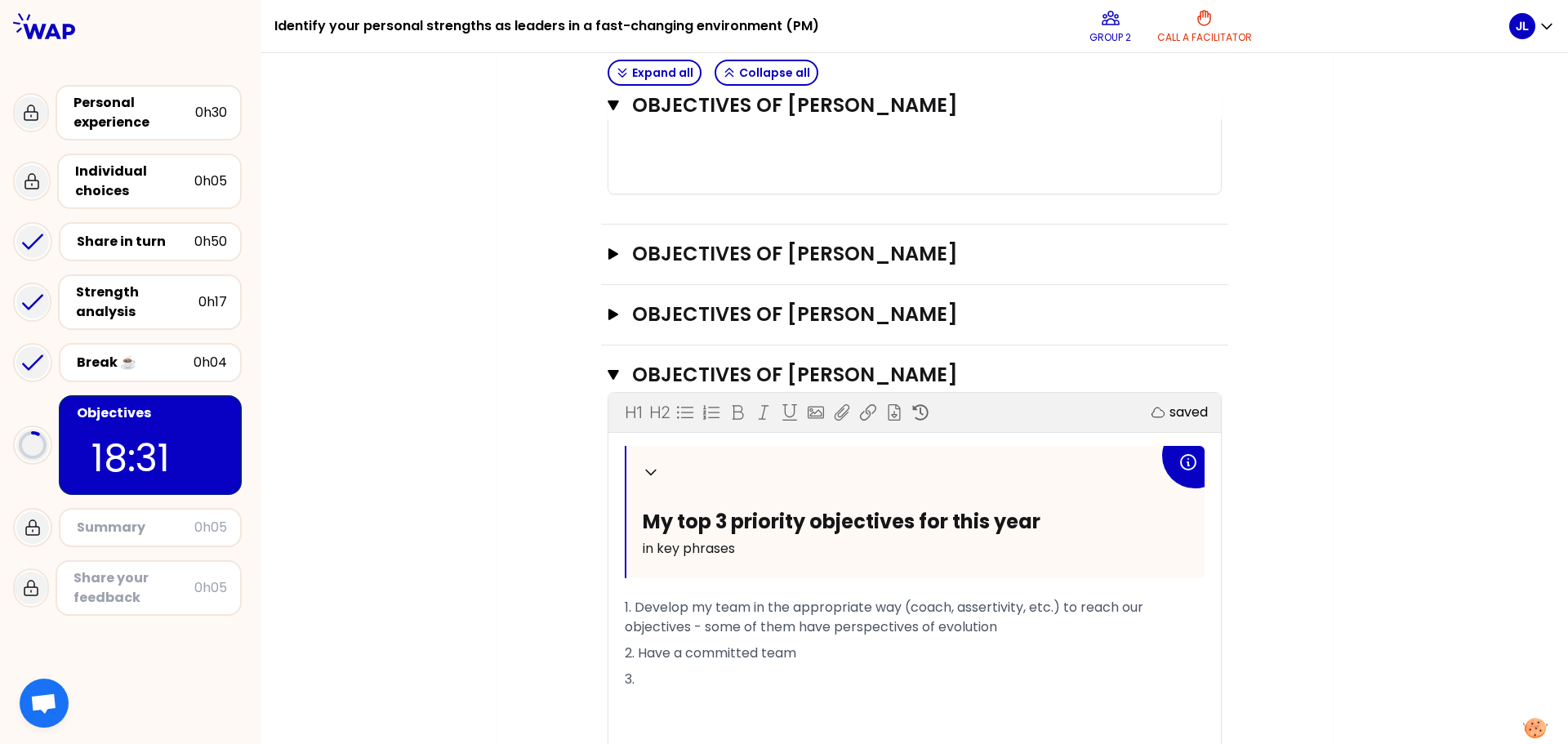
click at [656, 670] on p "3." at bounding box center [915, 679] width 580 height 26
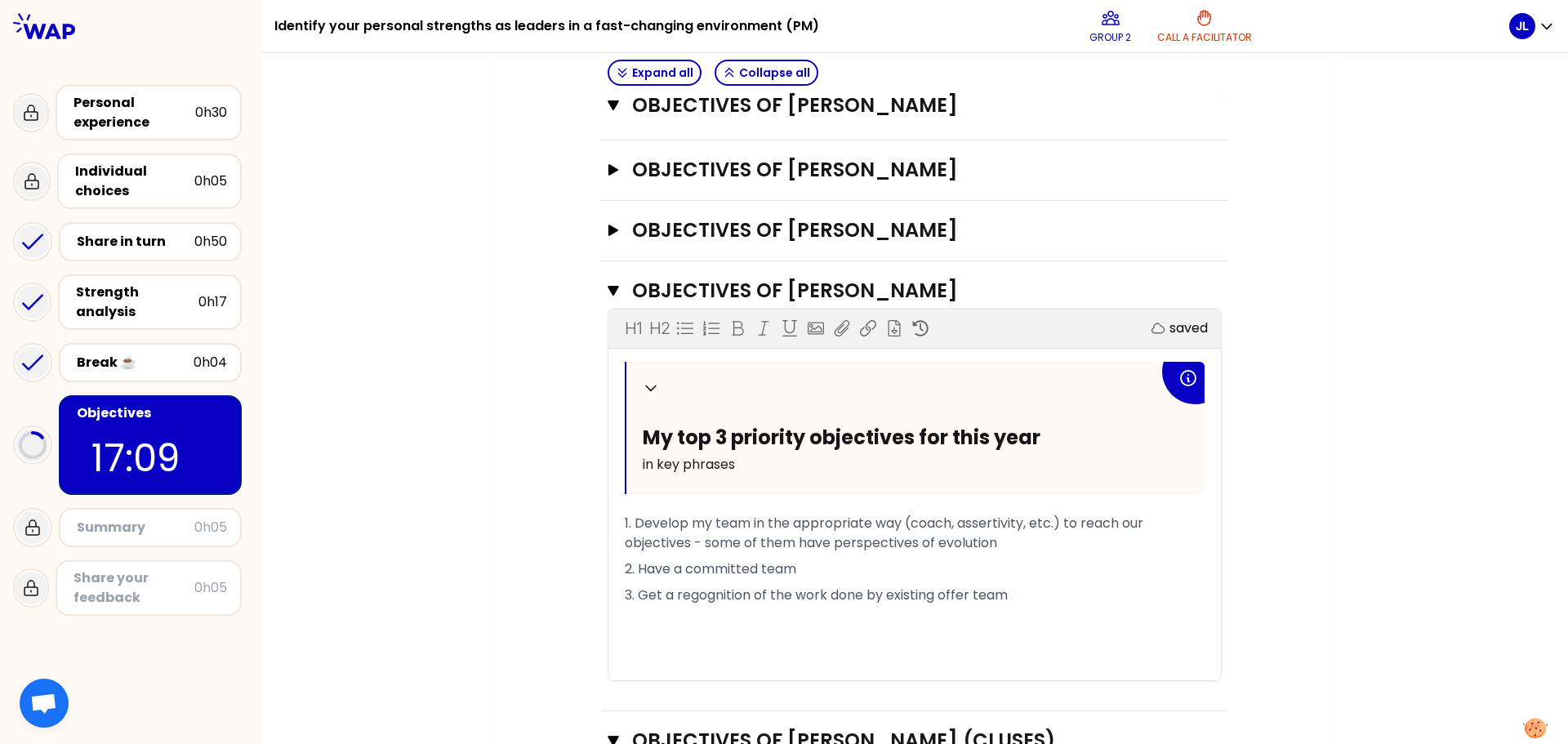
scroll to position [989, 0]
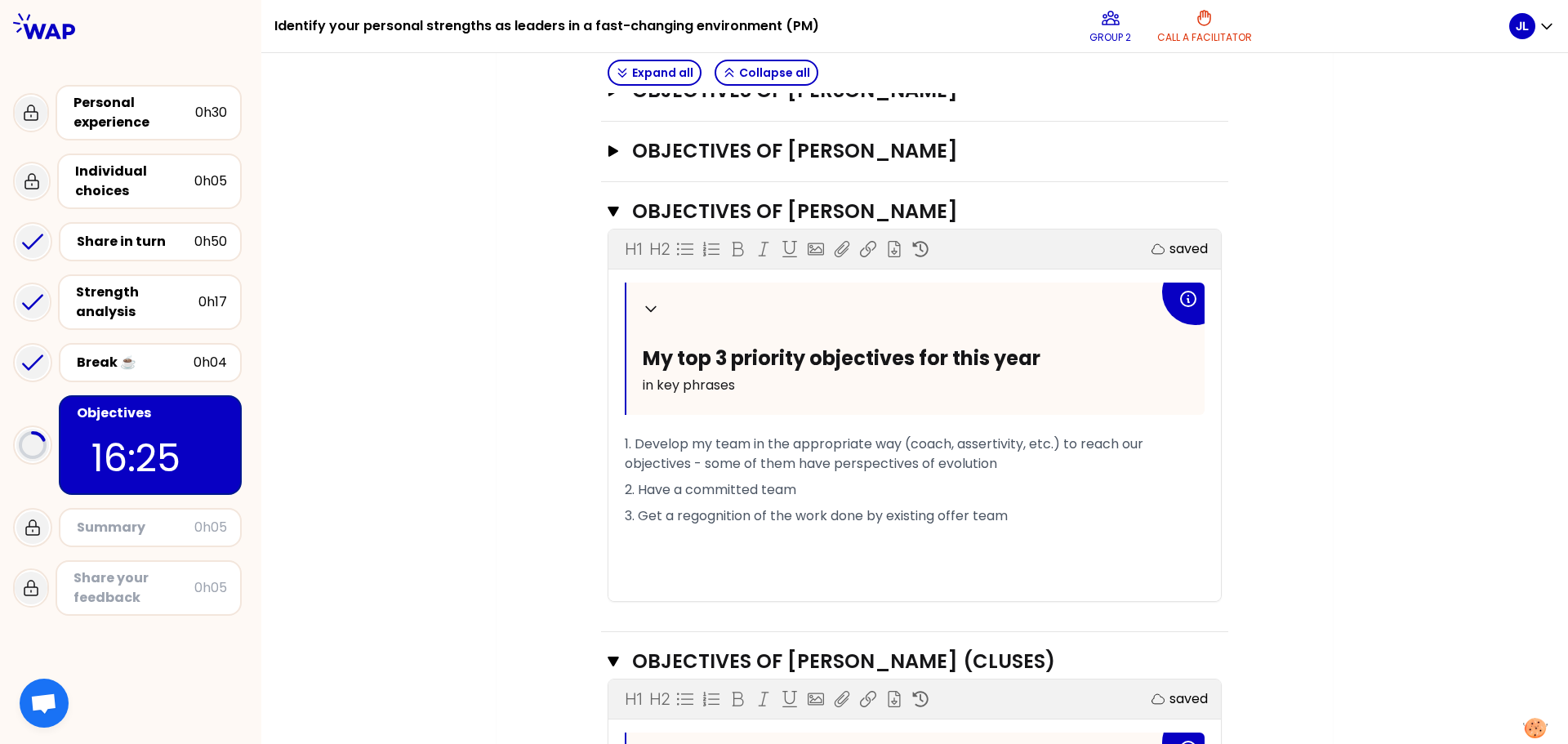
click at [825, 464] on span "1. Develop my team in the appropriate way (coach, assertivity, etc.) to reach o…" at bounding box center [886, 453] width 522 height 39
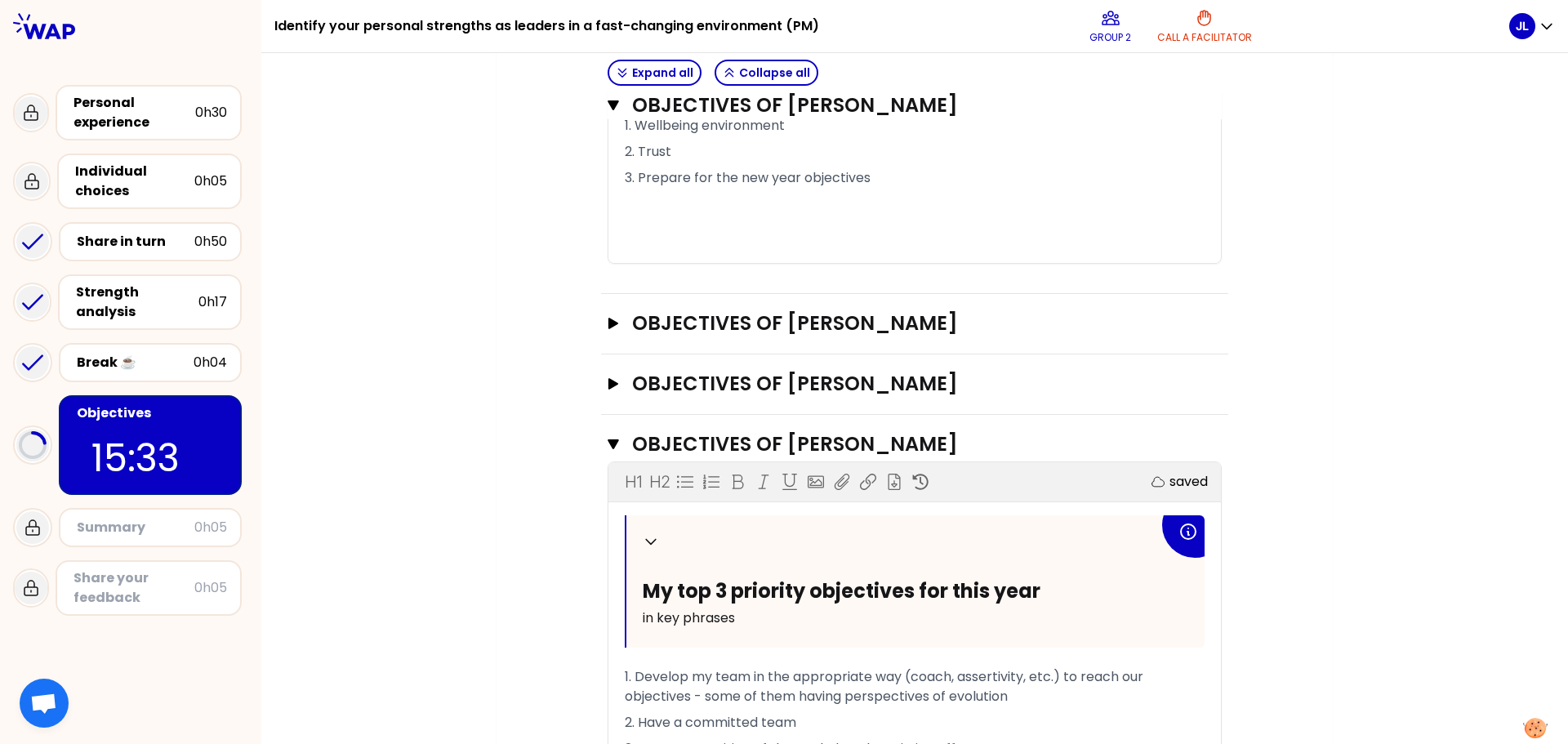
scroll to position [827, 0]
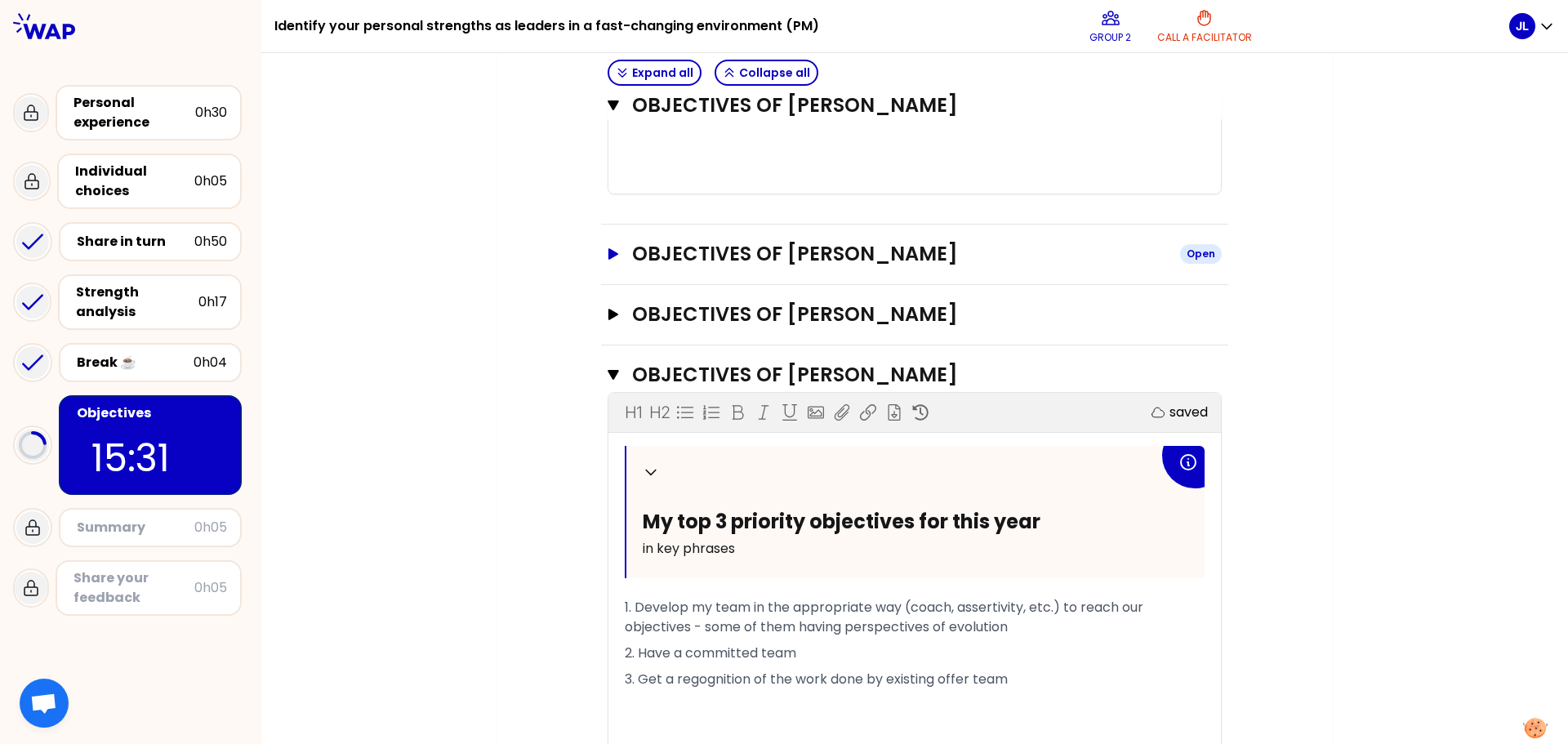
click at [609, 257] on icon "button" at bounding box center [614, 253] width 10 height 11
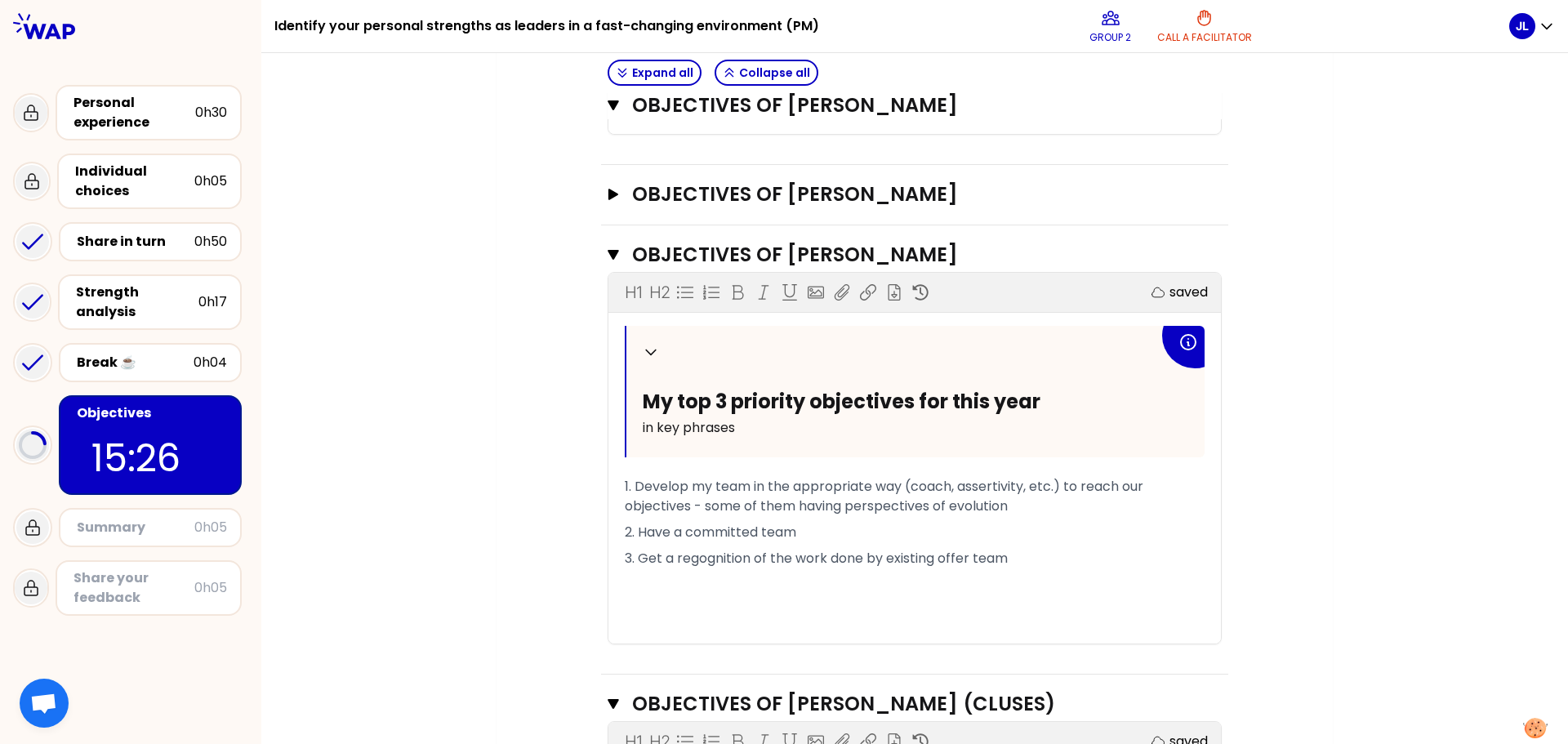
scroll to position [1397, 0]
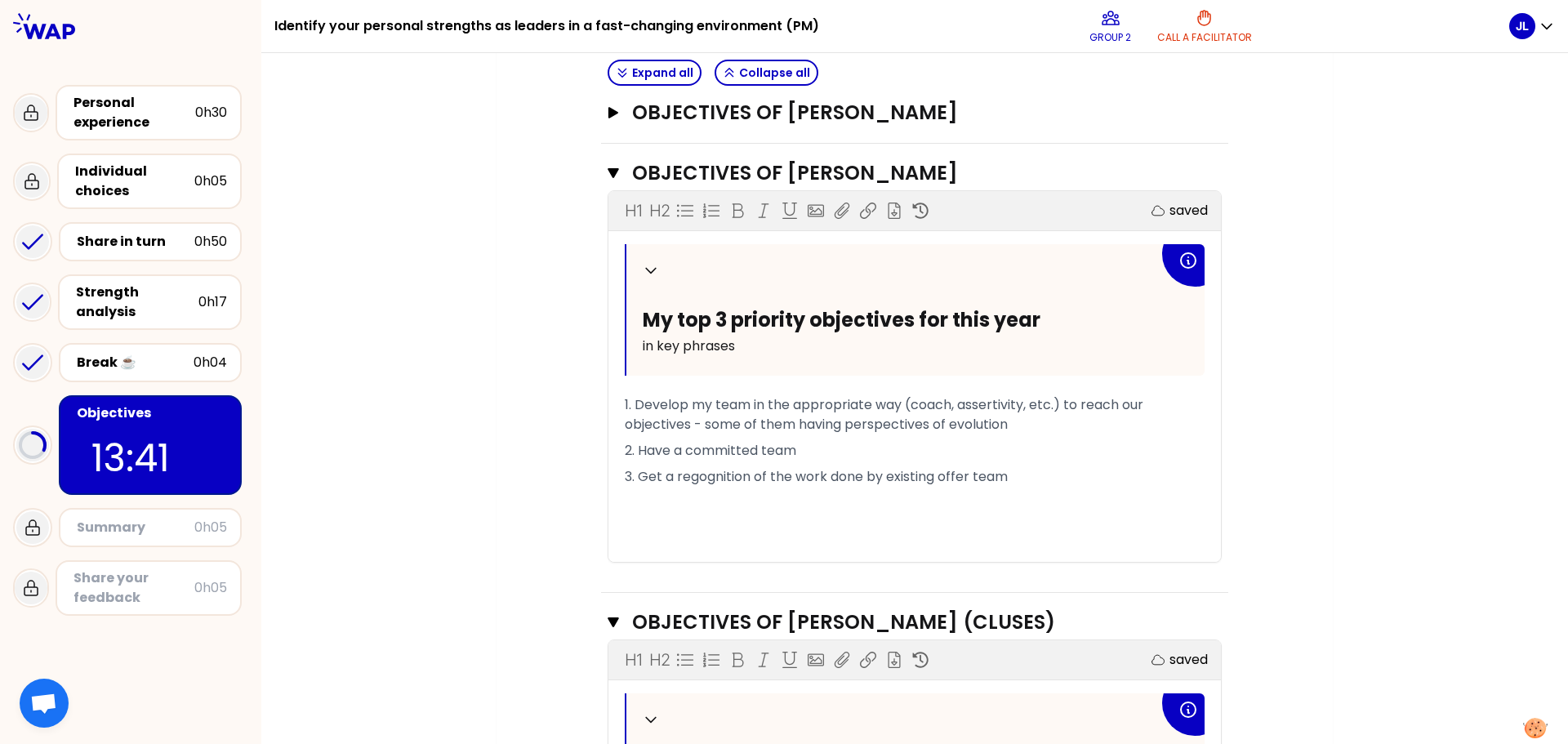
click at [1054, 428] on p "1. Develop my team in the appropriate way (coach, assertivity, etc.) to reach o…" at bounding box center [915, 414] width 580 height 46
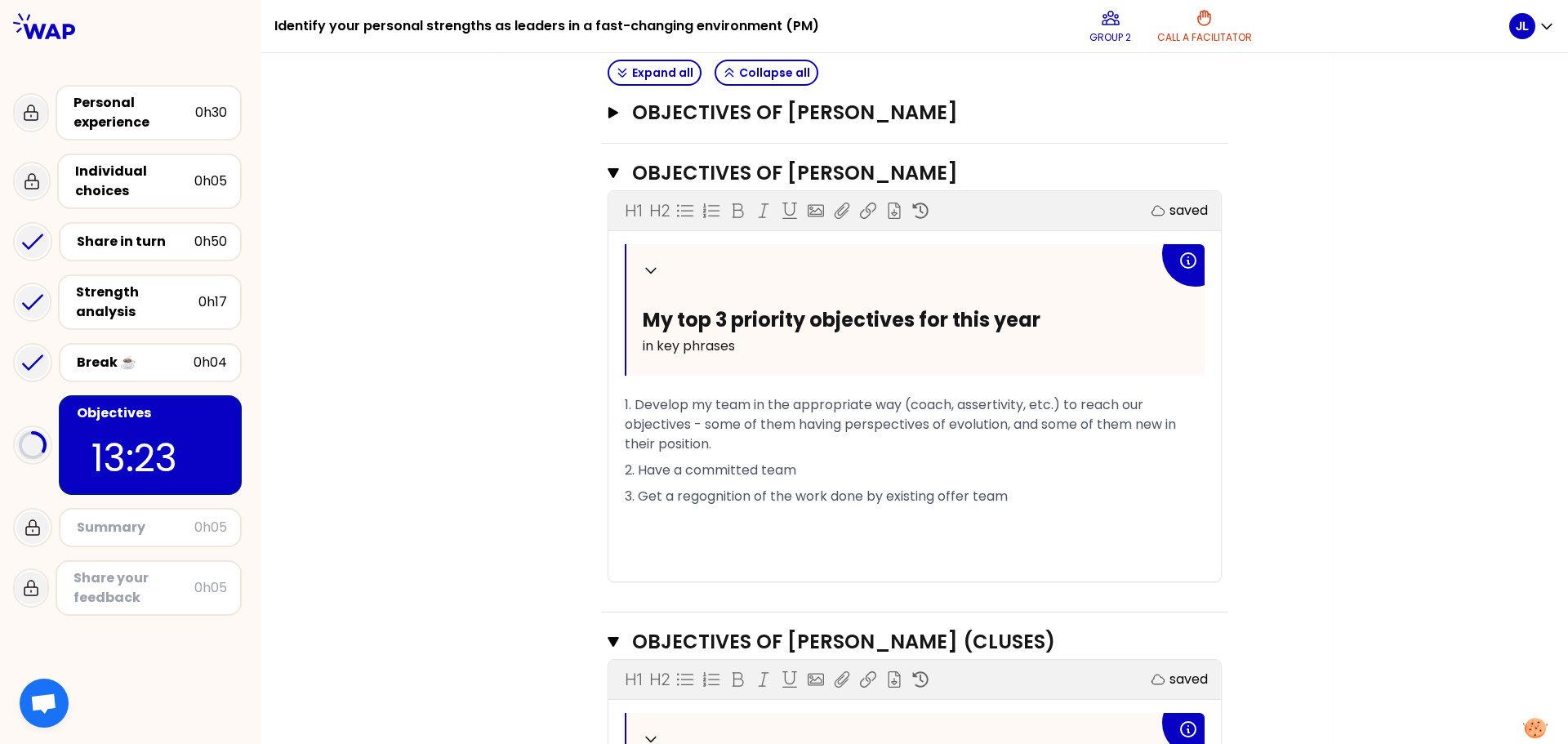
click at [811, 477] on p "2. Have a committed team" at bounding box center [915, 470] width 580 height 26
click at [1037, 500] on p "3. Get a regognition of the work done by existing offer team" at bounding box center [915, 496] width 580 height 26
click at [882, 496] on span "3. Get a regognition of the work done by existing offer team." at bounding box center [817, 496] width 386 height 19
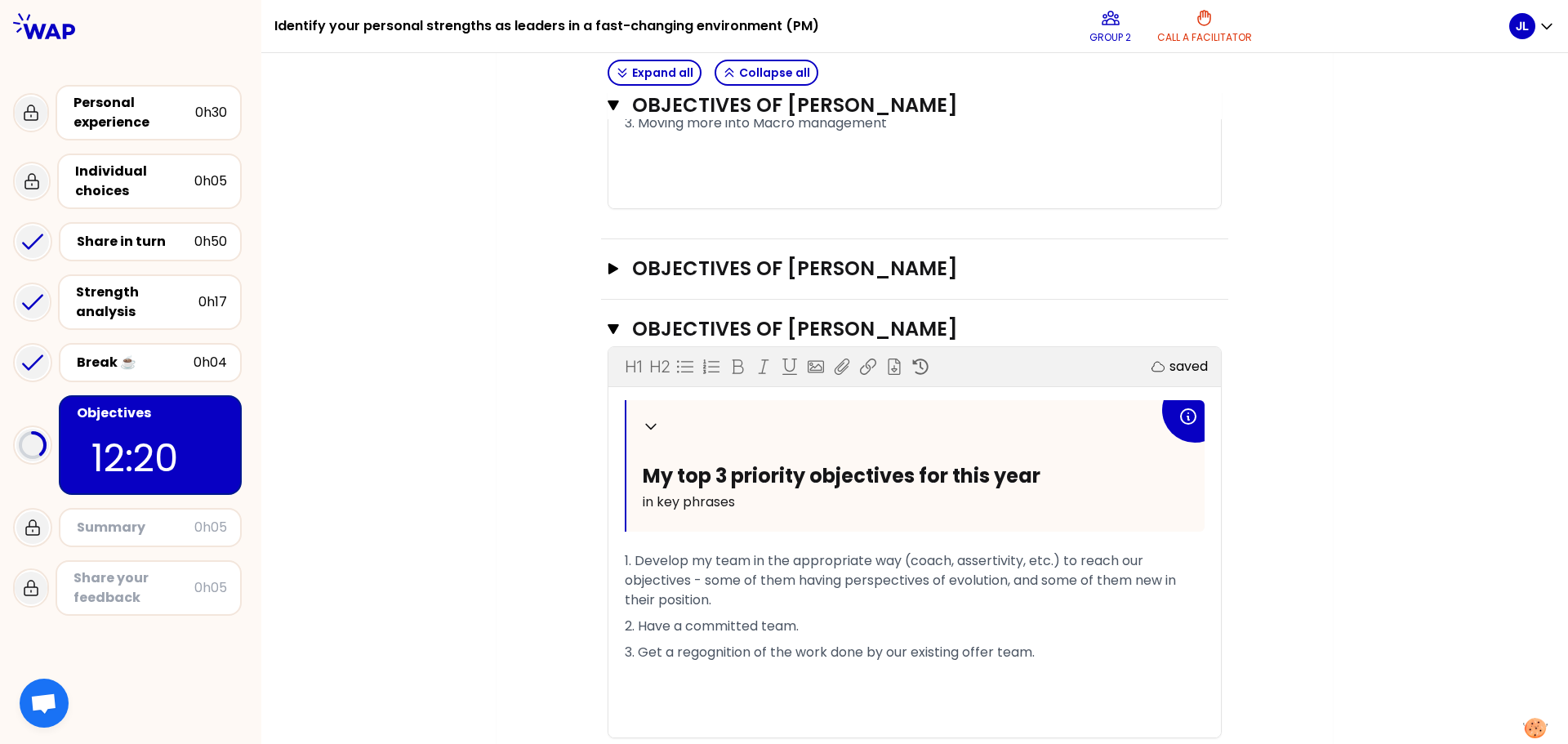
scroll to position [1239, 0]
click at [610, 269] on icon "button" at bounding box center [613, 270] width 13 height 11
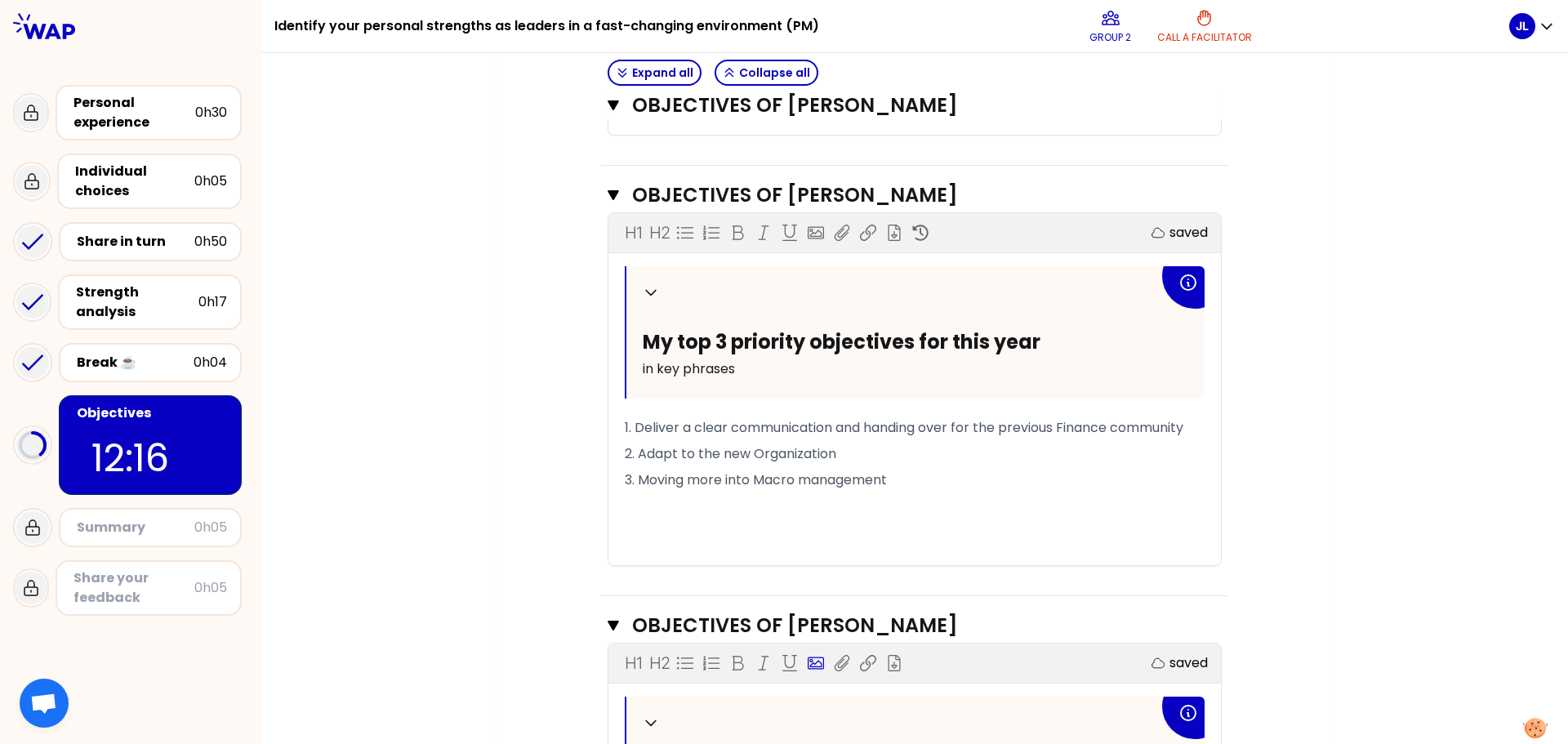
scroll to position [912, 0]
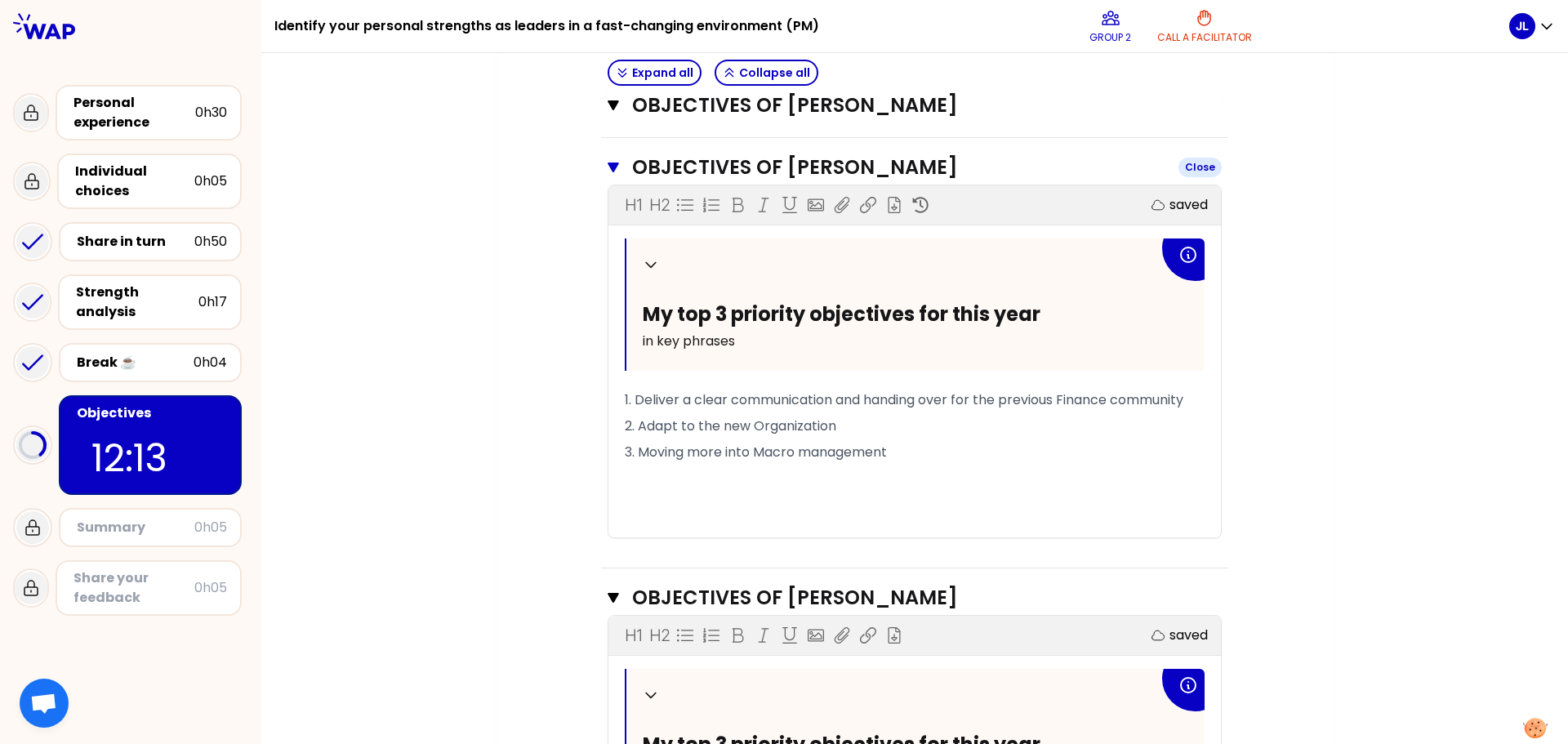
click at [609, 165] on icon "button" at bounding box center [613, 167] width 11 height 10
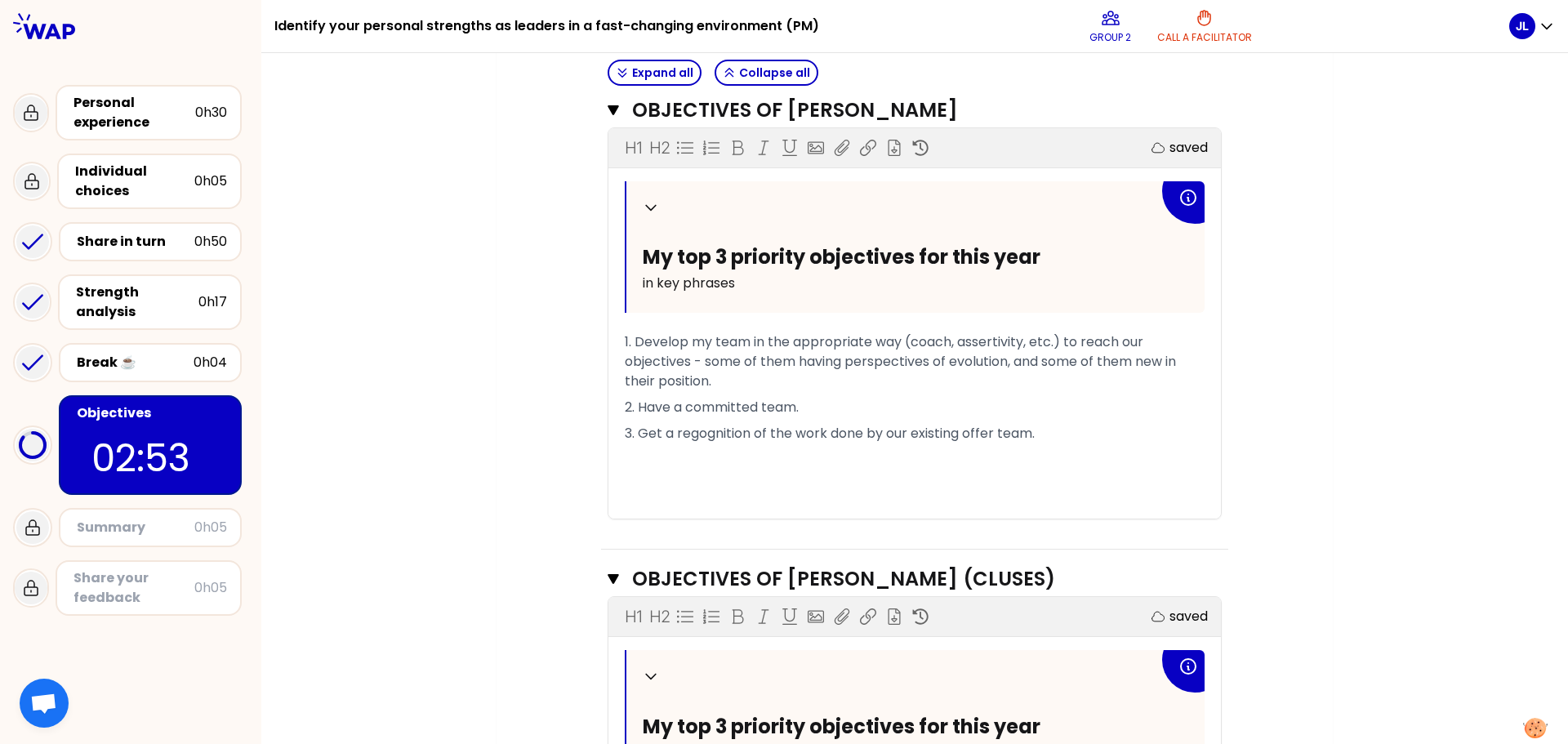
scroll to position [1239, 0]
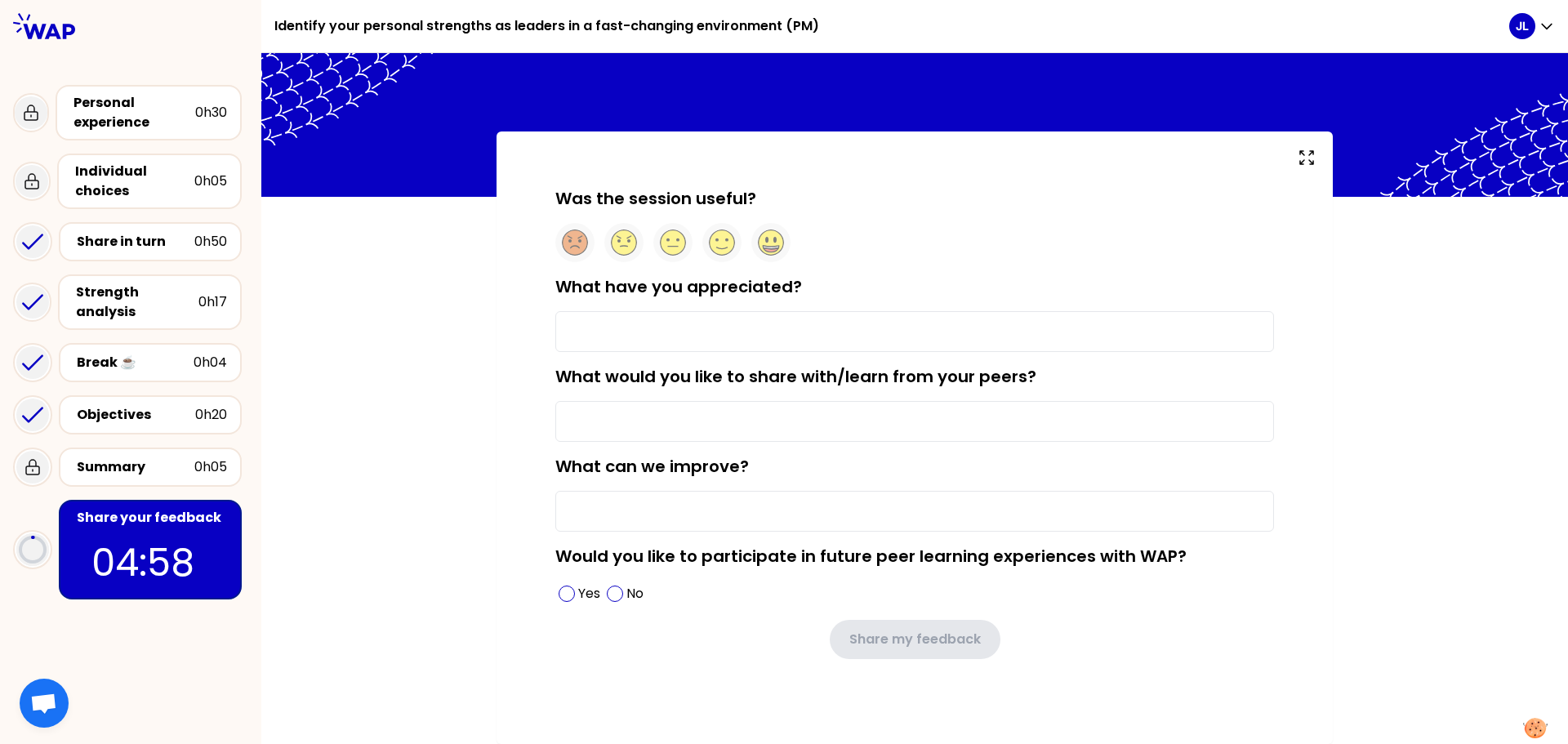
scroll to position [13, 0]
click at [669, 234] on icon at bounding box center [672, 242] width 25 height 25
click at [694, 326] on input "What have you appreciated?" at bounding box center [914, 331] width 718 height 41
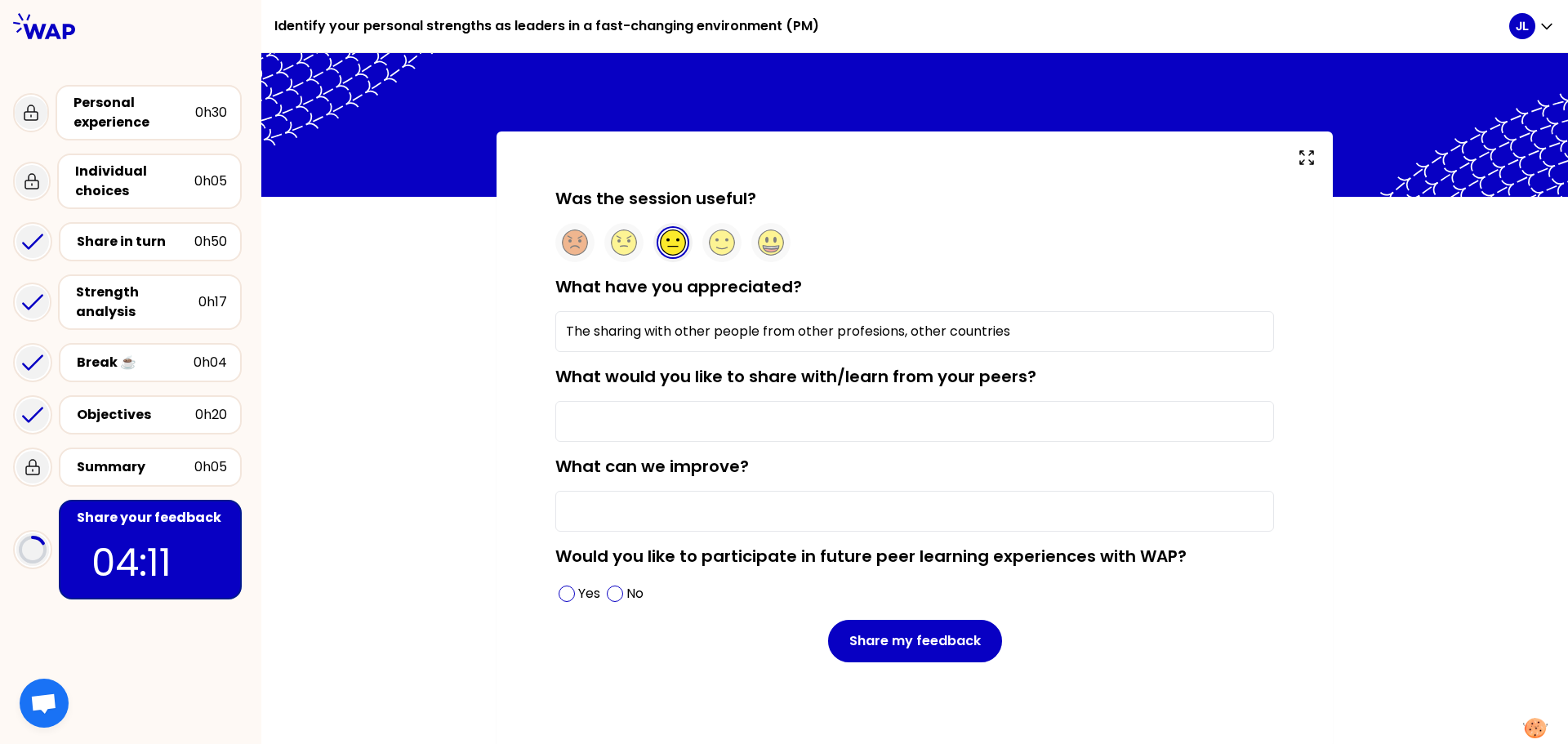
type input "The sharing with other people from other profesions, other countries"
click at [720, 423] on input "What would you like to share with/learn from your peers?" at bounding box center [914, 420] width 718 height 41
click at [727, 417] on input "What would you like to share with/learn from your peers?" at bounding box center [914, 420] width 718 height 41
click at [694, 508] on input "What can we improve?" at bounding box center [914, 511] width 718 height 41
click at [1238, 514] on input "Not your fault, but complicated timing due to 2026 budget preparation, deployem…" at bounding box center [914, 511] width 718 height 41
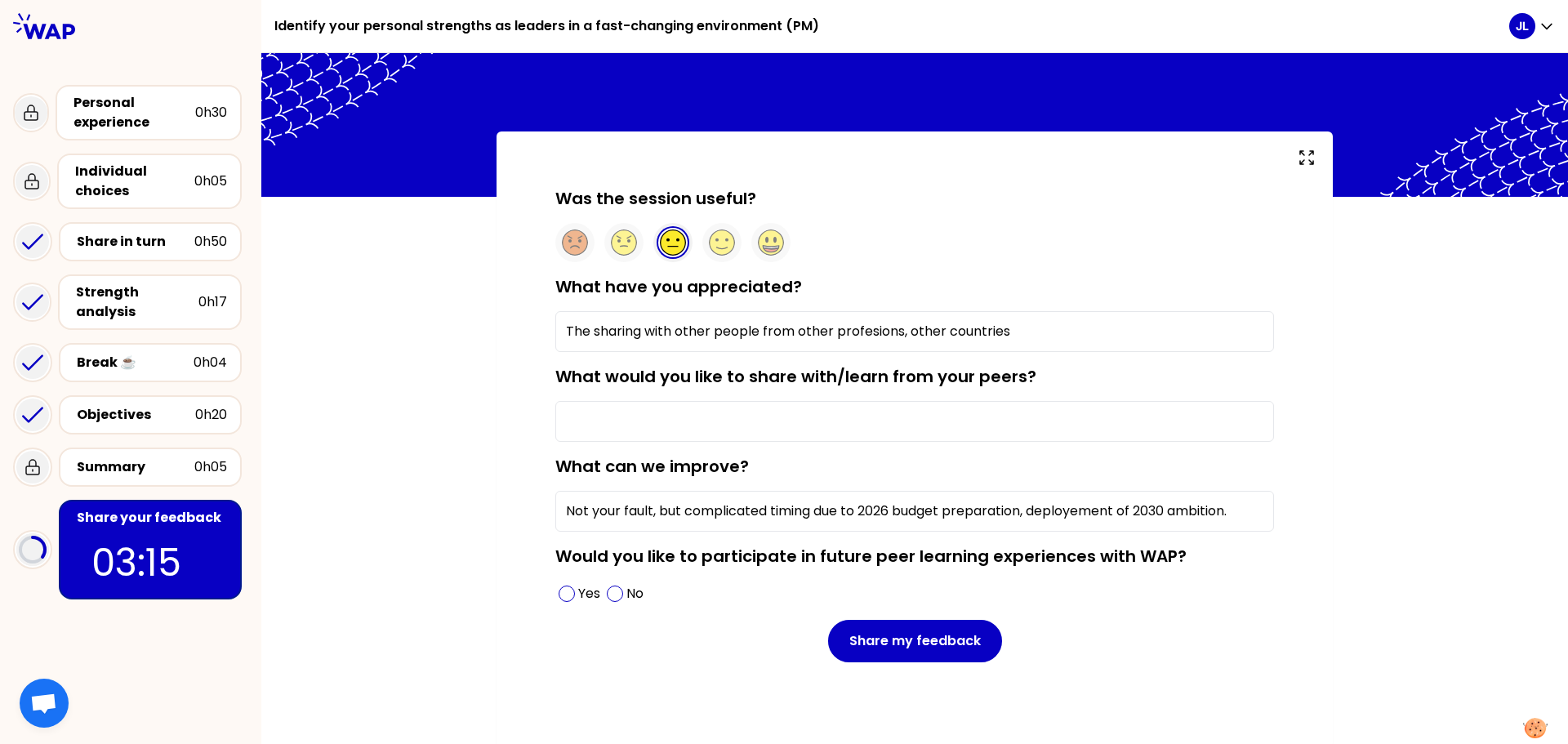
type input "Not your fault, but complicated timing due to 2026 budget preparation, deployem…"
click at [840, 427] on input "What would you like to share with/learn from your peers?" at bounding box center [914, 420] width 718 height 41
click at [930, 556] on label "Would you like to participate in future peer learning experiences with WAP?" at bounding box center [871, 556] width 632 height 23
click at [560, 592] on span at bounding box center [567, 594] width 16 height 16
click at [608, 594] on span at bounding box center [615, 594] width 16 height 16
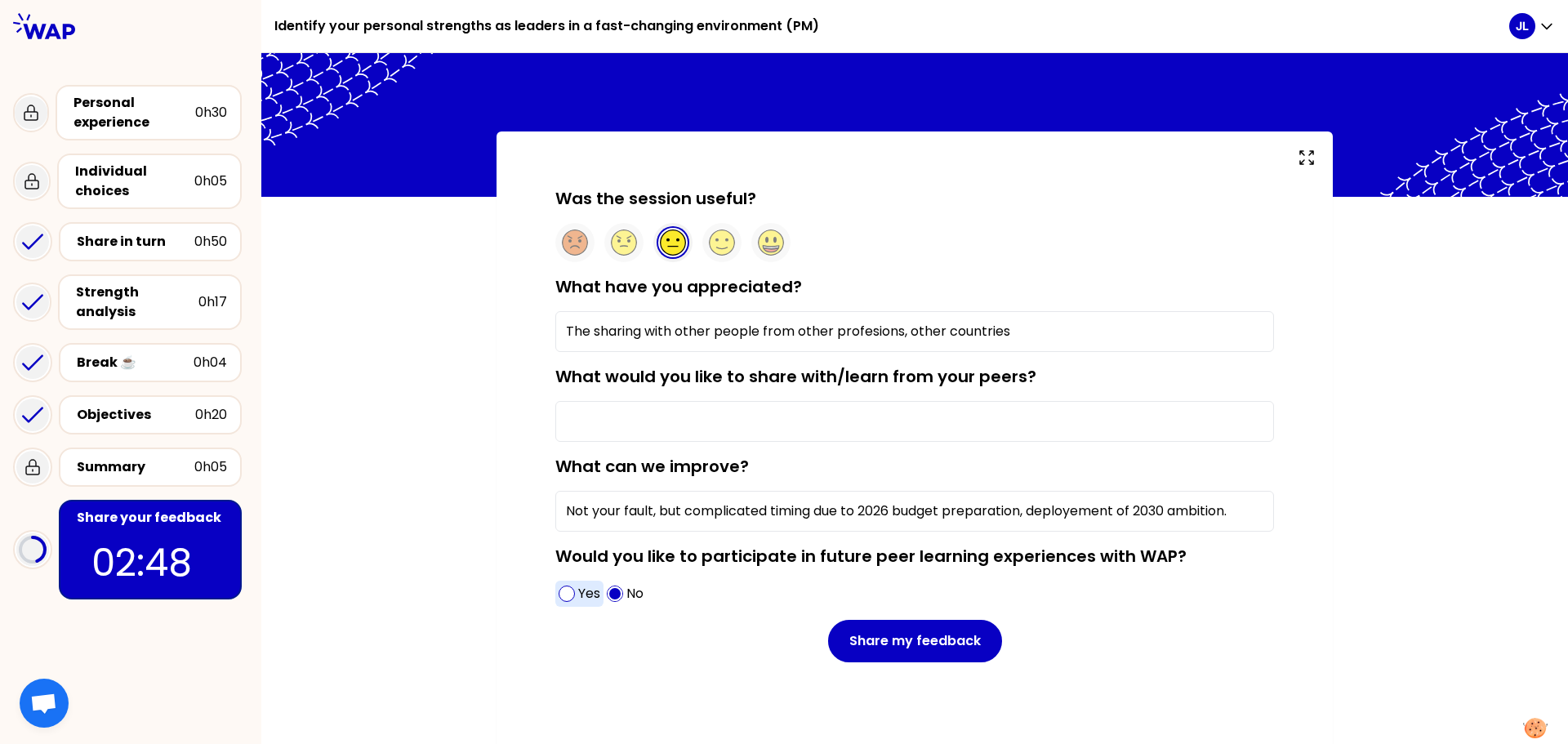
click at [564, 591] on span at bounding box center [567, 594] width 16 height 16
click at [510, 568] on div "Was the session useful? What have you appreciated? The sharing with other peopl…" at bounding box center [914, 439] width 836 height 616
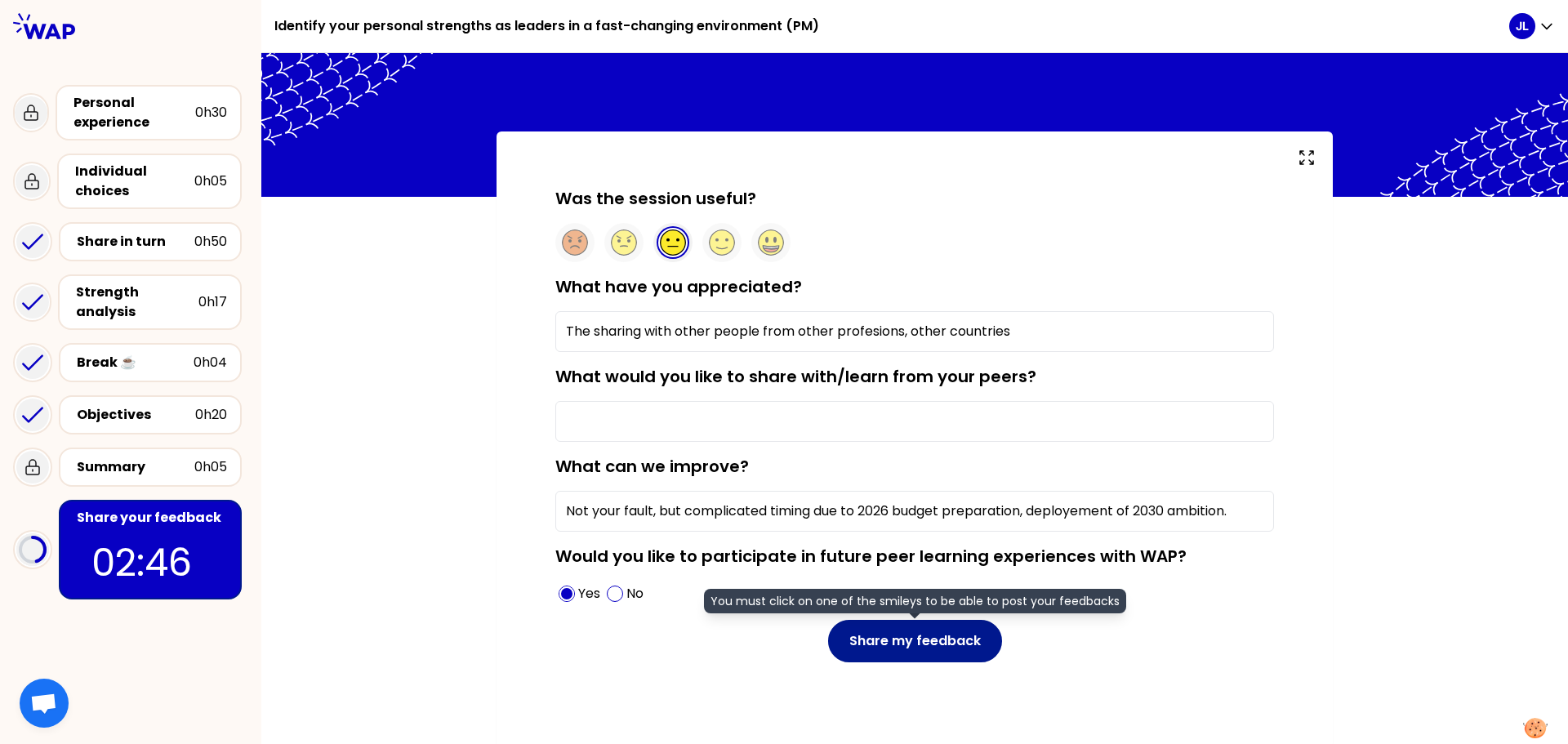
click at [910, 647] on button "Share my feedback" at bounding box center [915, 640] width 174 height 43
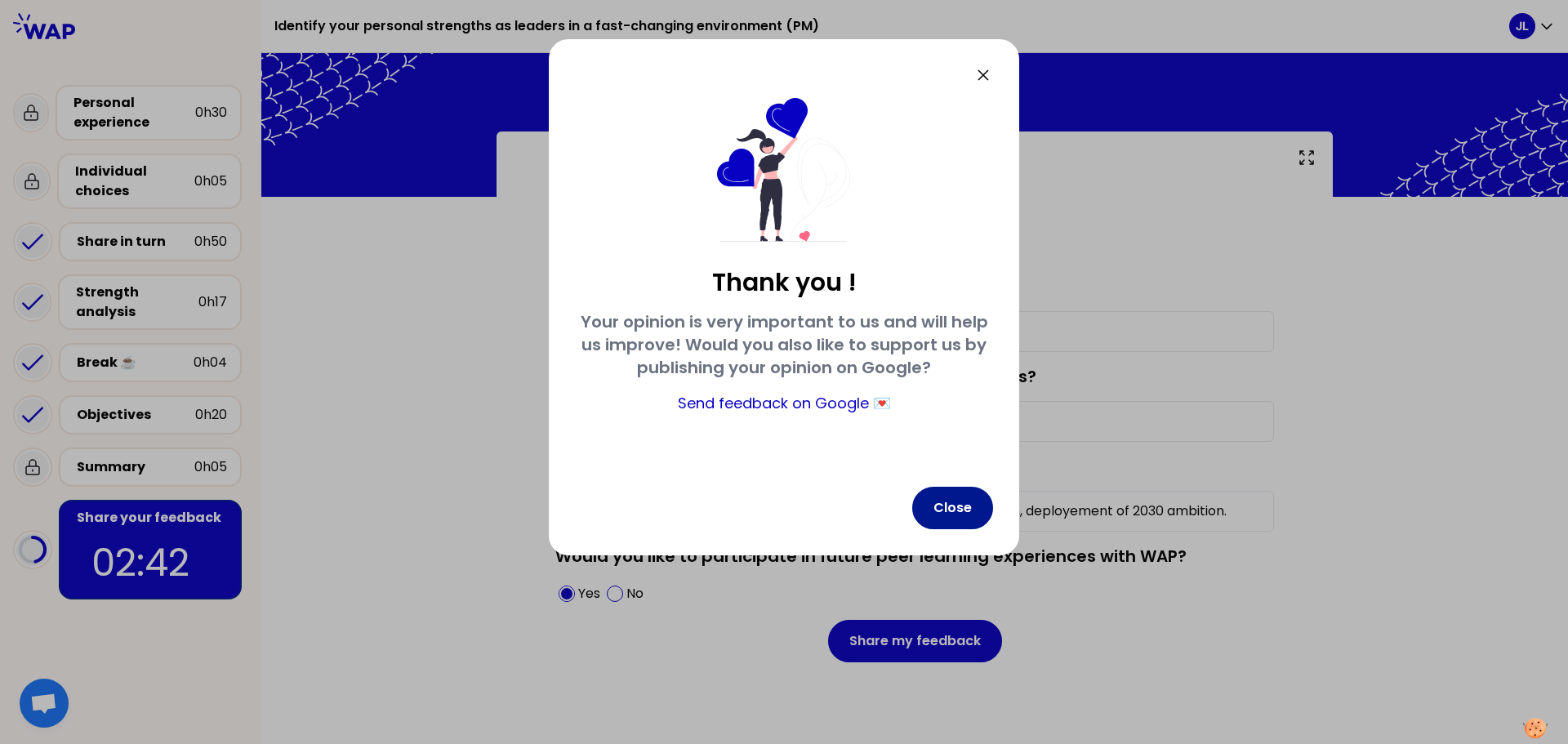
click at [948, 508] on button "Close" at bounding box center [952, 508] width 81 height 43
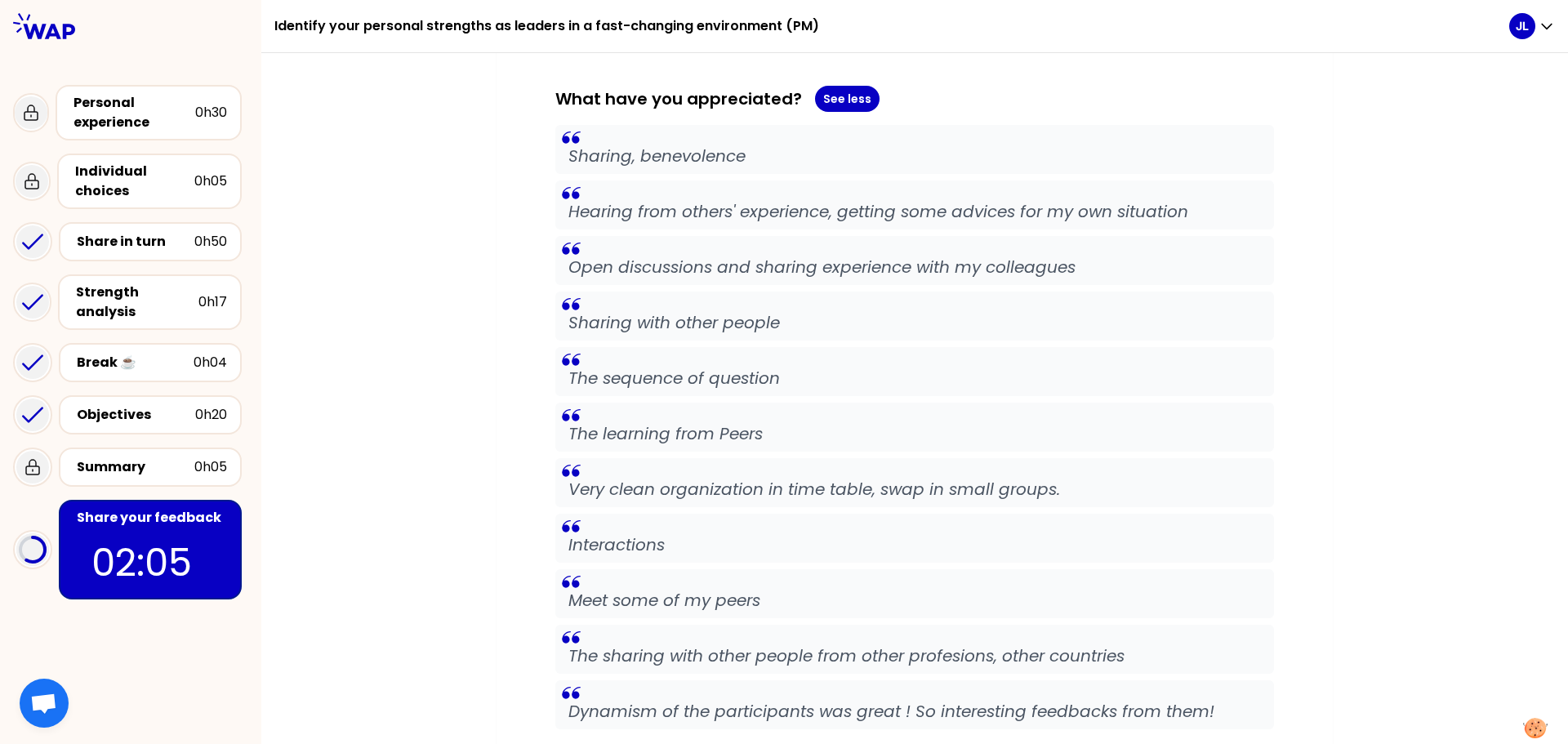
scroll to position [0, 0]
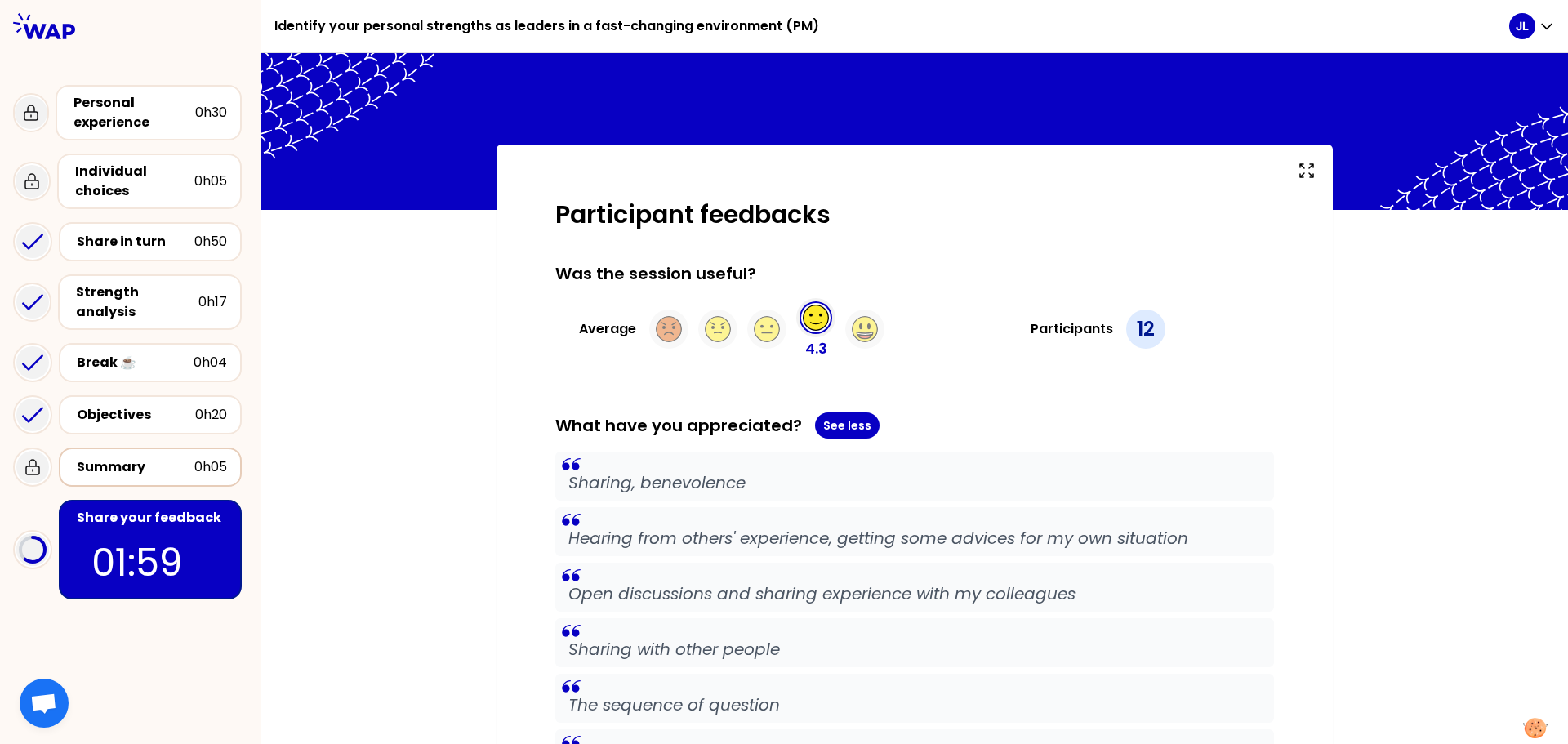
click at [130, 457] on div "Summary" at bounding box center [135, 467] width 118 height 20
